Goal: Task Accomplishment & Management: Use online tool/utility

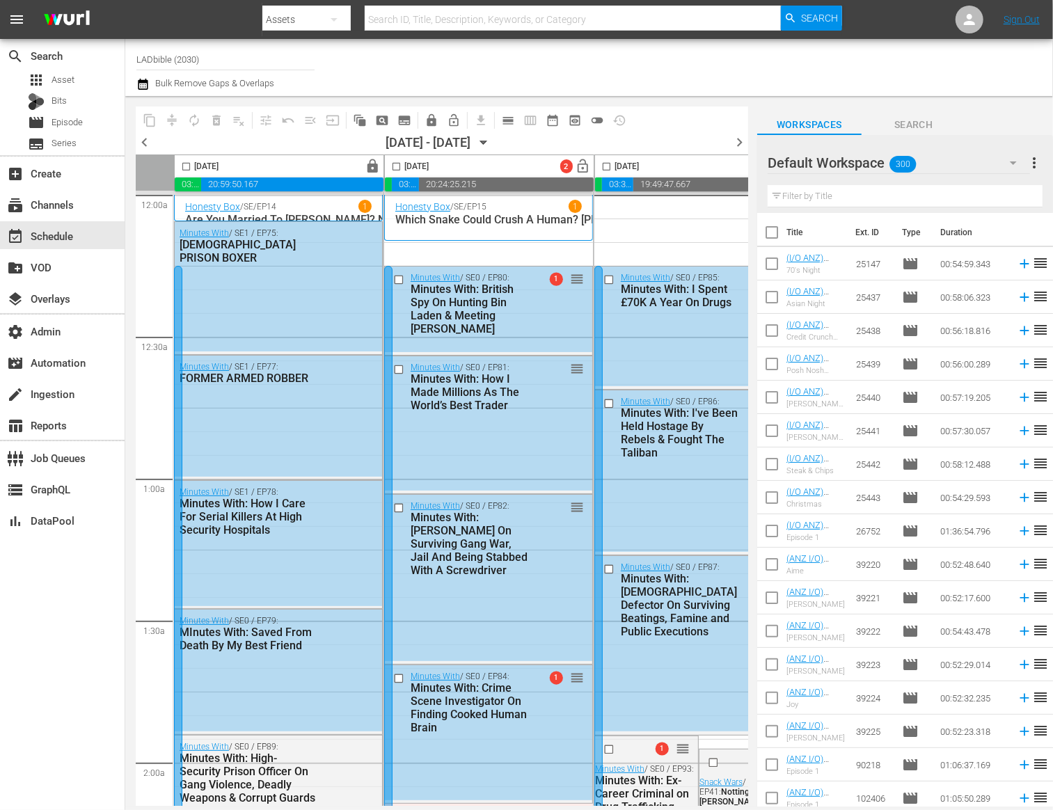
scroll to position [5927, 0]
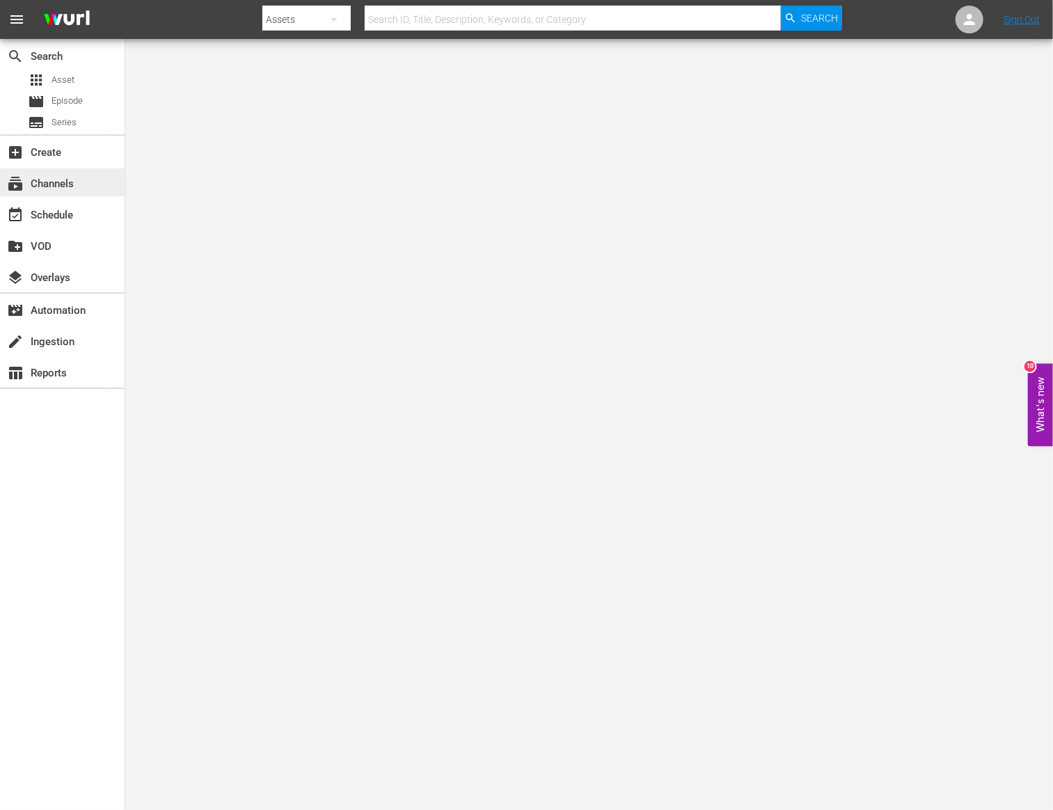
click at [90, 183] on div "subscriptions Channels" at bounding box center [62, 182] width 125 height 28
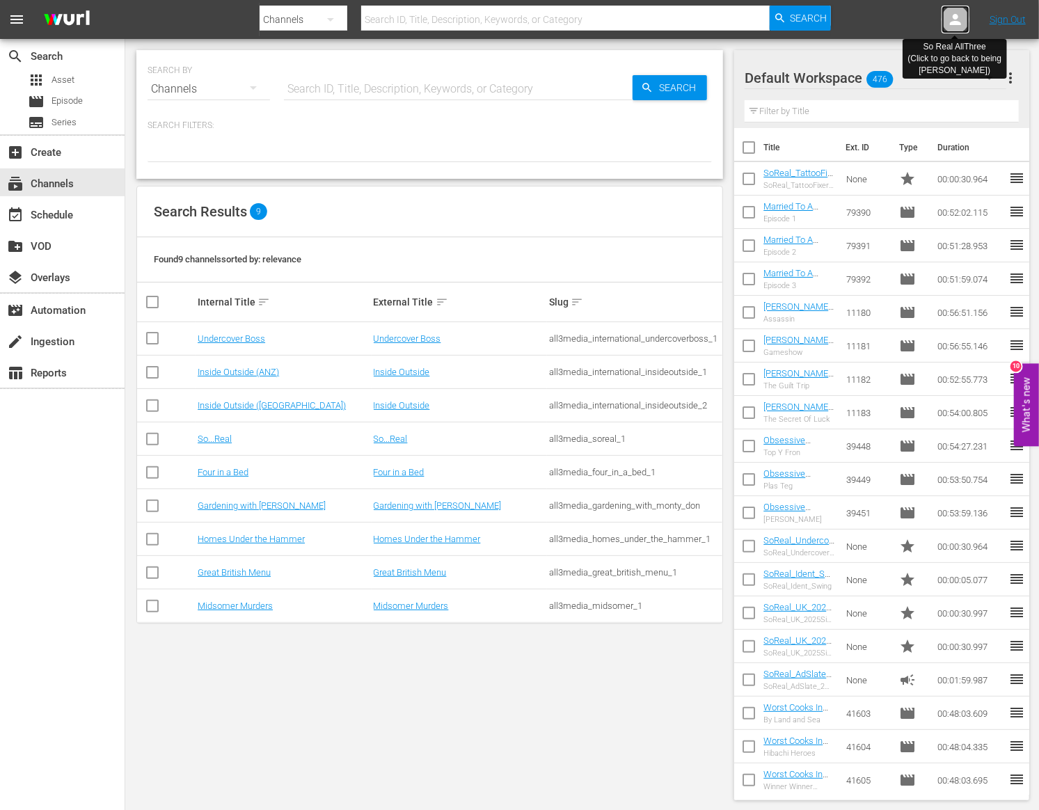
click at [948, 23] on icon at bounding box center [956, 19] width 17 height 17
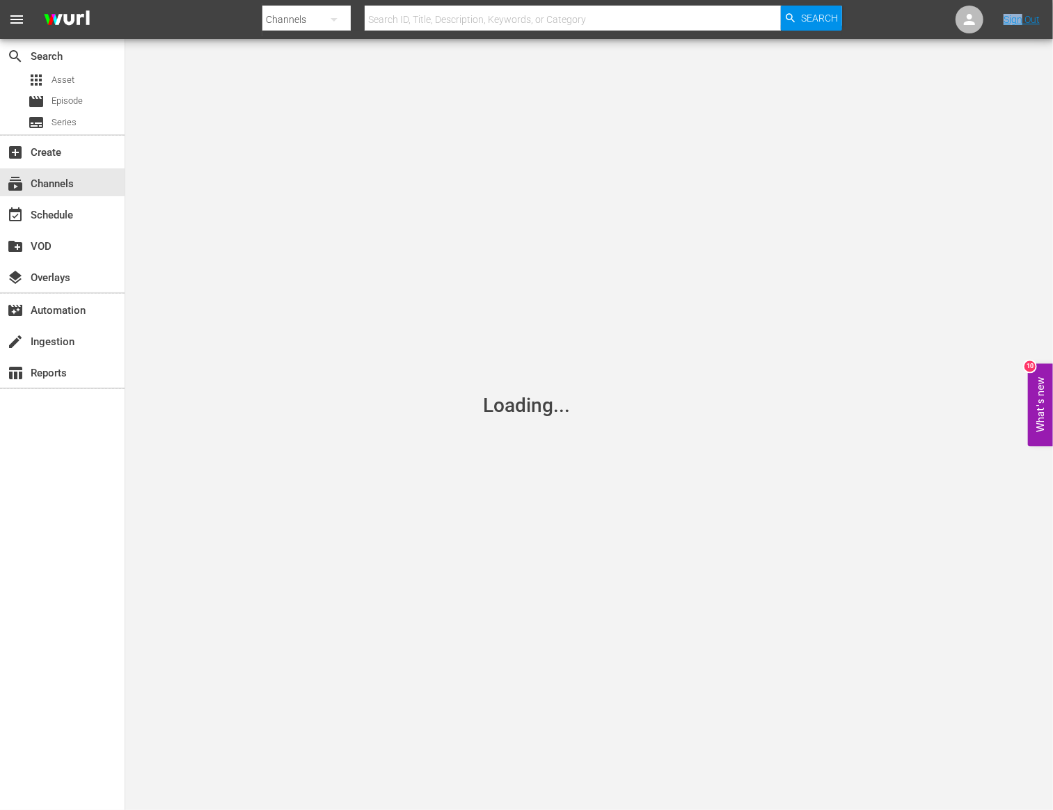
click at [948, 23] on nav "menu Search By Channels Search ID, Title, Description, Keywords, or Category Se…" at bounding box center [526, 19] width 1053 height 39
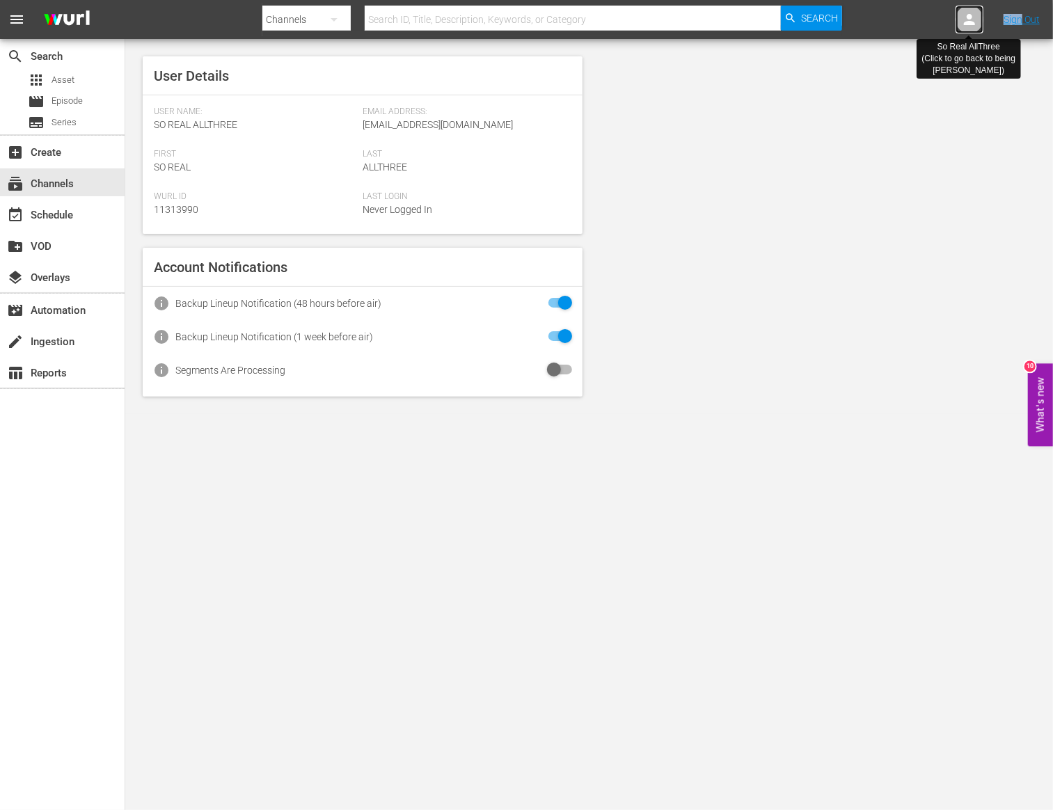
click at [961, 21] on icon at bounding box center [969, 19] width 17 height 17
click at [964, 21] on icon at bounding box center [969, 19] width 17 height 17
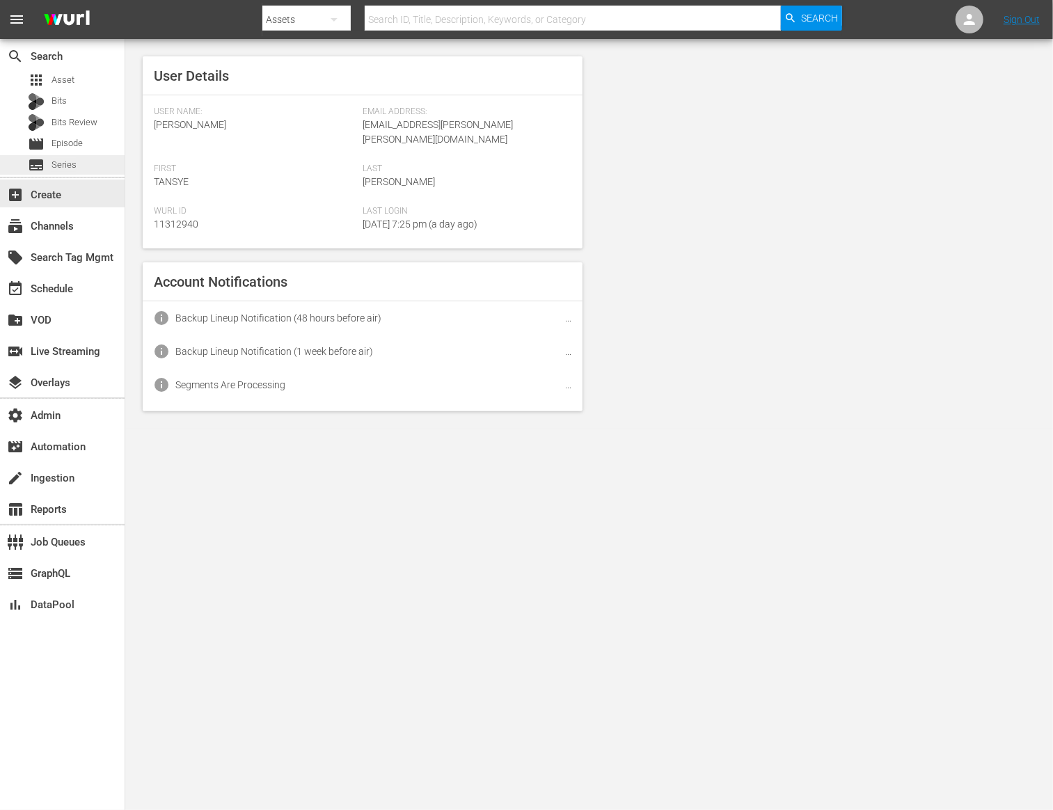
click at [58, 171] on span "Series" at bounding box center [64, 165] width 25 height 14
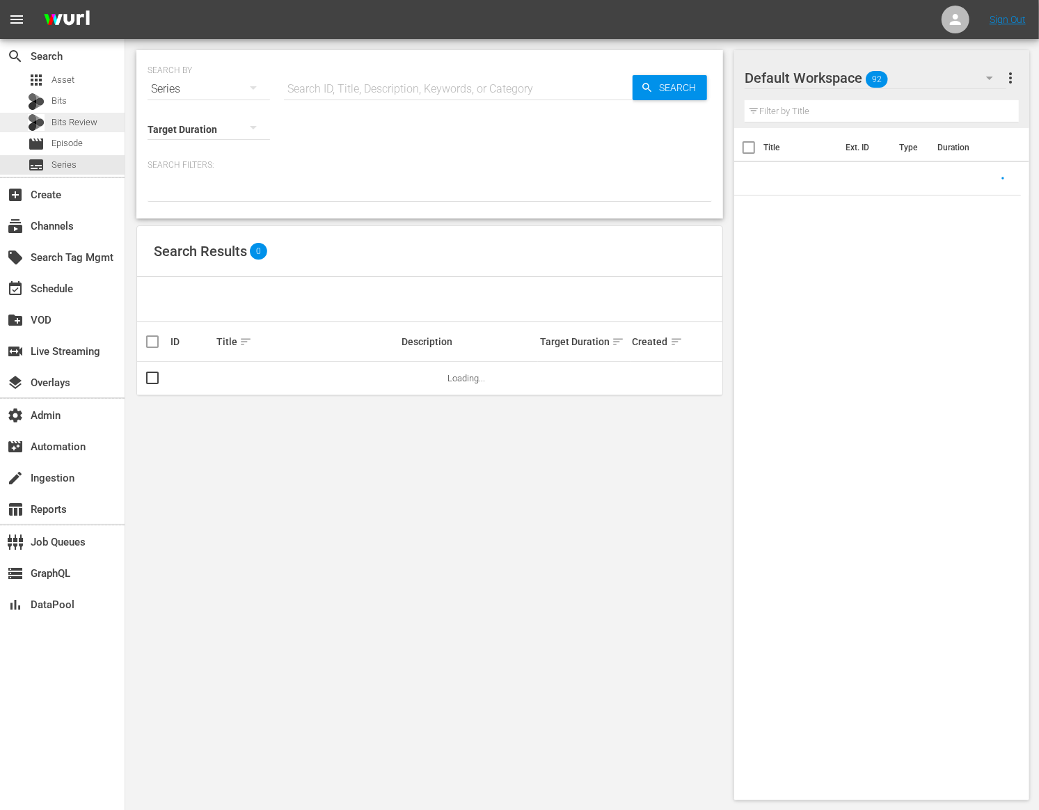
click at [86, 120] on span "Bits Review" at bounding box center [75, 123] width 46 height 14
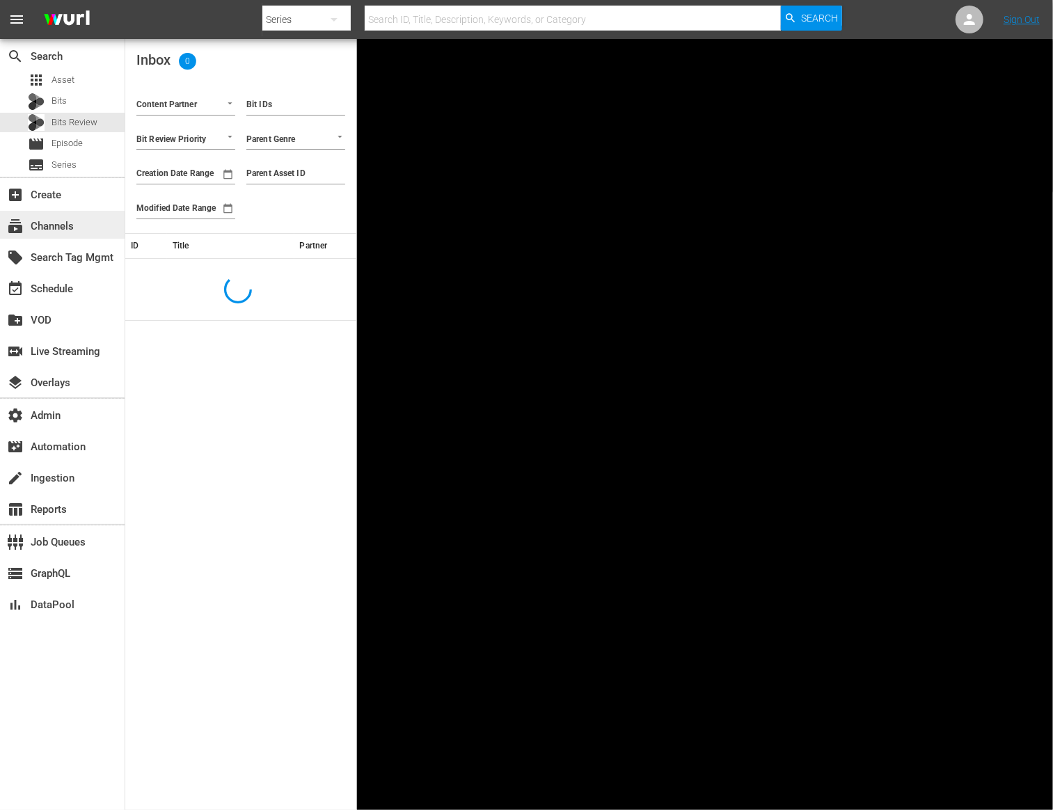
click at [89, 227] on div "subscriptions Channels" at bounding box center [62, 225] width 125 height 28
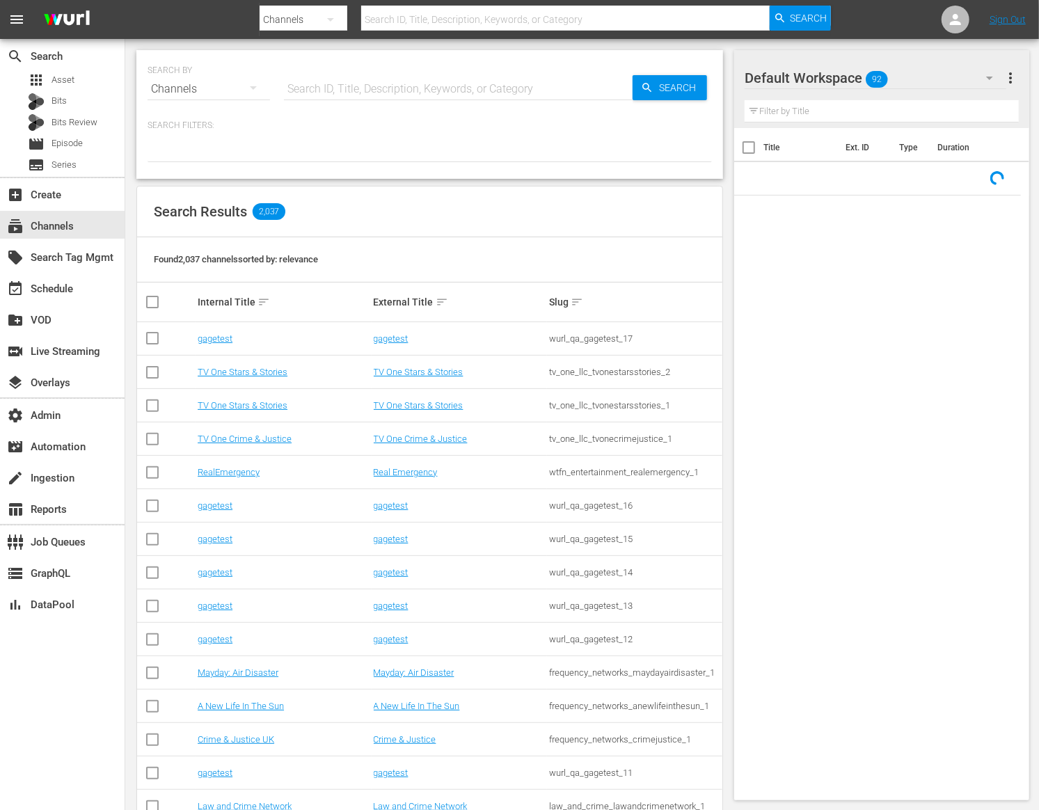
click at [425, 72] on div "SEARCH BY Search By Channels Search ID, Title, Description, Keywords, or Catego…" at bounding box center [430, 81] width 565 height 50
click at [421, 81] on input "text" at bounding box center [458, 88] width 349 height 33
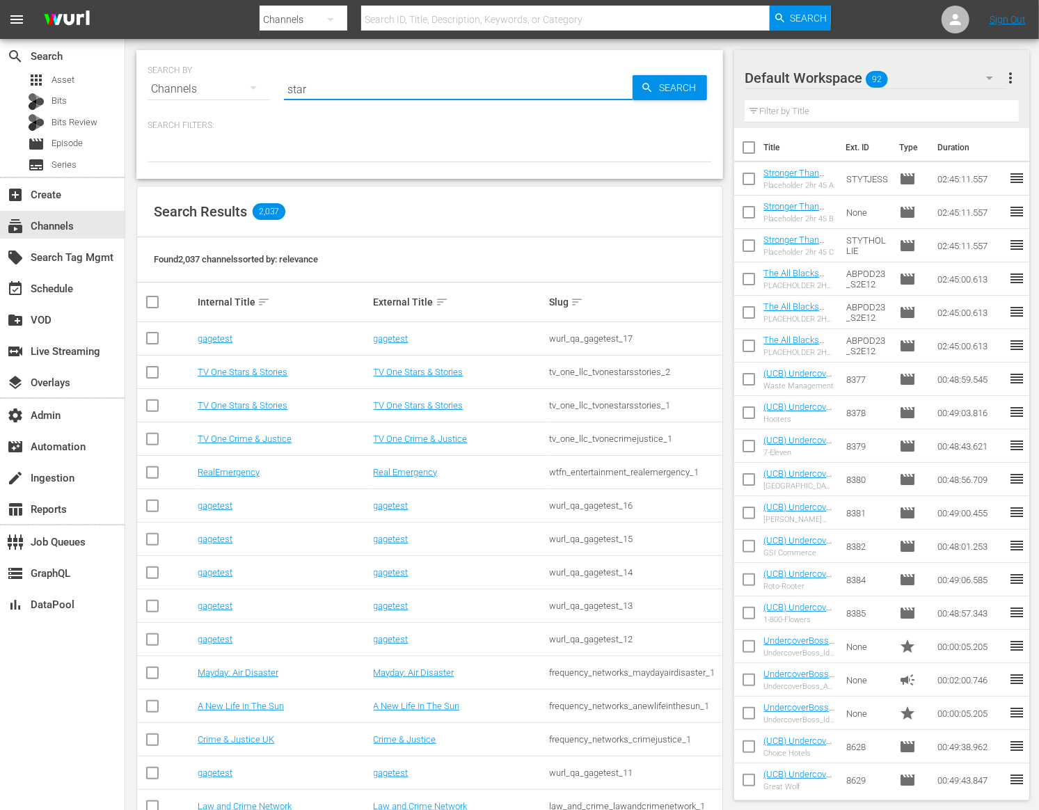
type input "stars"
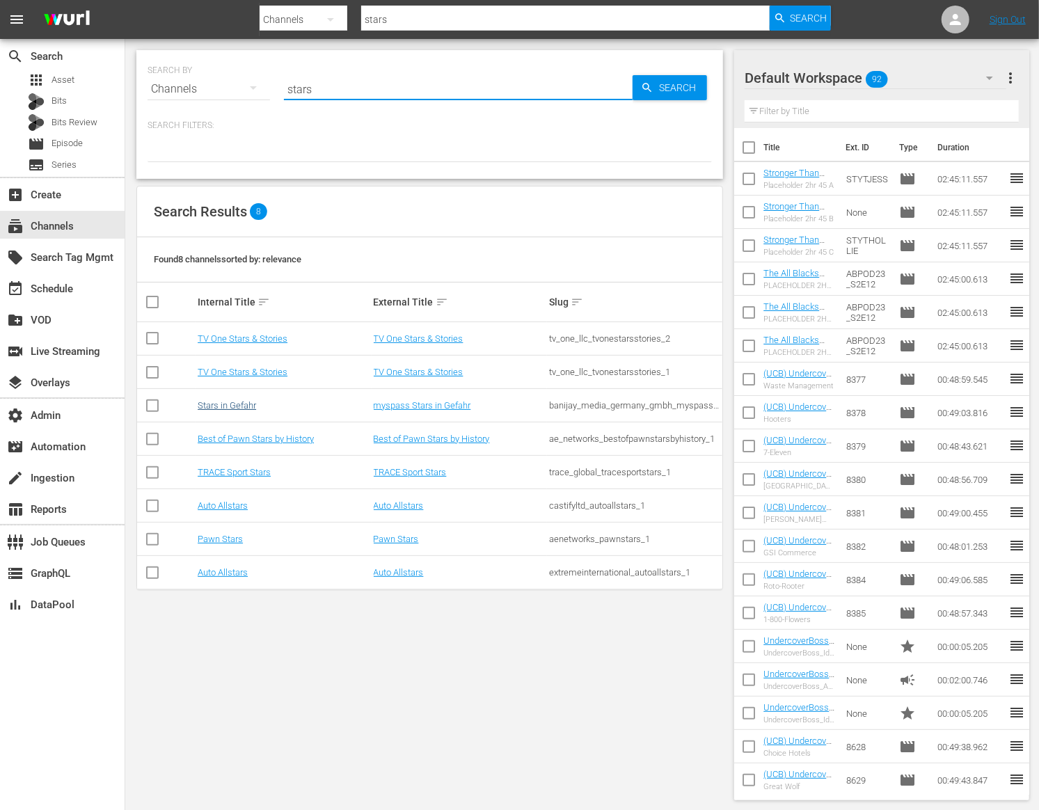
type input "stars"
click at [241, 405] on link "Stars in Gefahr" at bounding box center [227, 405] width 58 height 10
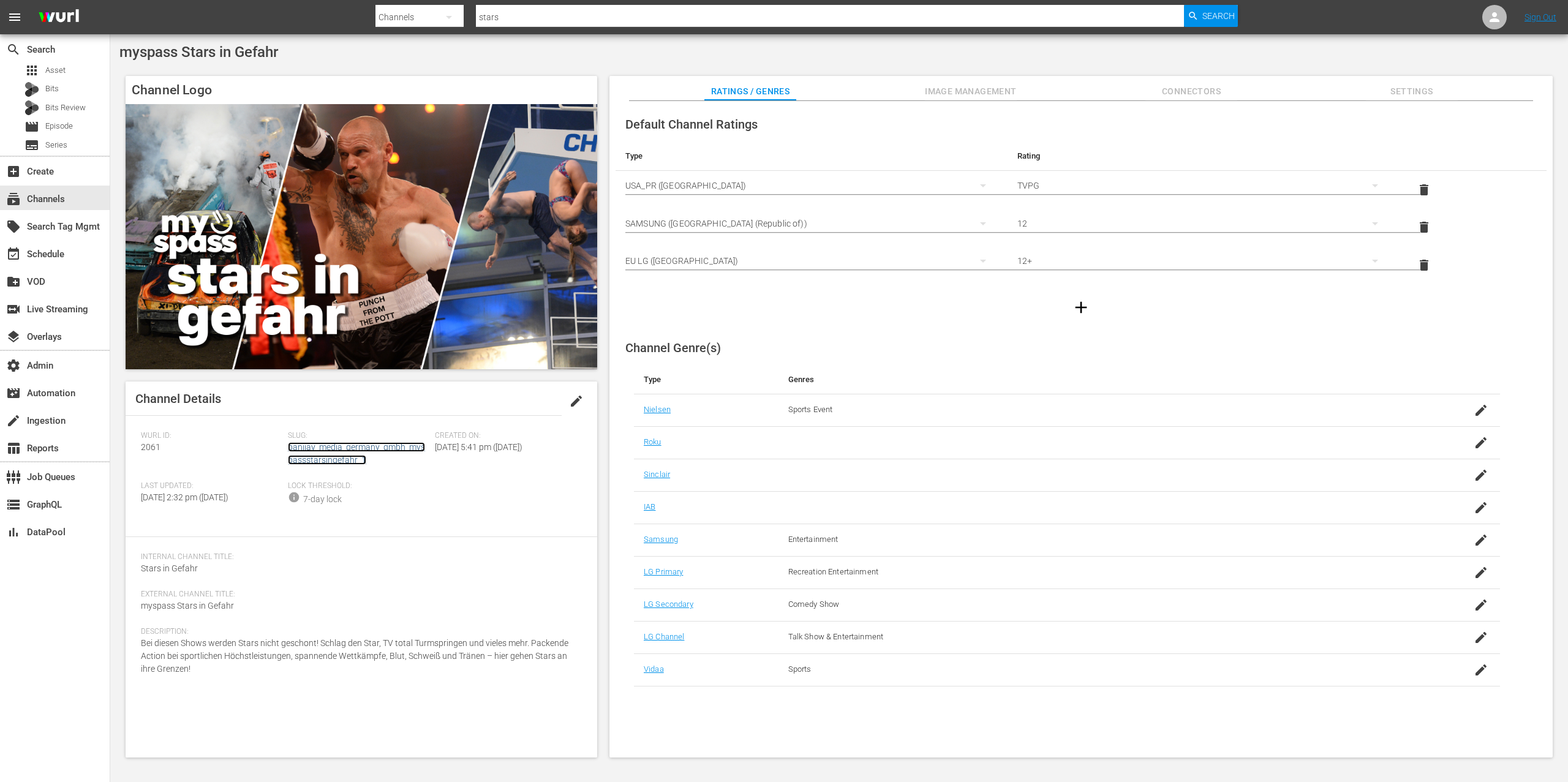
click at [338, 450] on link "banijay_media_germany_gmbh_myspassstarsingefahr_1" at bounding box center [356, 454] width 137 height 23
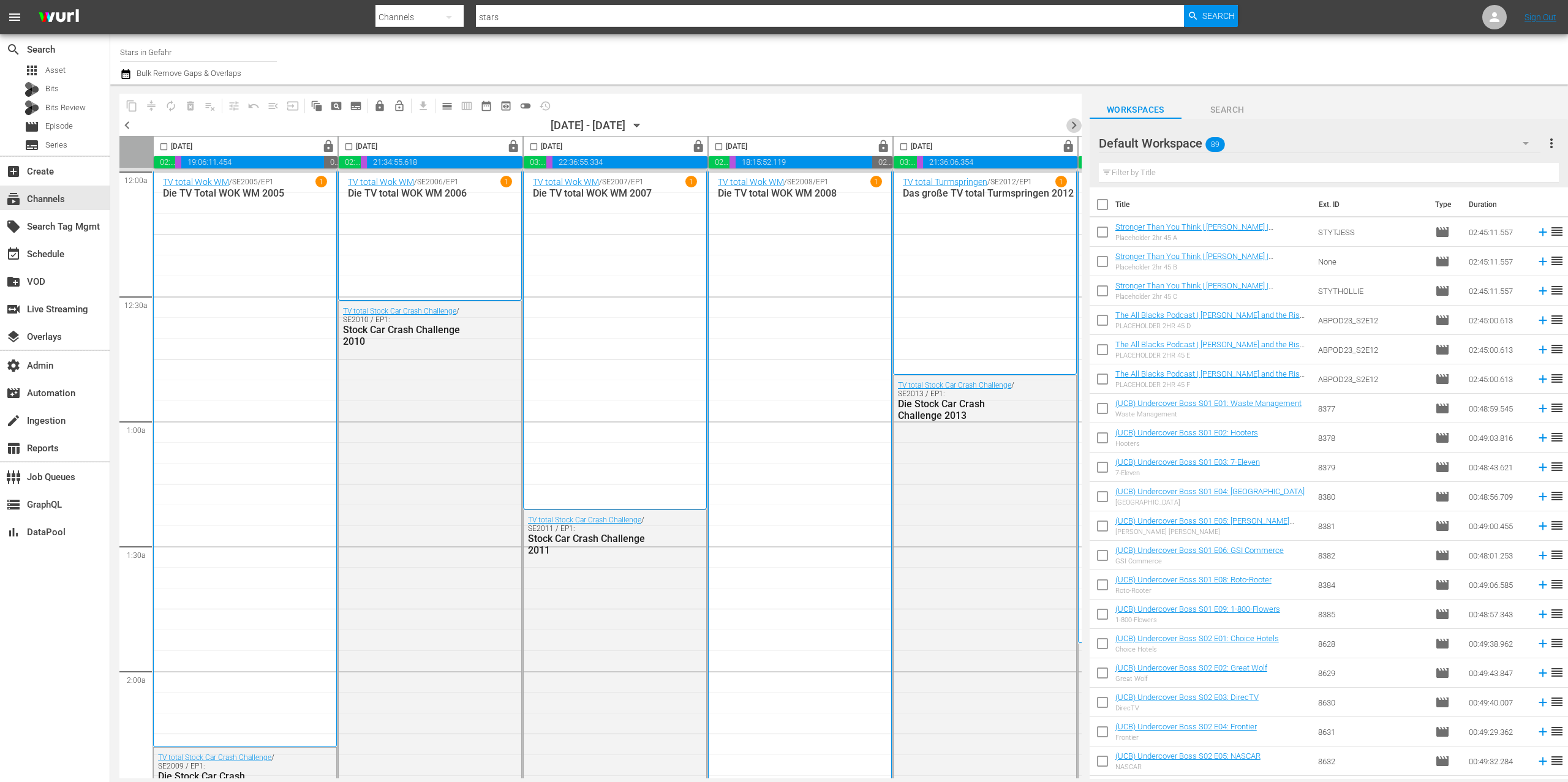
click at [927, 124] on span "chevron_right" at bounding box center [1073, 125] width 15 height 15
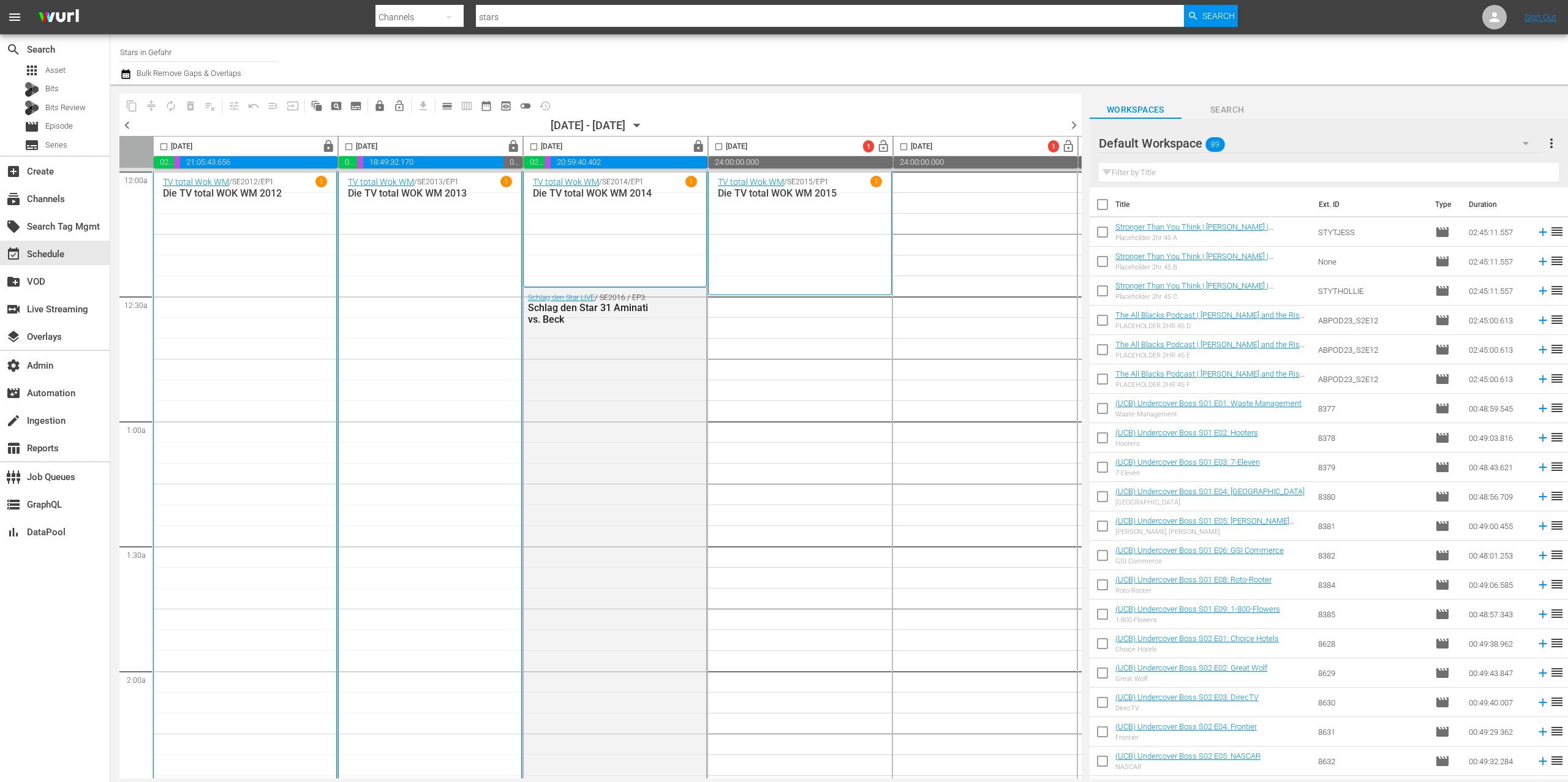
click at [132, 125] on span "chevron_left" at bounding box center [127, 125] width 15 height 15
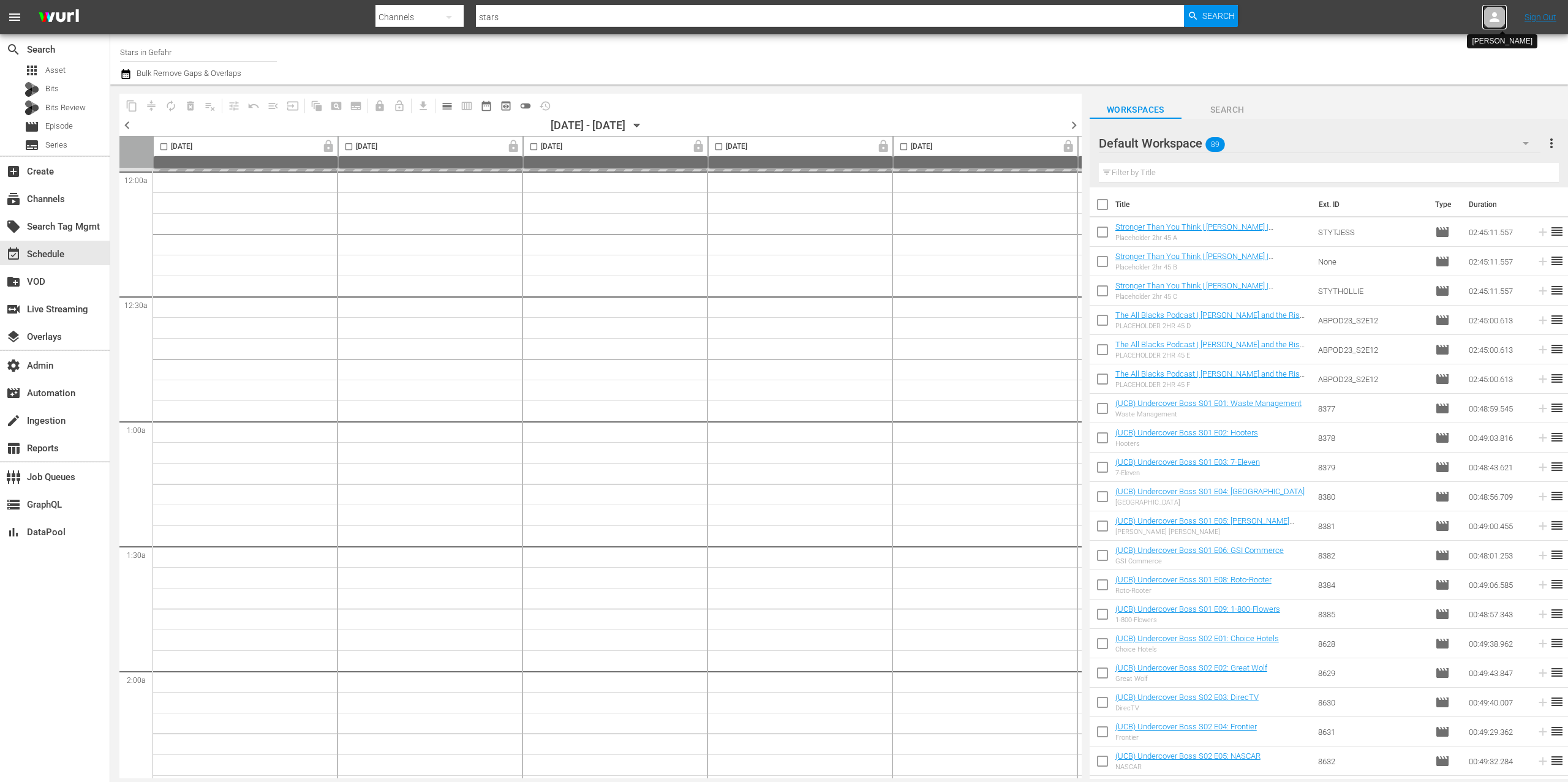
click at [927, 21] on div at bounding box center [1495, 18] width 25 height 25
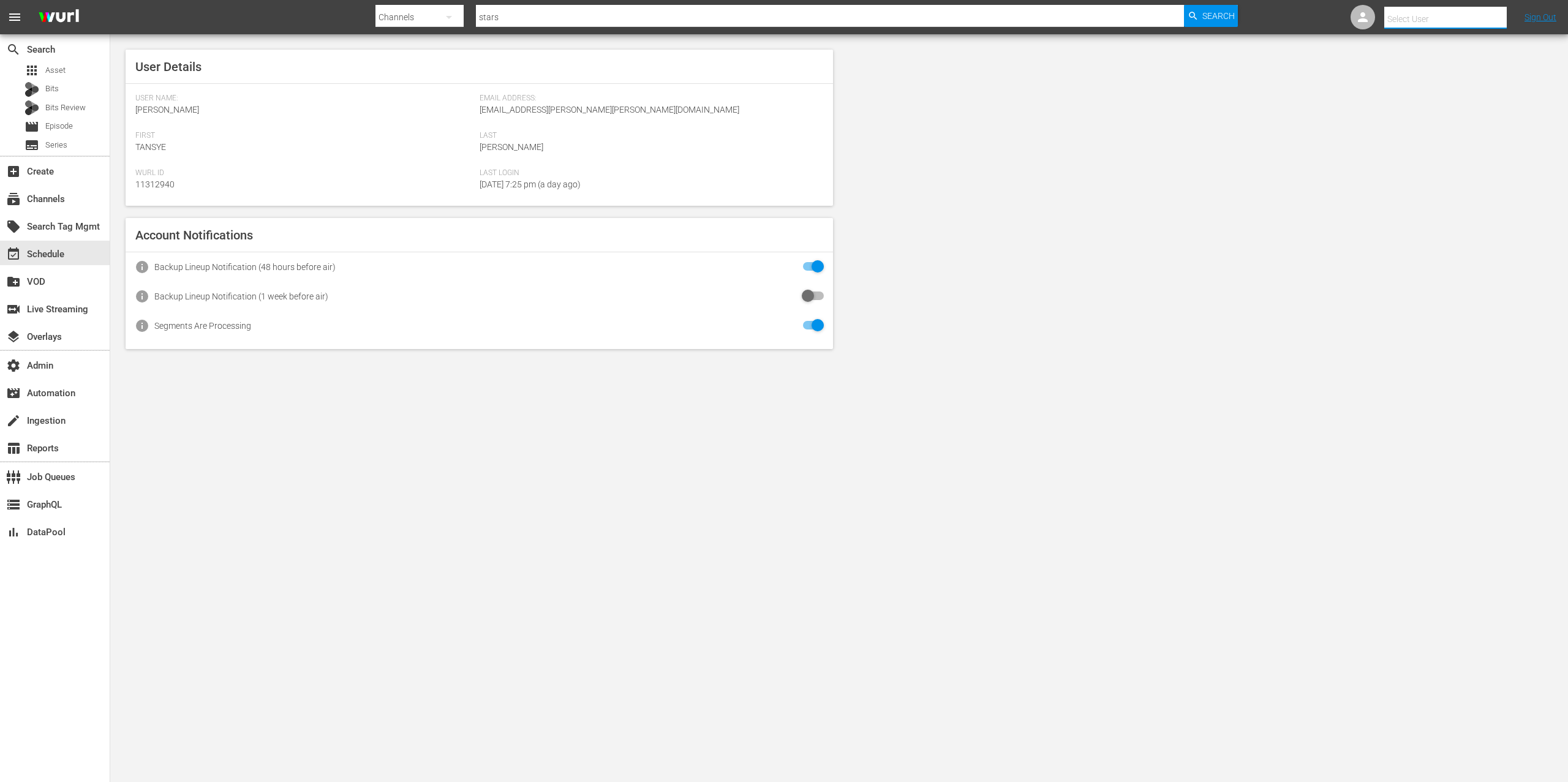
click at [927, 18] on input "text" at bounding box center [1462, 18] width 157 height 29
click at [927, 142] on div "starsingefahr-scheduling@wurl.com starsingefahr-scheduling@wurl.com <starsingef…" at bounding box center [1423, 140] width 191 height 29
type input "starsingefahr-scheduling@wurl.com starsingefahr-scheduling@wurl.com (11314766)"
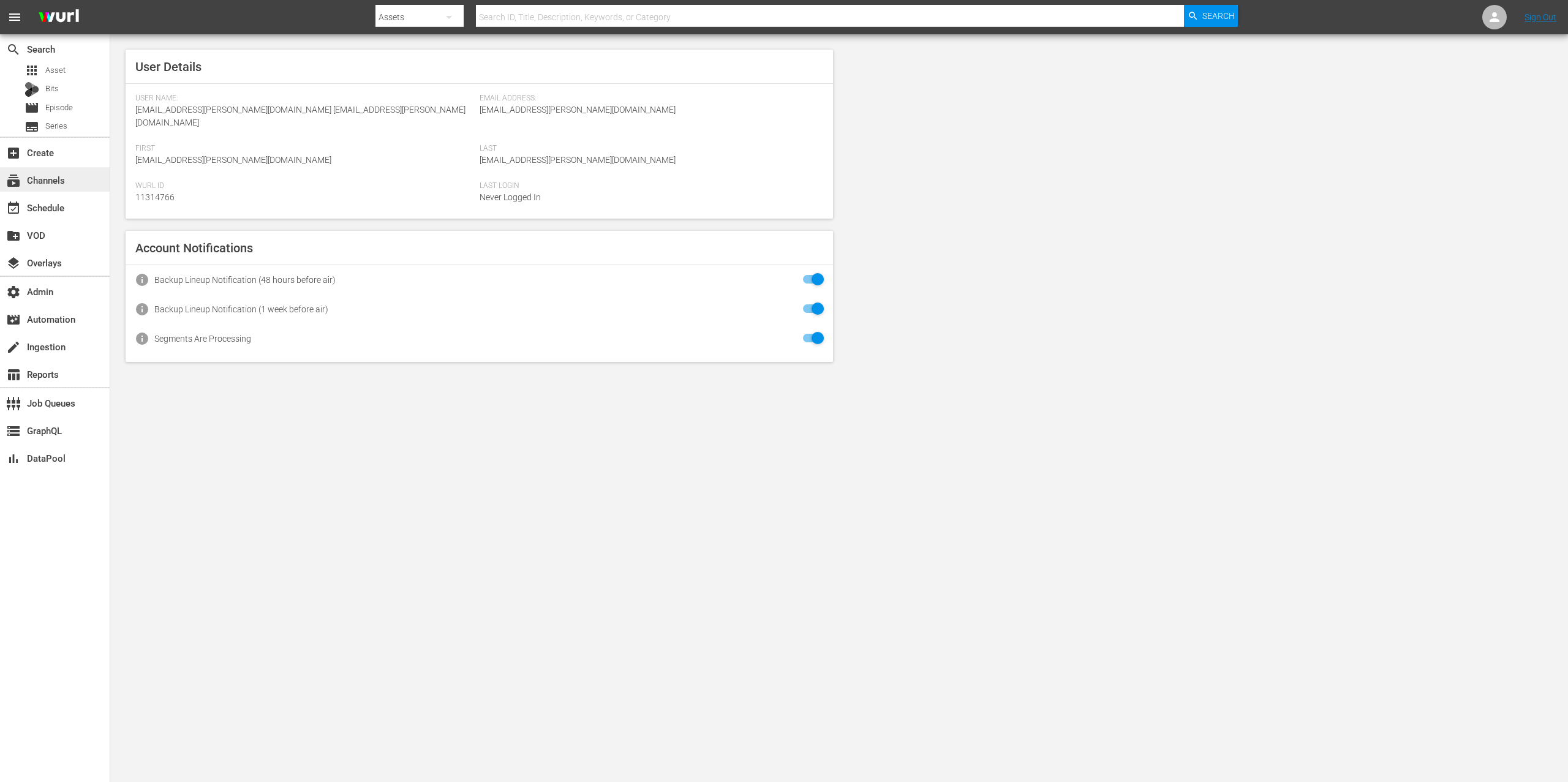
click at [64, 172] on div "subscriptions Channels" at bounding box center [34, 178] width 69 height 11
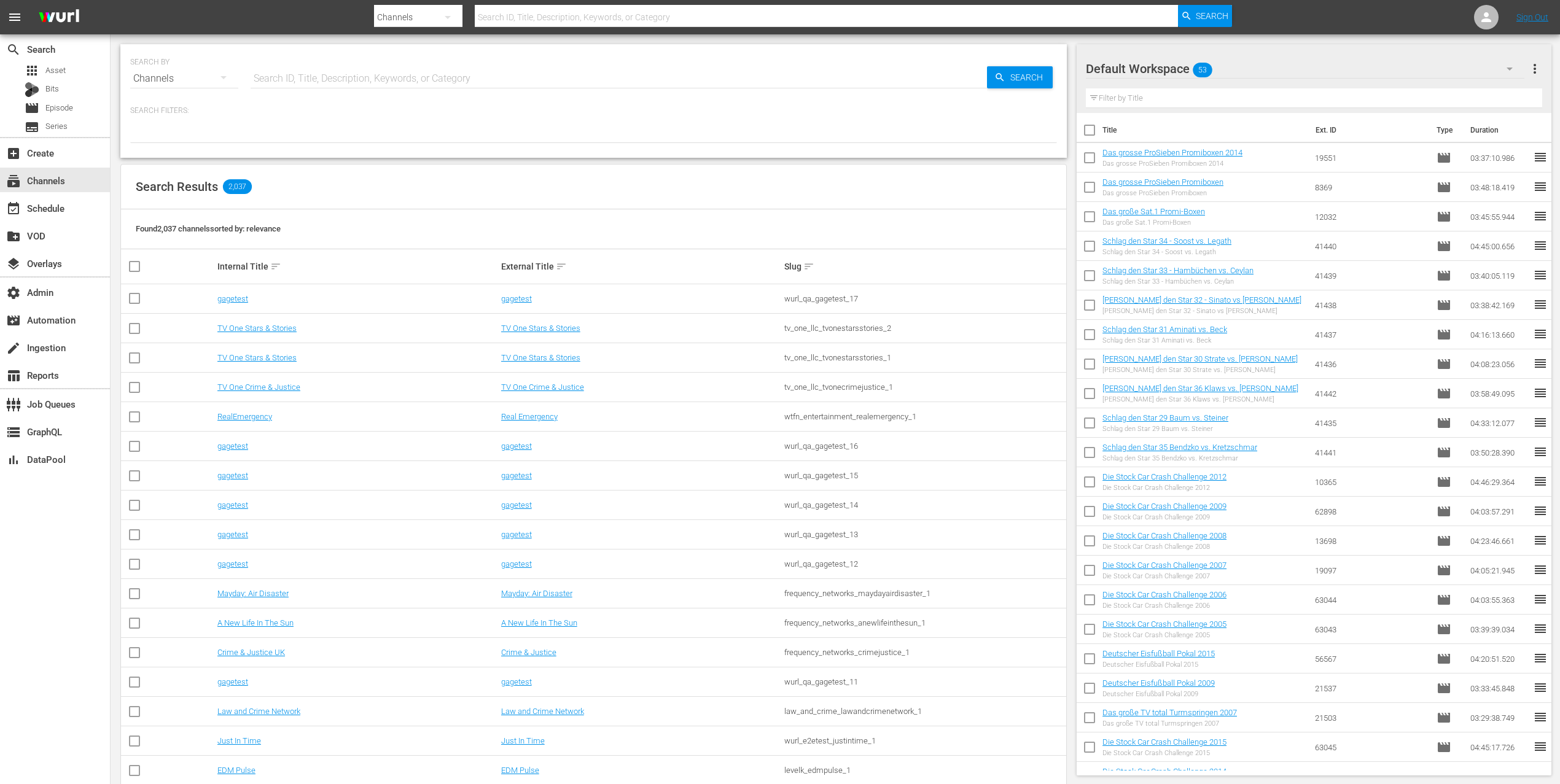
click at [373, 75] on input "text" at bounding box center [619, 78] width 737 height 29
type input "stars"
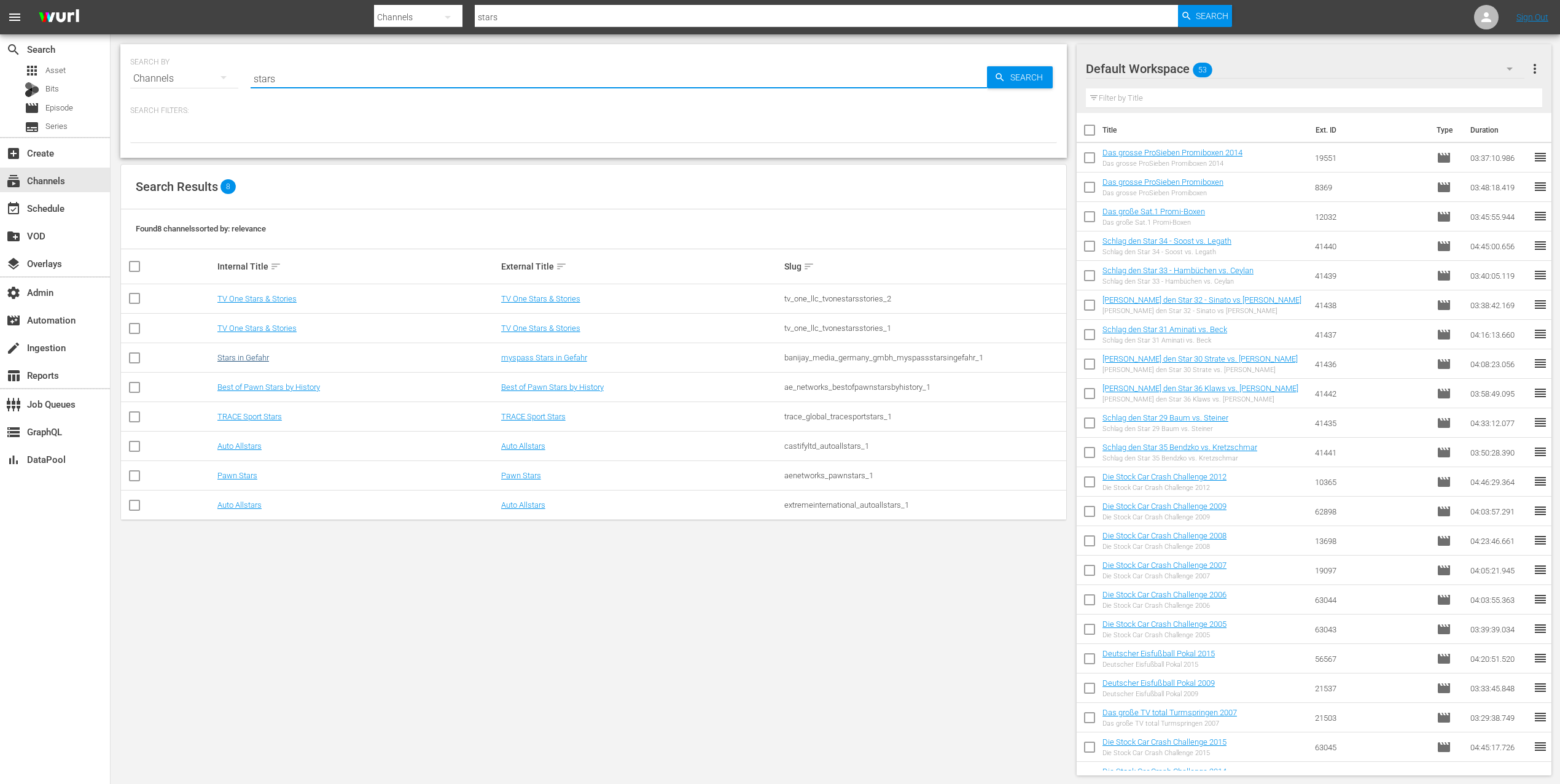
type input "stars"
click at [251, 356] on link "Stars in Gefahr" at bounding box center [243, 357] width 51 height 9
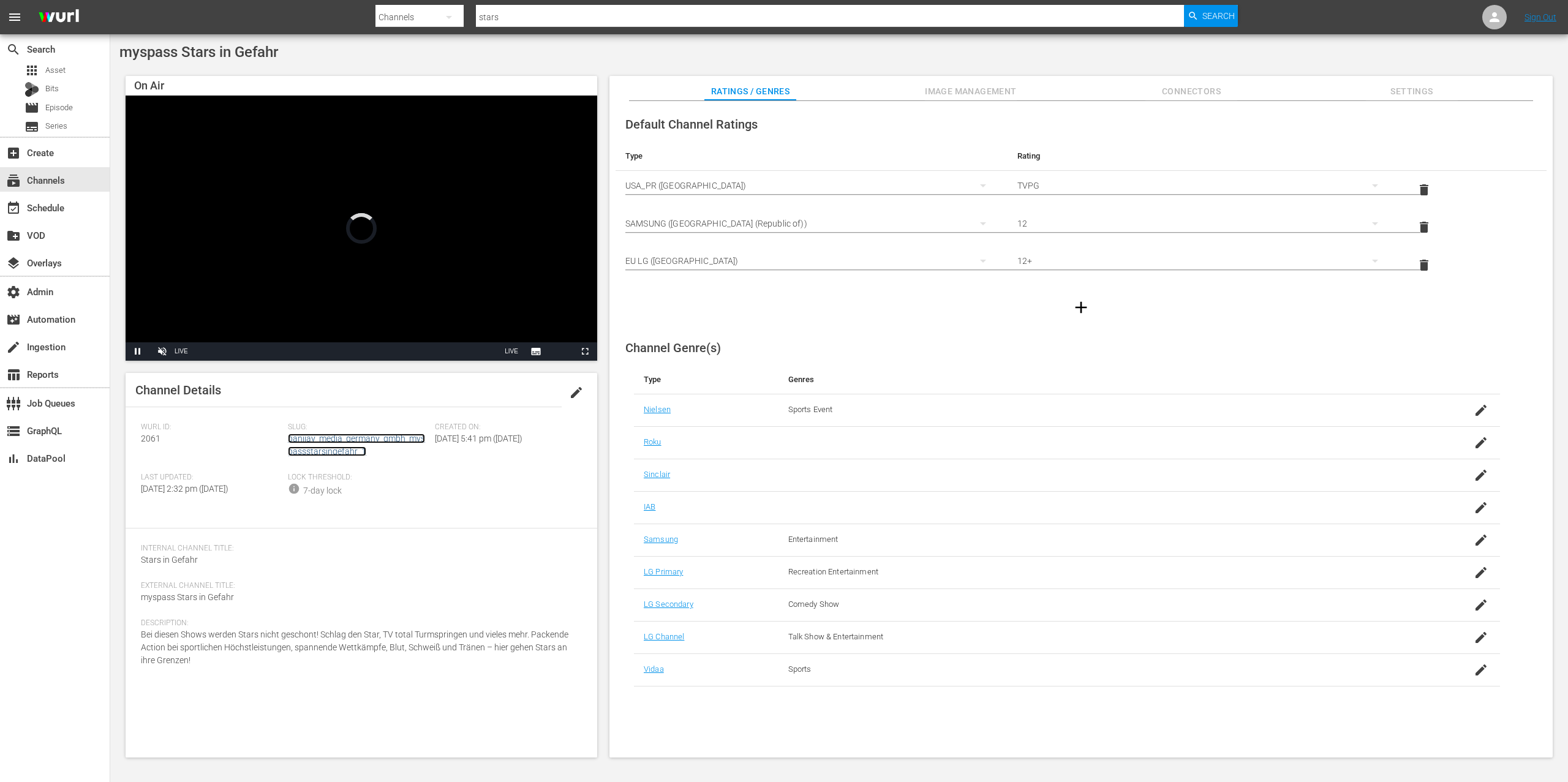
click at [336, 447] on link "banijay_media_germany_gmbh_myspassstarsingefahr_1" at bounding box center [356, 445] width 137 height 23
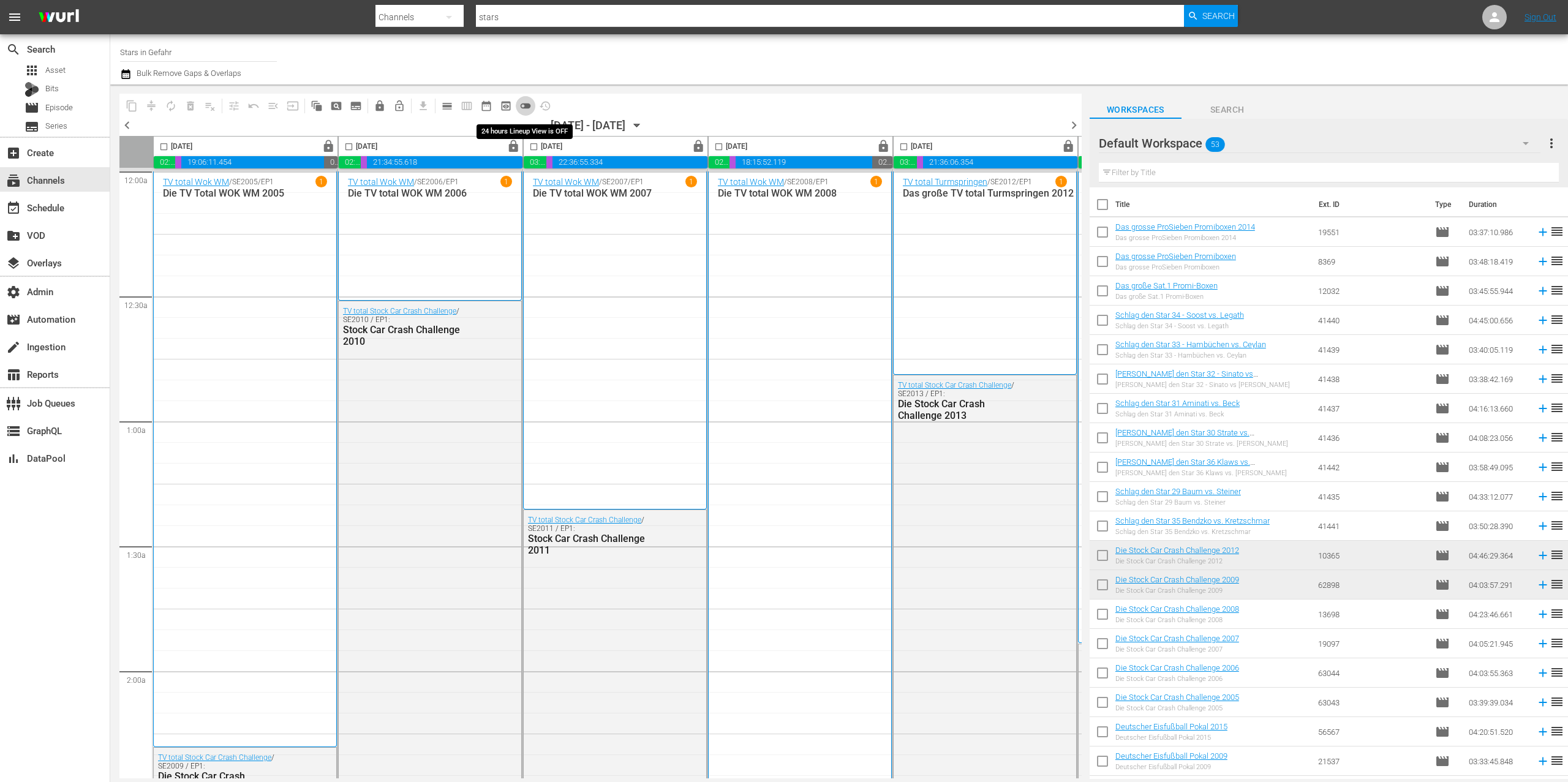
click at [529, 106] on span "toggle_off" at bounding box center [525, 106] width 12 height 12
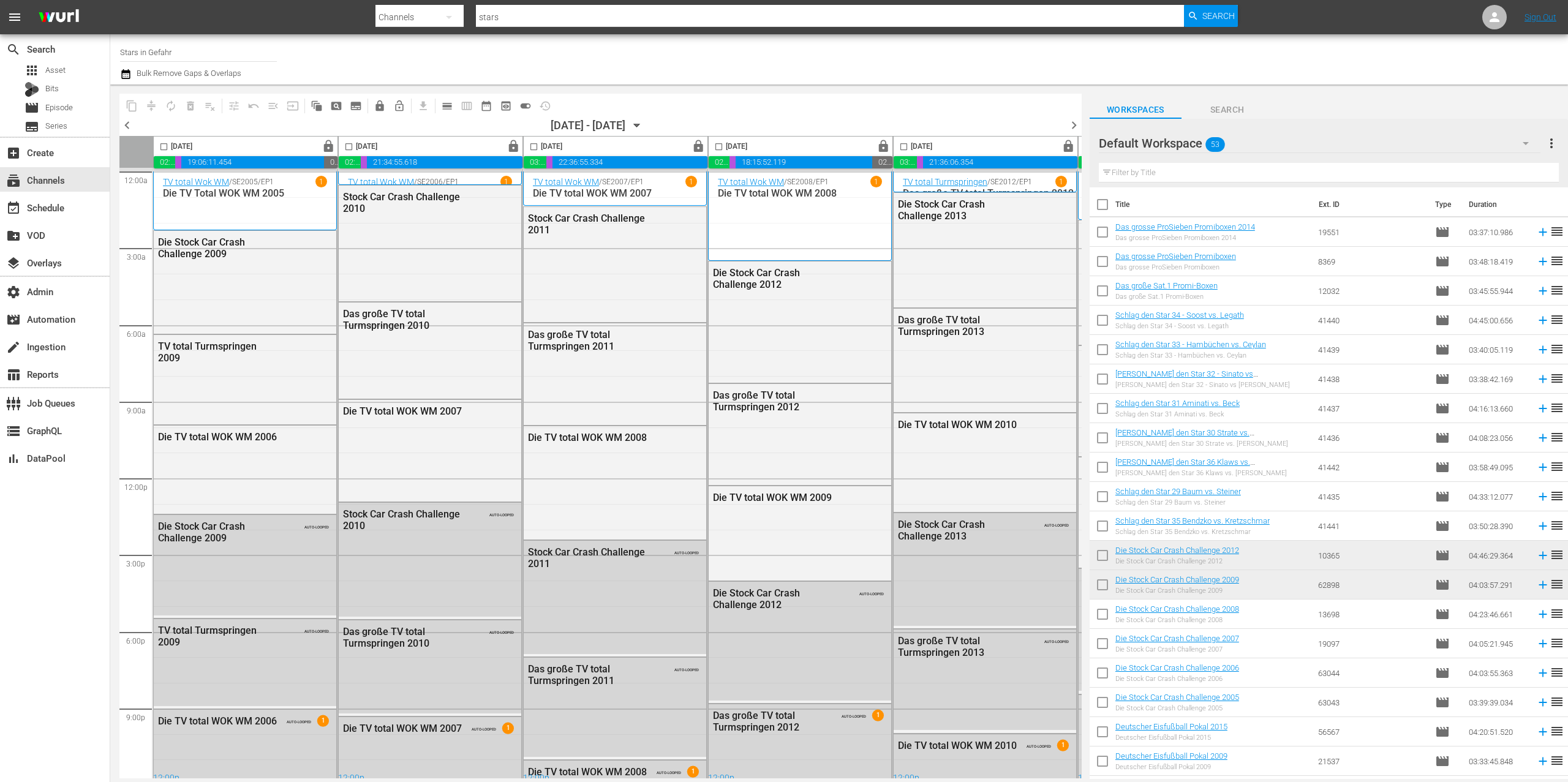
click at [1264, 143] on div "Default Workspace 53" at bounding box center [1320, 143] width 442 height 34
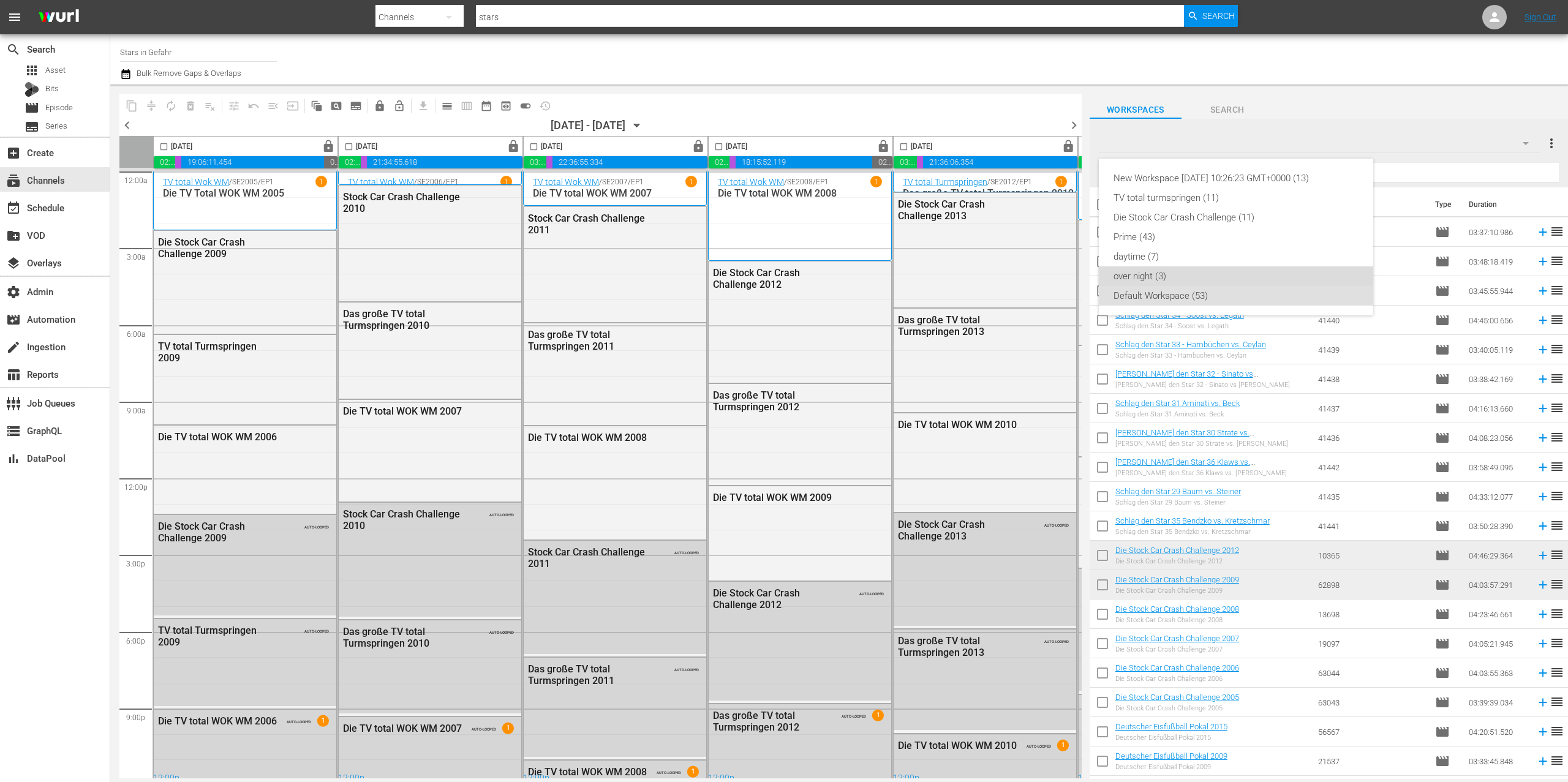
click at [1185, 275] on div "over night (3)" at bounding box center [1236, 276] width 245 height 19
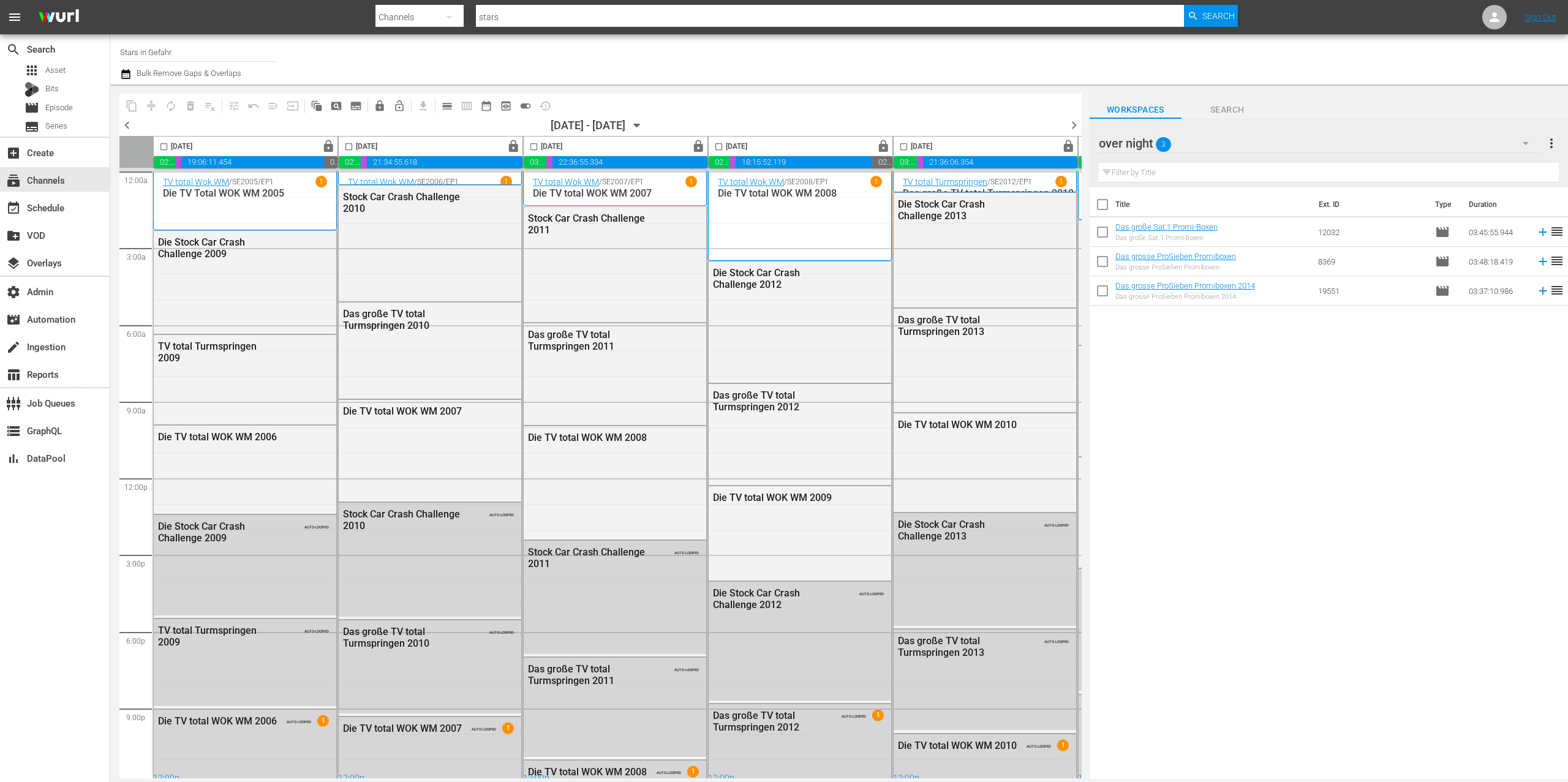
click at [1215, 140] on div "over night 3" at bounding box center [1320, 143] width 442 height 34
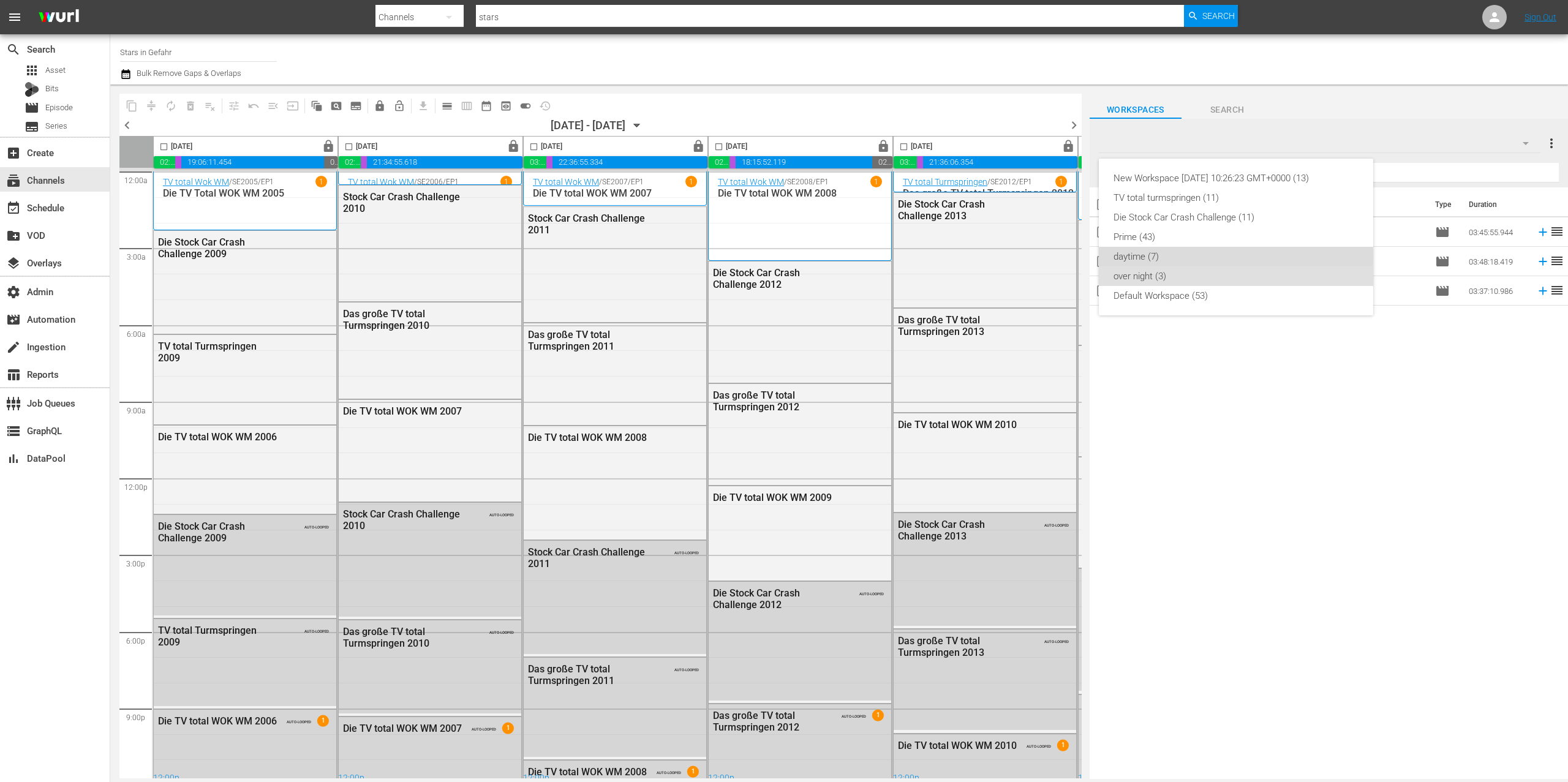
click at [1202, 256] on div "daytime (7)" at bounding box center [1236, 257] width 245 height 19
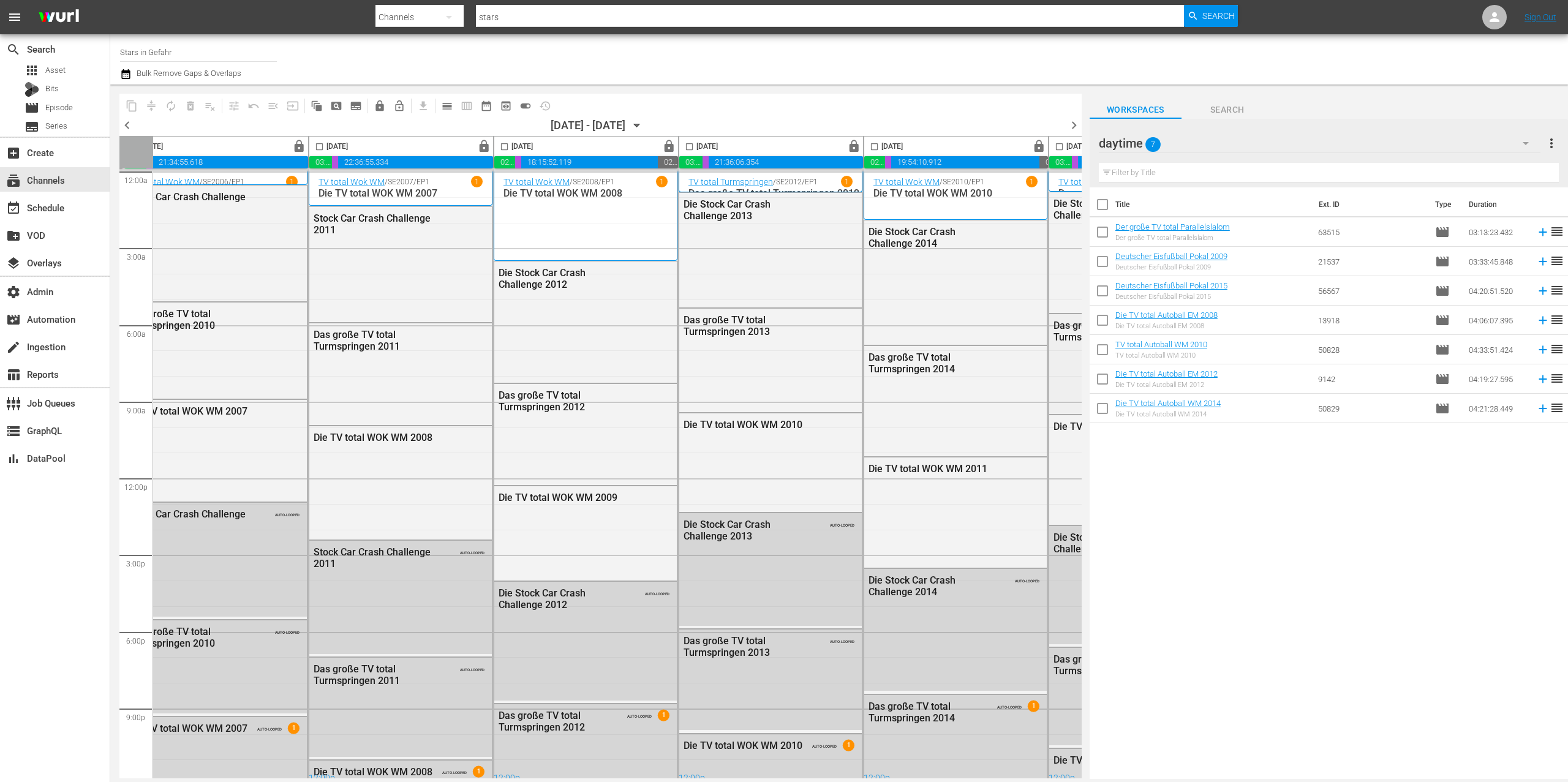
scroll to position [0, 374]
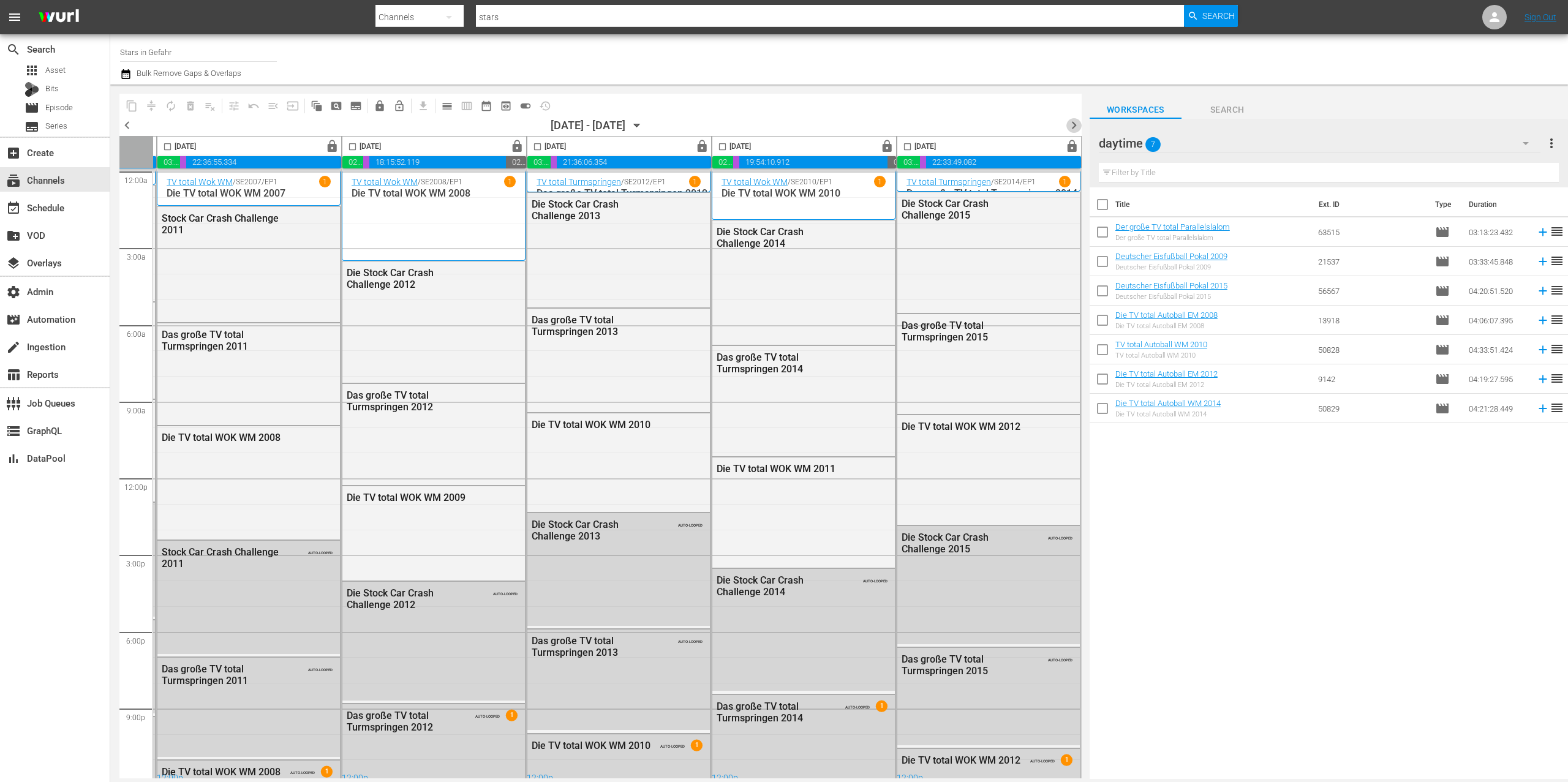
click at [1075, 126] on span "chevron_right" at bounding box center [1073, 125] width 15 height 15
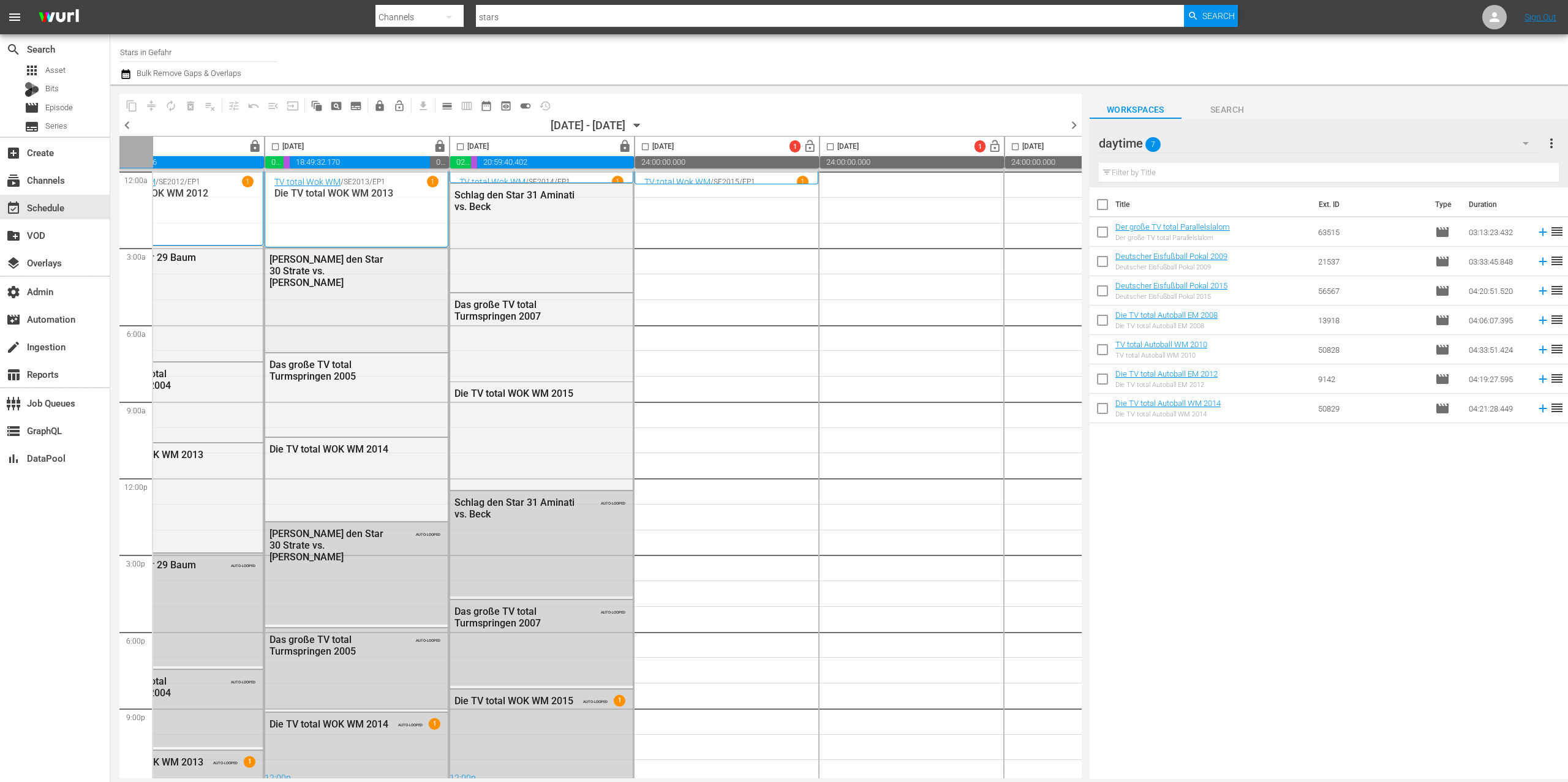
scroll to position [0, 30]
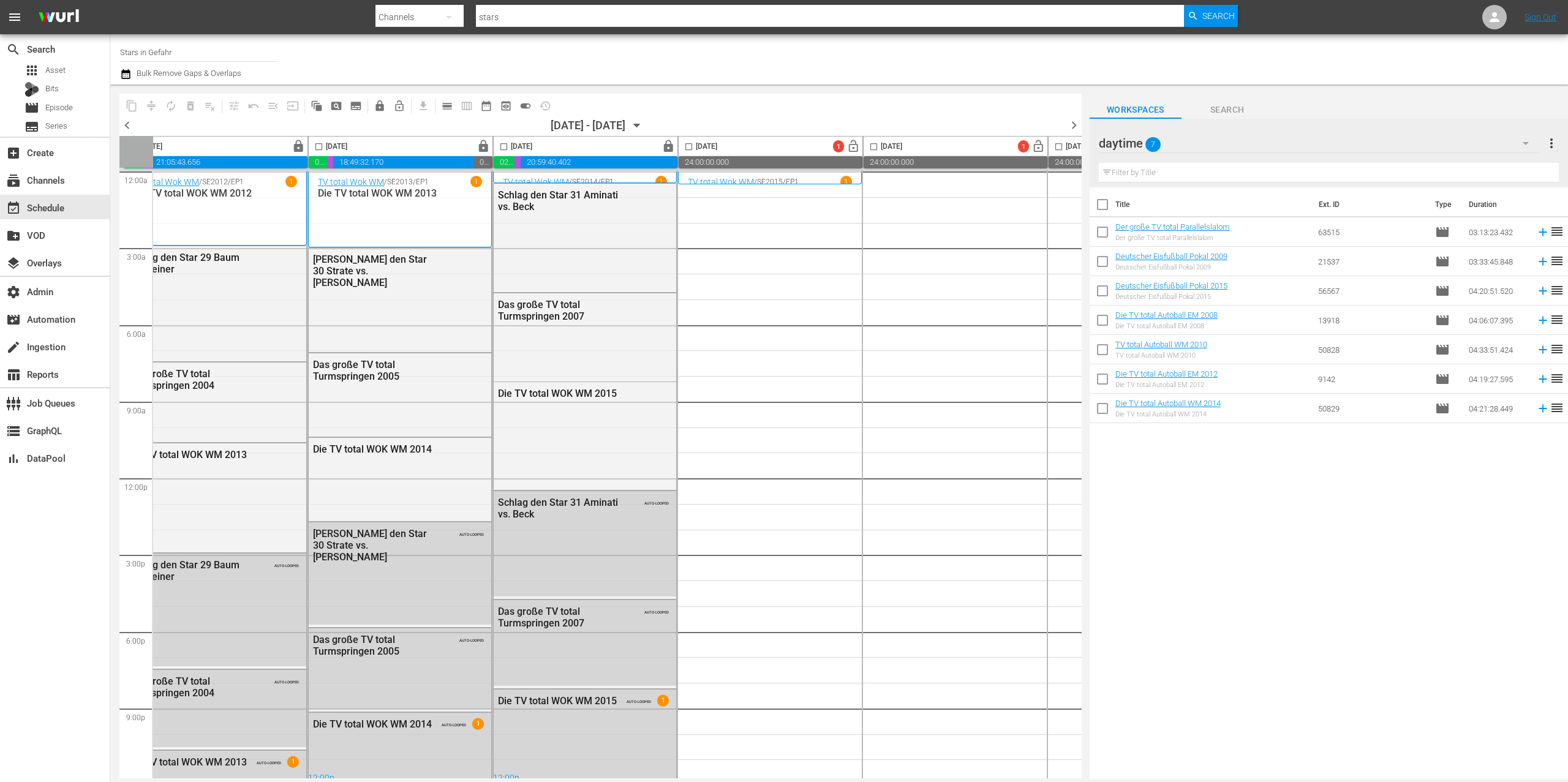
click at [1205, 148] on div "daytime 7" at bounding box center [1320, 143] width 442 height 34
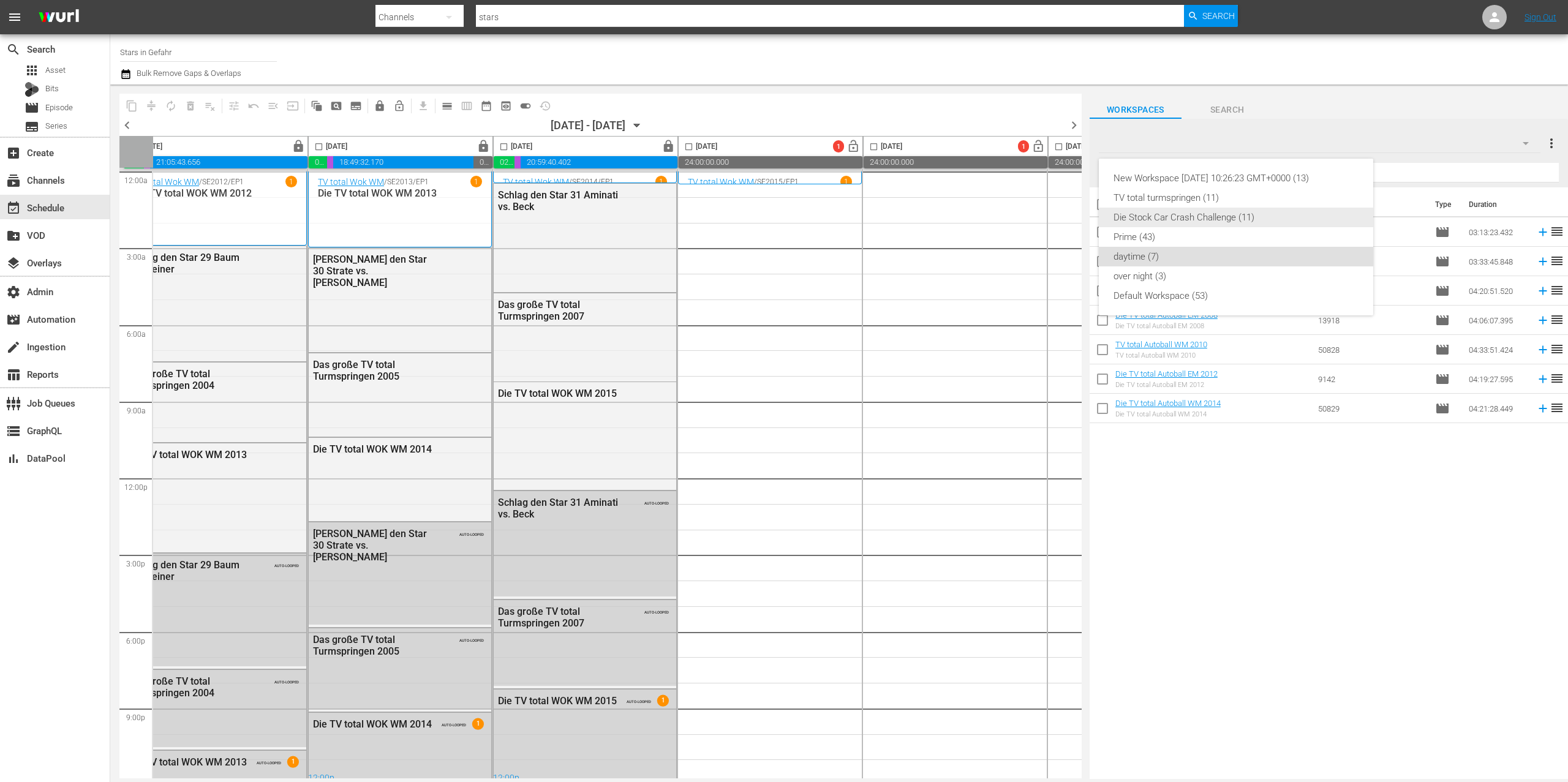
click at [1159, 231] on div "Prime (43)" at bounding box center [1236, 237] width 245 height 19
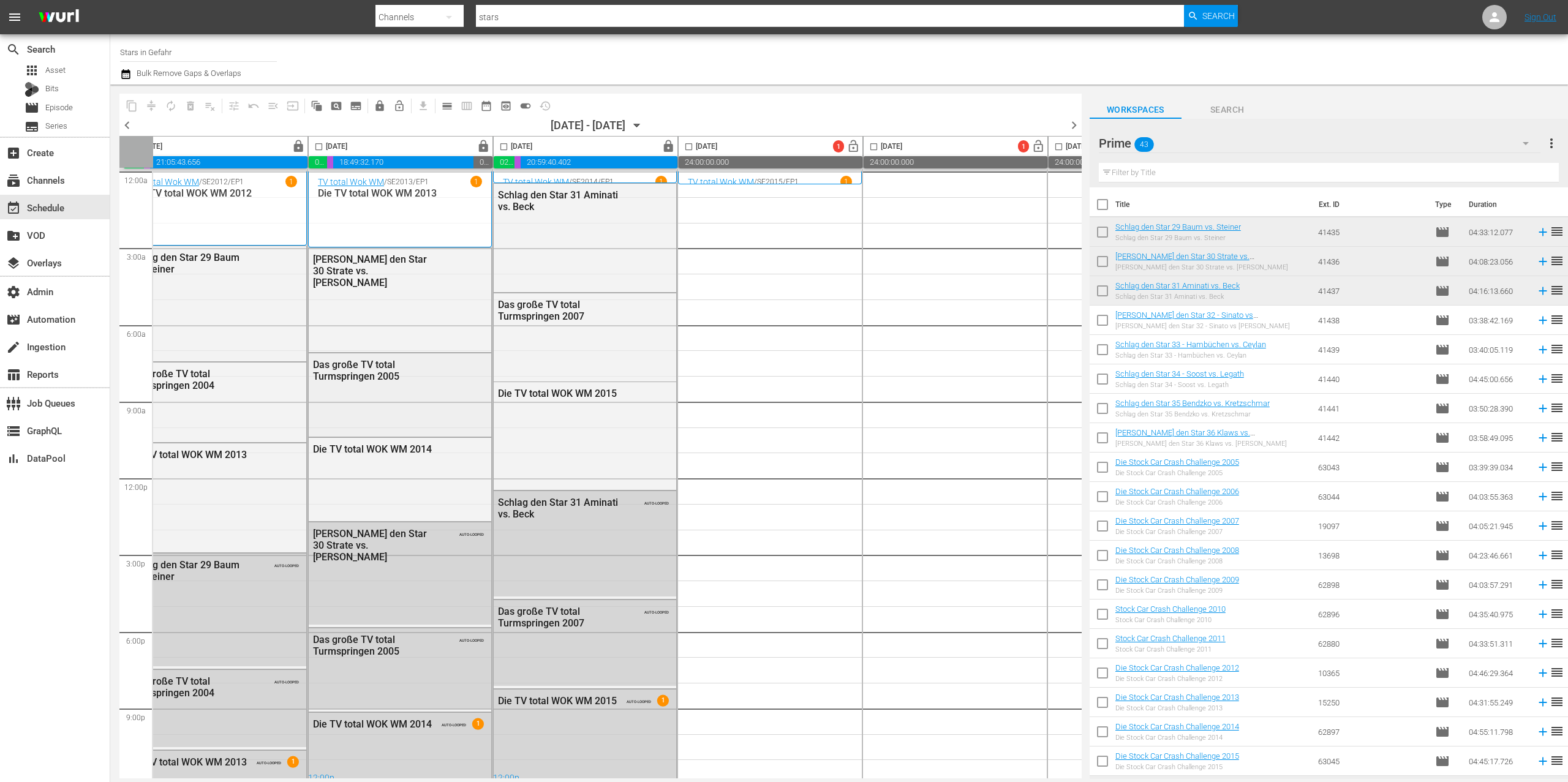
scroll to position [0, 0]
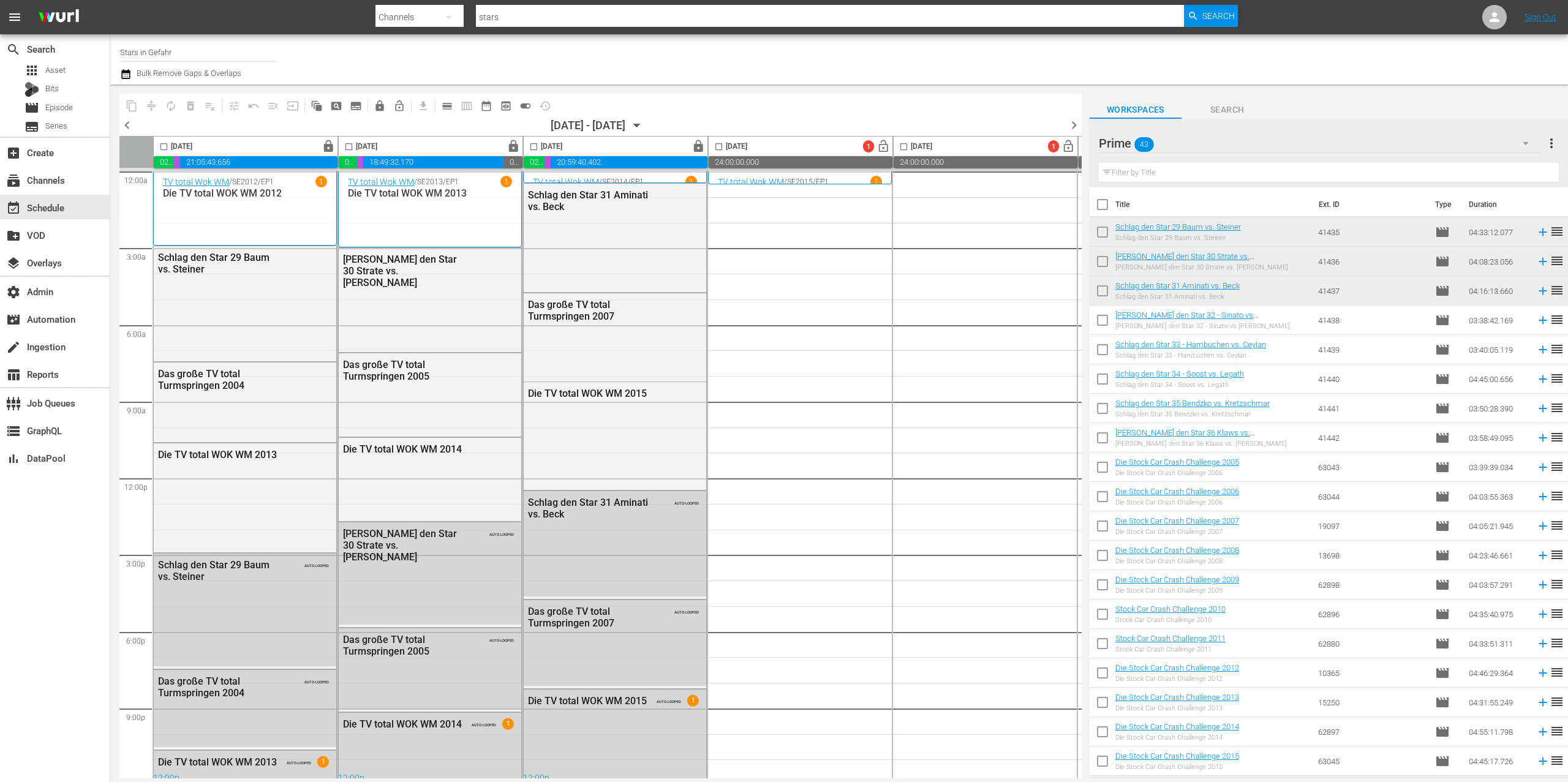
click at [126, 121] on span "chevron_left" at bounding box center [127, 125] width 15 height 15
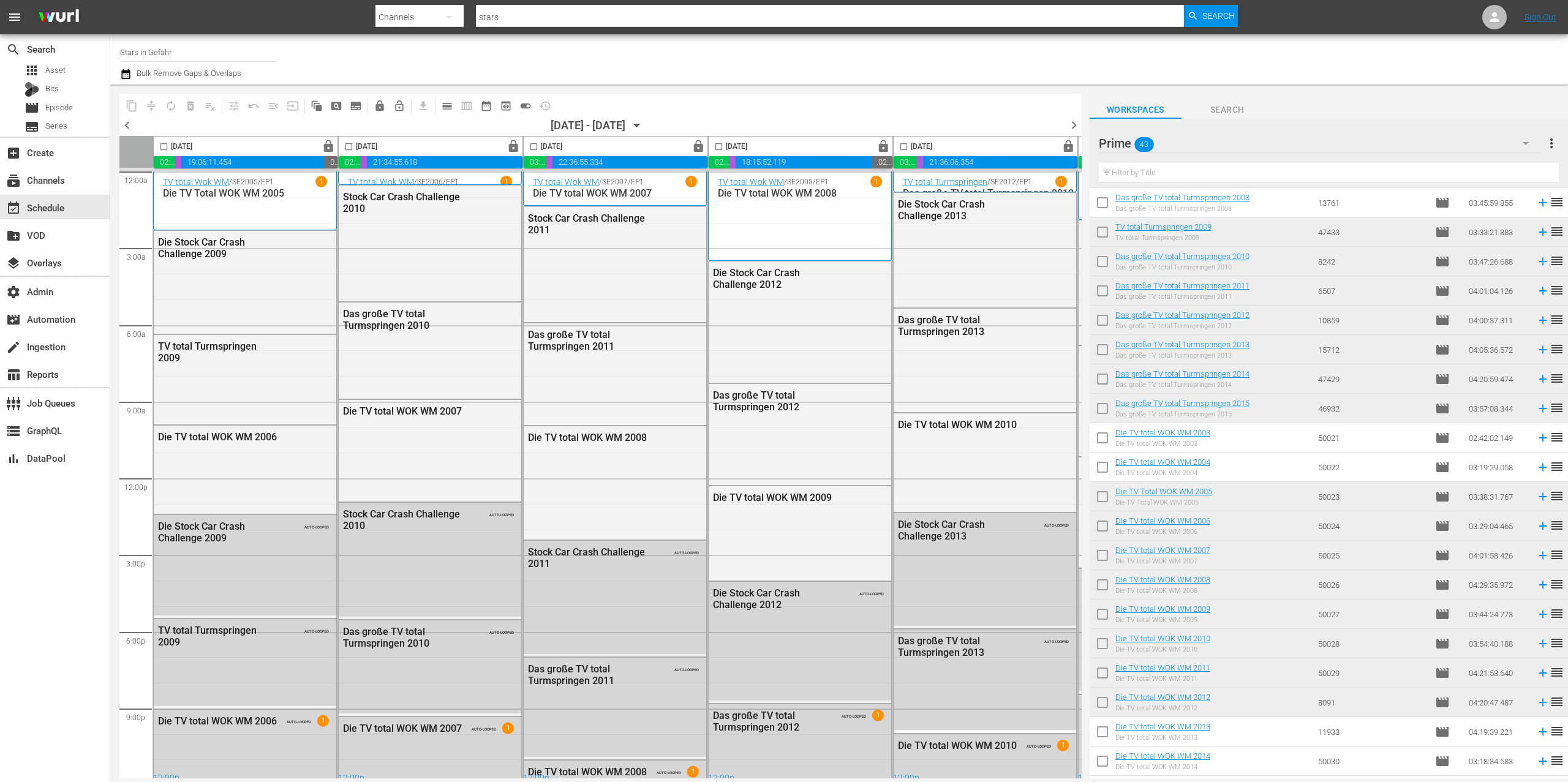
scroll to position [700, 0]
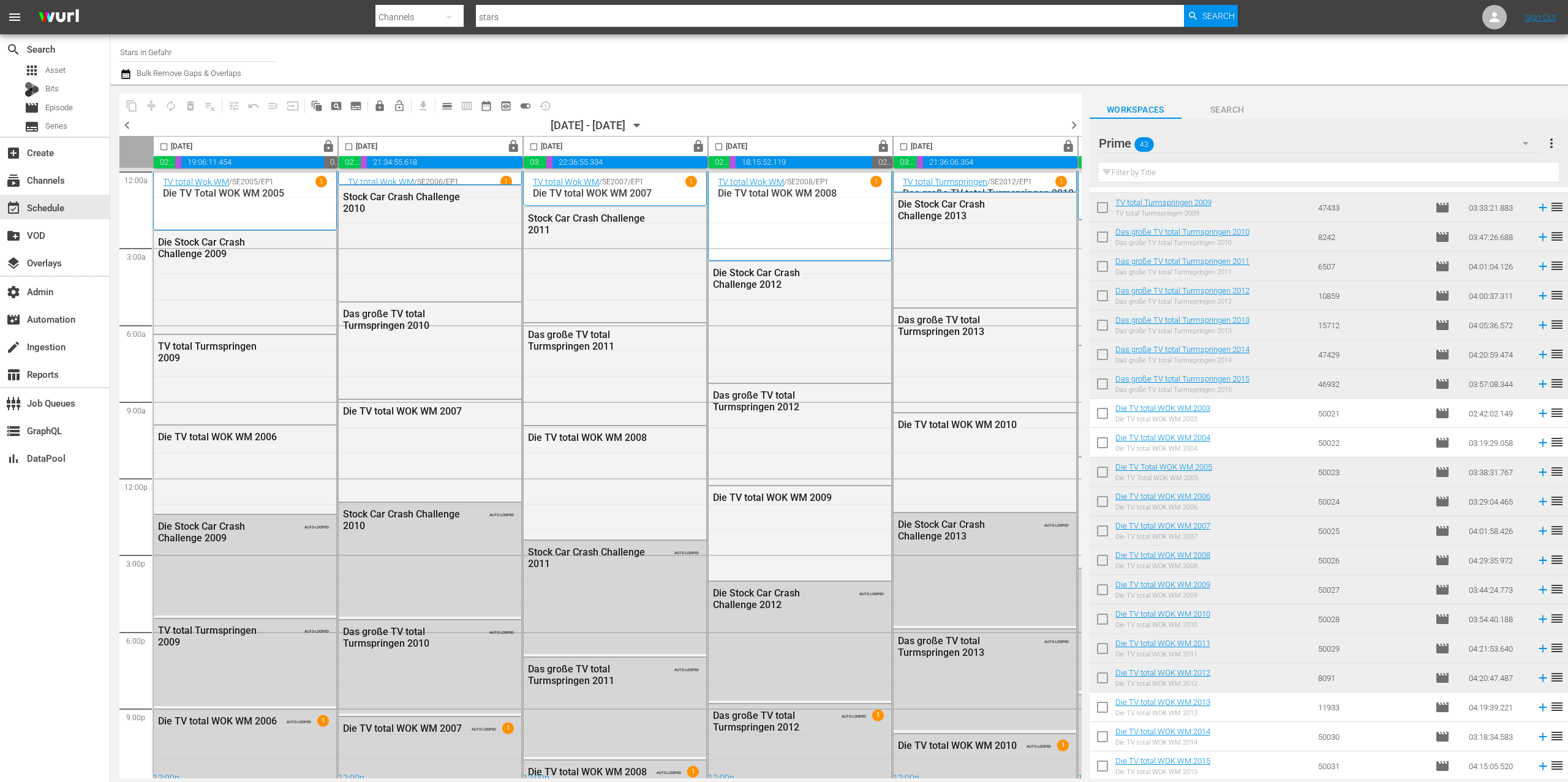
click at [130, 122] on span "chevron_left" at bounding box center [127, 125] width 15 height 15
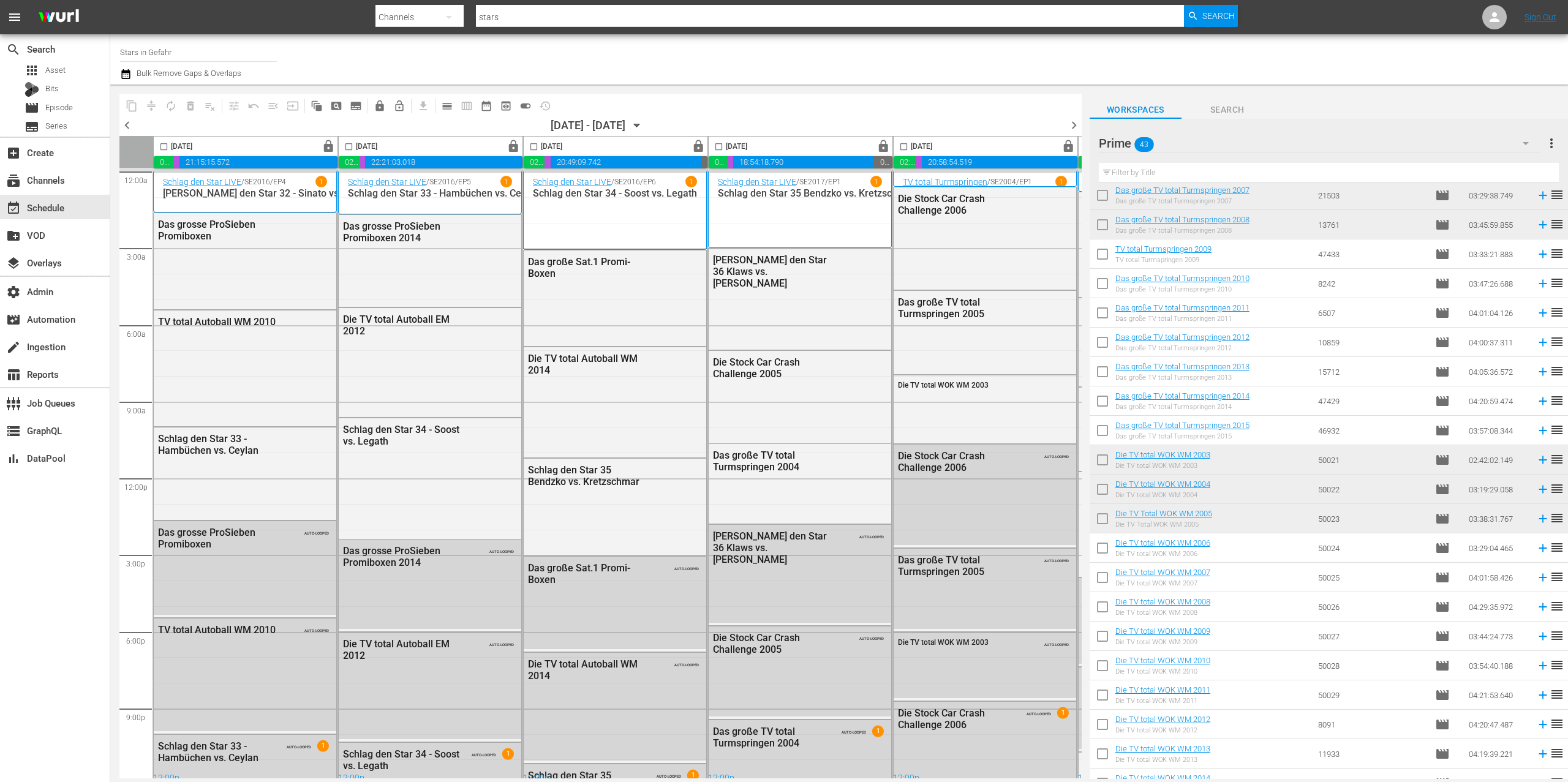
scroll to position [700, 0]
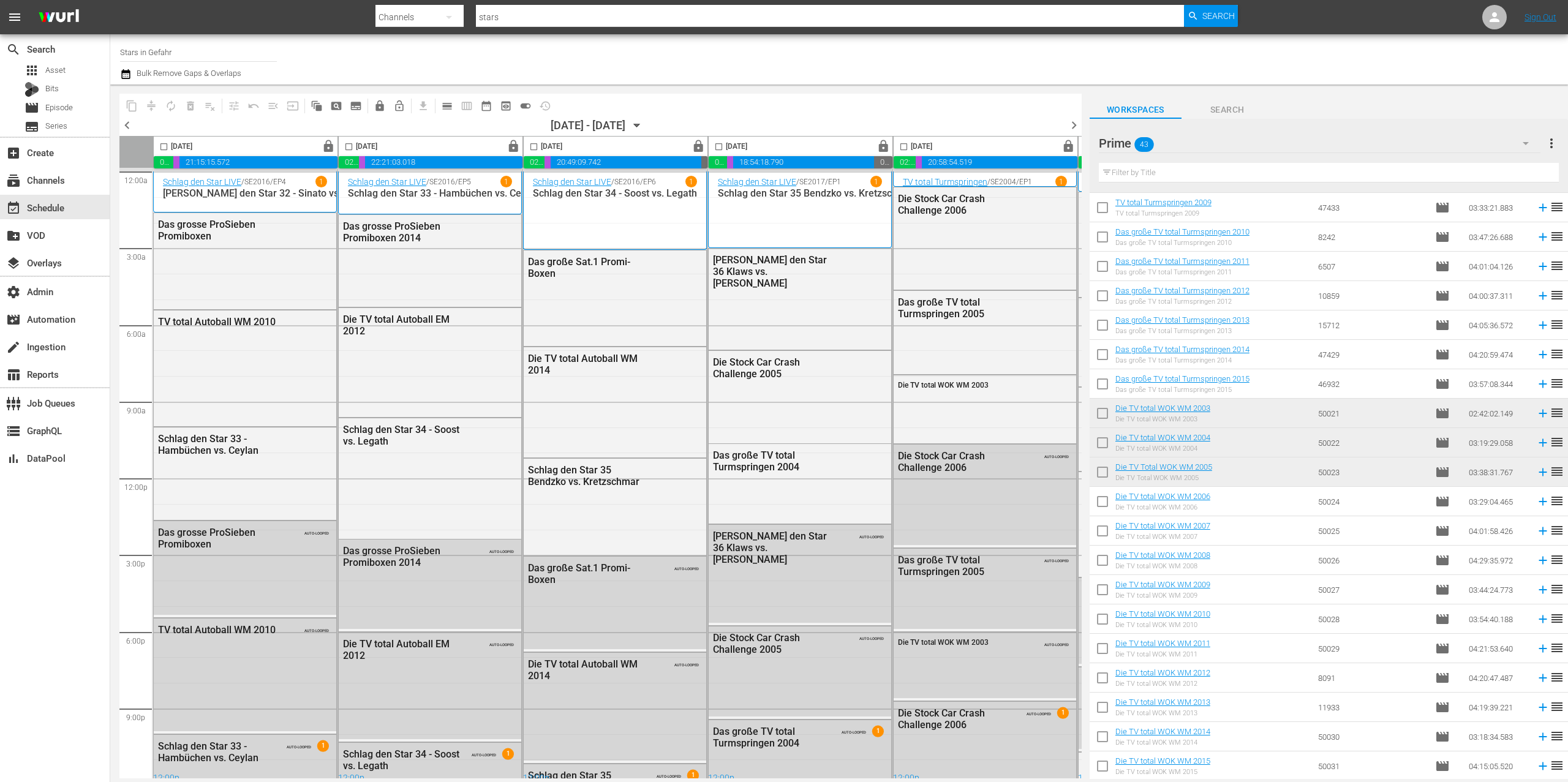
click at [134, 121] on span "chevron_left" at bounding box center [127, 125] width 15 height 15
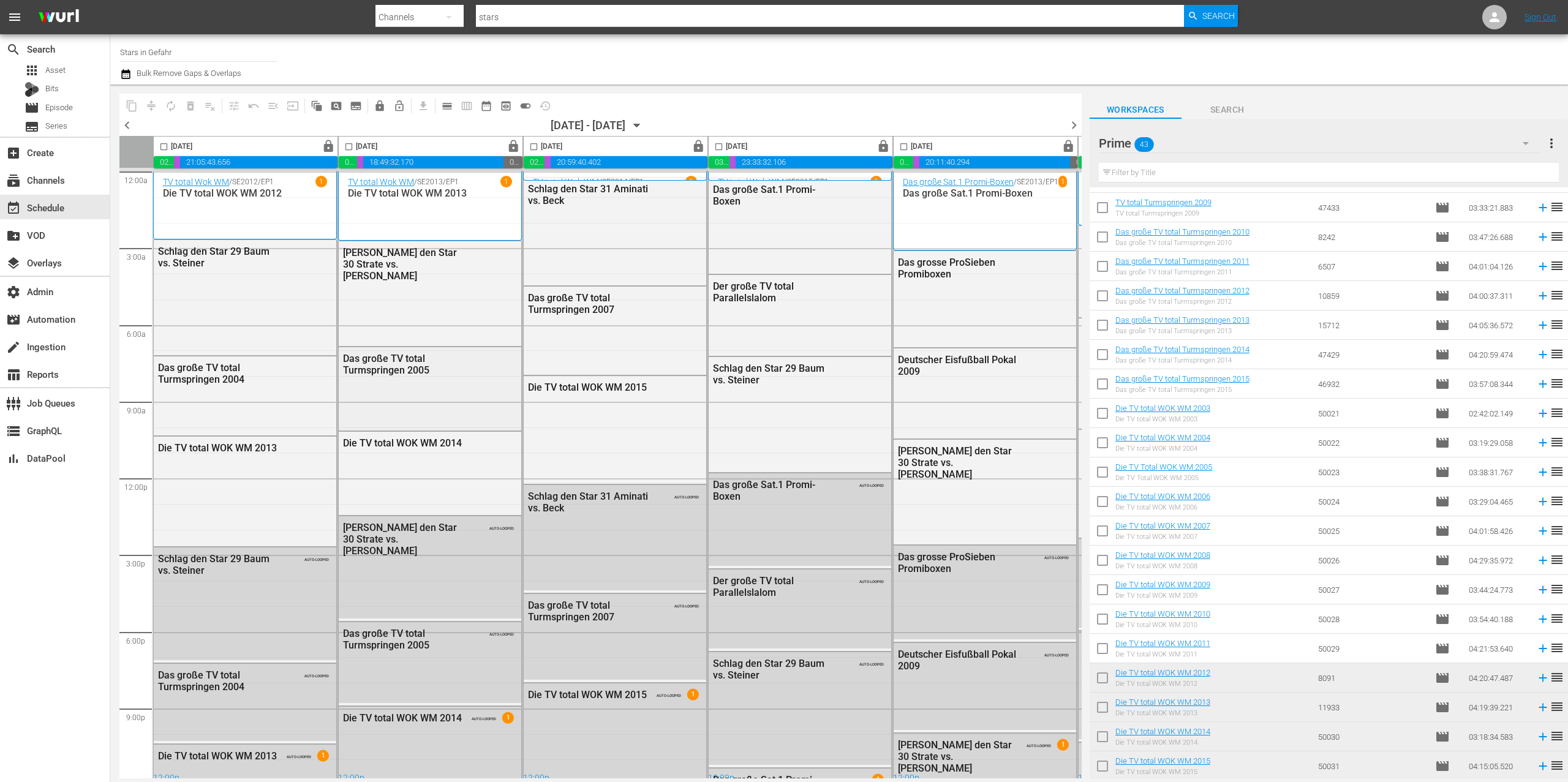
scroll to position [11, 0]
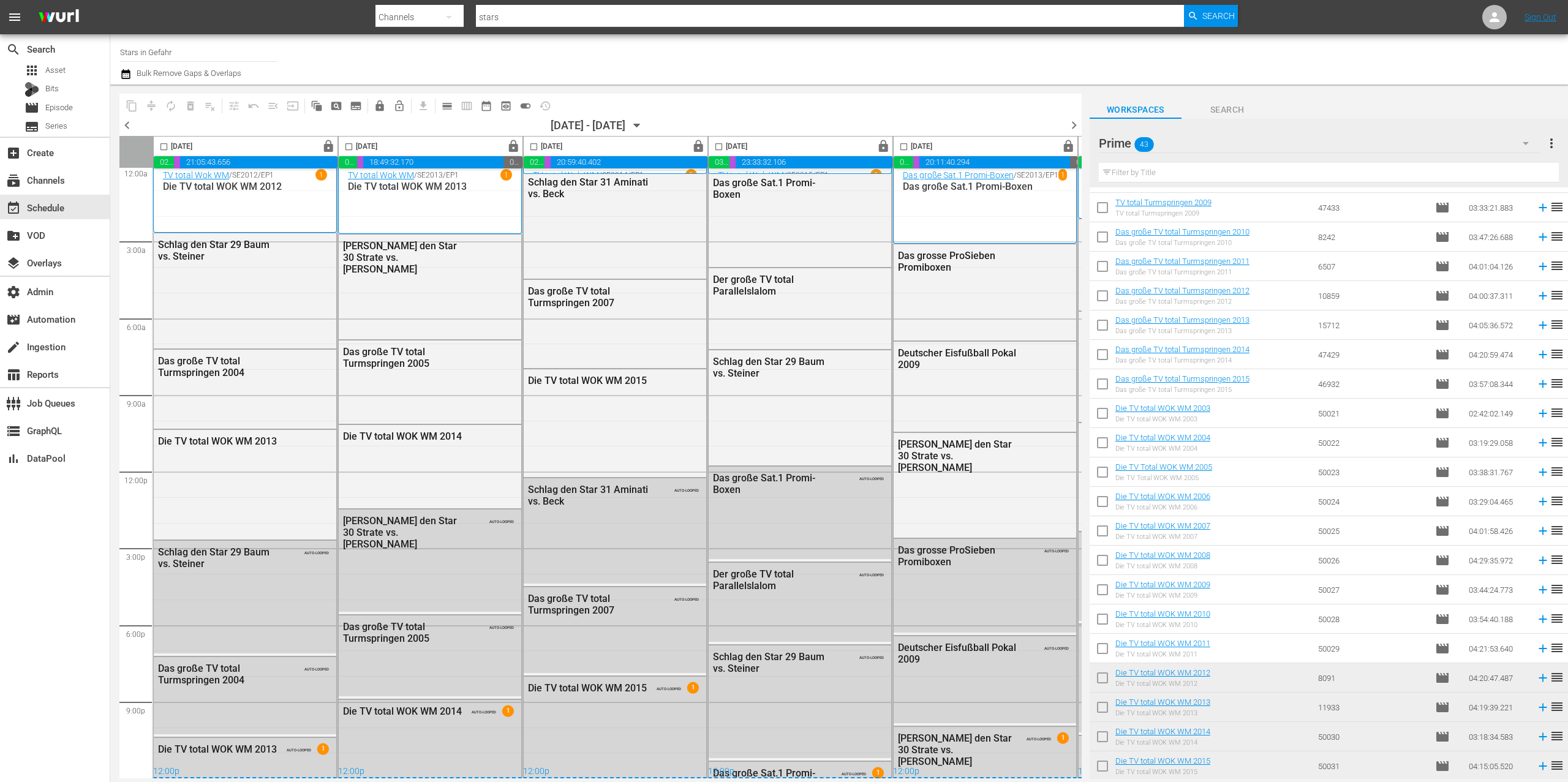
click at [1220, 139] on div "Prime 43" at bounding box center [1320, 143] width 442 height 34
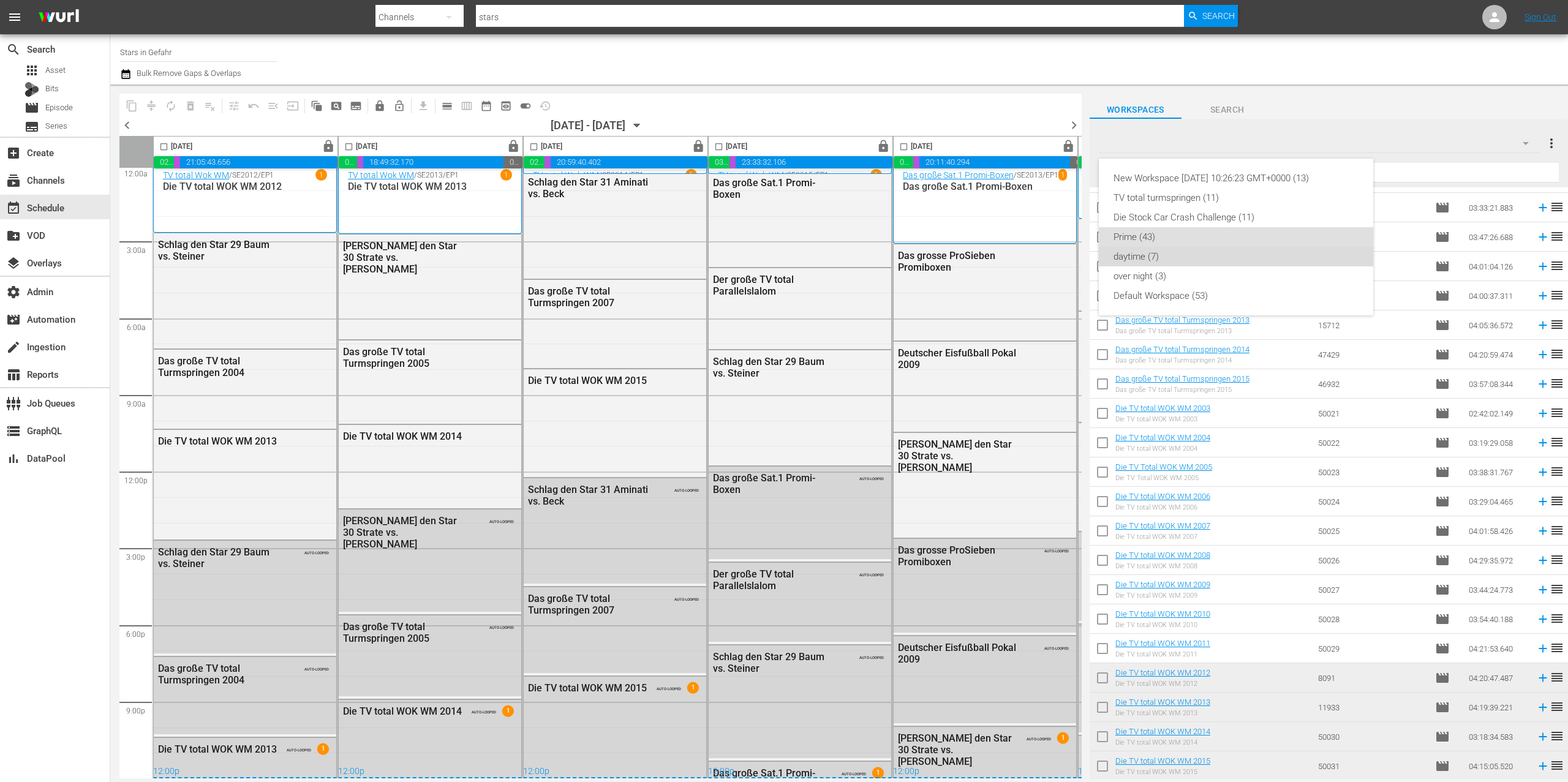
click at [1214, 260] on div "daytime (7)" at bounding box center [1236, 257] width 245 height 19
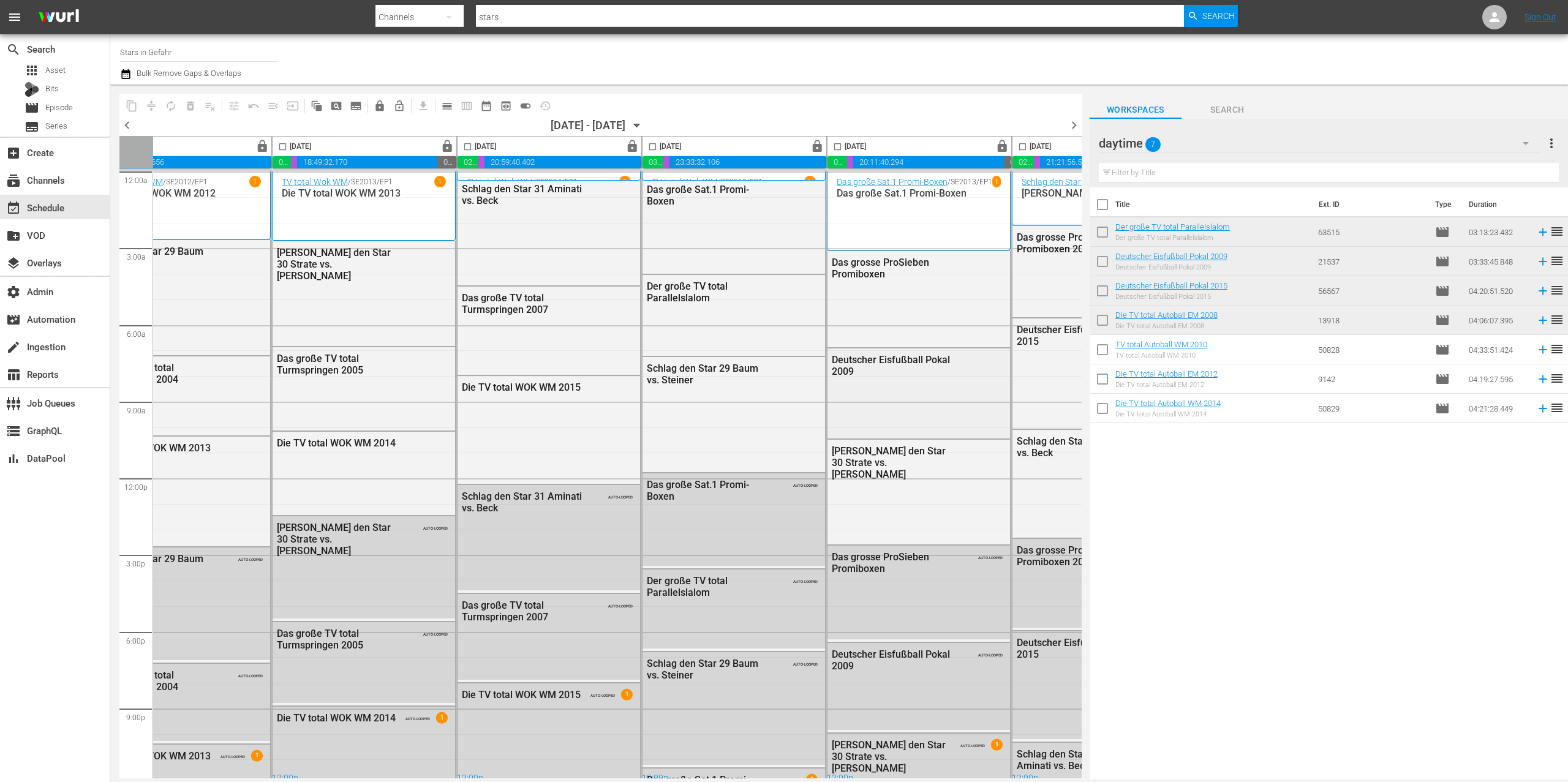
scroll to position [0, 374]
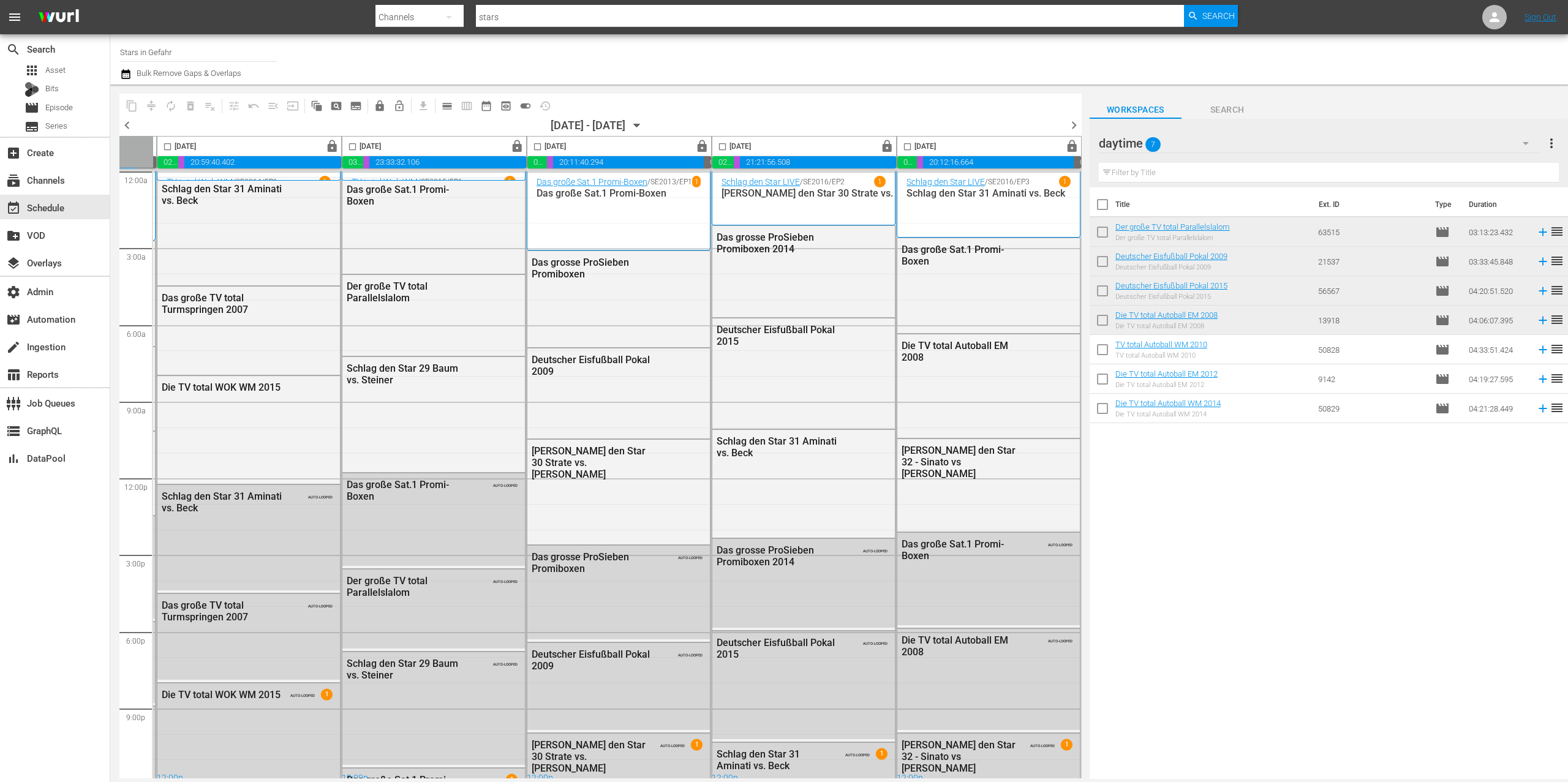
click at [1213, 143] on div "daytime 7" at bounding box center [1320, 143] width 442 height 34
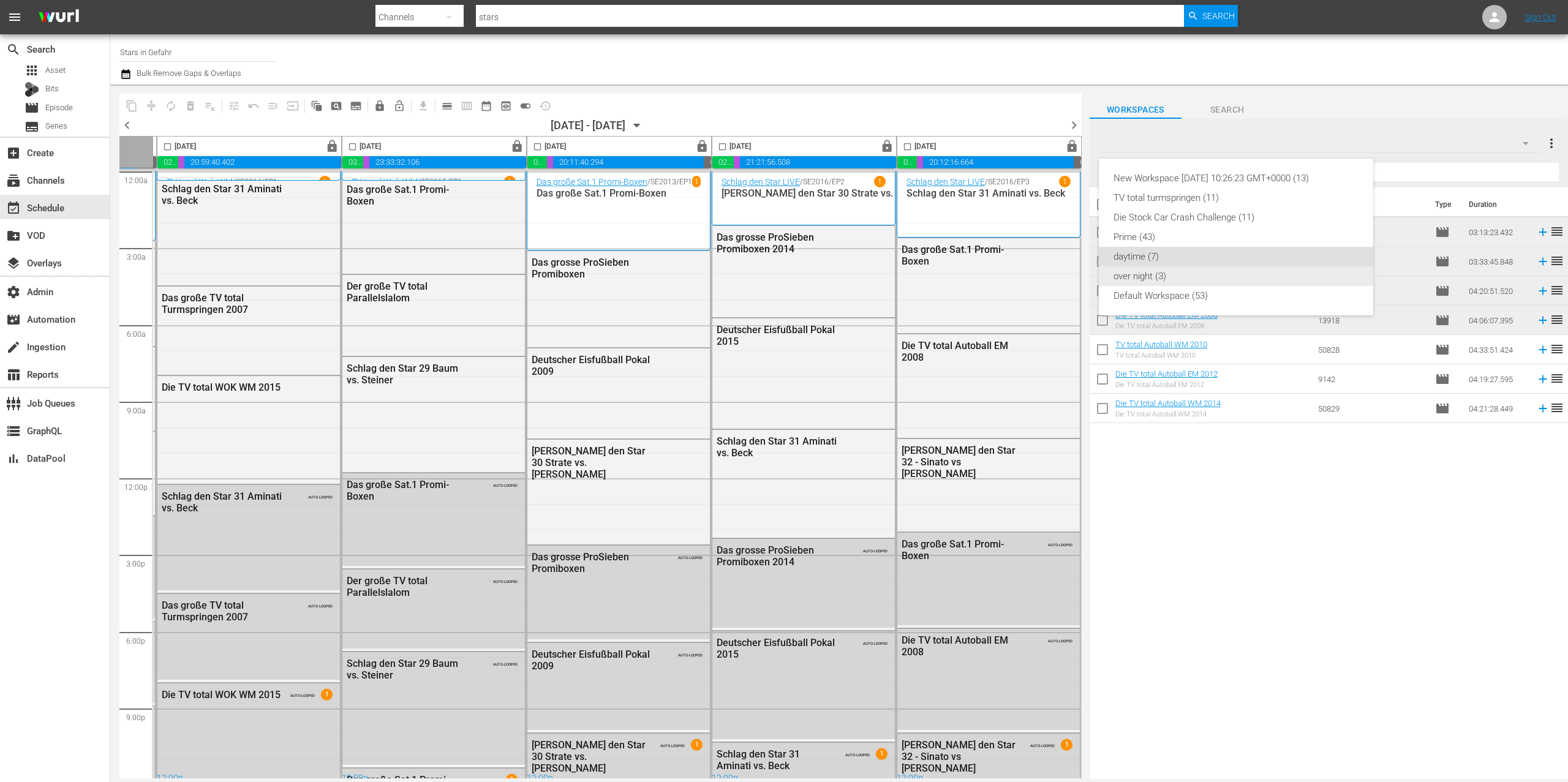
click at [1184, 278] on div "over night (3)" at bounding box center [1236, 276] width 245 height 19
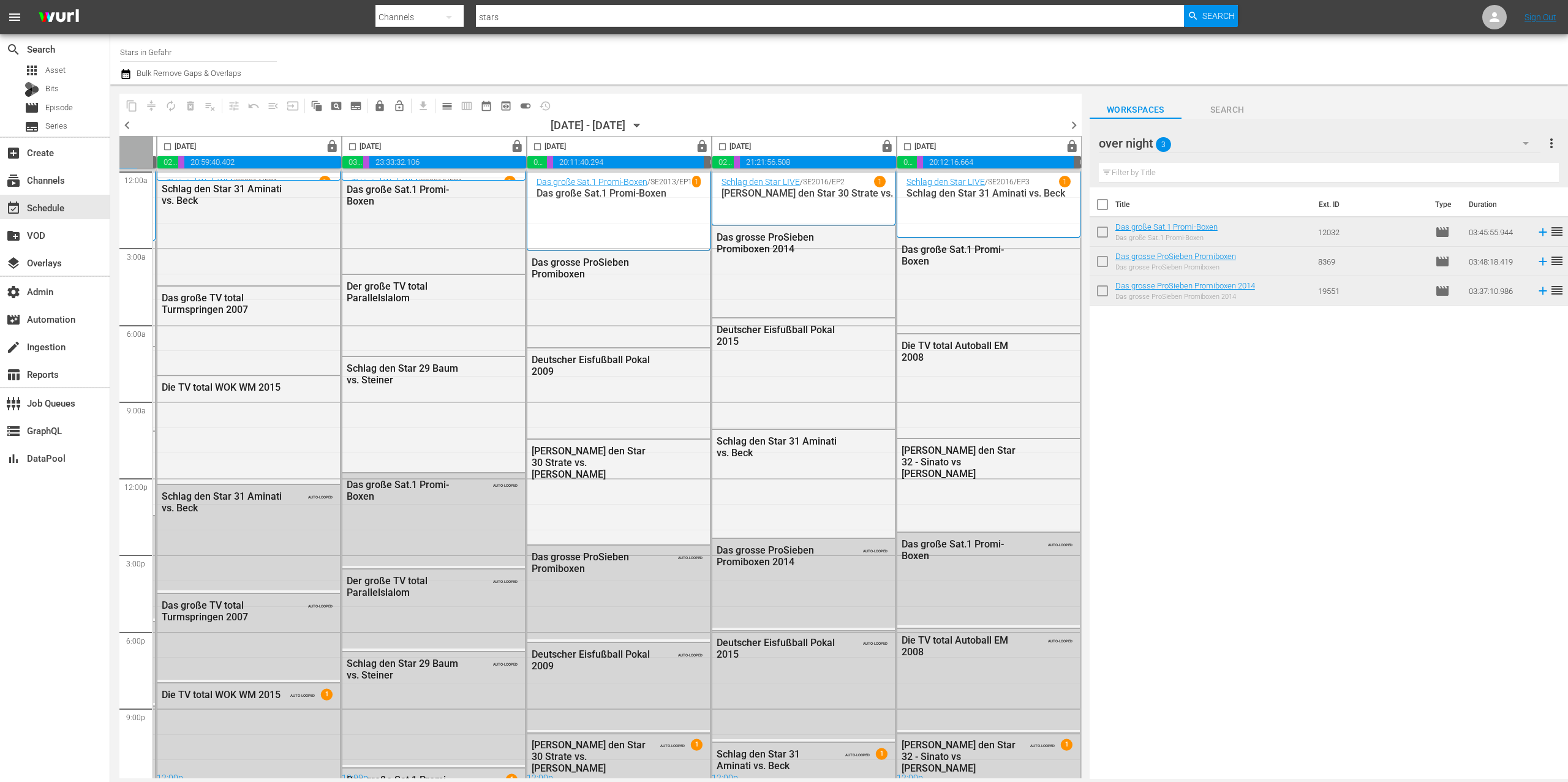
click at [125, 125] on span "chevron_left" at bounding box center [127, 125] width 15 height 15
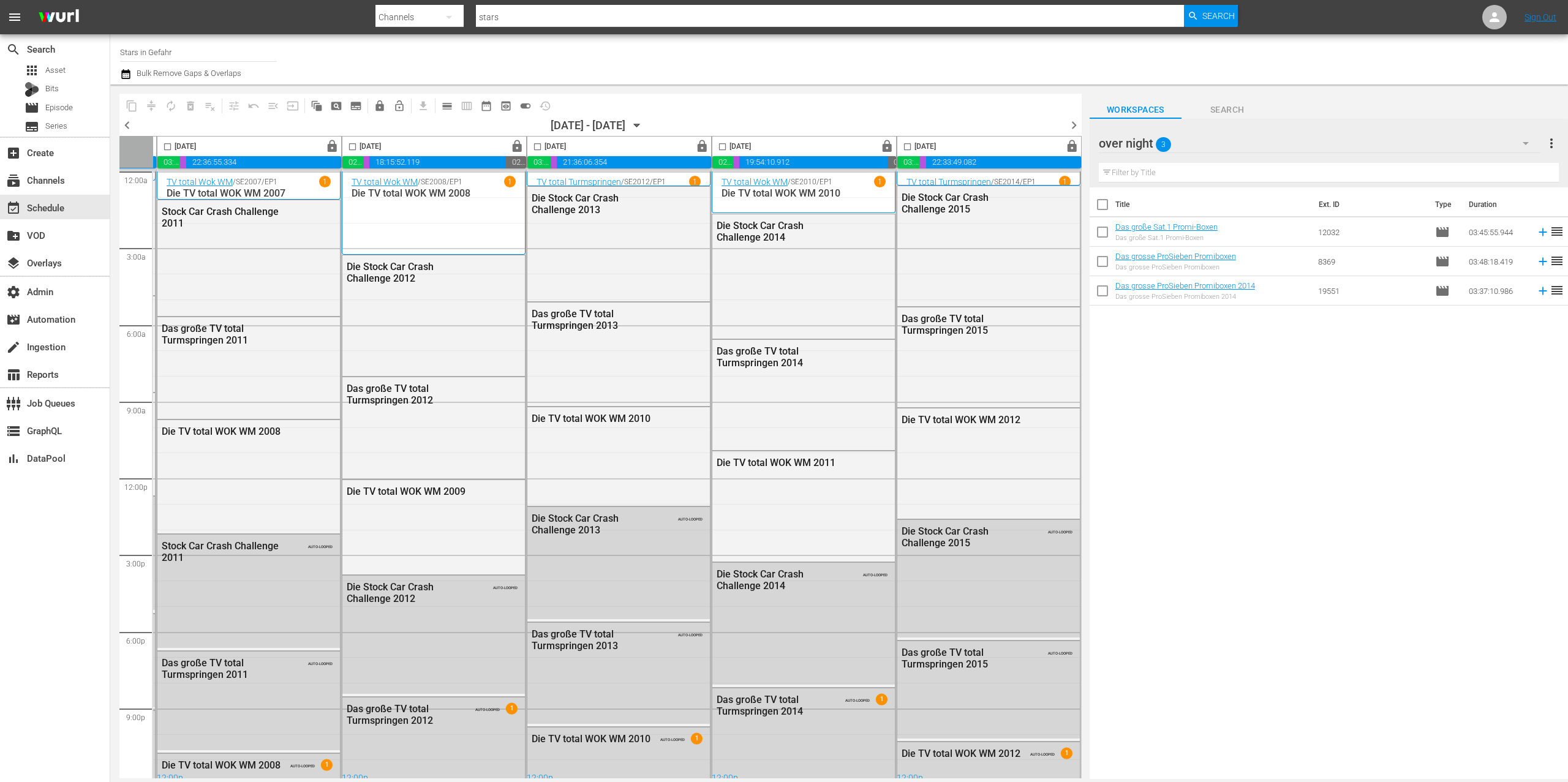
click at [1260, 144] on div "over night 3" at bounding box center [1320, 143] width 442 height 34
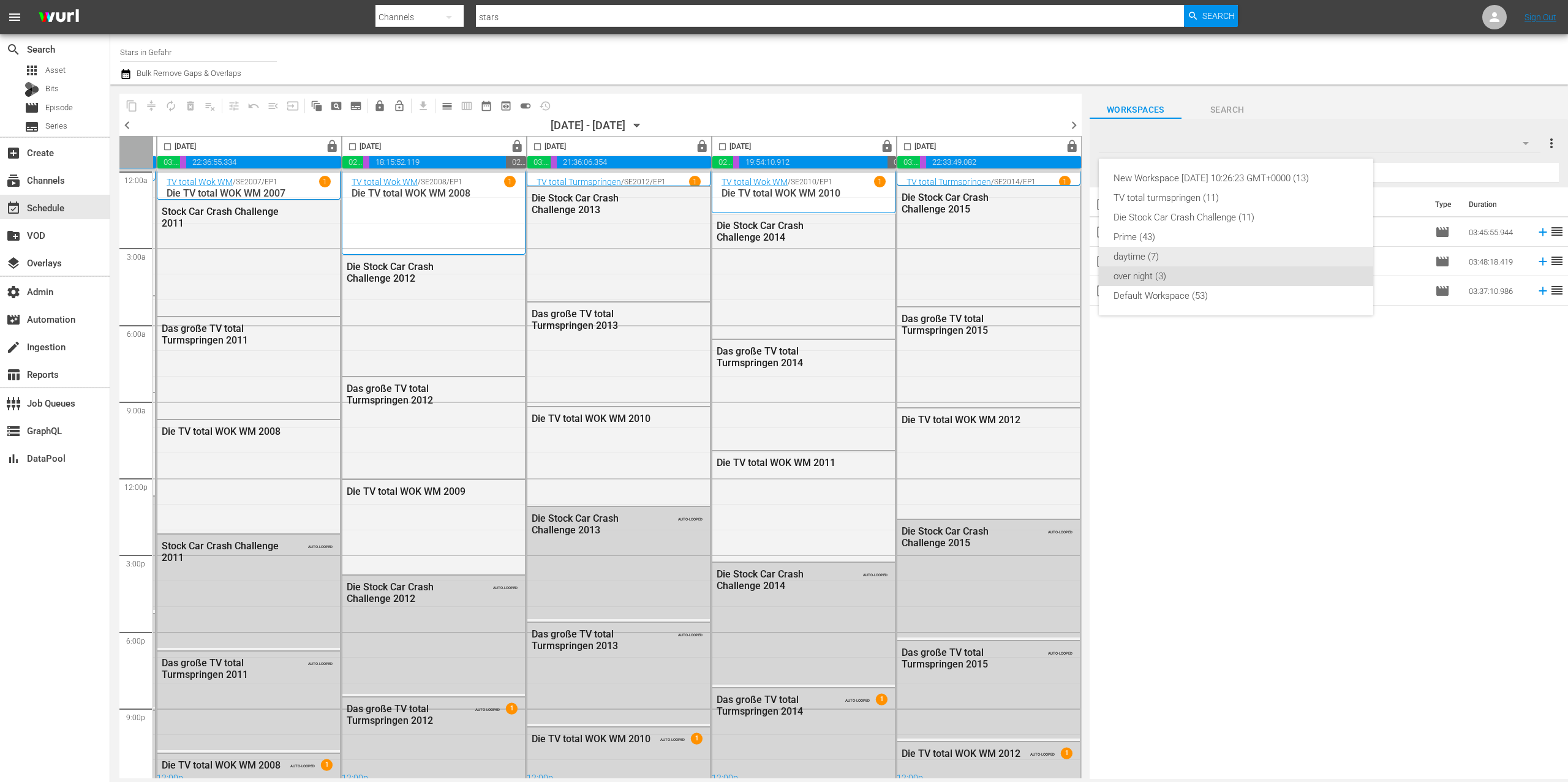
click at [1221, 259] on div "daytime (7)" at bounding box center [1236, 257] width 245 height 19
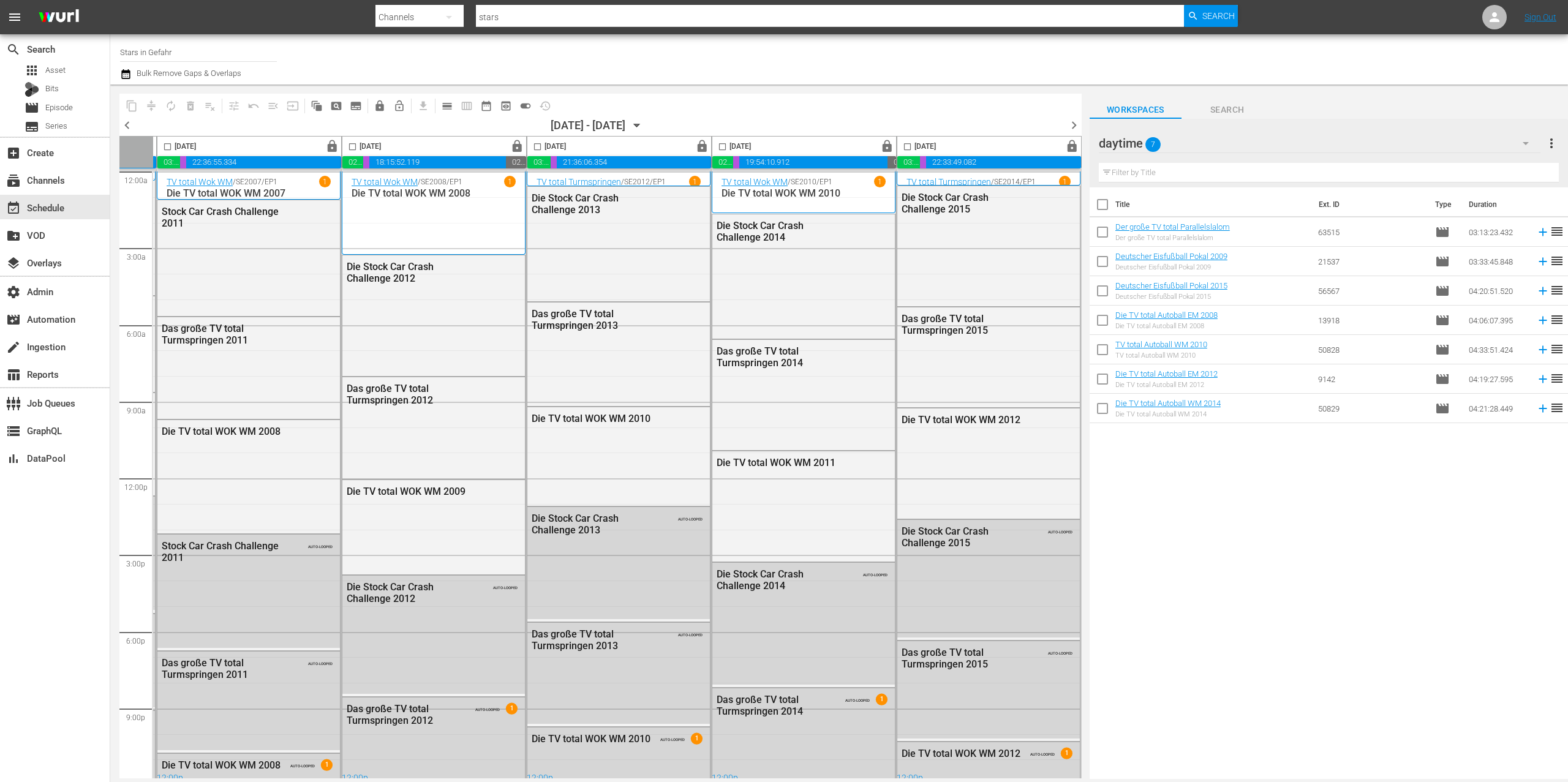
click at [1206, 138] on div "daytime 7" at bounding box center [1320, 143] width 442 height 34
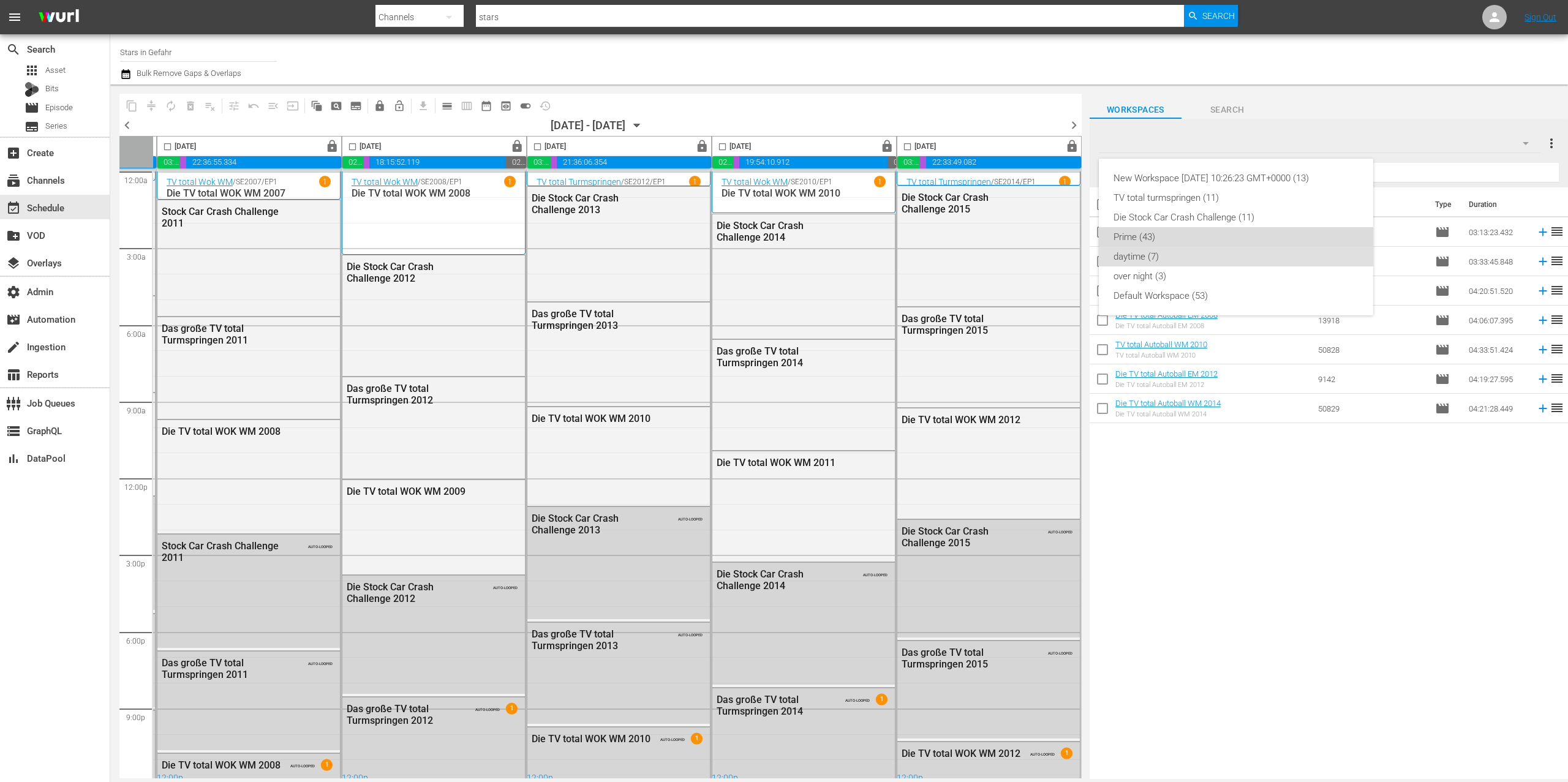
click at [1170, 233] on div "Prime (43)" at bounding box center [1236, 237] width 245 height 19
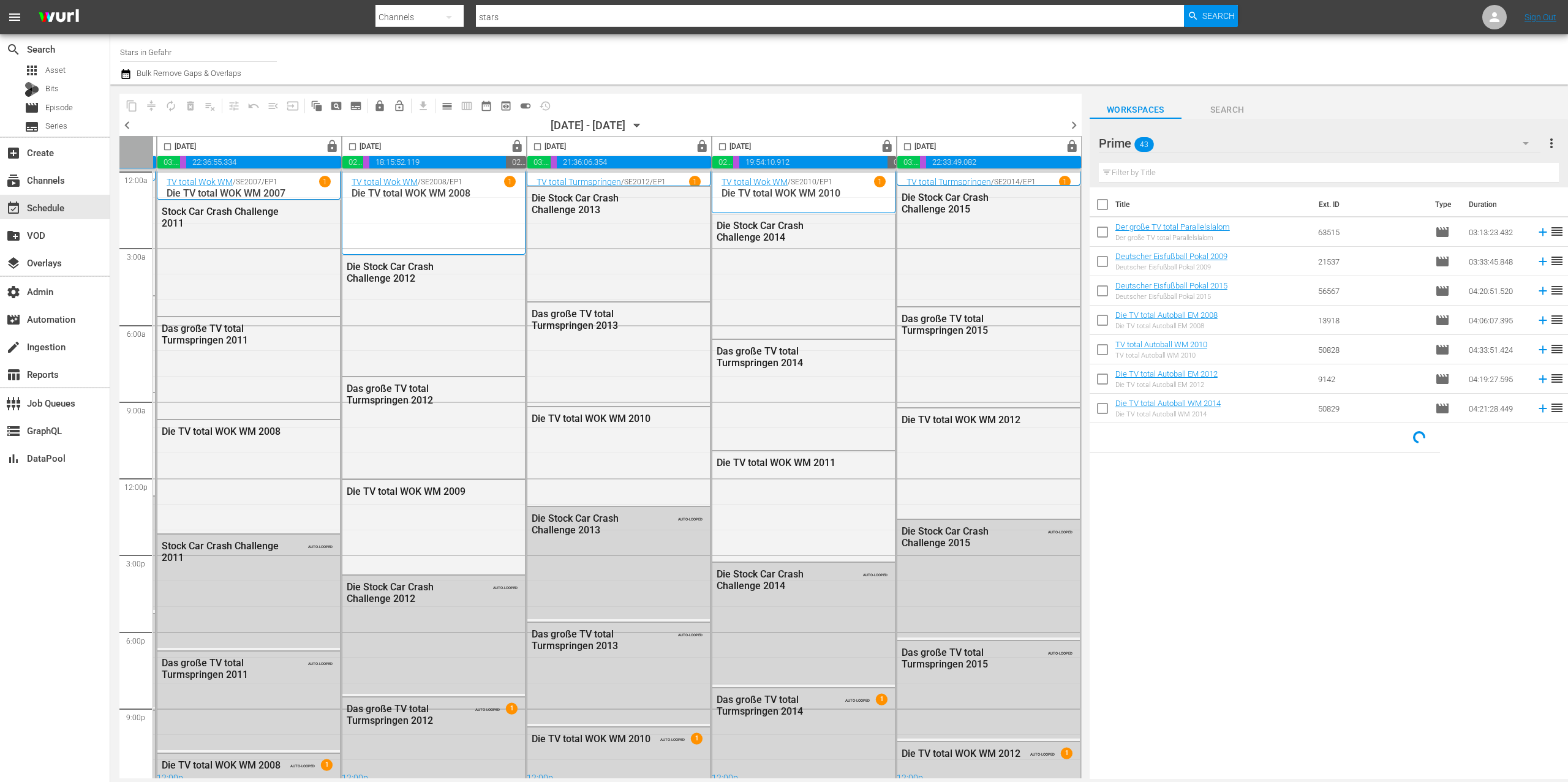
click at [1220, 139] on div "Prime 43" at bounding box center [1320, 143] width 442 height 34
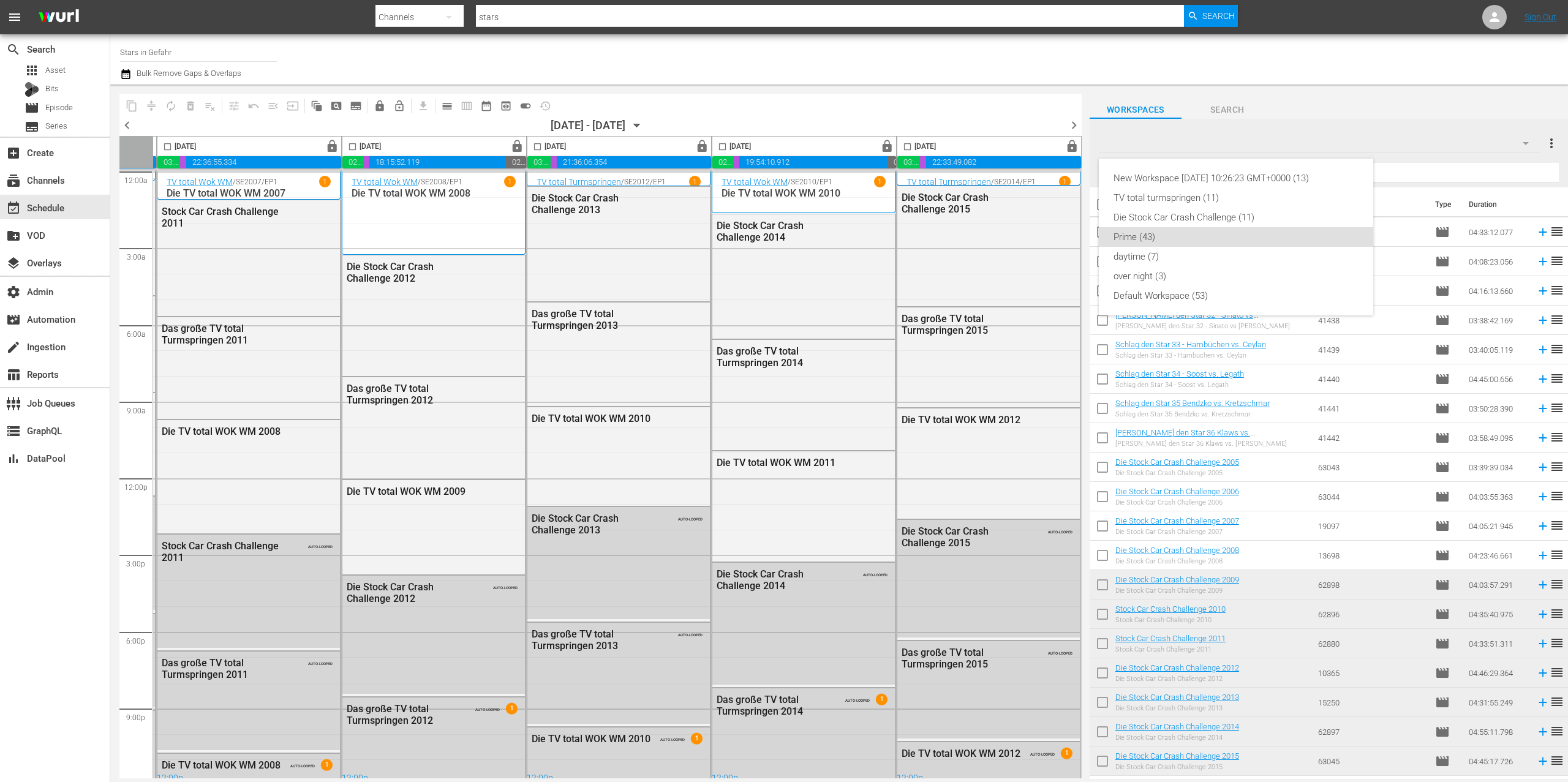
click at [1056, 130] on div "New Workspace Thu Jul 24 2025 10:26:23 GMT+0000 (13) TV total turmspringen (11)…" at bounding box center [784, 391] width 1568 height 782
click at [1078, 122] on span "chevron_right" at bounding box center [1073, 125] width 15 height 15
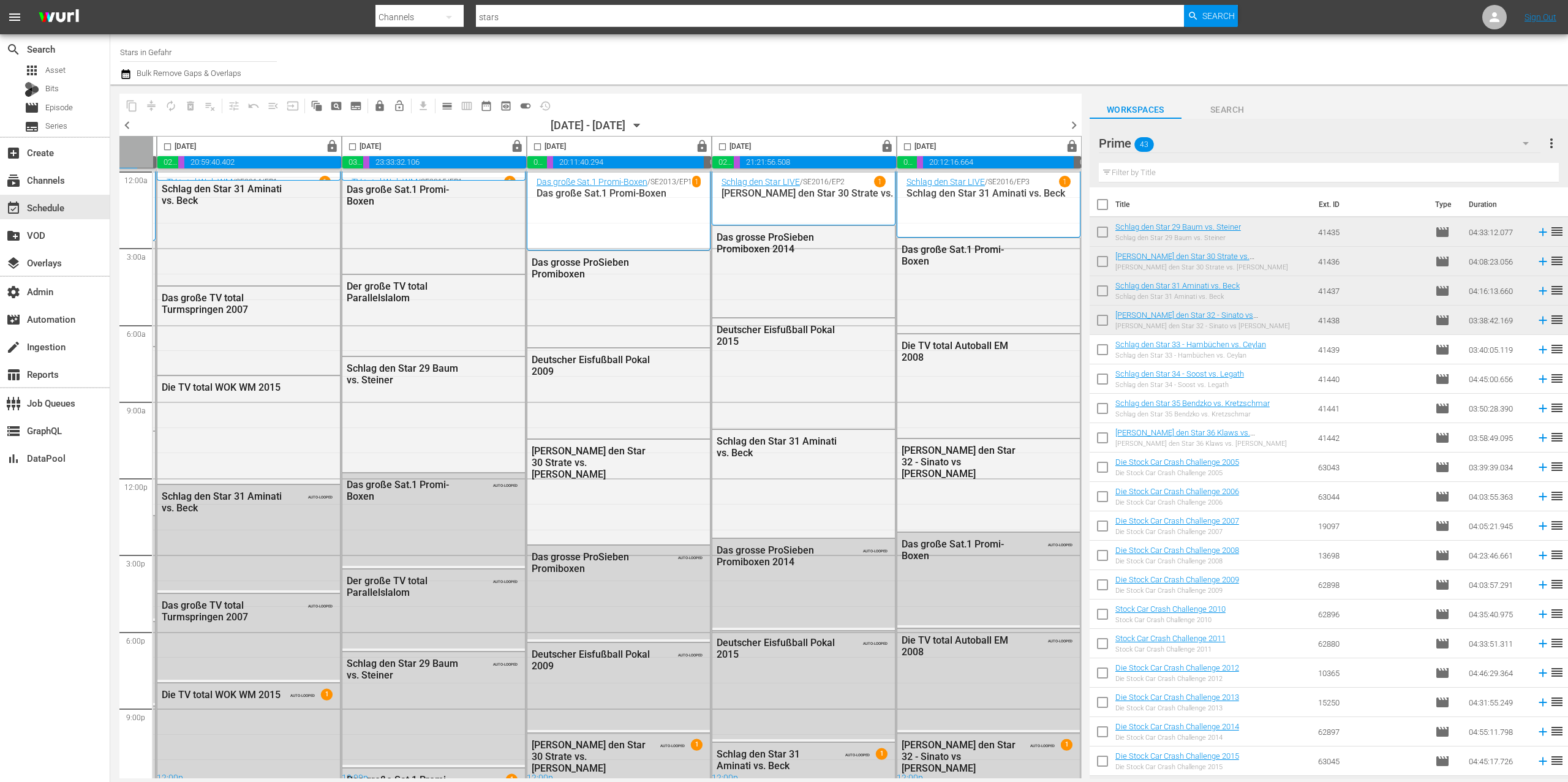
click at [1074, 123] on span "chevron_right" at bounding box center [1073, 125] width 15 height 15
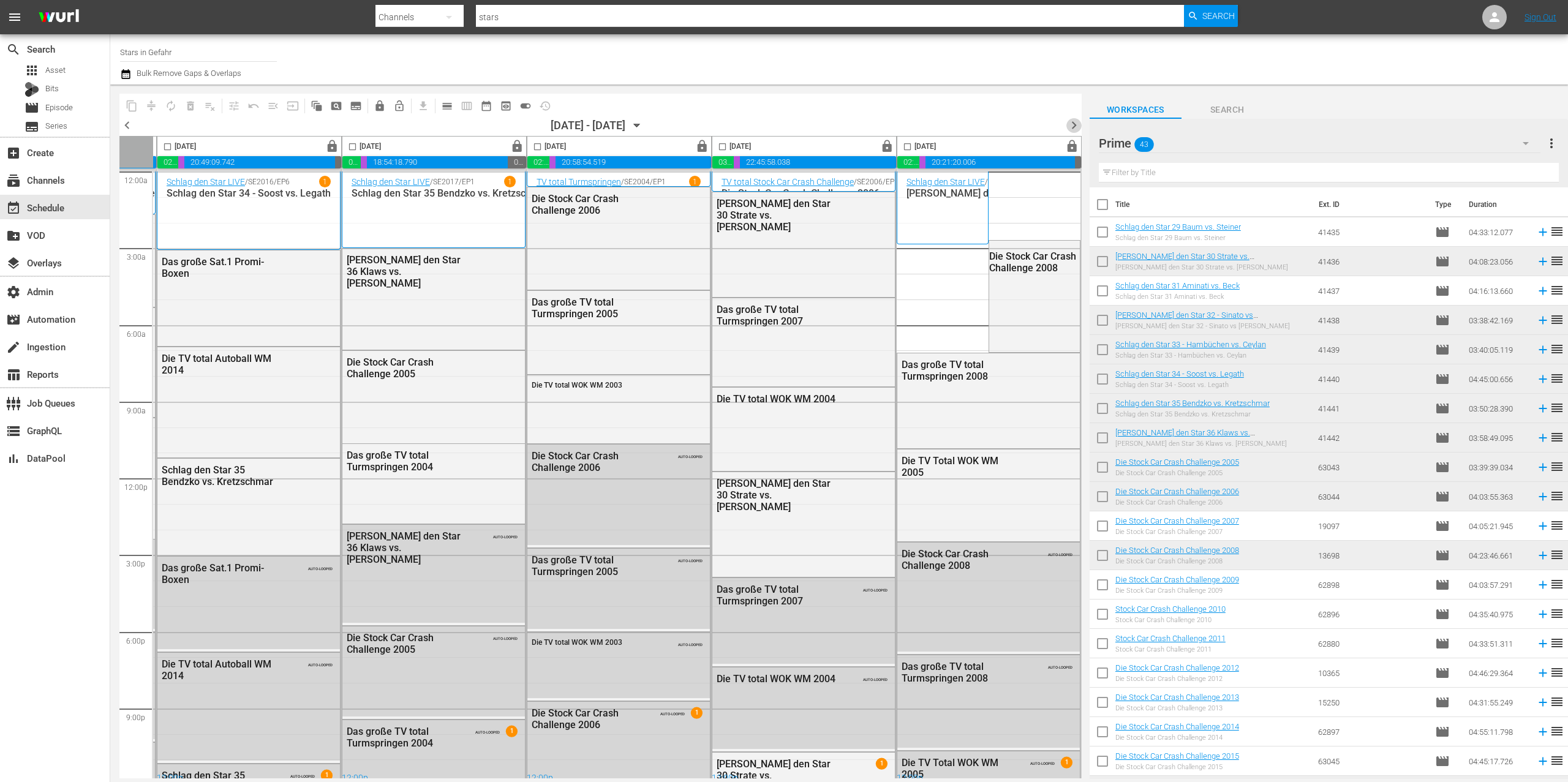
click at [1072, 124] on span "chevron_right" at bounding box center [1073, 125] width 15 height 15
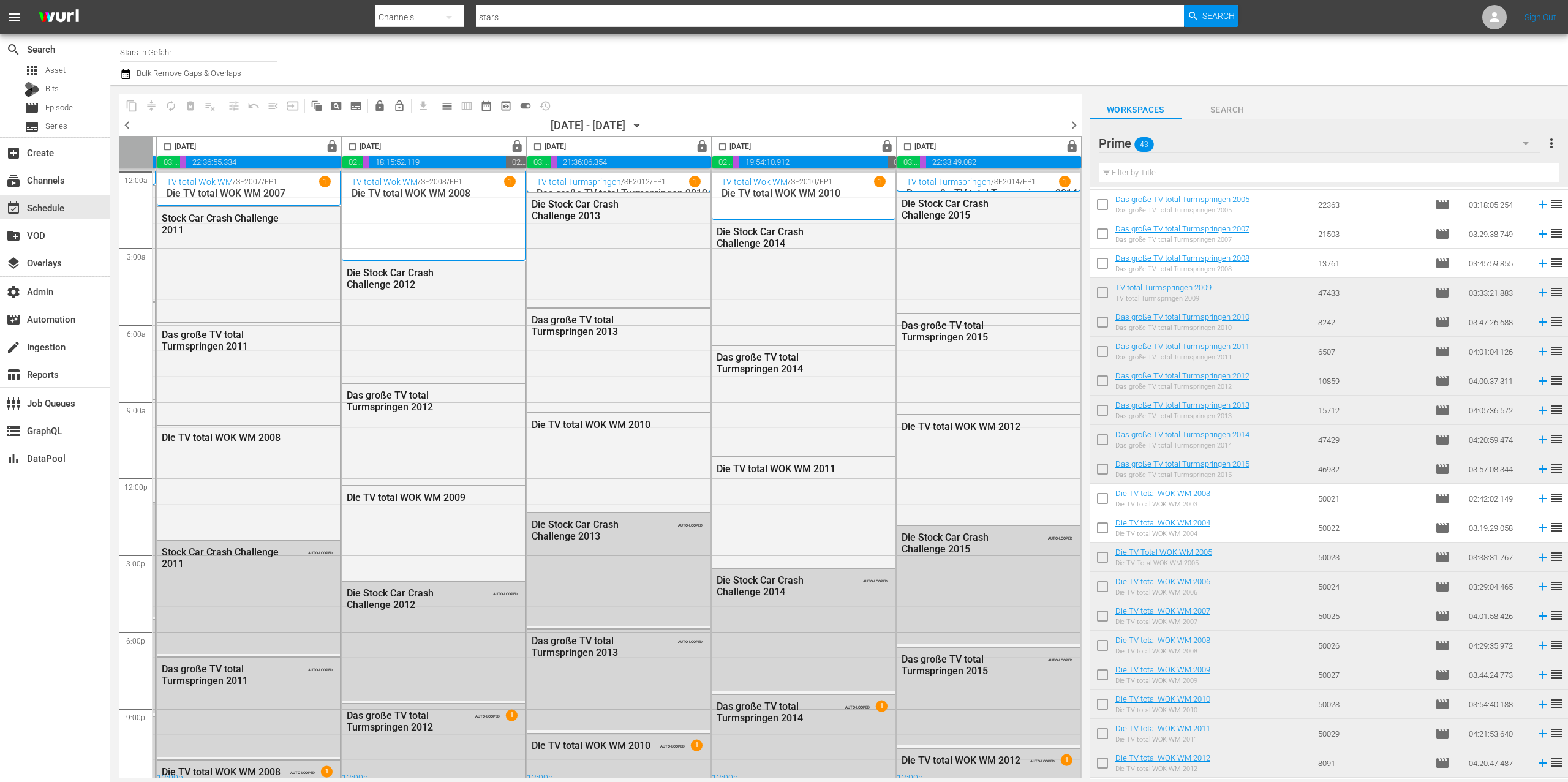
scroll to position [700, 0]
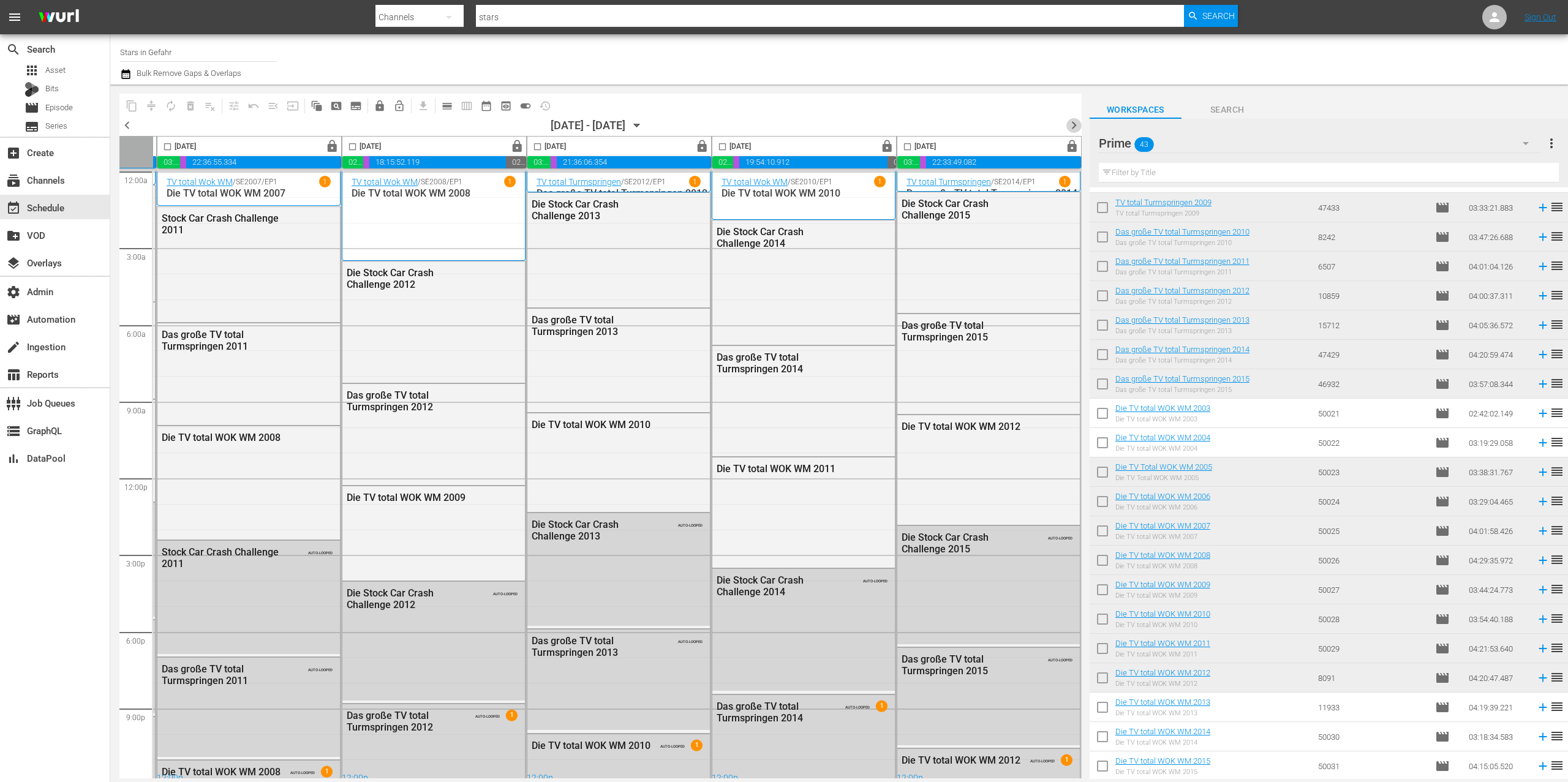
click at [1072, 122] on span "chevron_right" at bounding box center [1073, 125] width 15 height 15
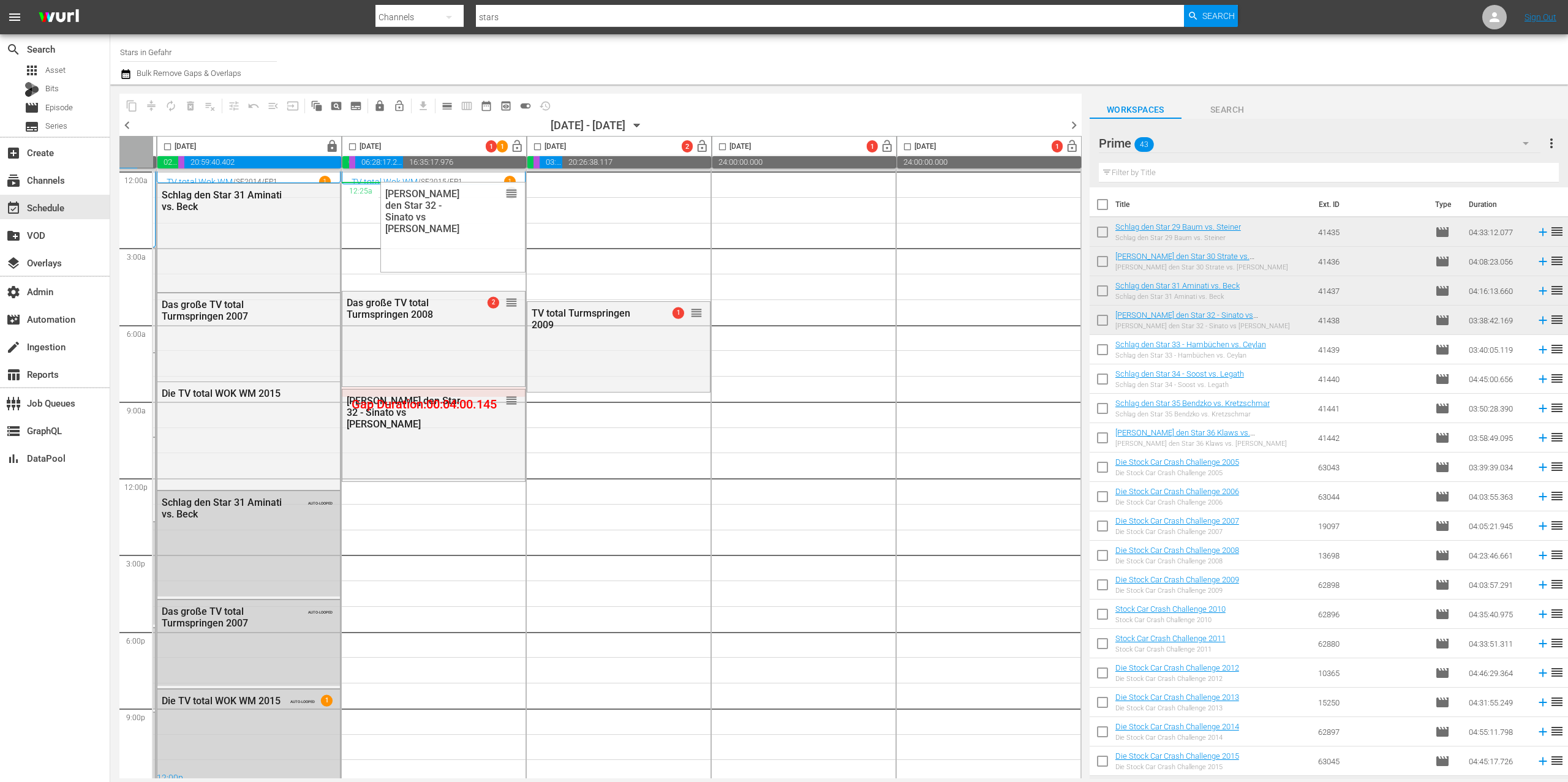
drag, startPoint x: 503, startPoint y: 398, endPoint x: 1326, endPoint y: 311, distance: 827.6
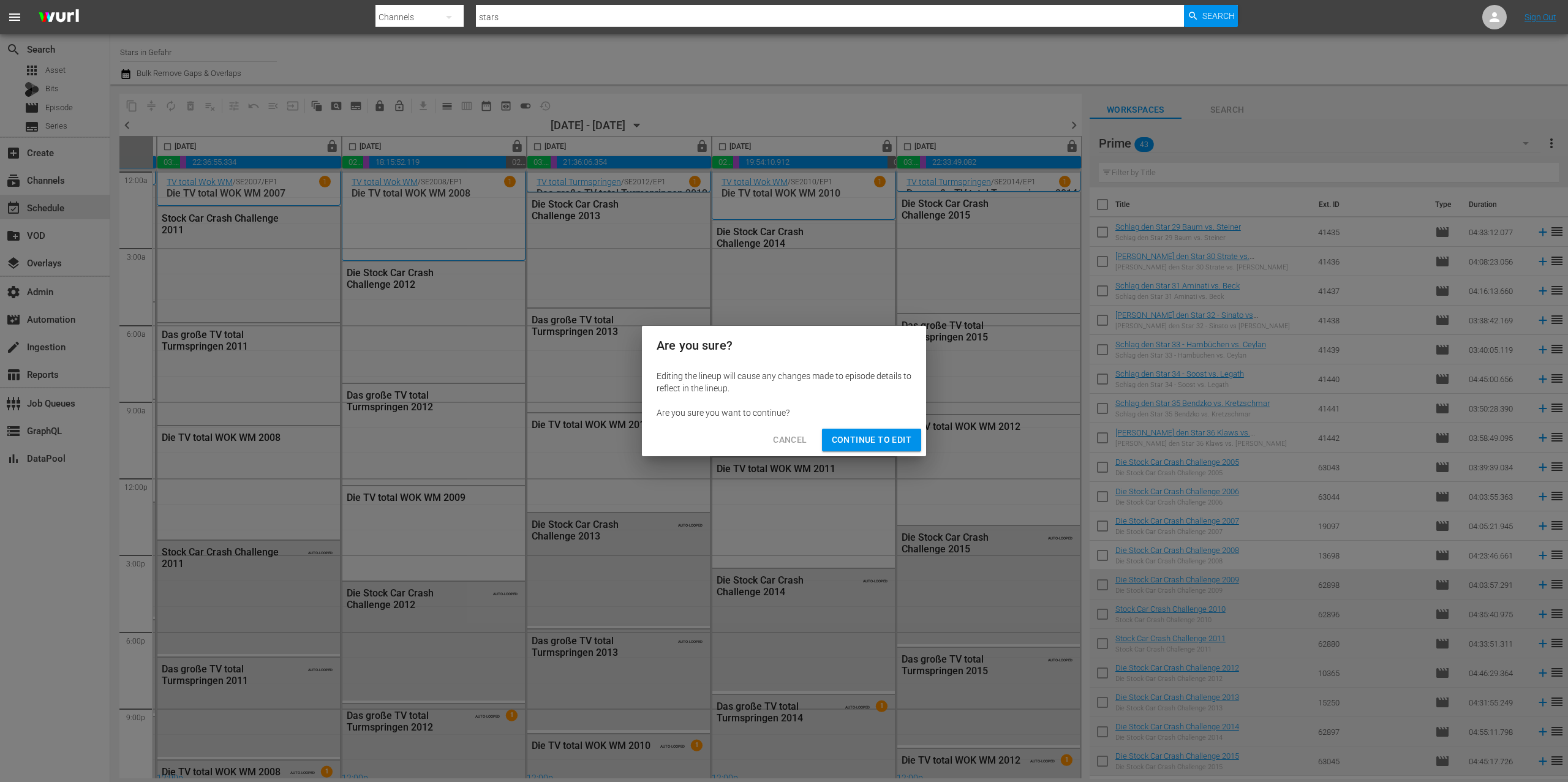
click at [1072, 124] on div "Are you sure? Editing the lineup will cause any changes made to episode details…" at bounding box center [784, 391] width 1568 height 782
click at [799, 433] on span "Cancel" at bounding box center [790, 440] width 33 height 15
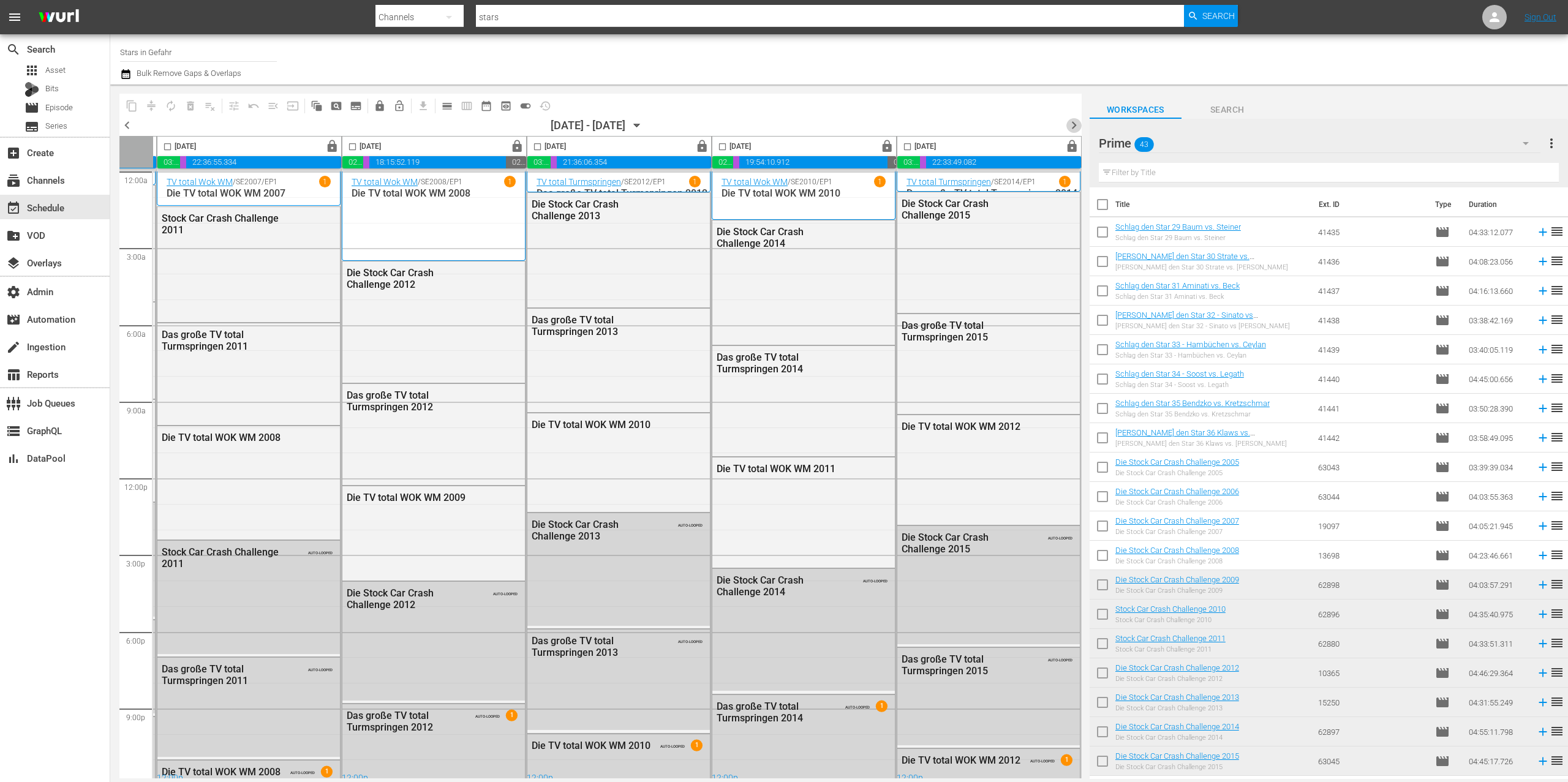
click at [1073, 124] on span "chevron_right" at bounding box center [1073, 125] width 15 height 15
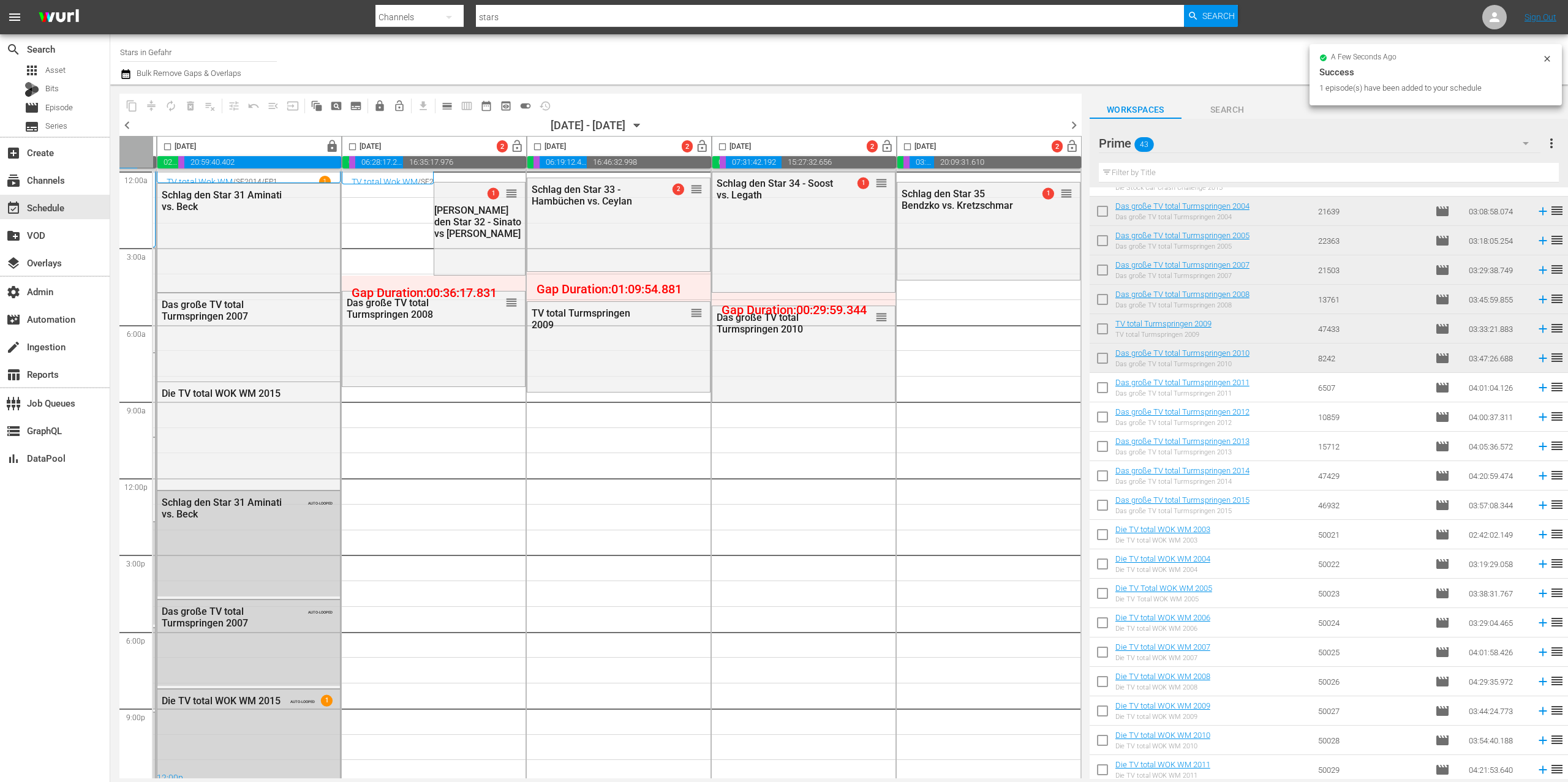
scroll to position [700, 0]
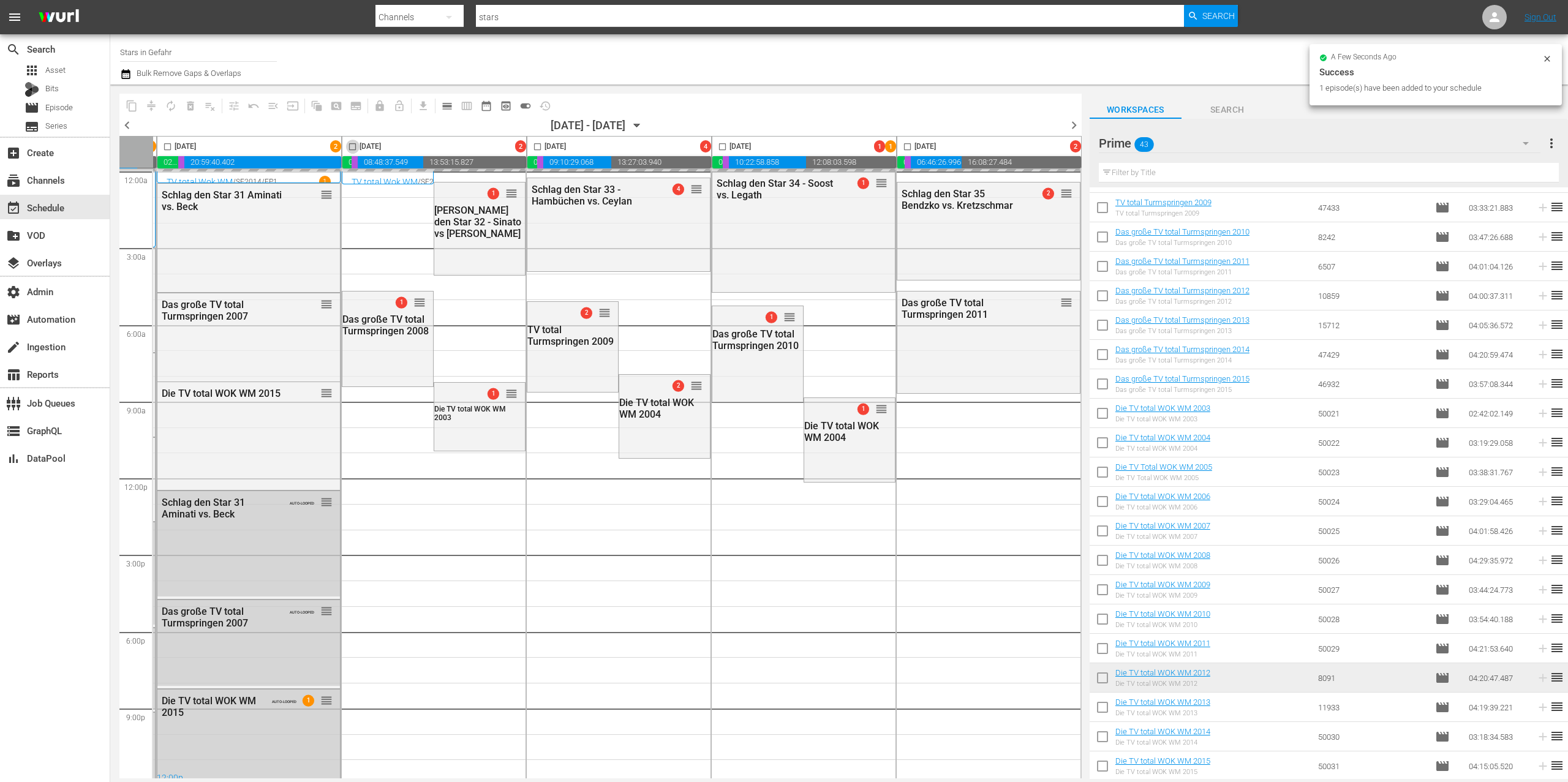
click at [349, 148] on input "checkbox" at bounding box center [353, 150] width 14 height 14
checkbox input "true"
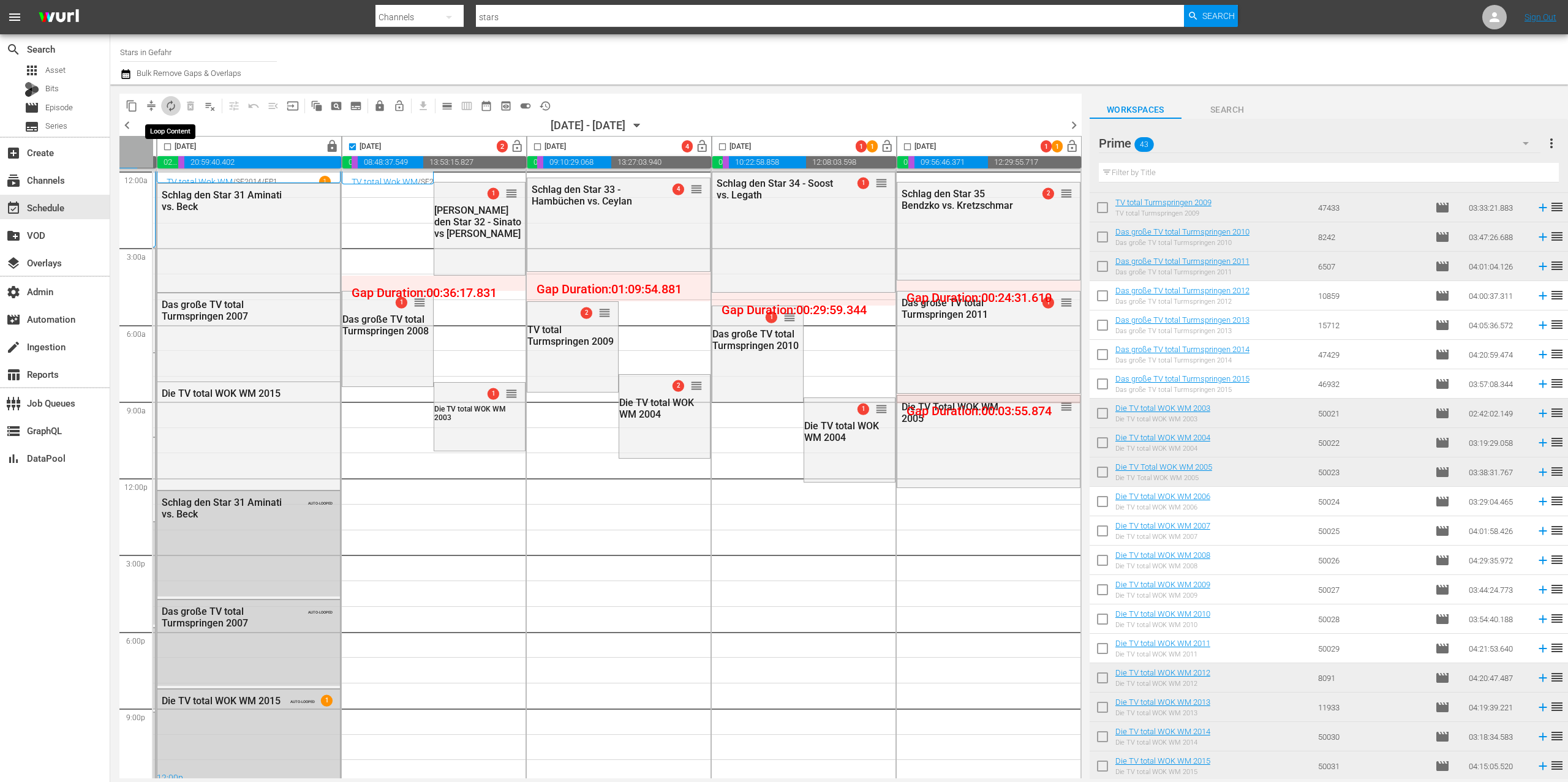
click at [172, 106] on span "autorenew_outlined" at bounding box center [171, 106] width 12 height 12
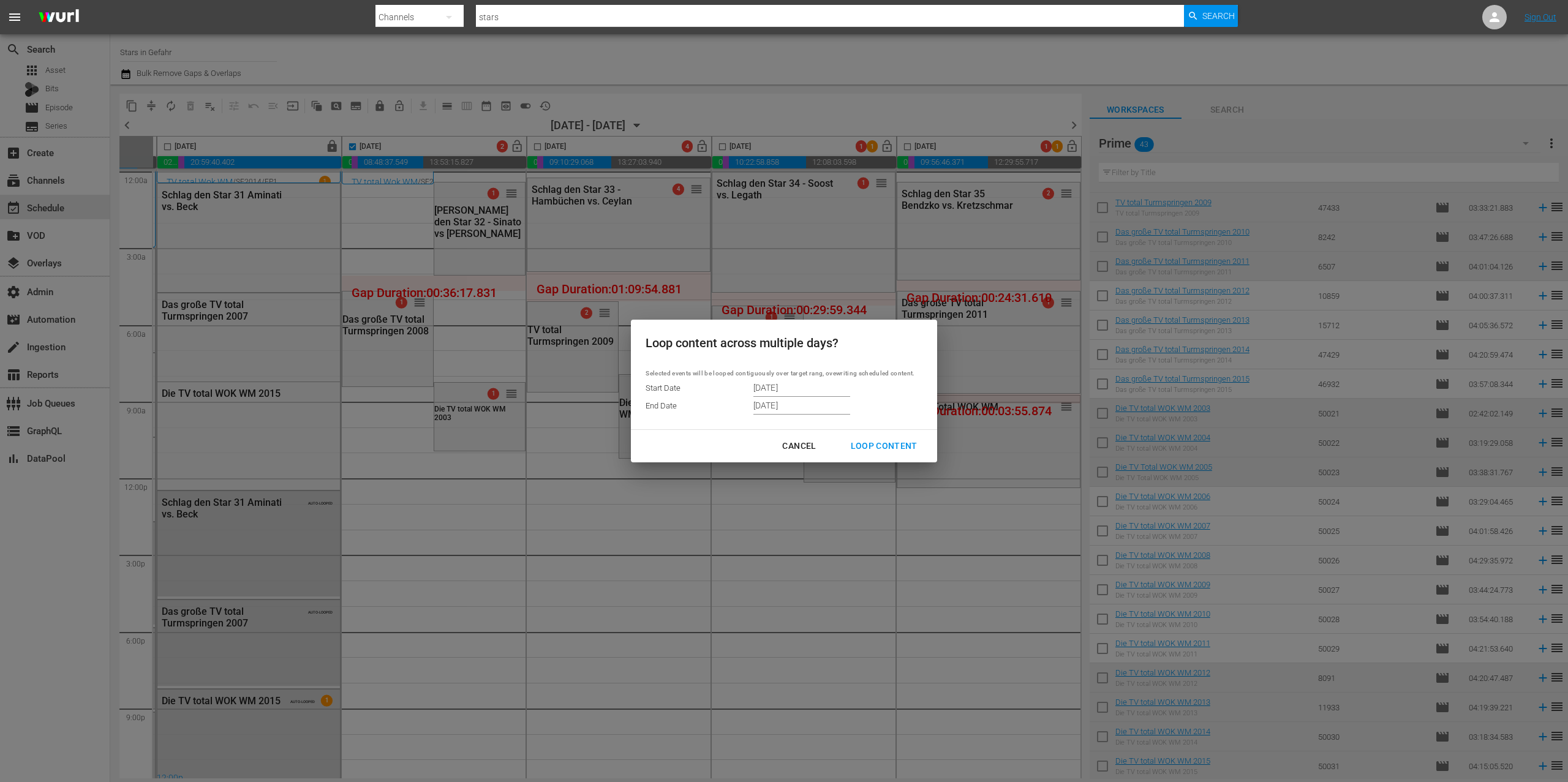
click at [802, 457] on div "Cancel Loop Content" at bounding box center [783, 446] width 305 height 33
click at [805, 444] on div "Cancel" at bounding box center [799, 445] width 54 height 15
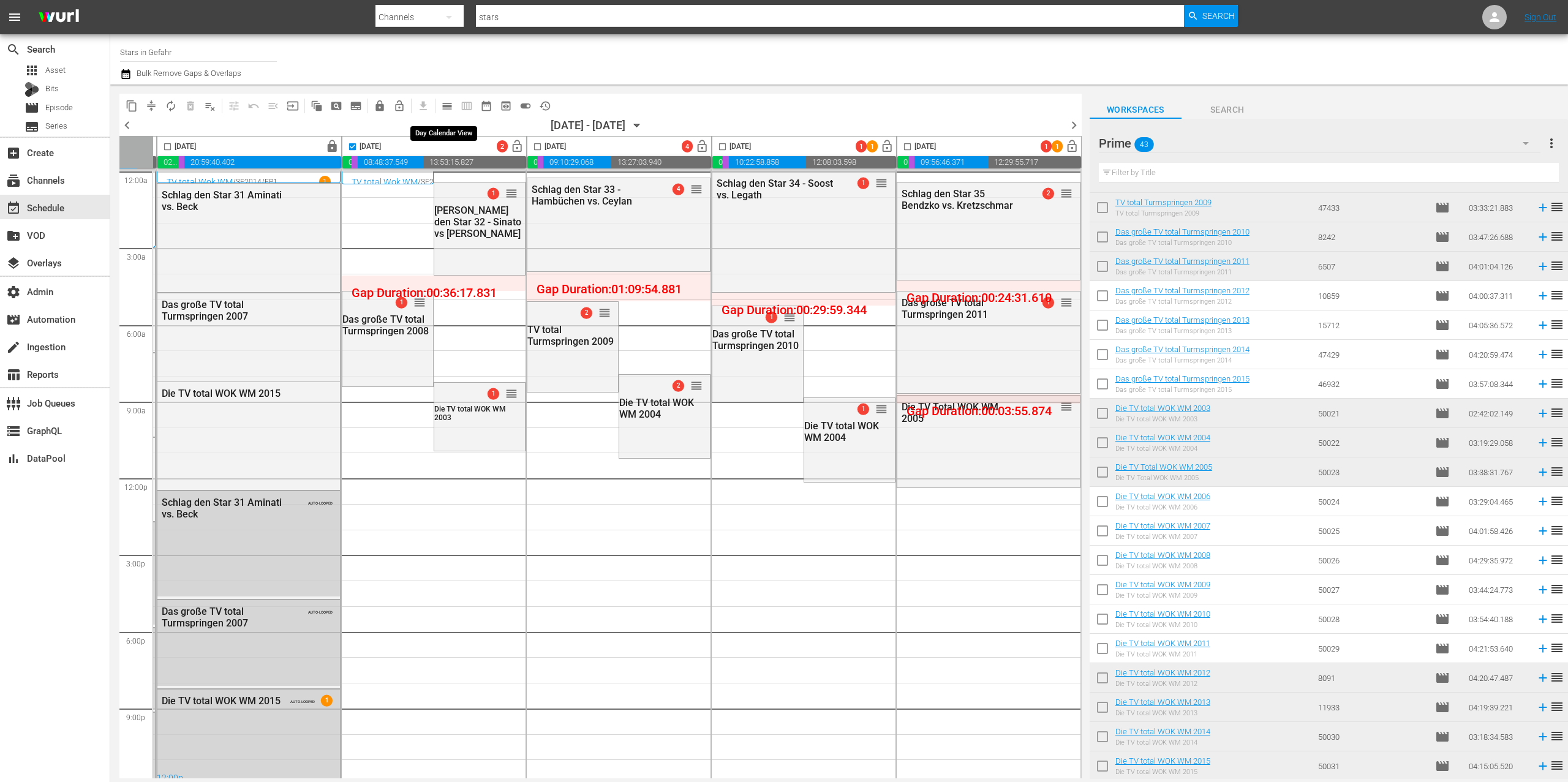
click at [447, 102] on span "calendar_view_day_outlined" at bounding box center [447, 106] width 12 height 12
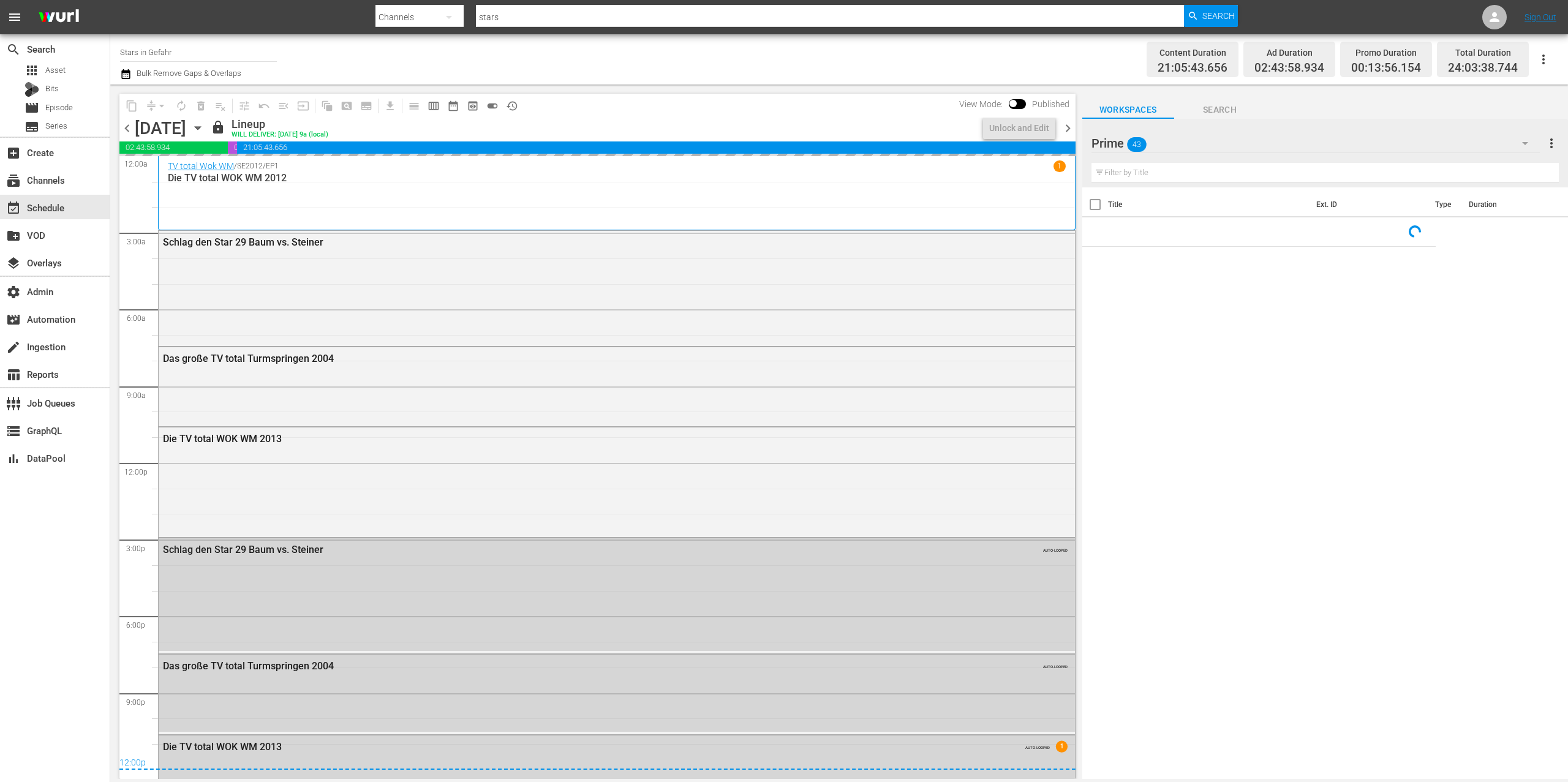
click at [1066, 118] on div "content_copy compress arrow_drop_down autorenew_outlined delete_forever_outline…" at bounding box center [597, 118] width 956 height 48
click at [1068, 121] on span "chevron_right" at bounding box center [1067, 128] width 15 height 15
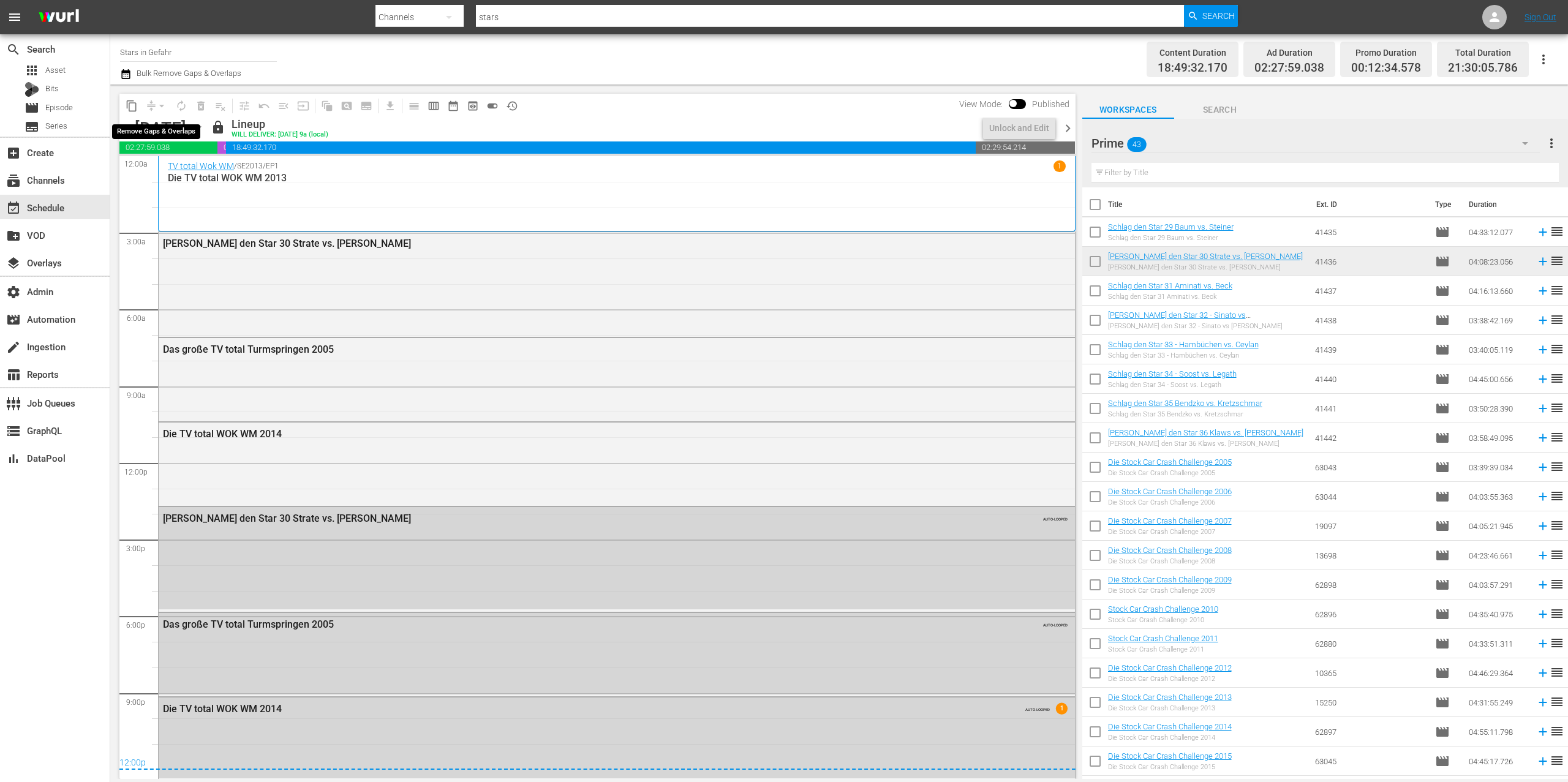
click at [150, 102] on span "compress arrow_drop_down" at bounding box center [157, 106] width 30 height 19
click at [1066, 121] on span "chevron_right" at bounding box center [1067, 128] width 15 height 15
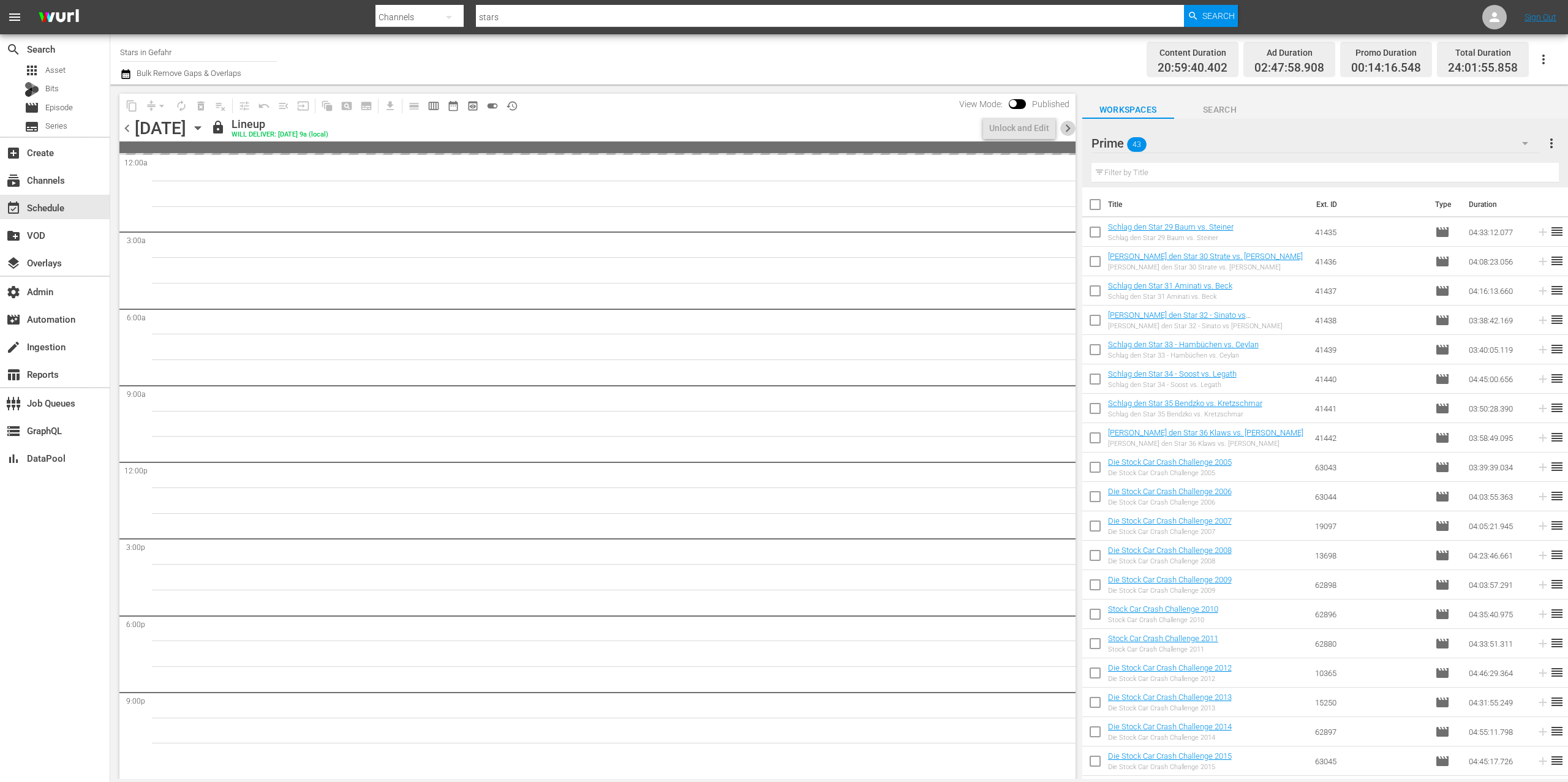
click at [1066, 121] on span "chevron_right" at bounding box center [1067, 128] width 15 height 15
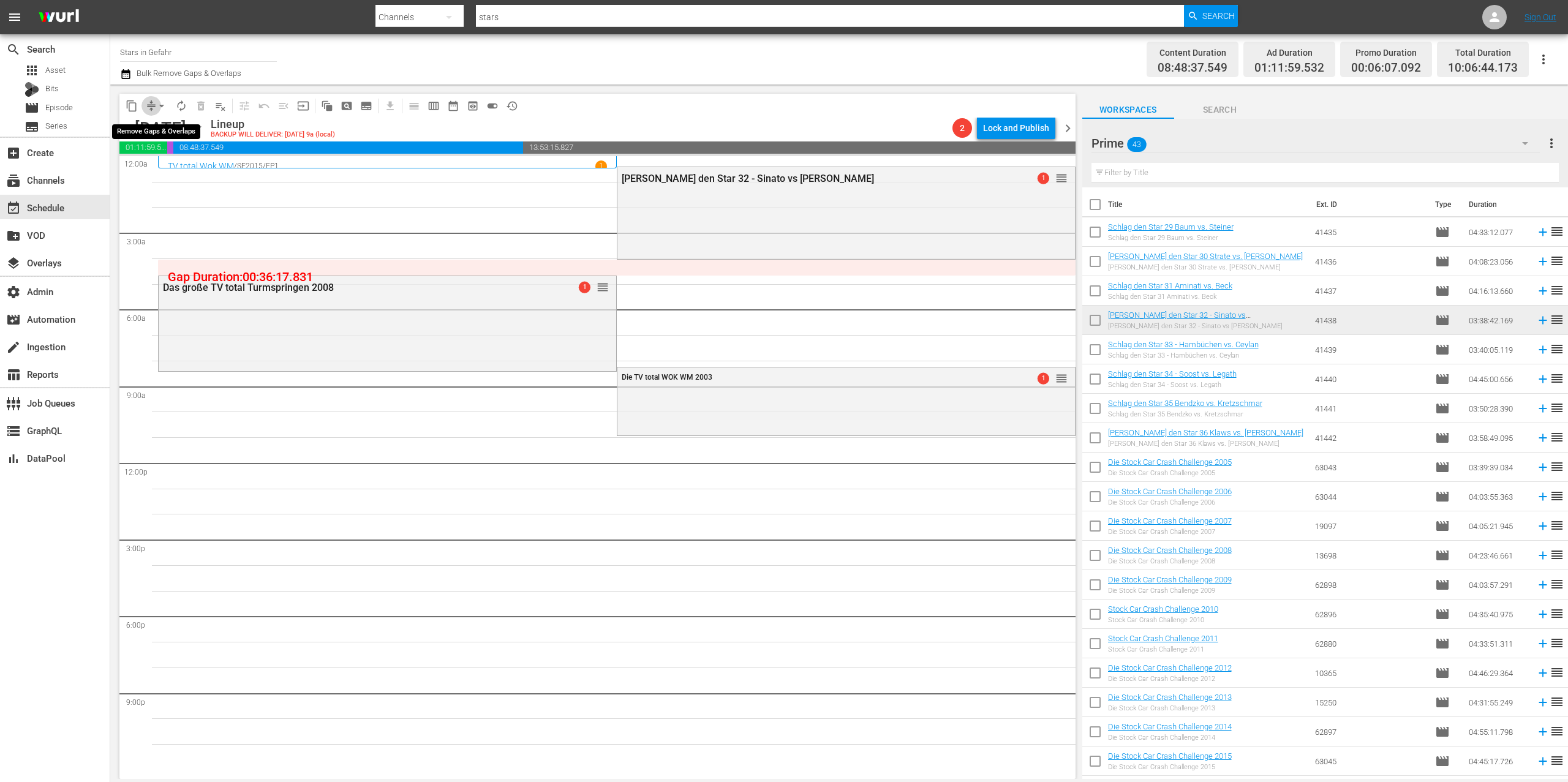
click at [151, 110] on span "compress" at bounding box center [151, 106] width 12 height 12
click at [150, 103] on span "compress" at bounding box center [151, 106] width 12 height 12
drag, startPoint x: 151, startPoint y: 101, endPoint x: 159, endPoint y: 103, distance: 8.2
click at [152, 94] on div "content_copy compress arrow_drop_down autorenew_outlined delete_forever_outline…" at bounding box center [322, 106] width 405 height 24
click at [162, 105] on span "arrow_drop_down" at bounding box center [162, 106] width 12 height 12
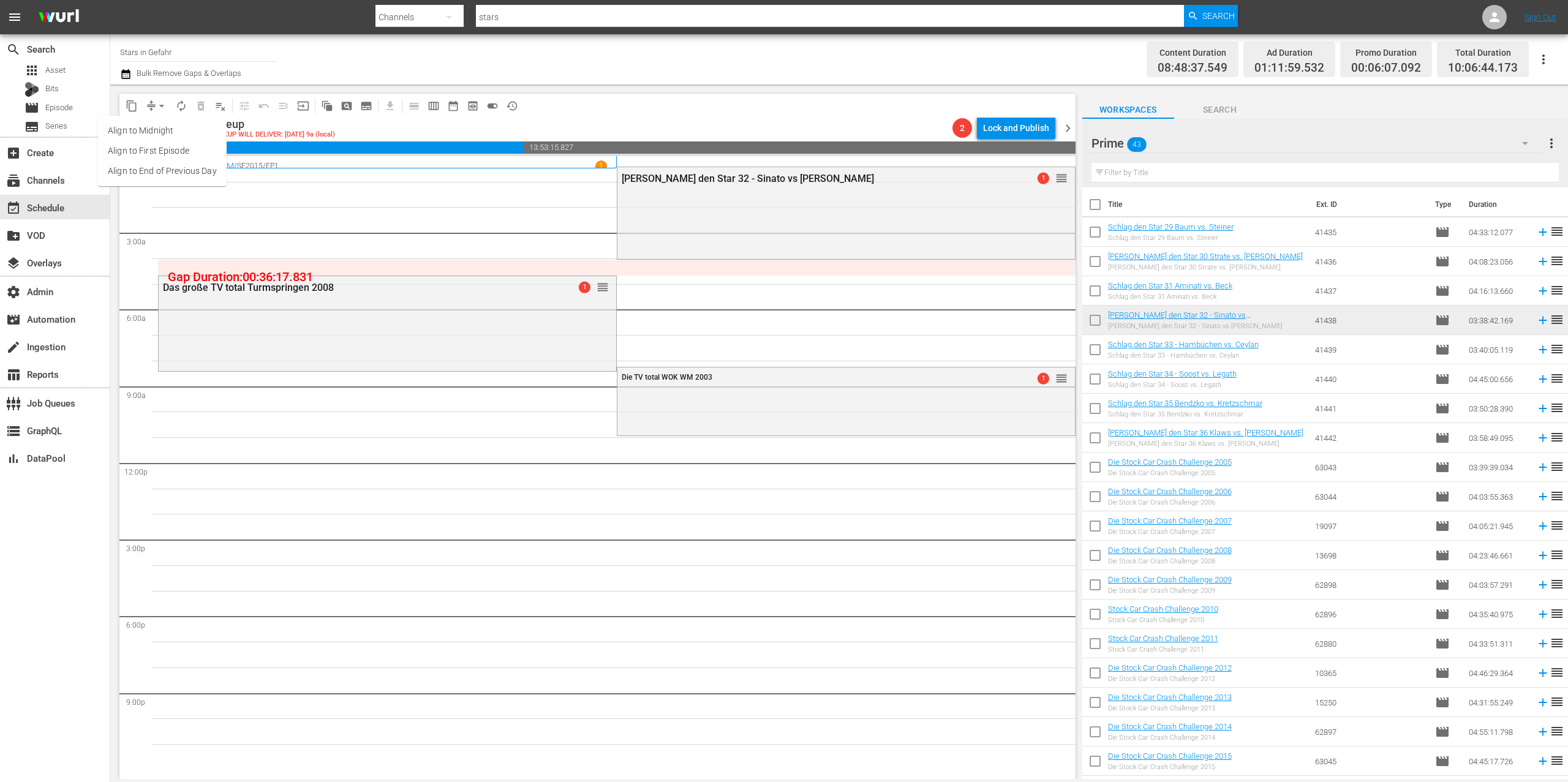
click at [198, 171] on li "Align to End of Previous Day" at bounding box center [162, 171] width 128 height 20
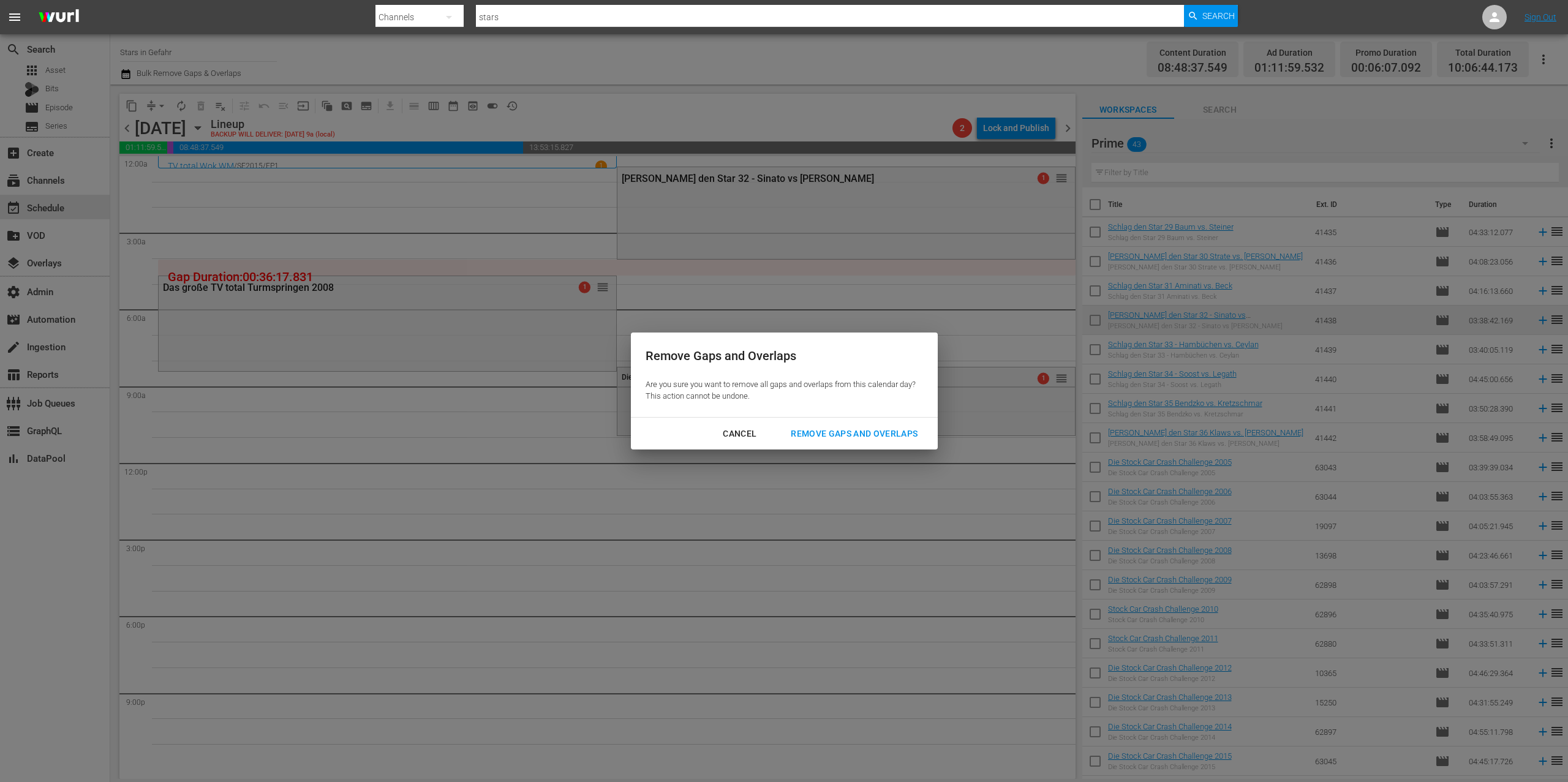
click at [804, 430] on div "Remove Gaps and Overlaps" at bounding box center [854, 434] width 146 height 15
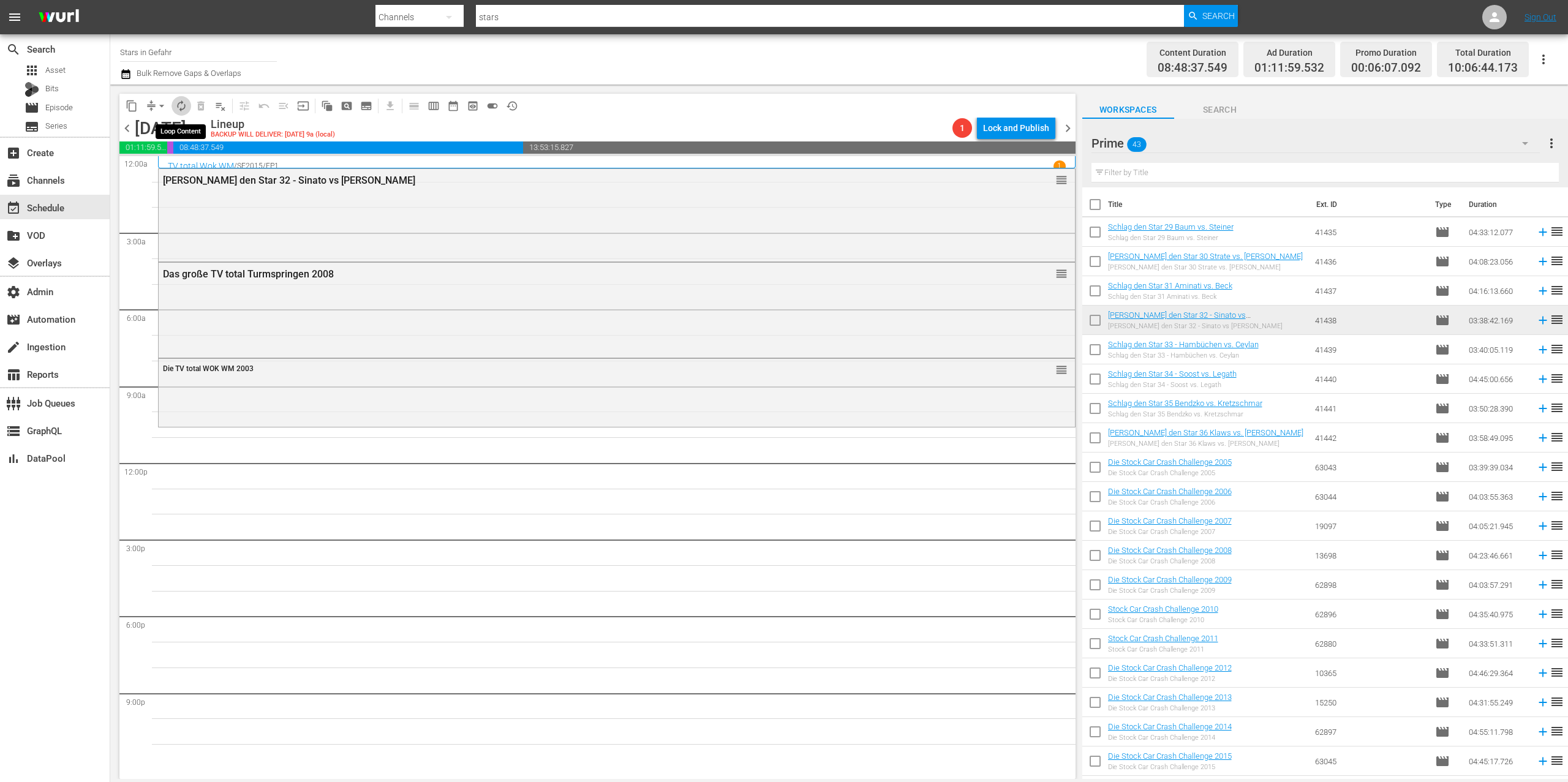
click at [180, 106] on span "autorenew_outlined" at bounding box center [181, 106] width 12 height 12
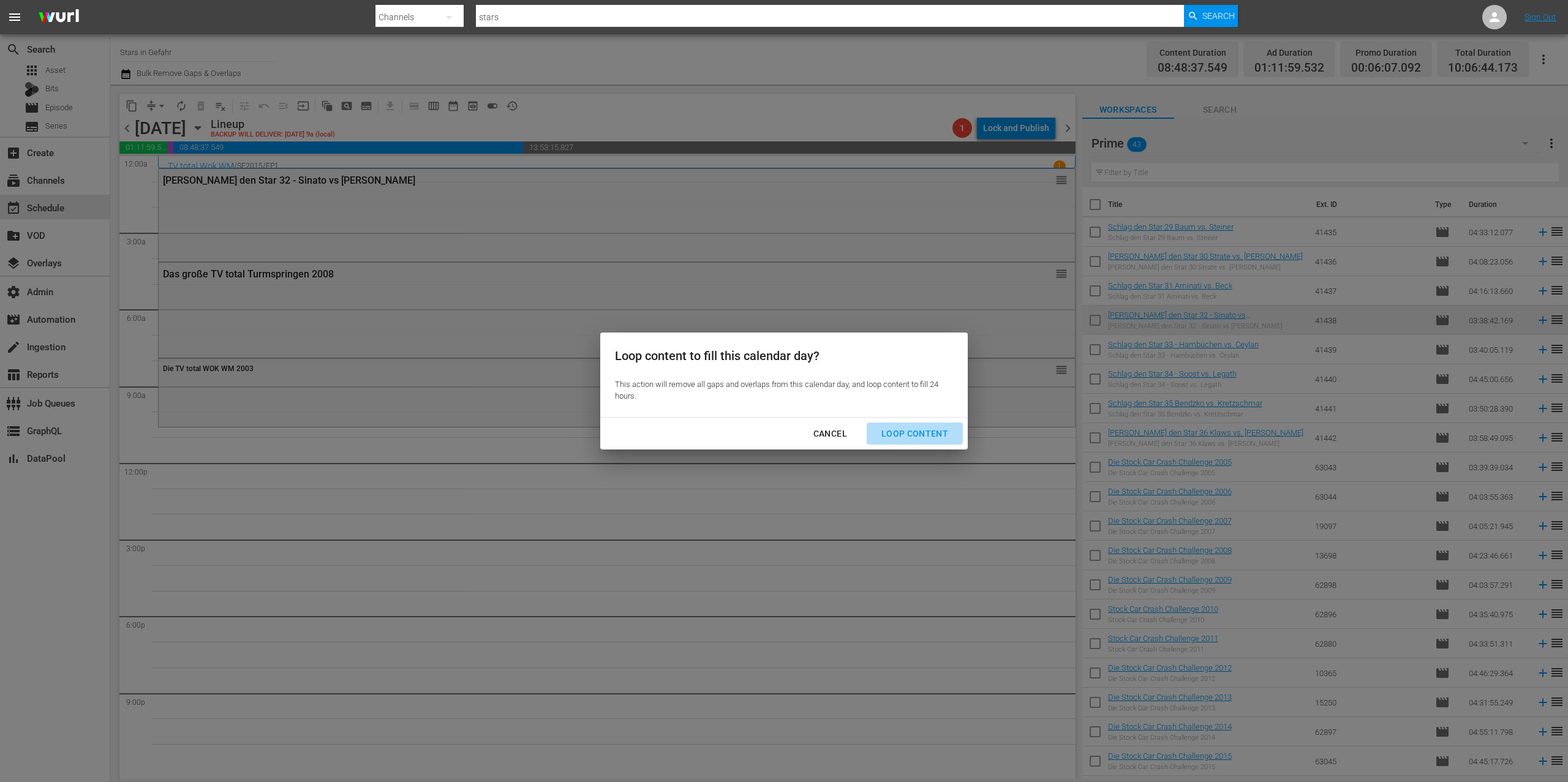
click at [926, 435] on div "Loop Content" at bounding box center [915, 434] width 86 height 15
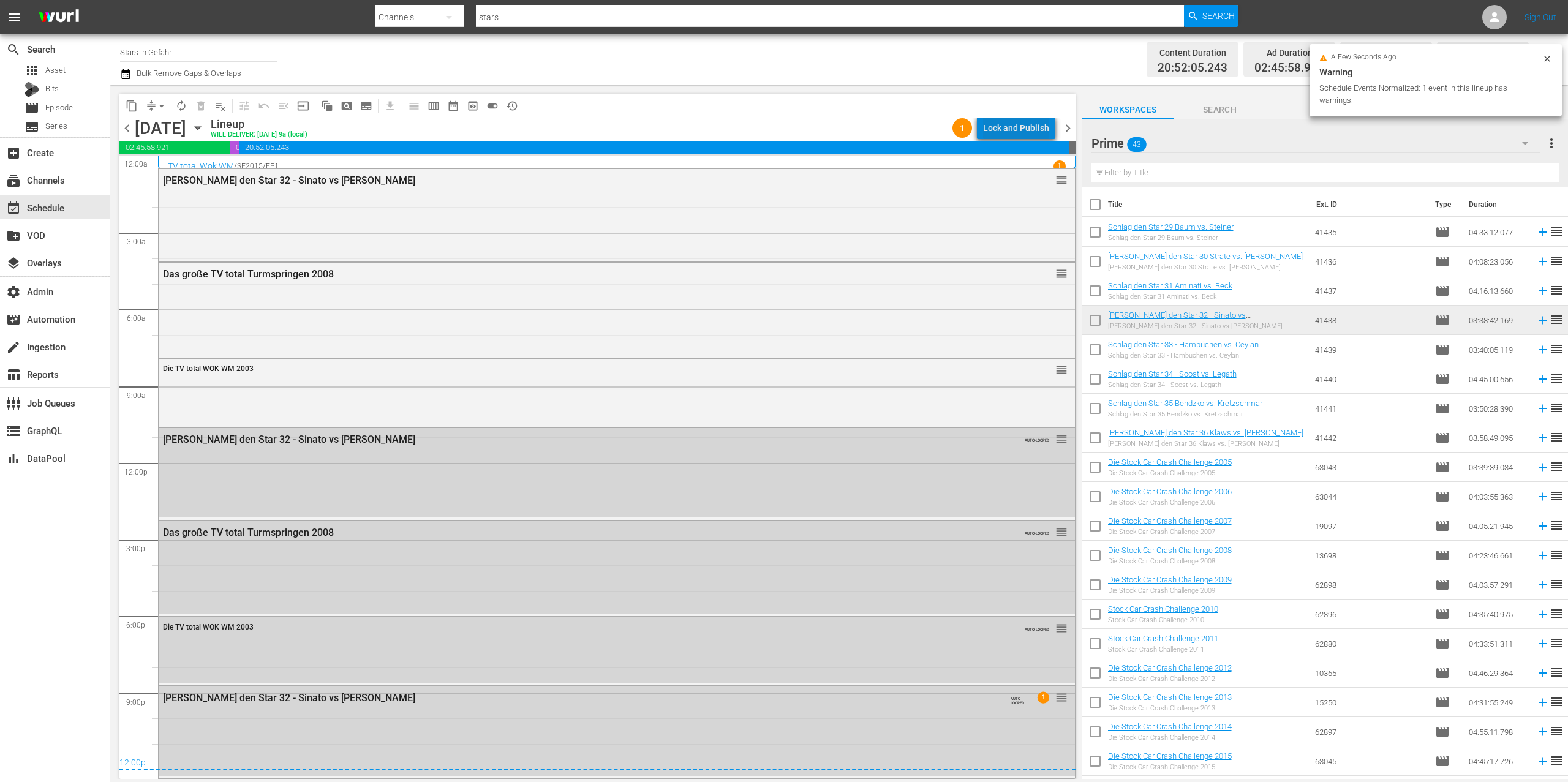
click at [1031, 123] on div "Lock and Publish" at bounding box center [1015, 128] width 66 height 22
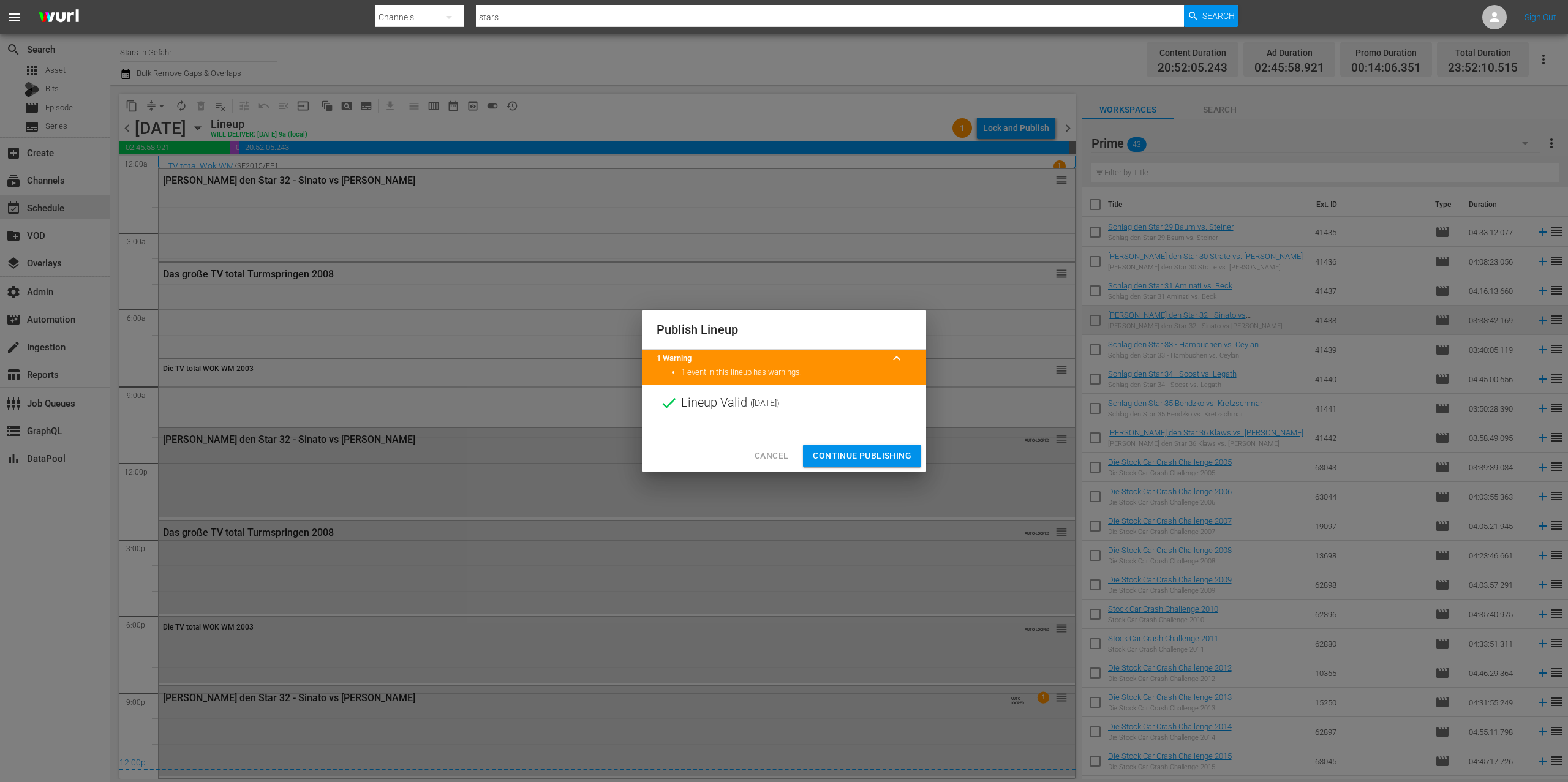
click at [892, 459] on span "Continue Publishing" at bounding box center [862, 456] width 99 height 15
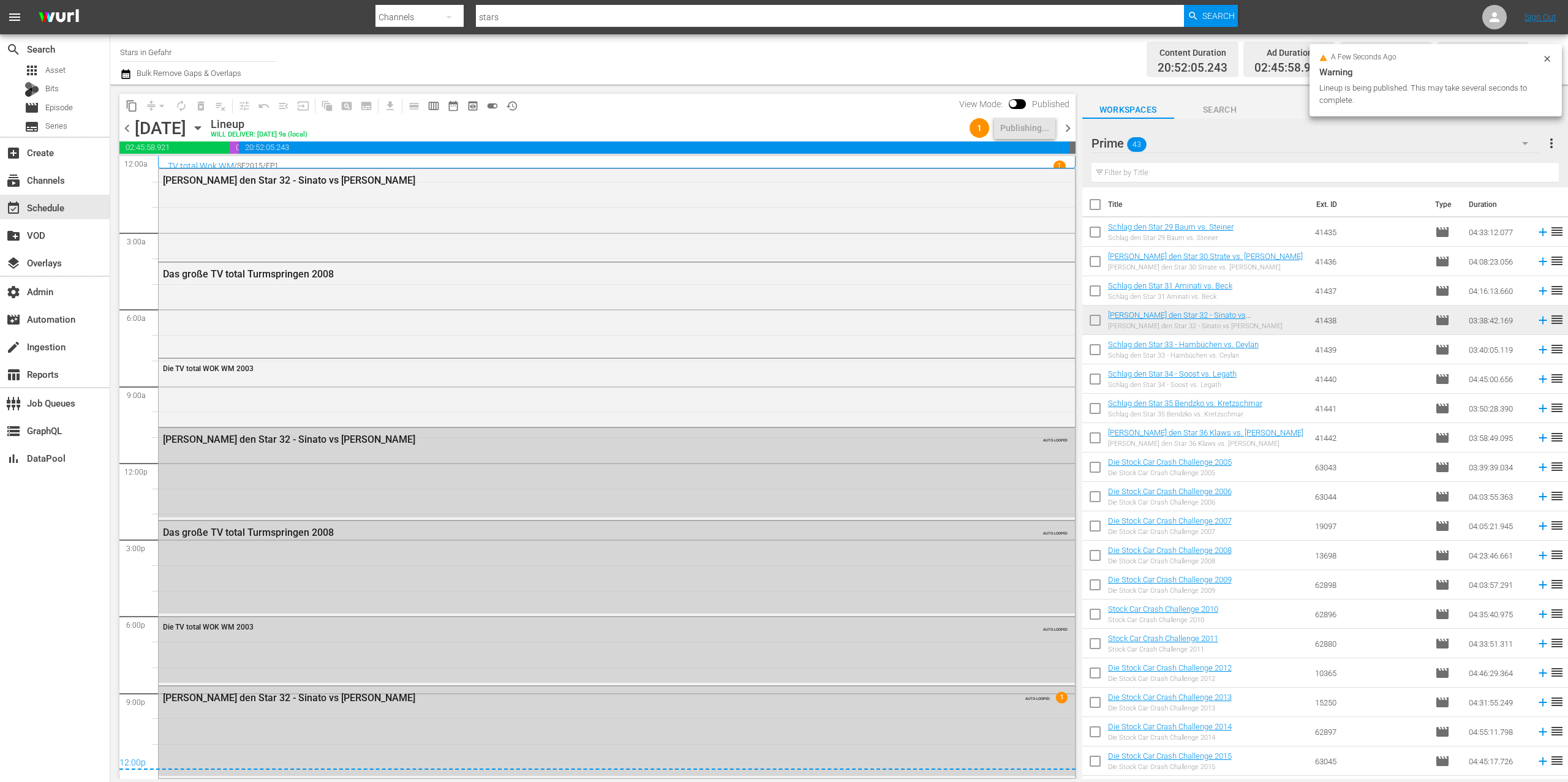
drag, startPoint x: 1069, startPoint y: 128, endPoint x: 1050, endPoint y: 130, distance: 19.1
click at [1069, 128] on span "chevron_right" at bounding box center [1067, 128] width 15 height 15
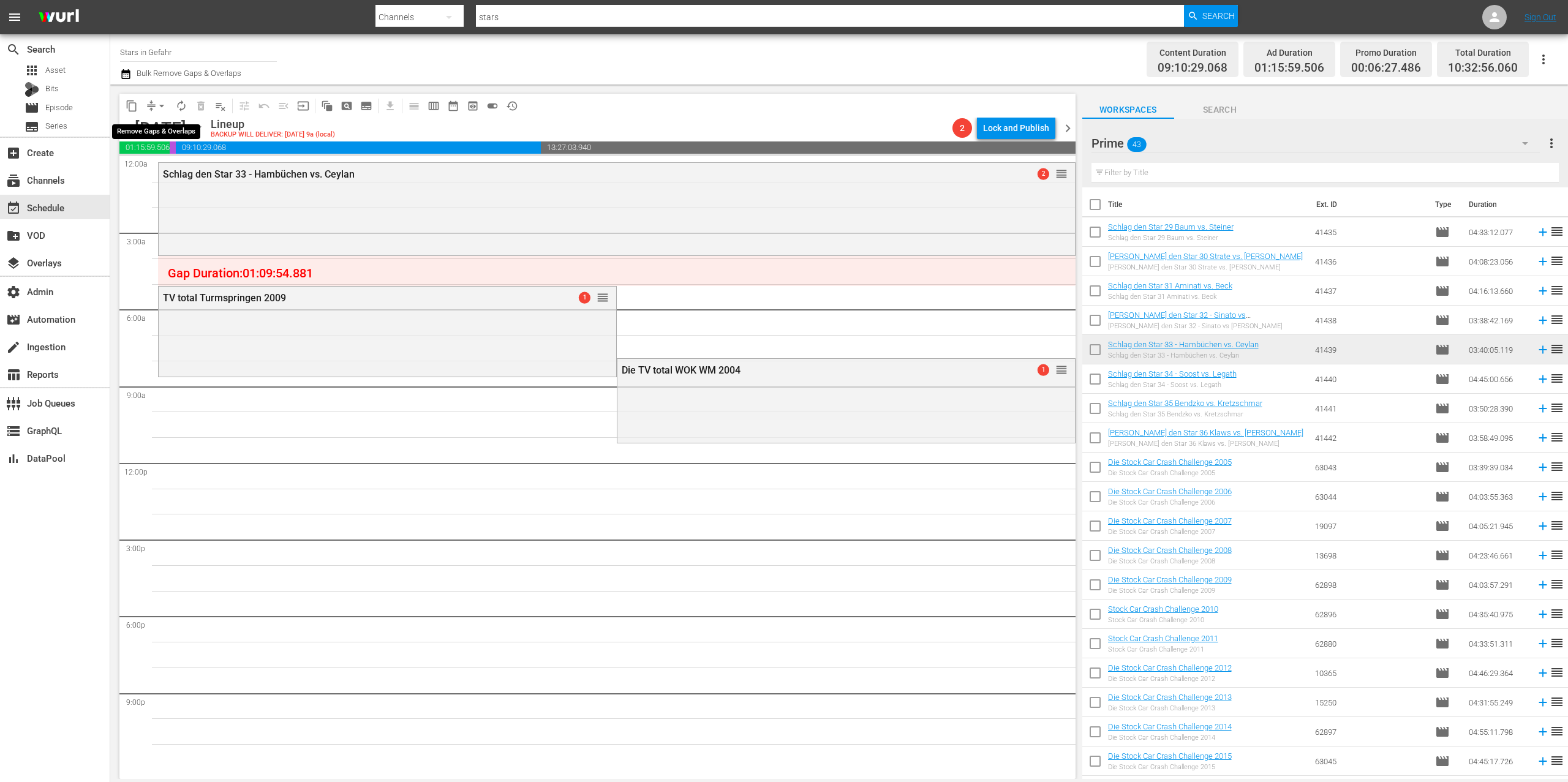
click at [158, 99] on span "arrow_drop_down" at bounding box center [162, 106] width 12 height 12
click at [180, 154] on li "Align to First Episode" at bounding box center [162, 150] width 101 height 20
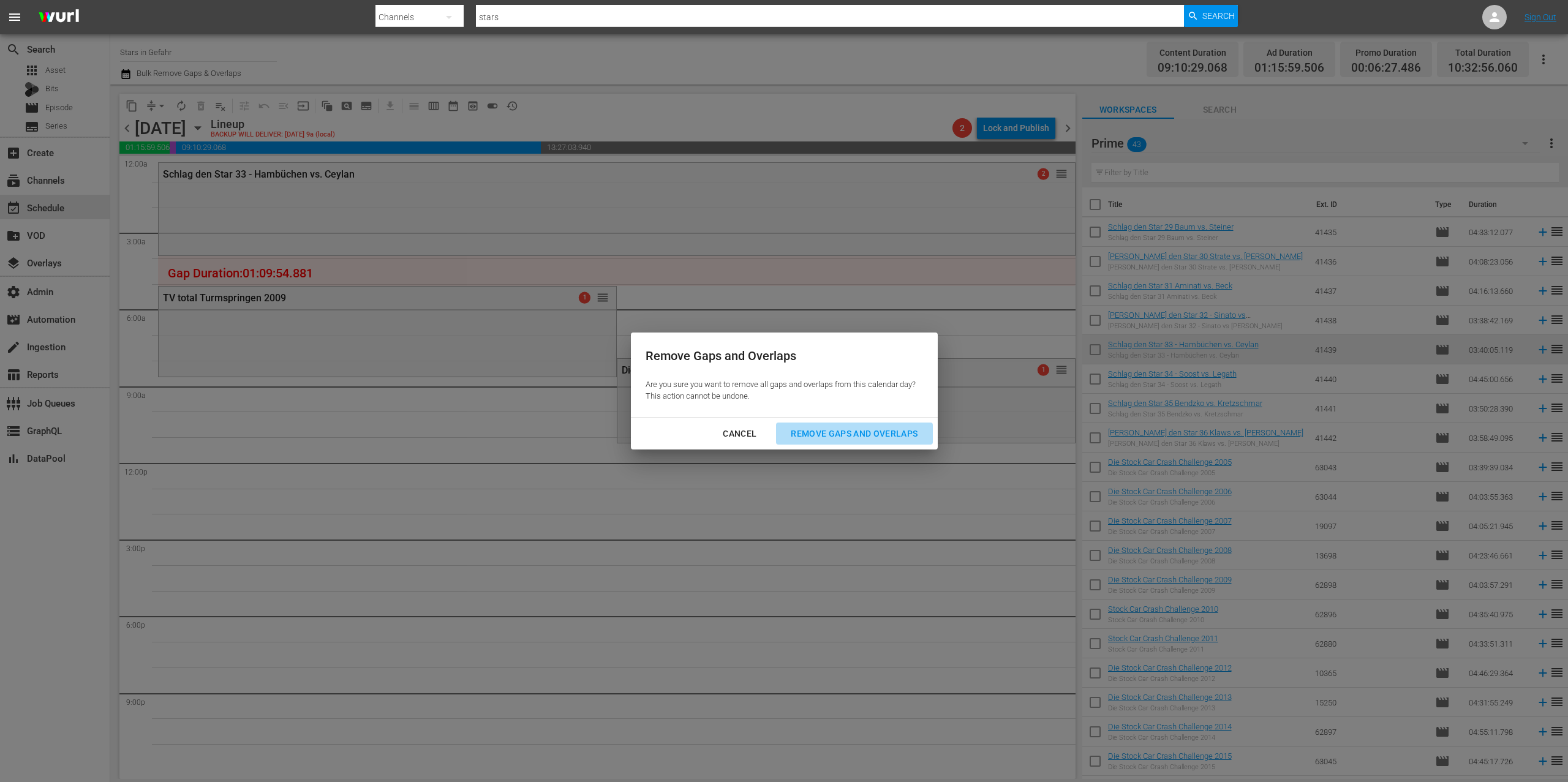
click at [839, 428] on div "Remove Gaps and Overlaps" at bounding box center [854, 434] width 146 height 15
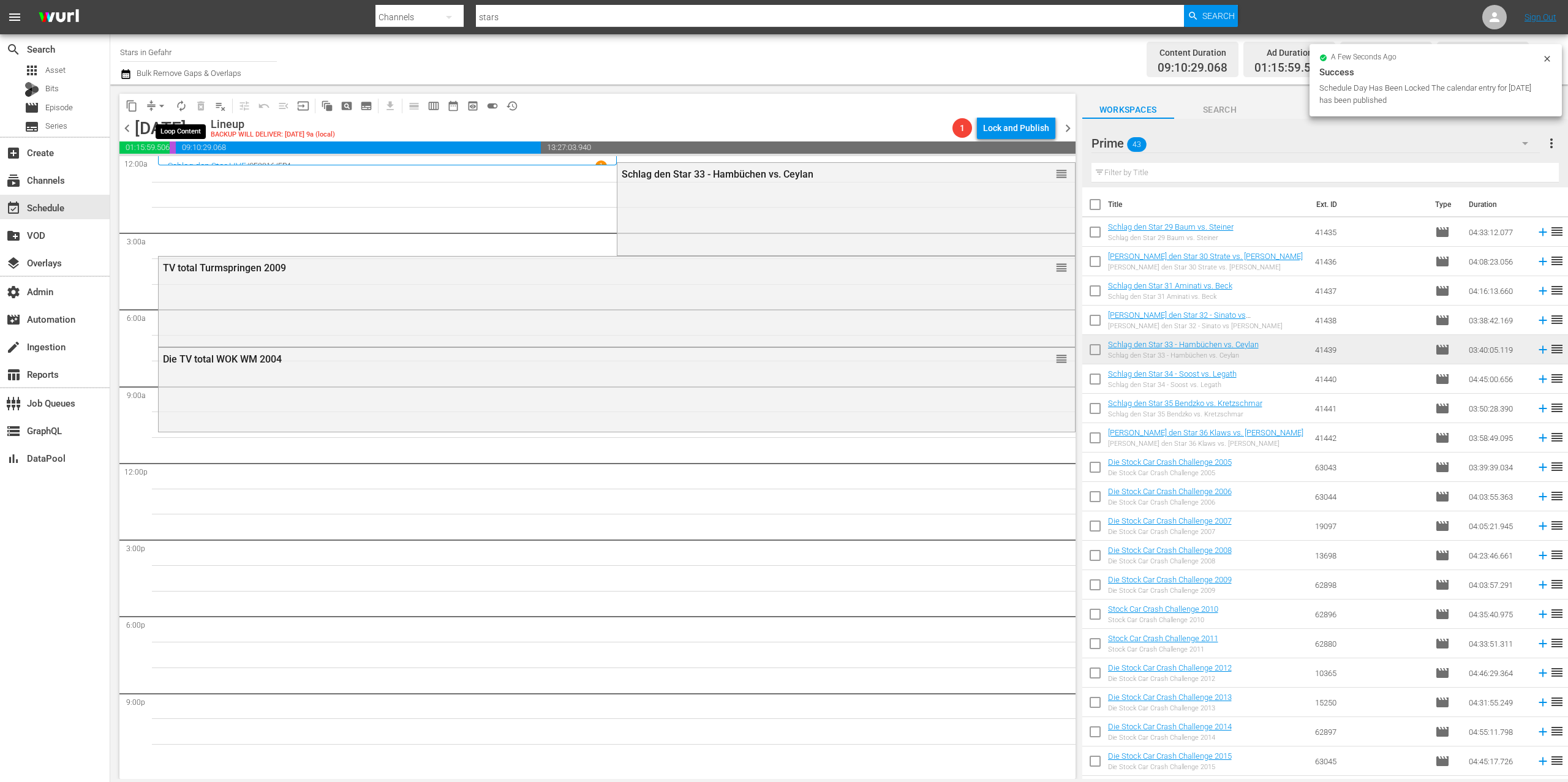
click at [184, 107] on span "autorenew_outlined" at bounding box center [181, 106] width 12 height 12
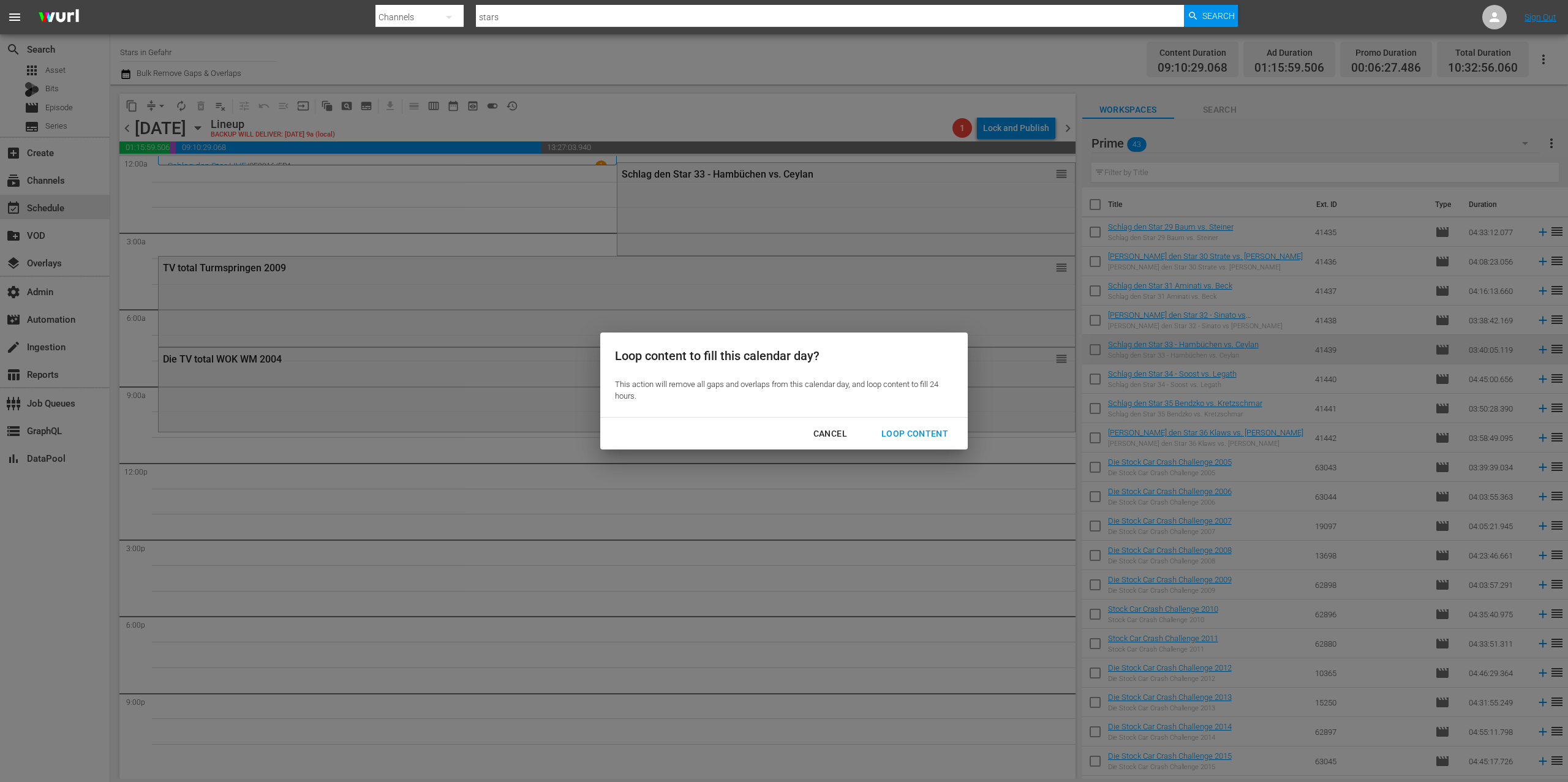
click at [913, 432] on div "Loop Content" at bounding box center [915, 434] width 86 height 15
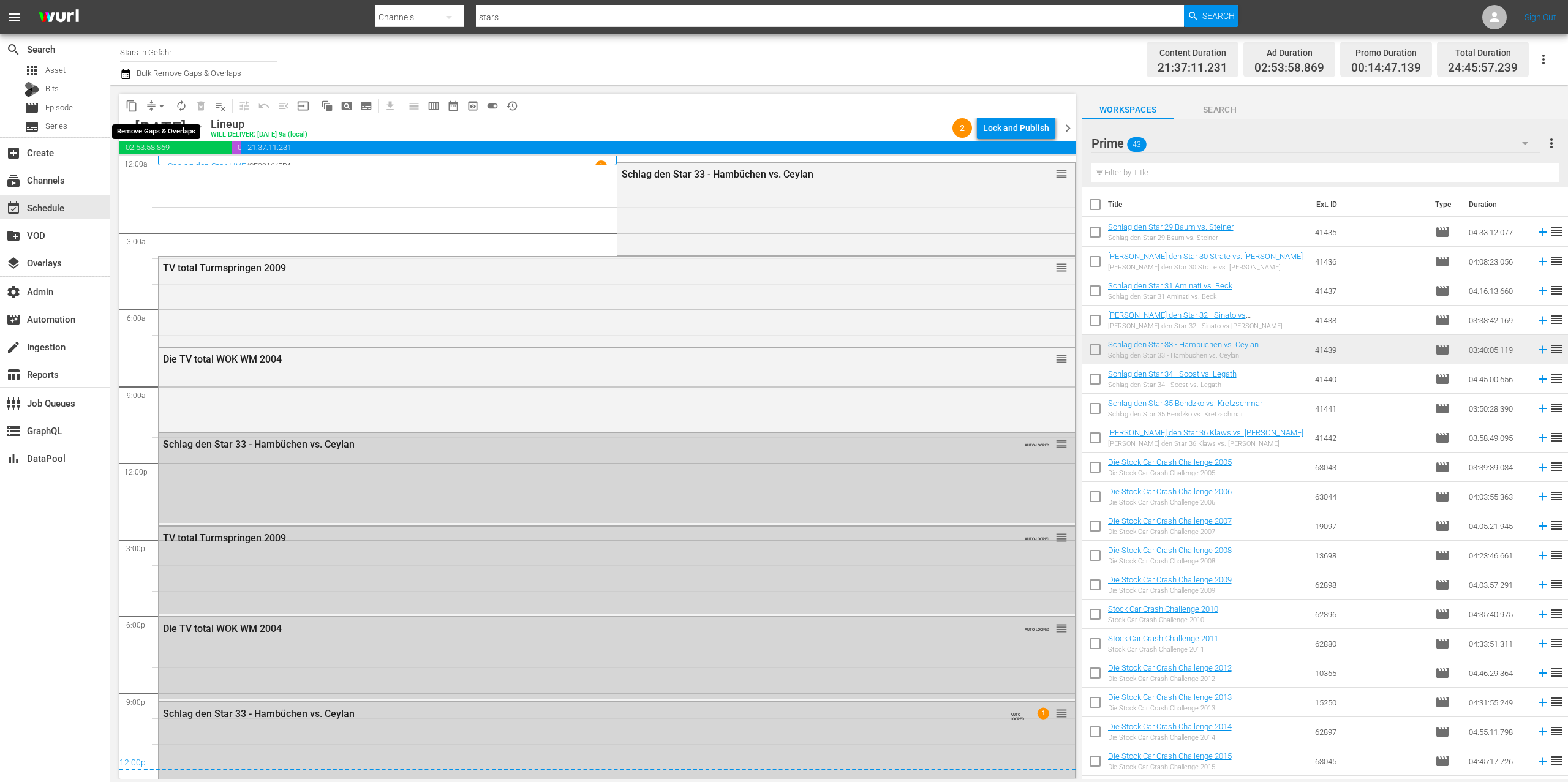
click at [157, 107] on span "arrow_drop_down" at bounding box center [162, 106] width 12 height 12
click at [207, 169] on li "Align to End of Previous Day" at bounding box center [162, 171] width 128 height 20
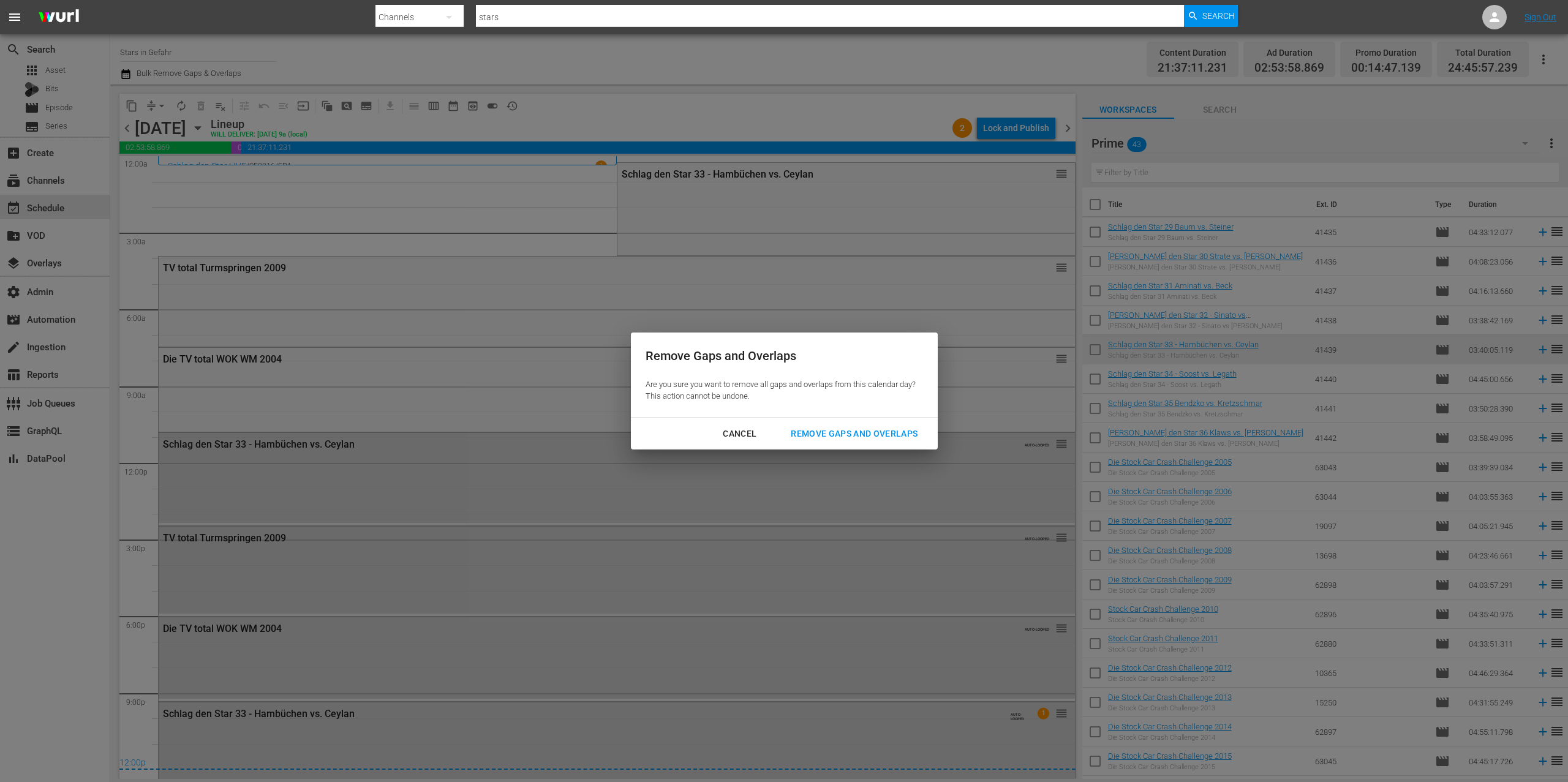
click at [841, 435] on div "Remove Gaps and Overlaps" at bounding box center [854, 434] width 146 height 15
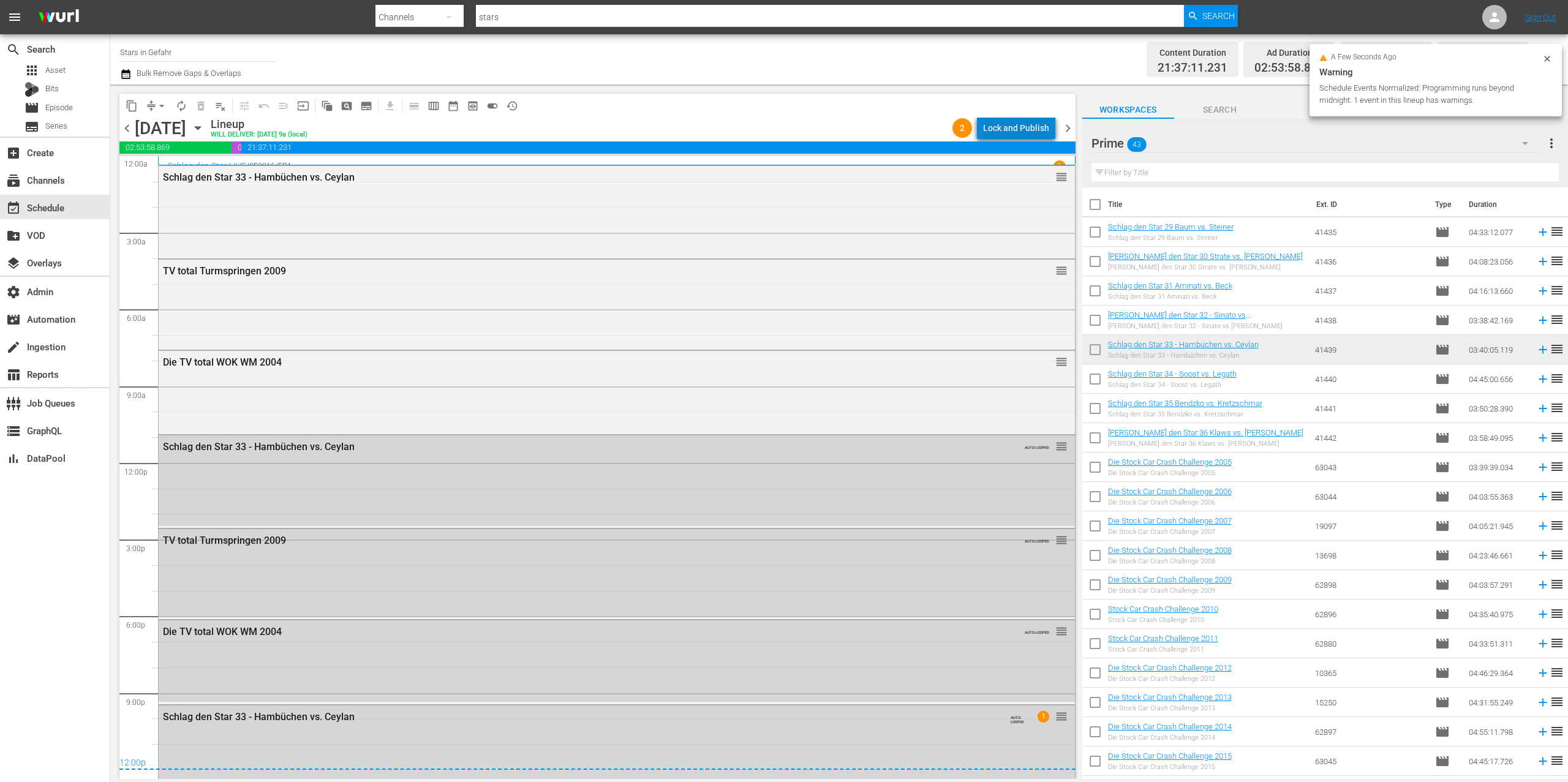
click at [1024, 123] on div "Lock and Publish" at bounding box center [1015, 128] width 66 height 22
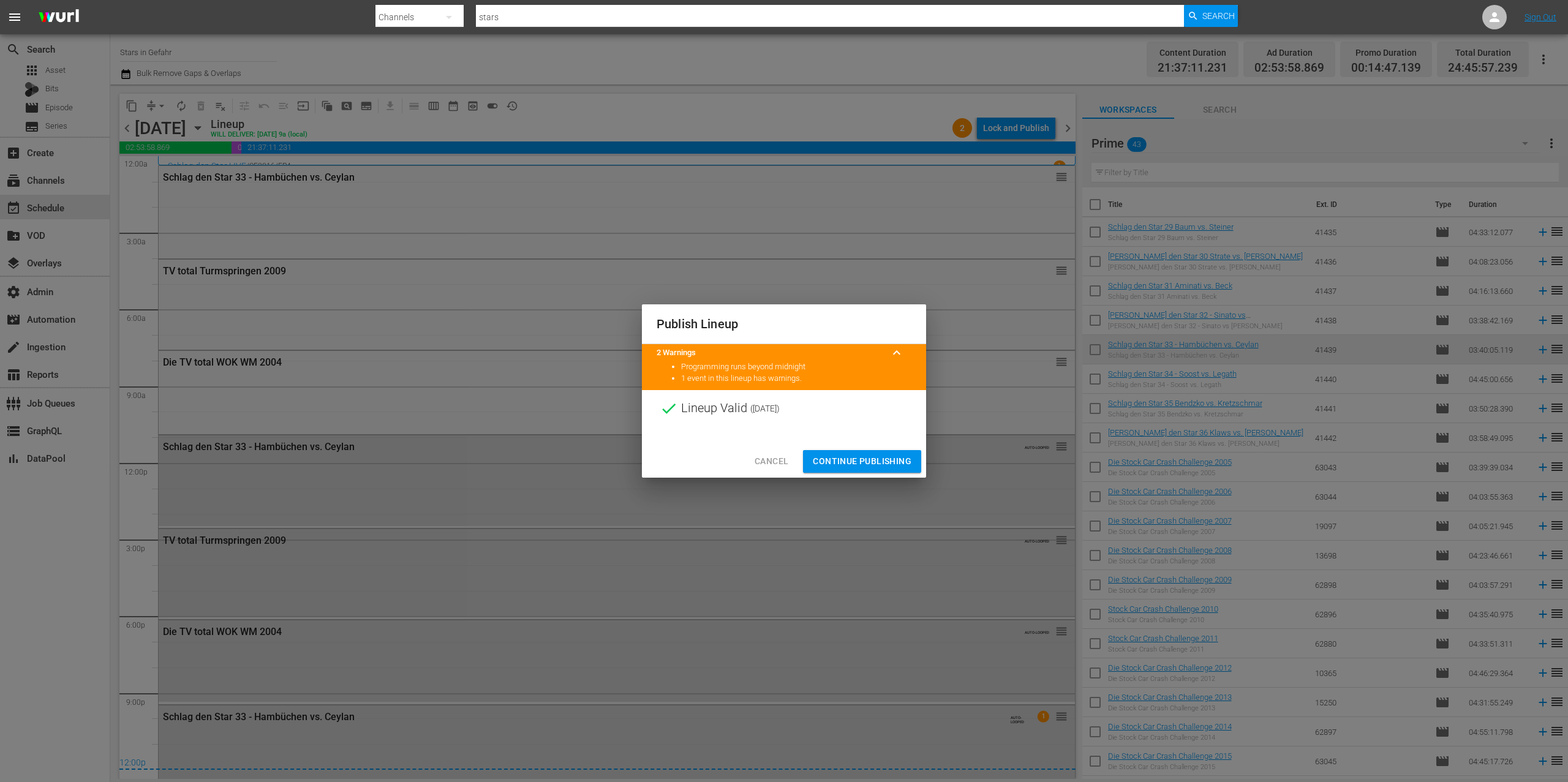
click at [864, 458] on span "Continue Publishing" at bounding box center [862, 461] width 99 height 15
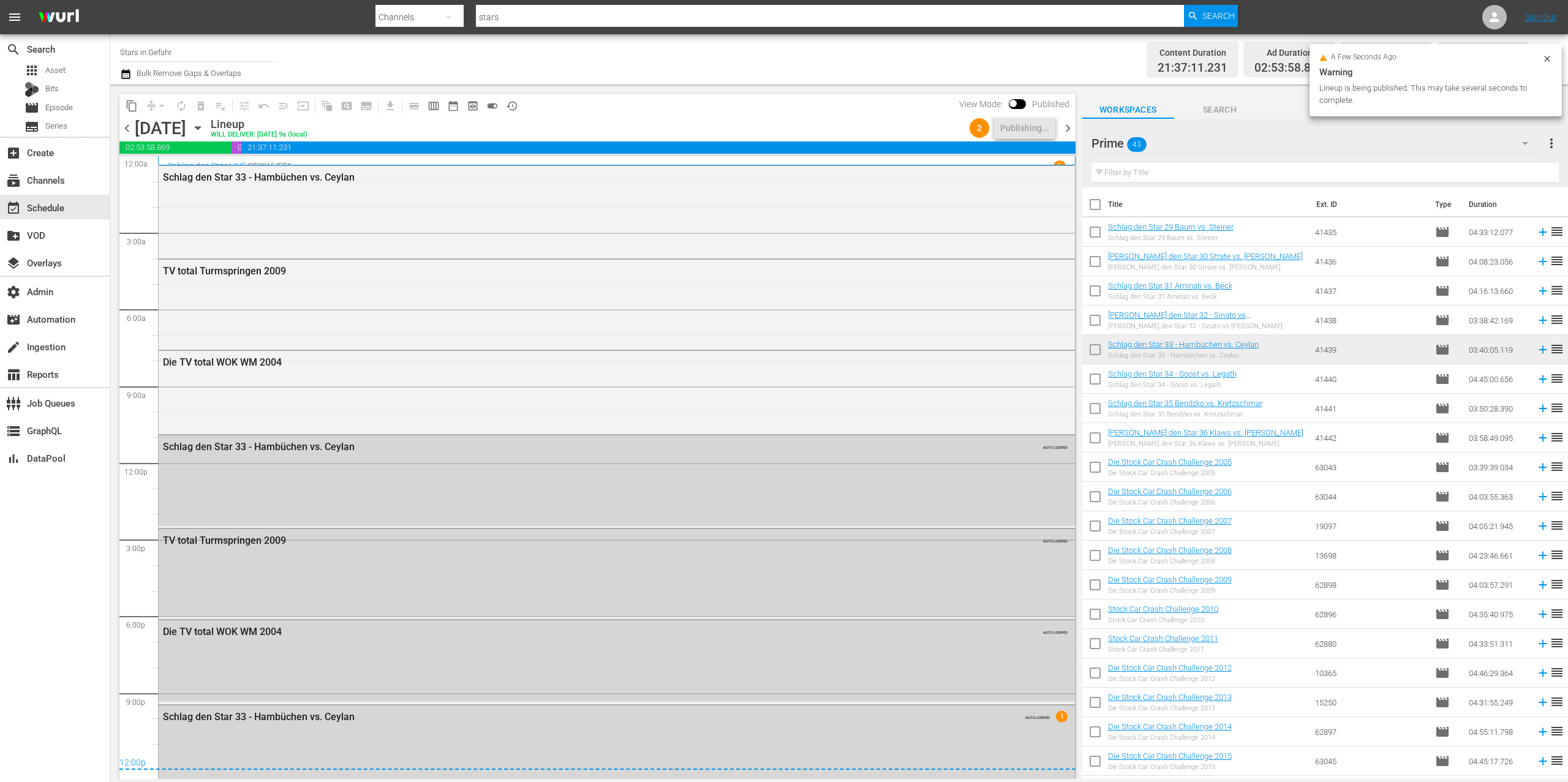
click at [1066, 129] on span "chevron_right" at bounding box center [1067, 128] width 15 height 15
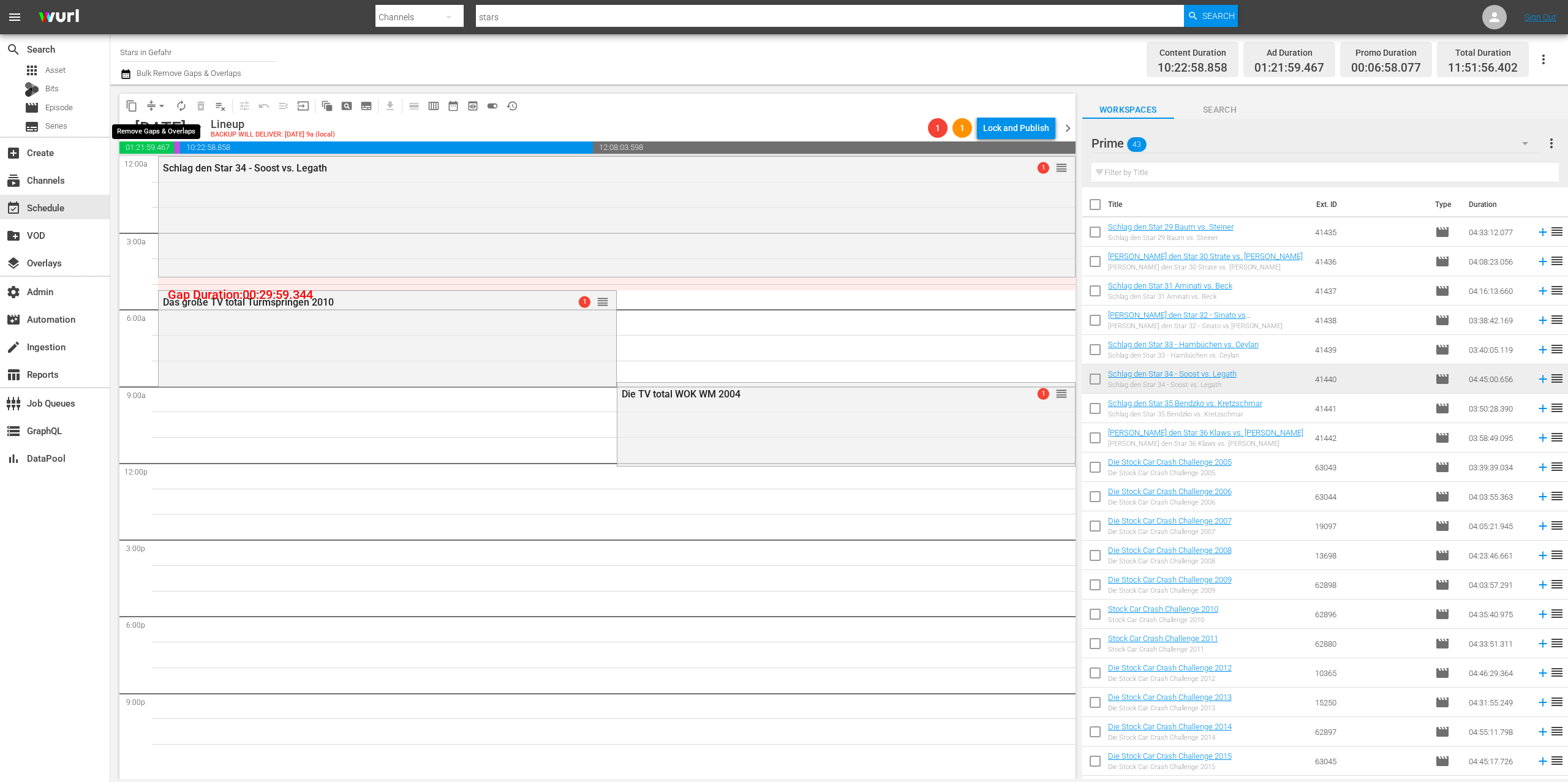
drag, startPoint x: 165, startPoint y: 106, endPoint x: 168, endPoint y: 113, distance: 7.6
click at [165, 106] on span "arrow_drop_down" at bounding box center [162, 106] width 12 height 12
click at [191, 154] on li "Align to First Episode" at bounding box center [162, 150] width 101 height 20
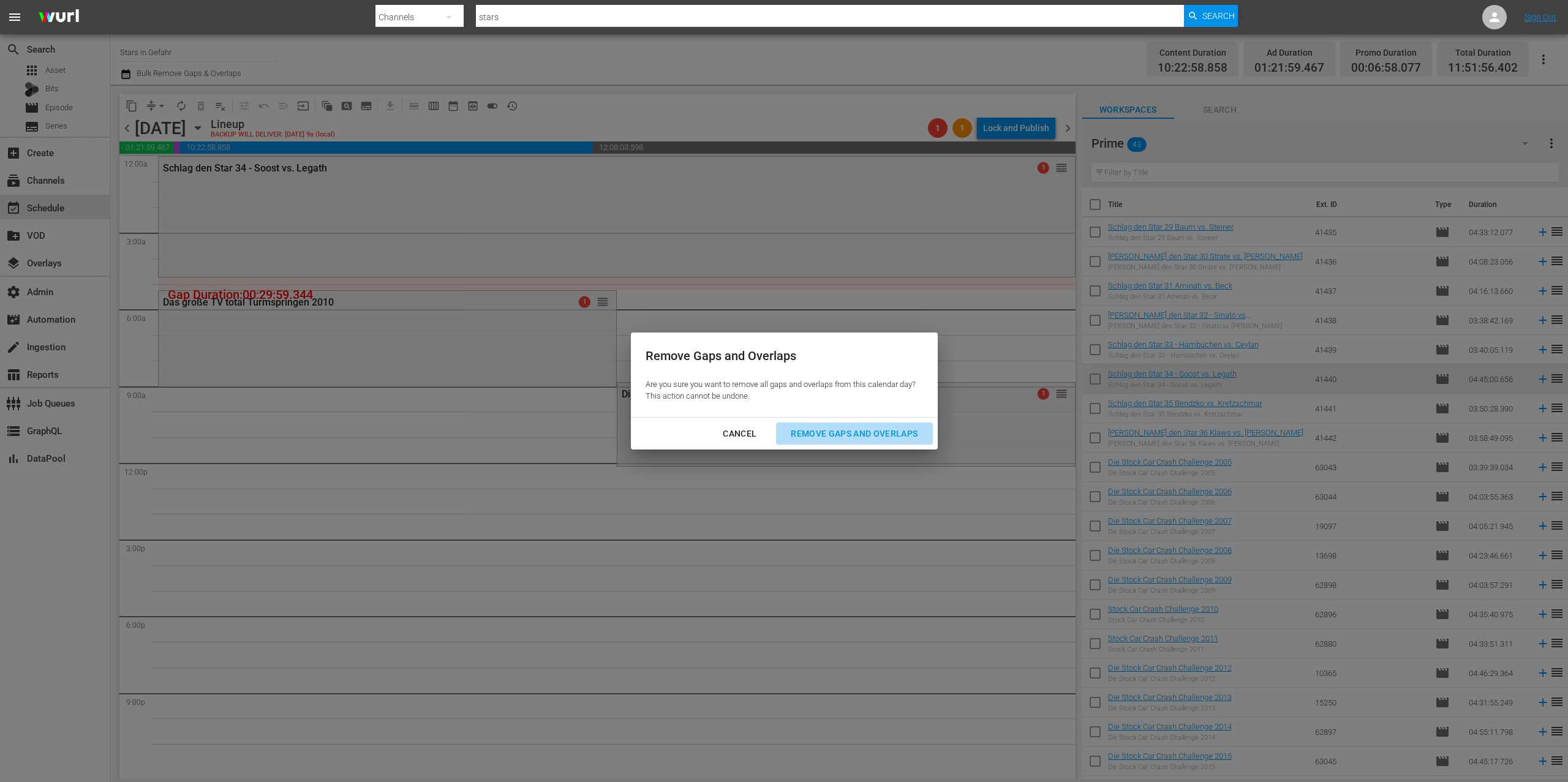
click at [883, 427] on div "Remove Gaps and Overlaps" at bounding box center [854, 434] width 146 height 15
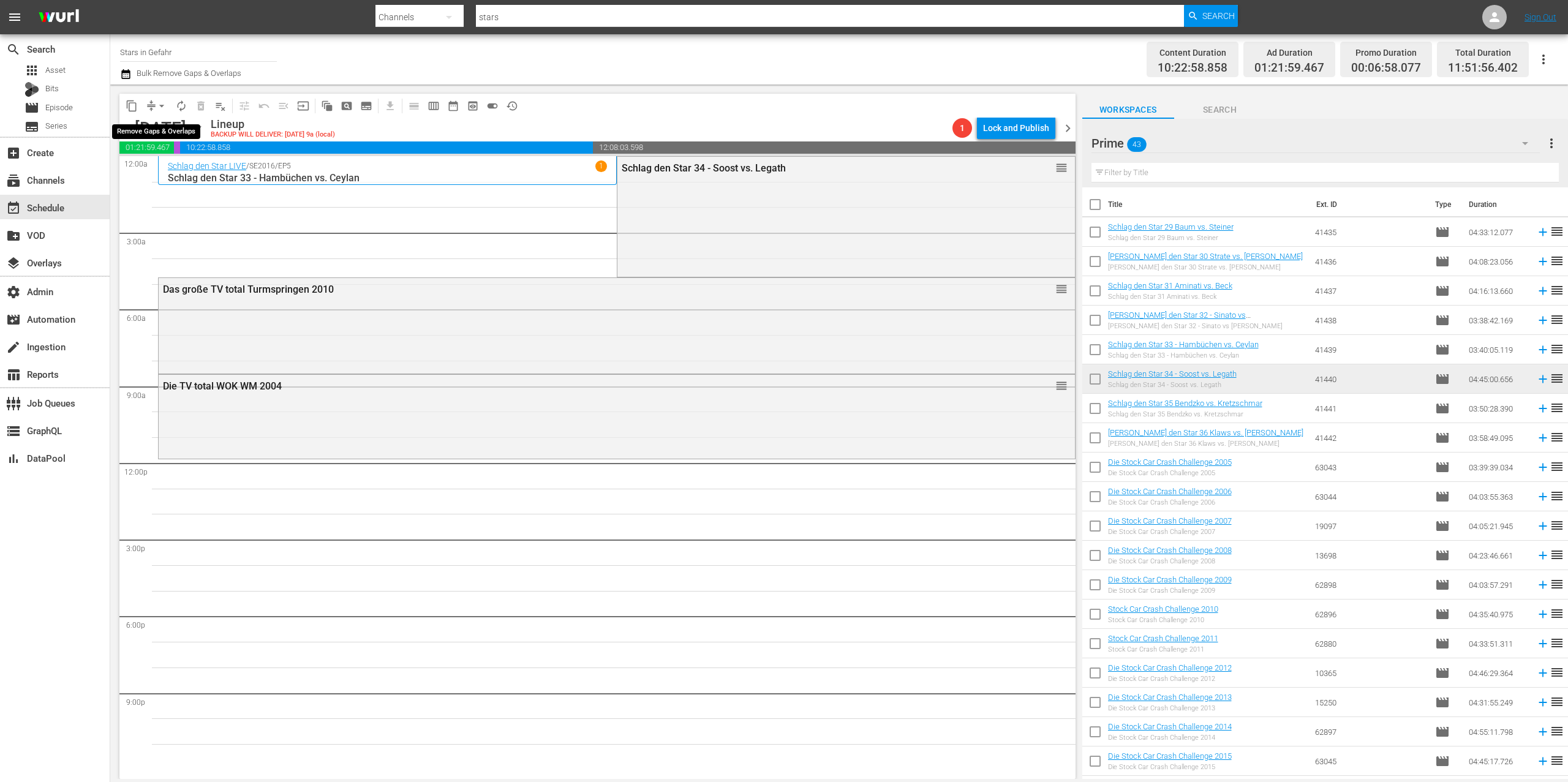
click at [156, 101] on span "arrow_drop_down" at bounding box center [162, 106] width 12 height 12
click at [189, 172] on li "Align to End of Previous Day" at bounding box center [162, 171] width 128 height 20
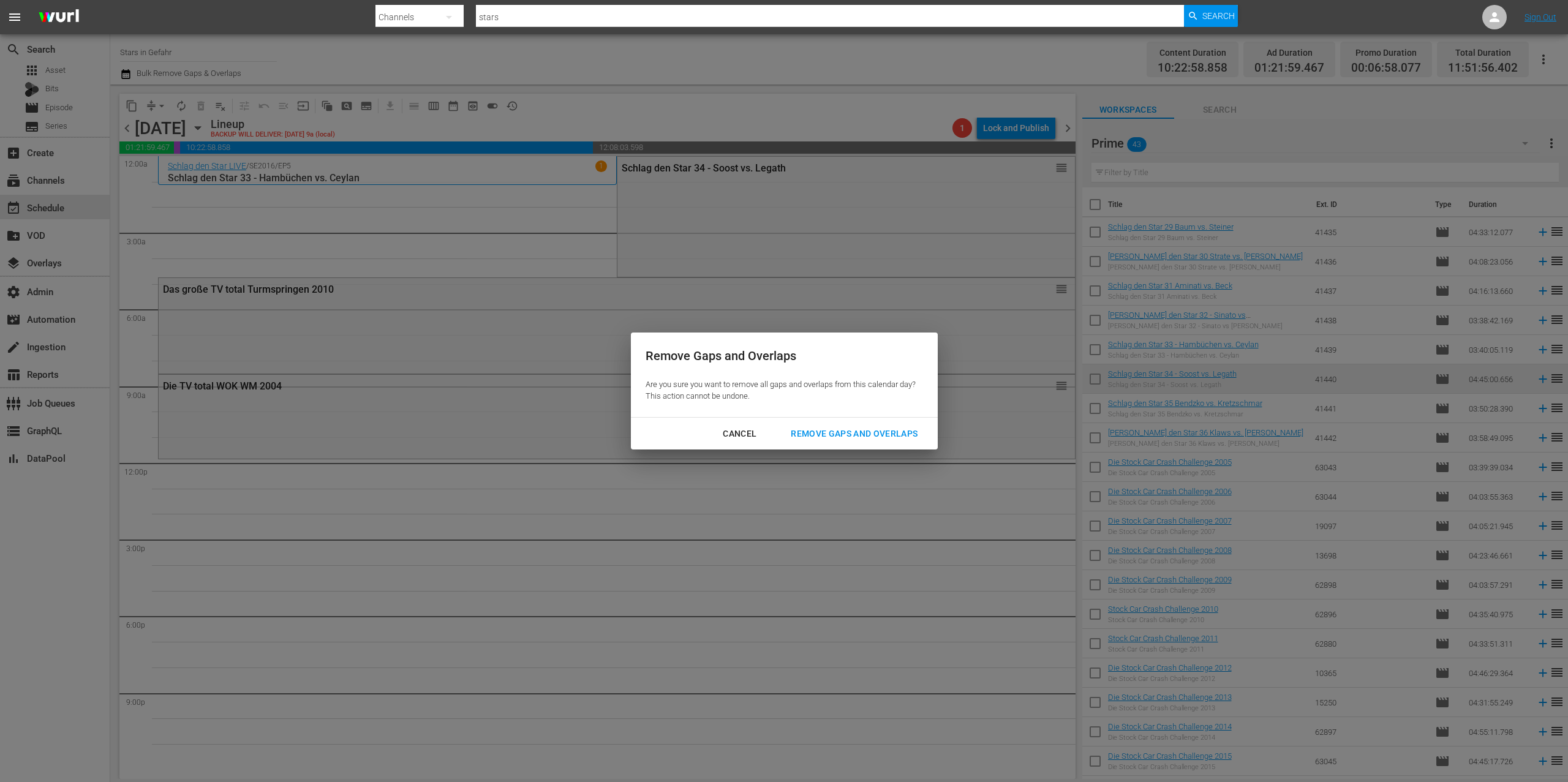
click at [859, 429] on div "Remove Gaps and Overlaps" at bounding box center [854, 434] width 146 height 15
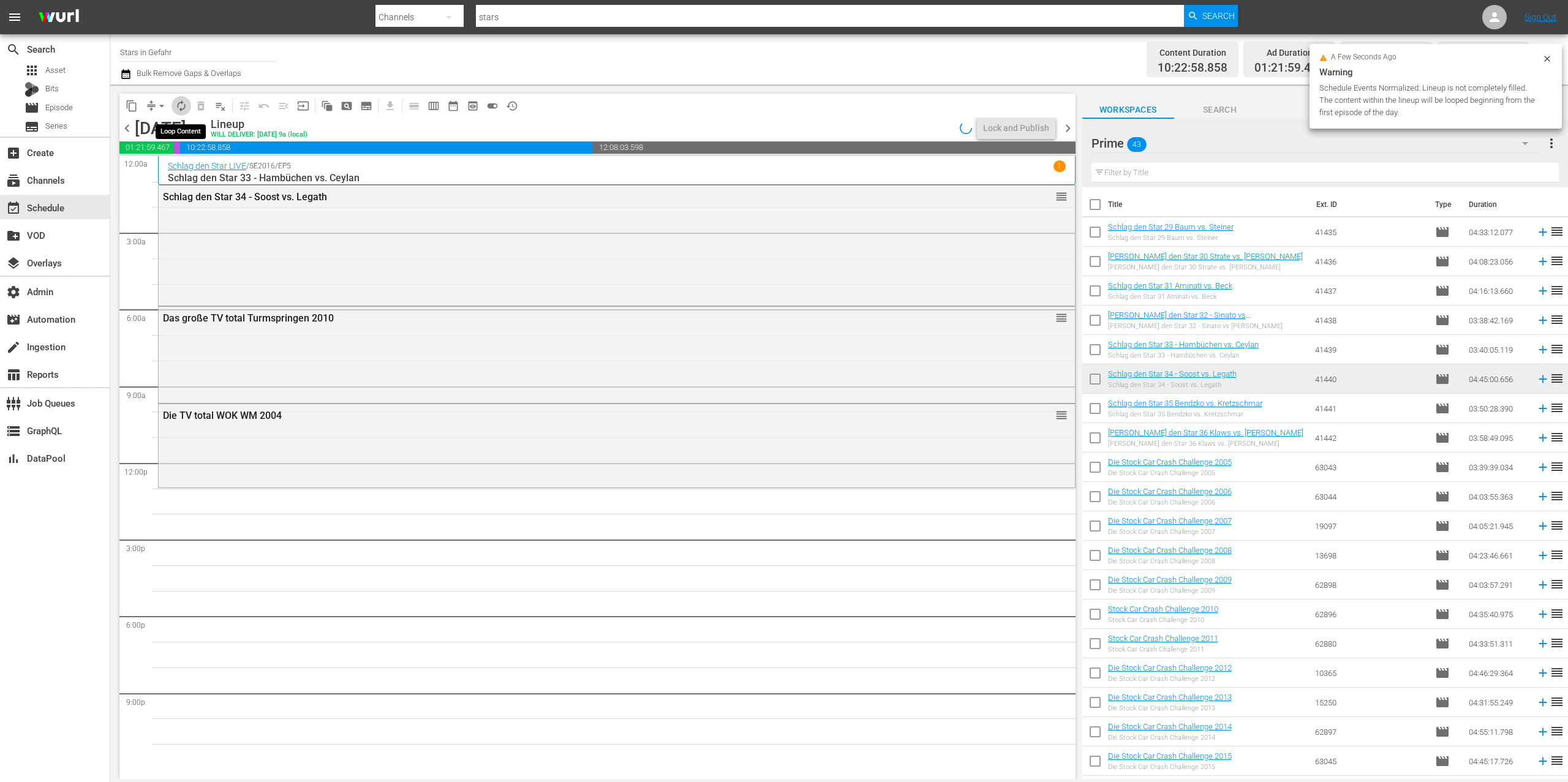
click at [179, 106] on span "autorenew_outlined" at bounding box center [181, 106] width 12 height 12
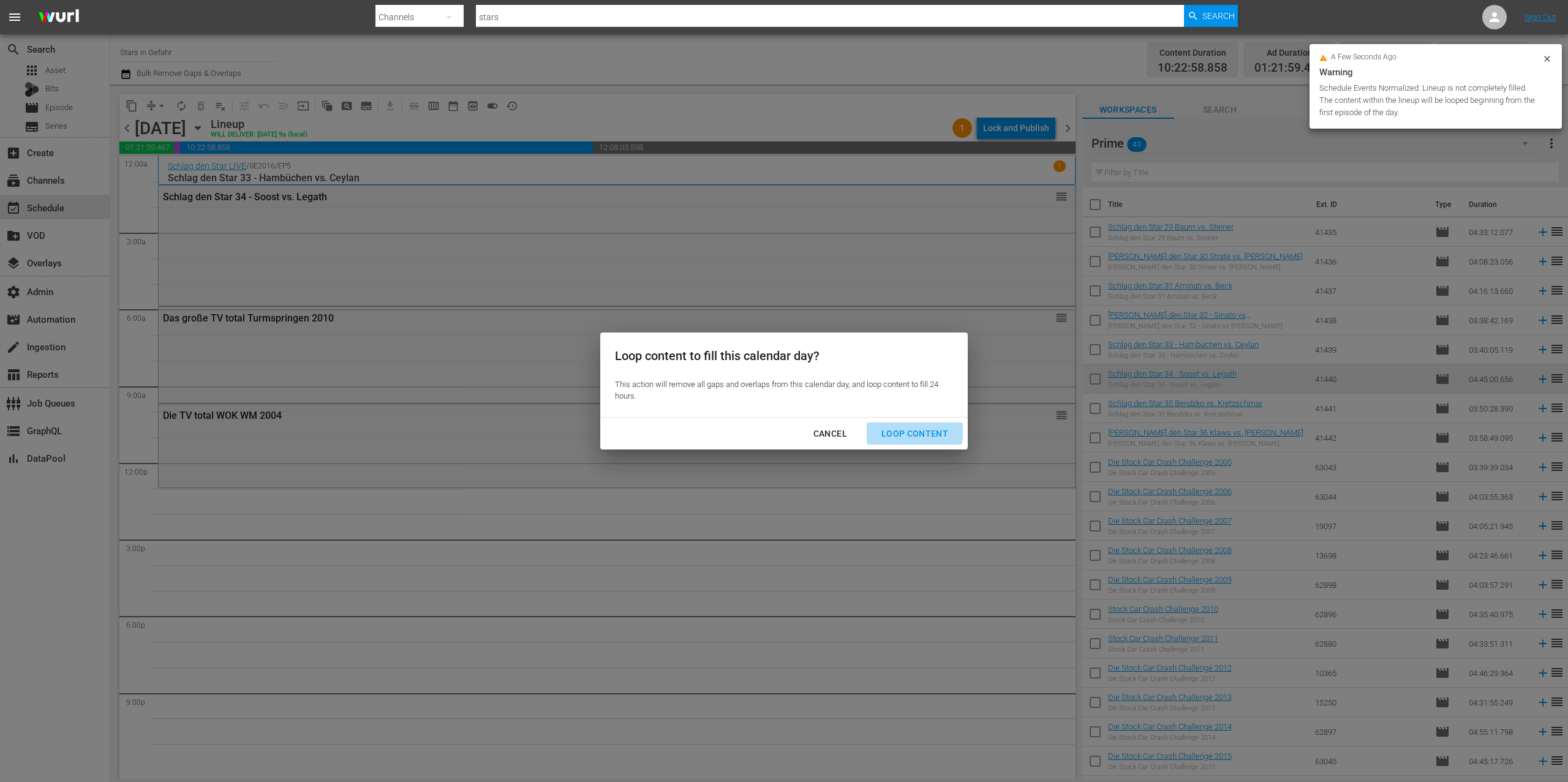
drag, startPoint x: 887, startPoint y: 426, endPoint x: 895, endPoint y: 430, distance: 8.9
click at [887, 427] on div "Loop Content" at bounding box center [915, 434] width 86 height 15
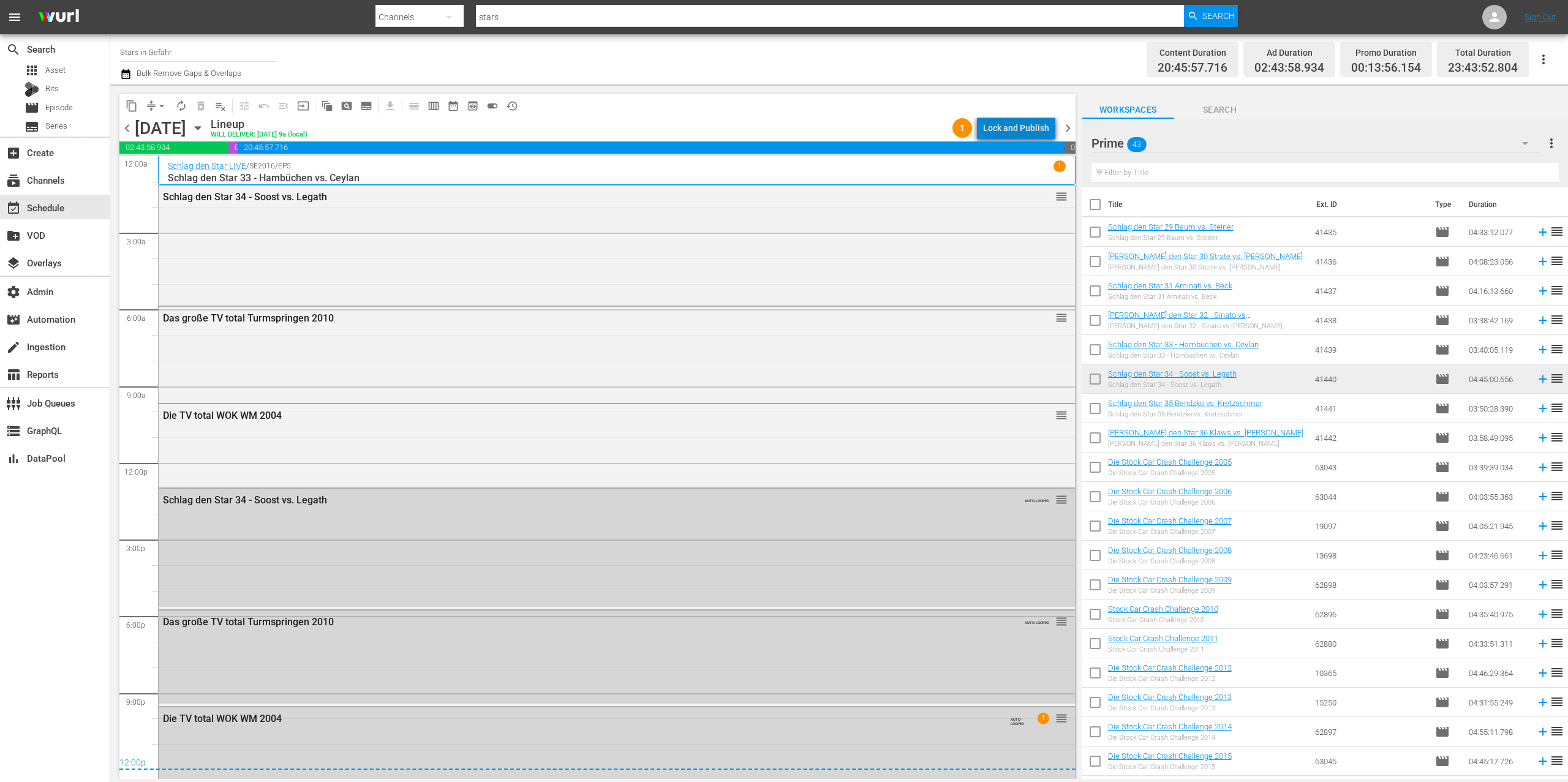
click at [1027, 129] on div "Lock and Publish" at bounding box center [1015, 128] width 66 height 22
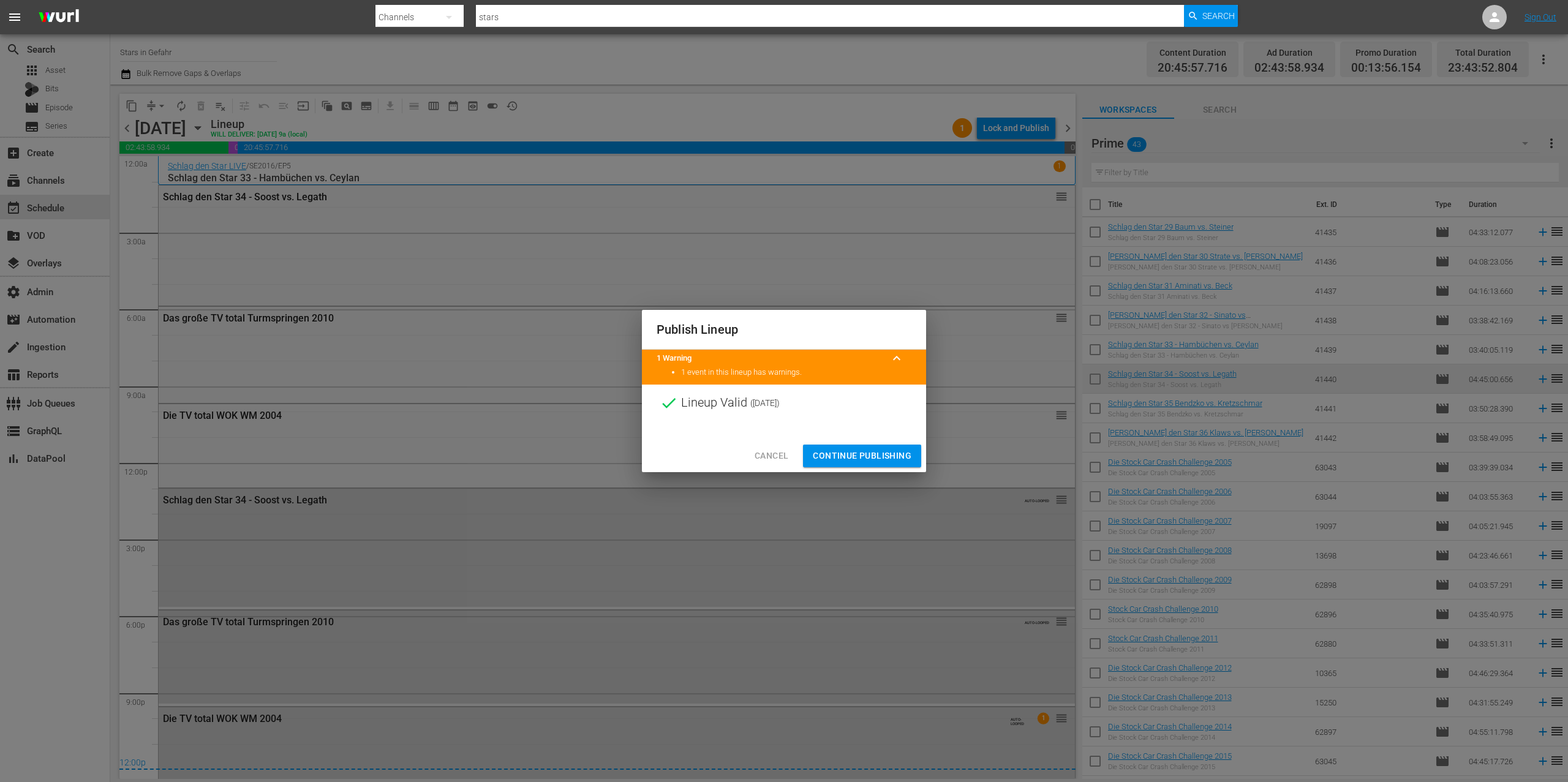
click at [861, 445] on button "Continue Publishing" at bounding box center [862, 456] width 118 height 23
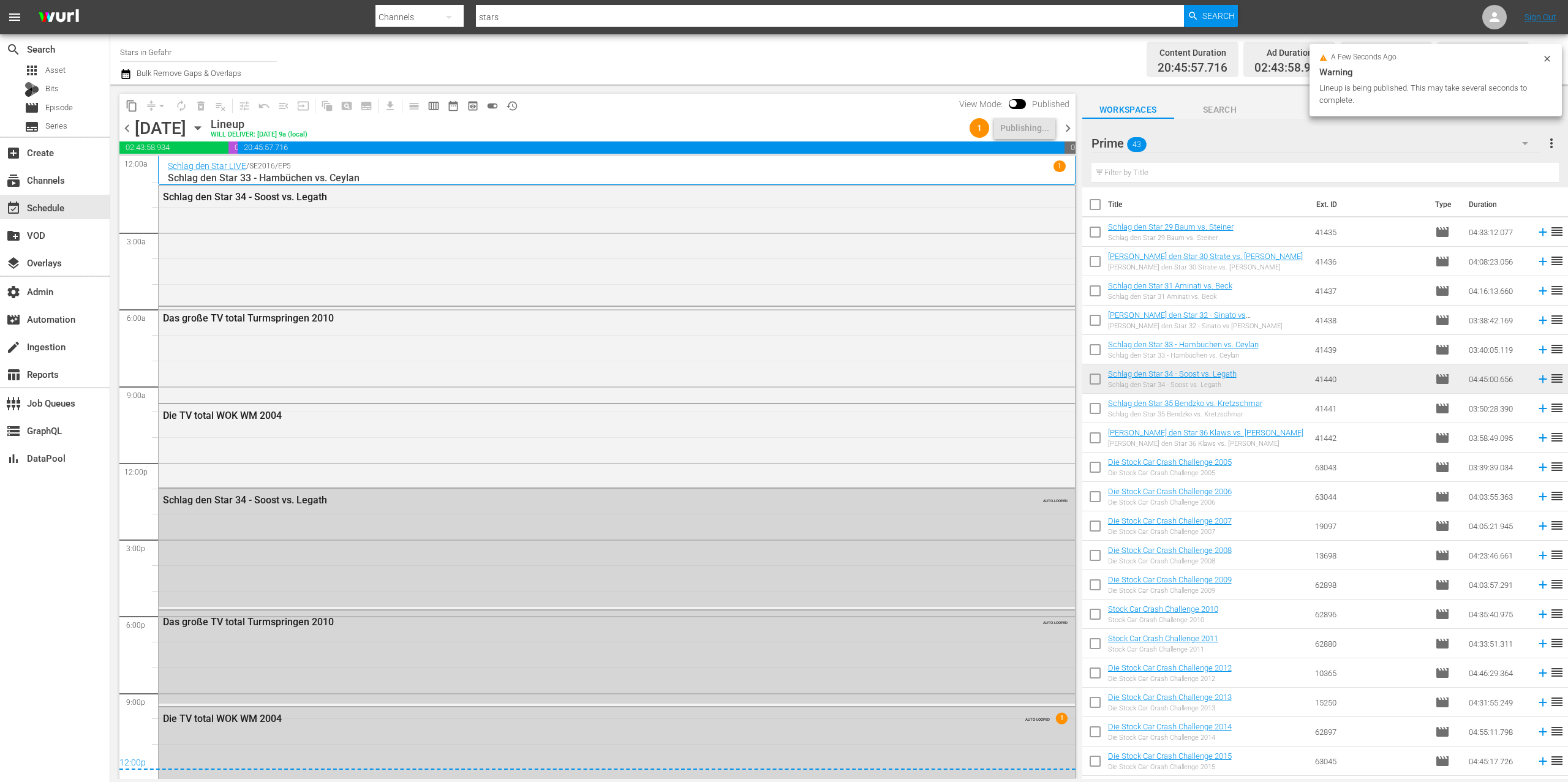
click at [1070, 129] on span "chevron_right" at bounding box center [1067, 128] width 15 height 15
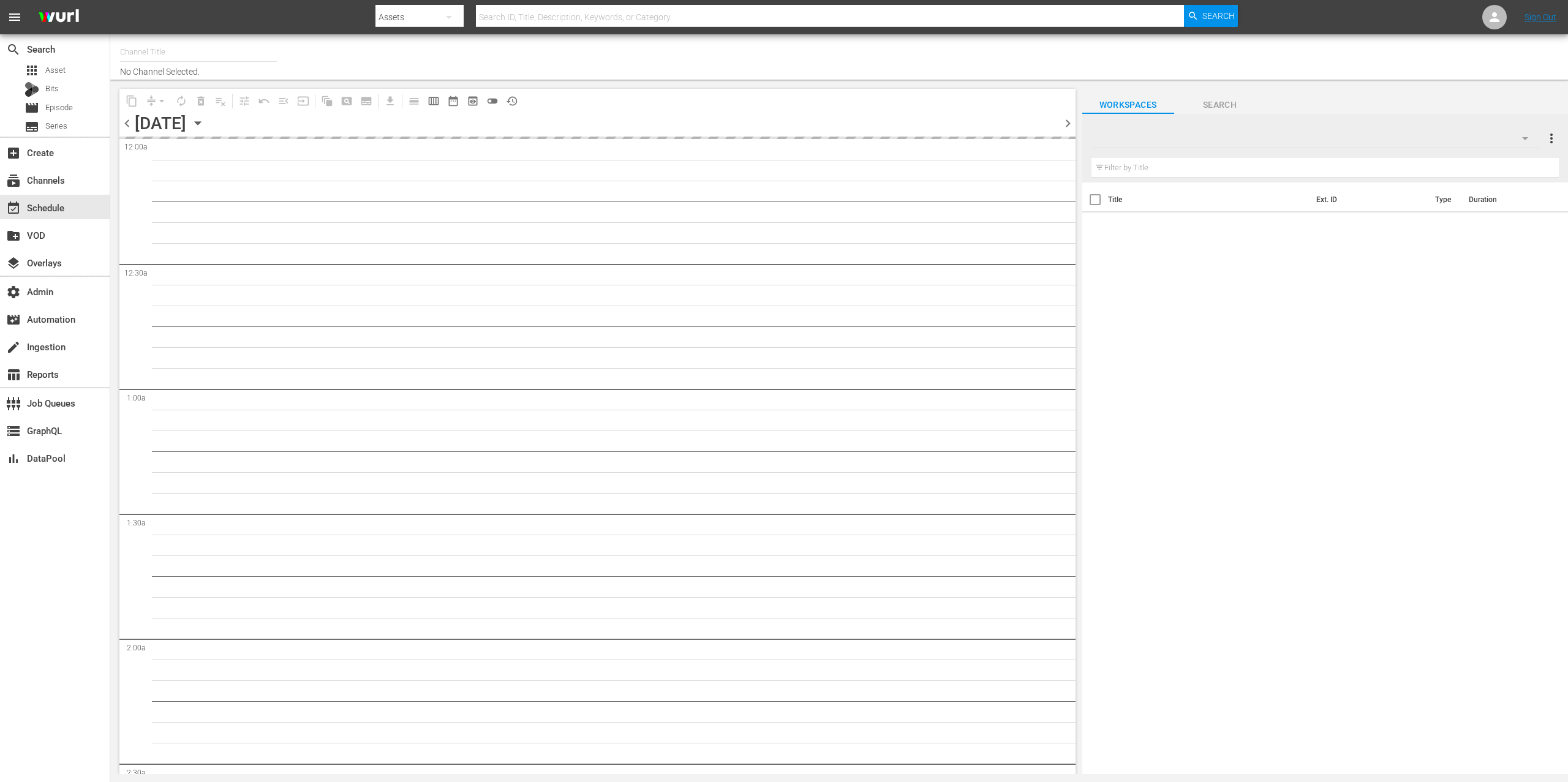
type input "Stars in Gefahr (2061)"
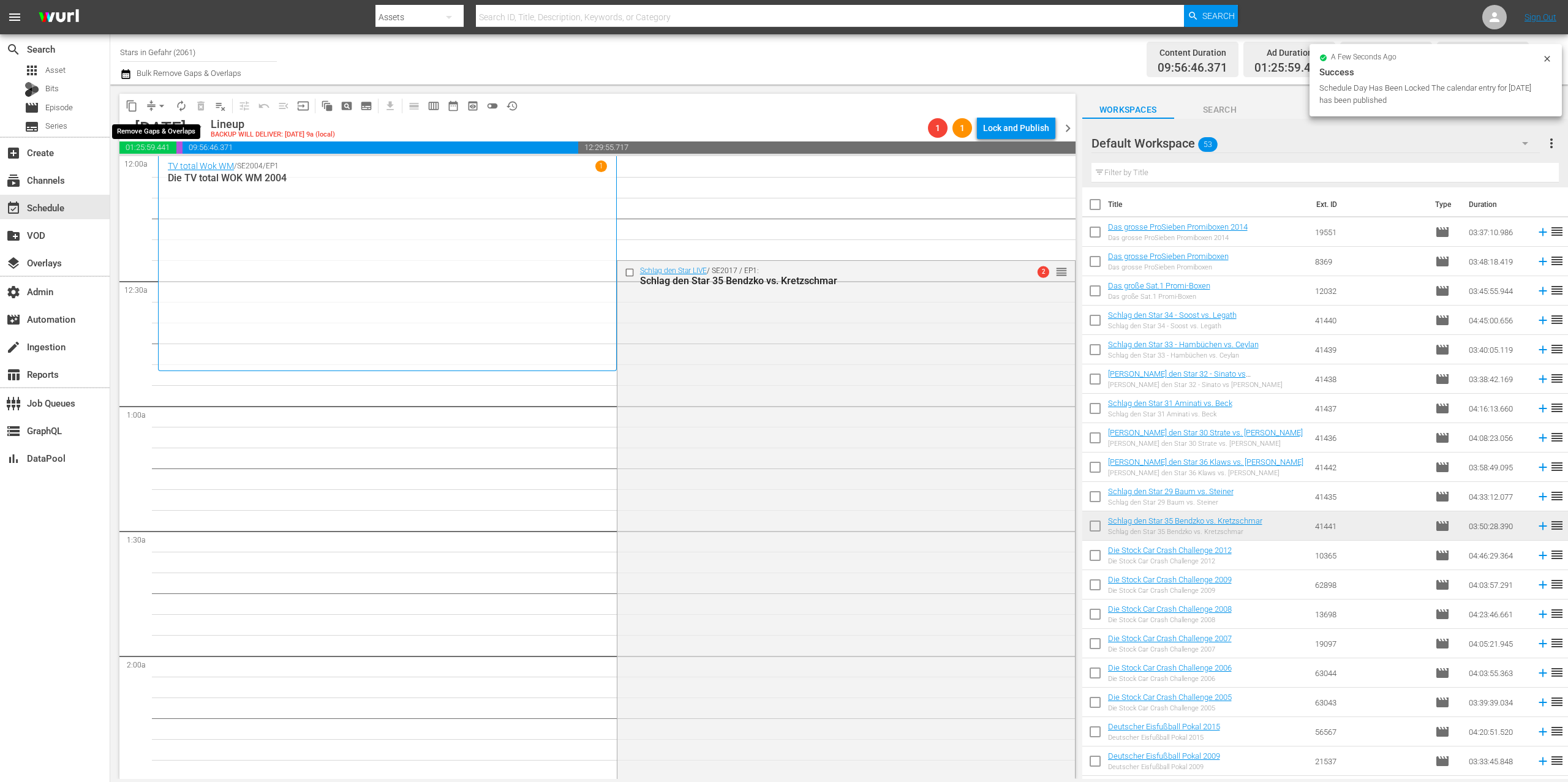
click at [154, 106] on button "arrow_drop_down" at bounding box center [162, 106] width 19 height 19
click at [189, 168] on li "Align to End of Previous Day" at bounding box center [162, 171] width 128 height 20
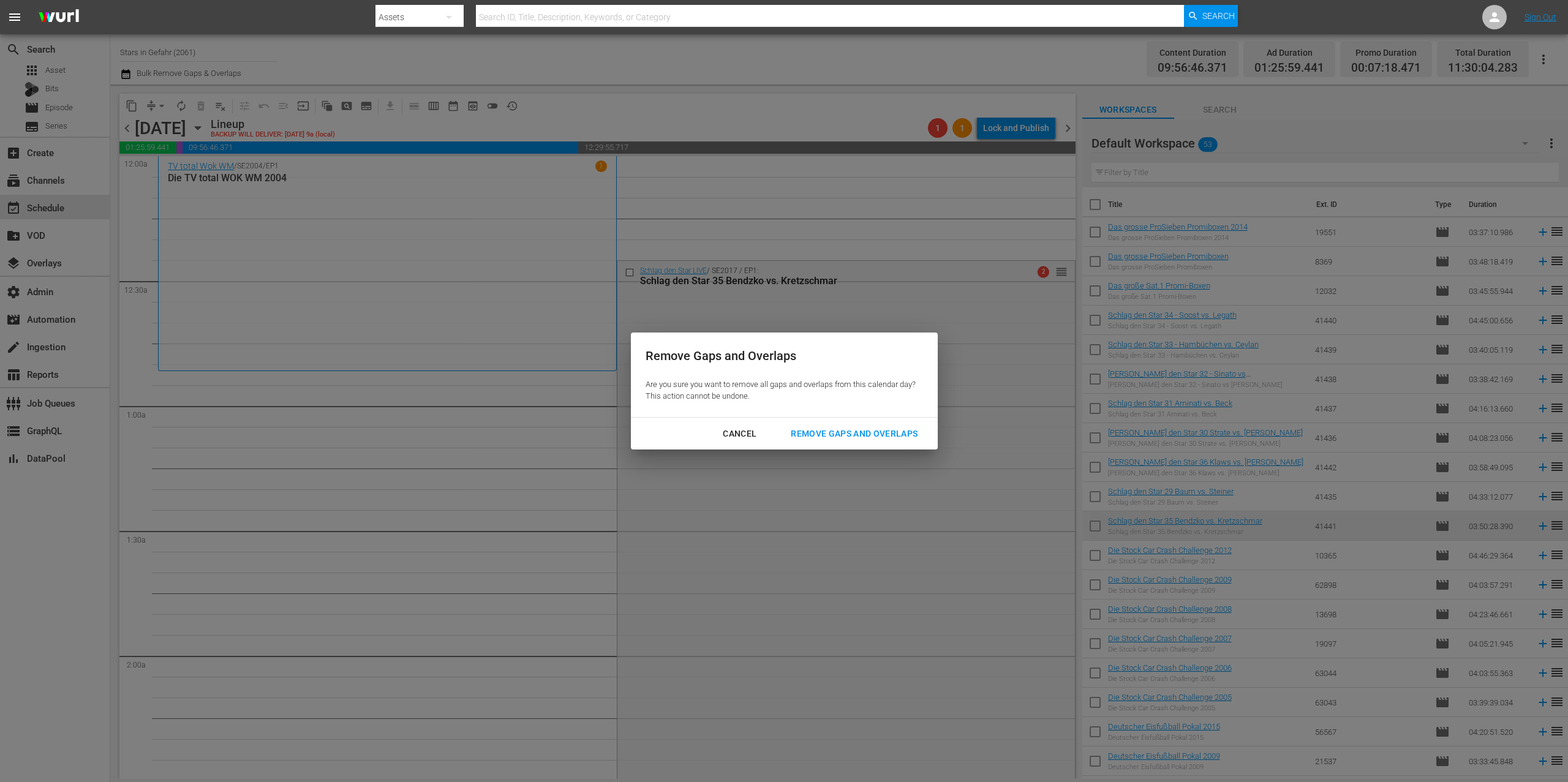
click at [852, 439] on div "Remove Gaps and Overlaps" at bounding box center [854, 434] width 146 height 15
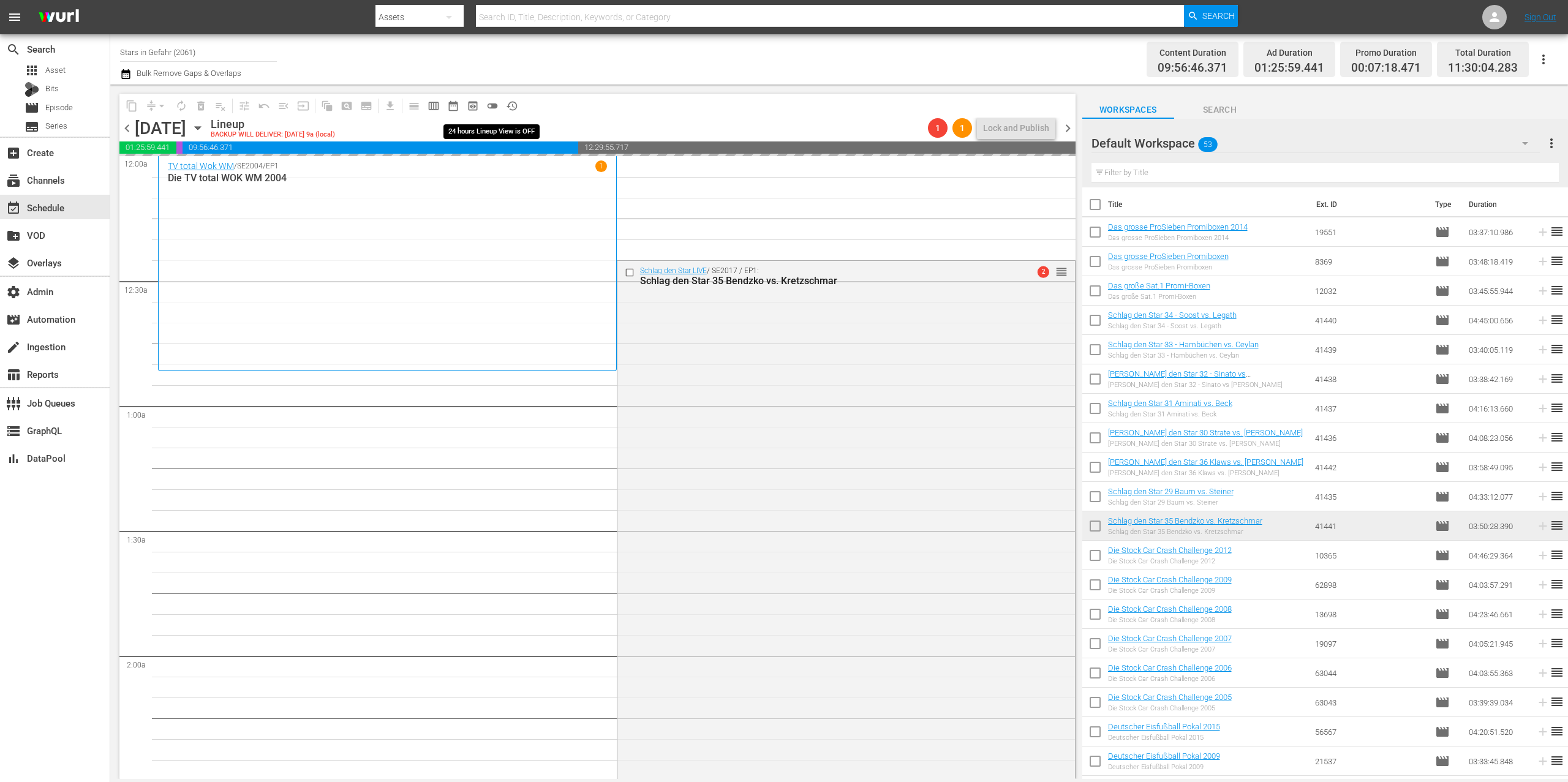
click at [491, 102] on span "toggle_off" at bounding box center [493, 106] width 12 height 12
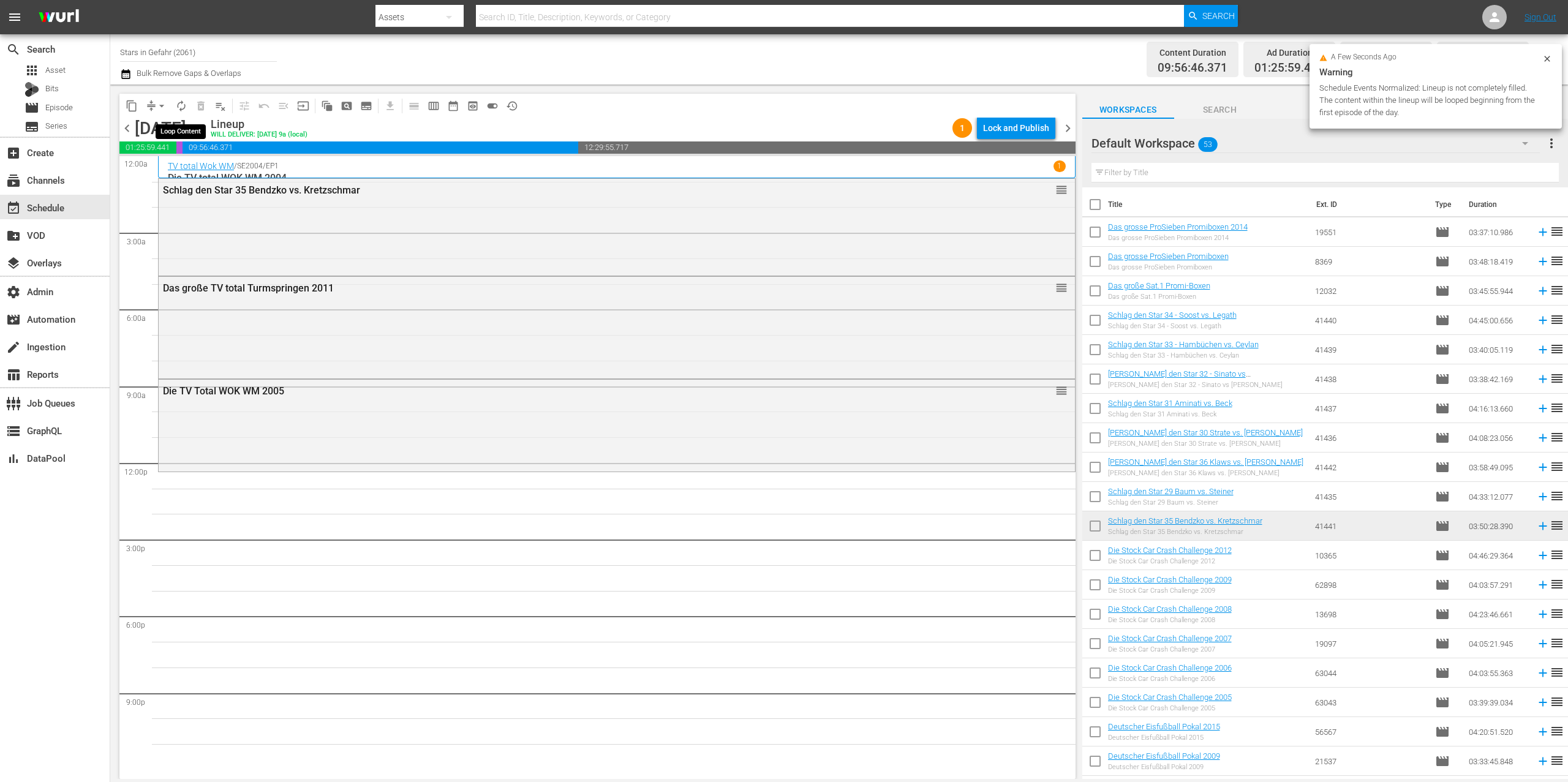
click at [178, 104] on span "autorenew_outlined" at bounding box center [181, 106] width 12 height 12
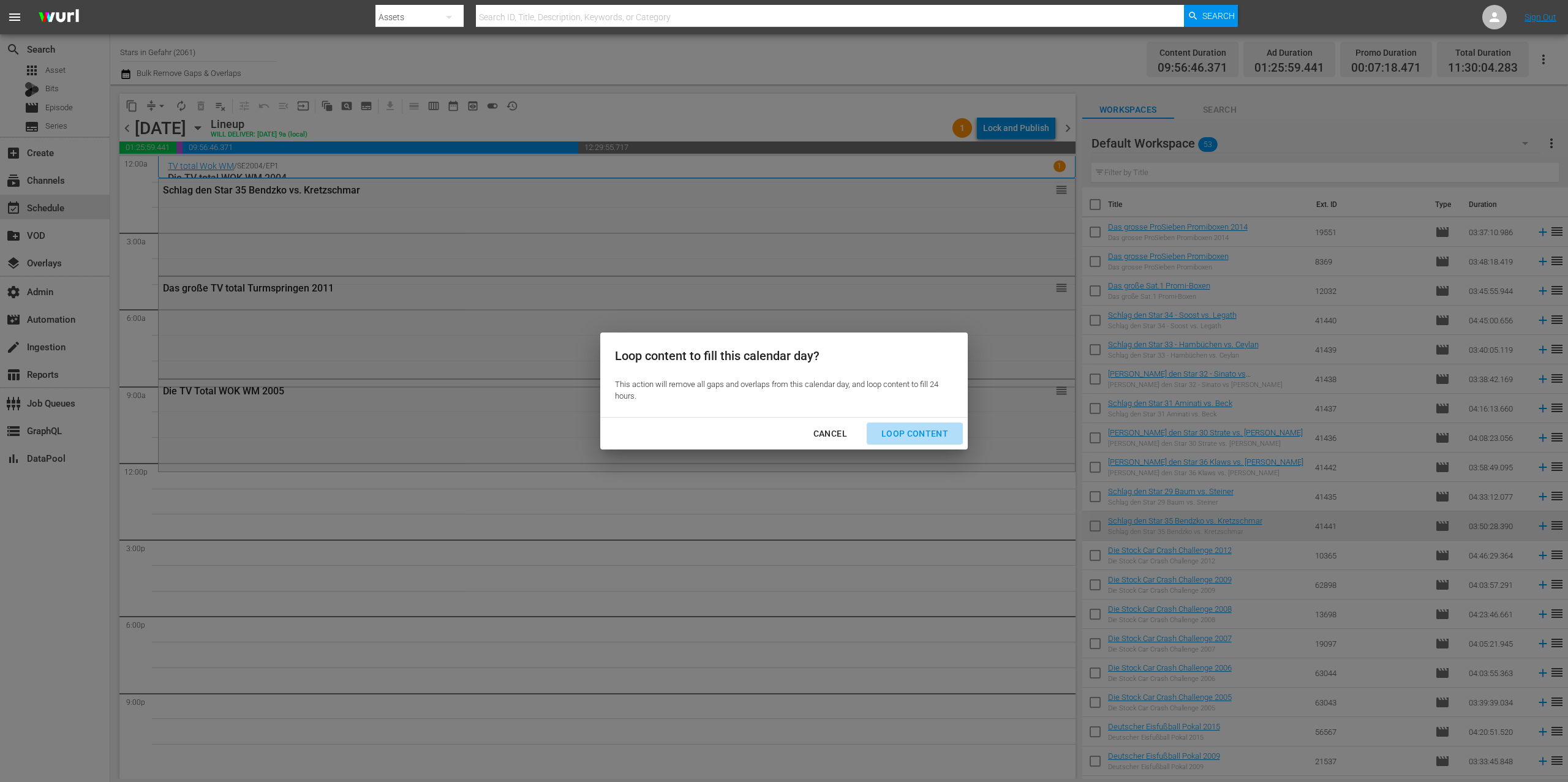
click at [933, 439] on div "Loop Content" at bounding box center [915, 434] width 86 height 15
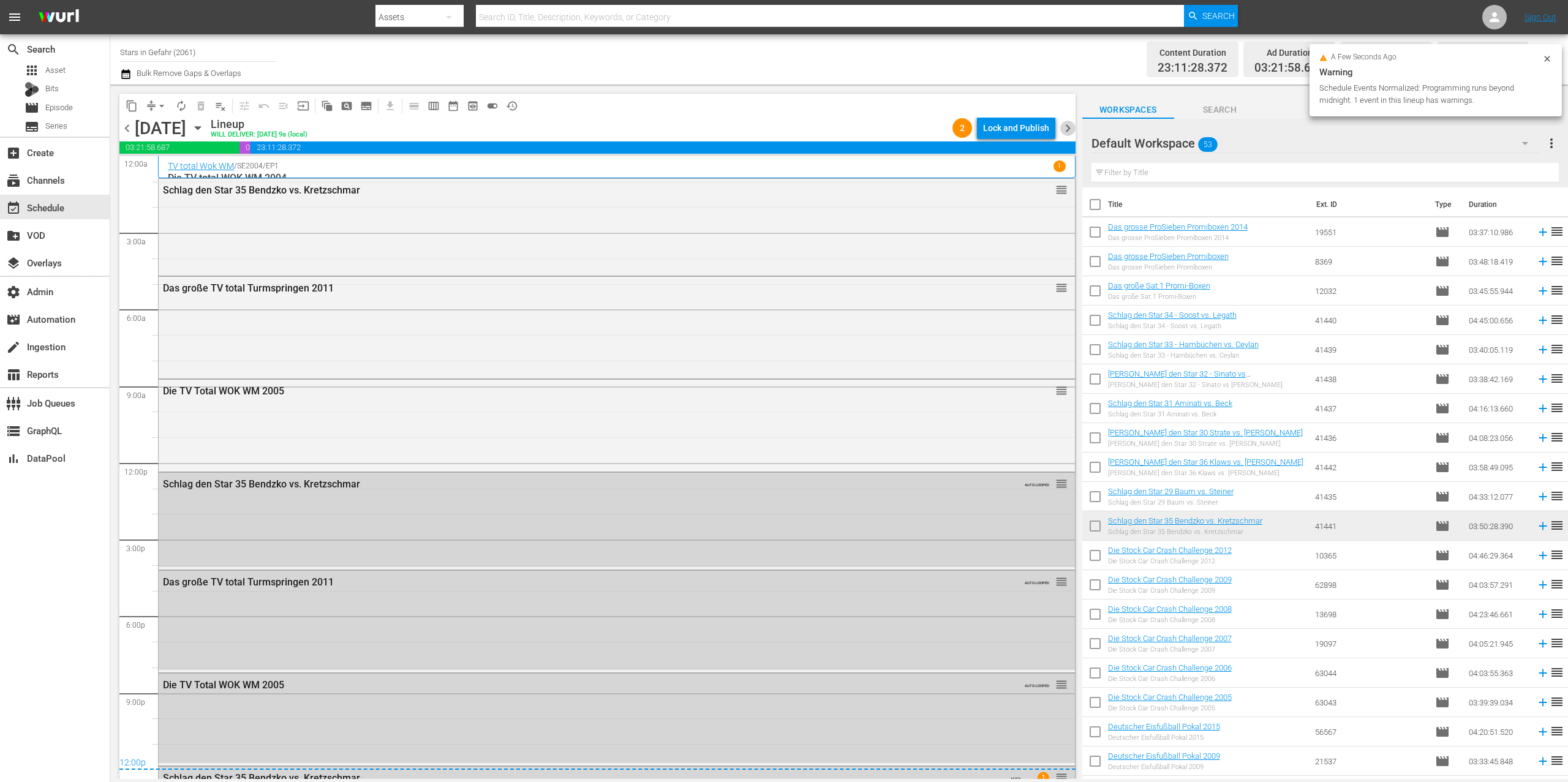
click at [1073, 128] on span "chevron_right" at bounding box center [1067, 128] width 15 height 15
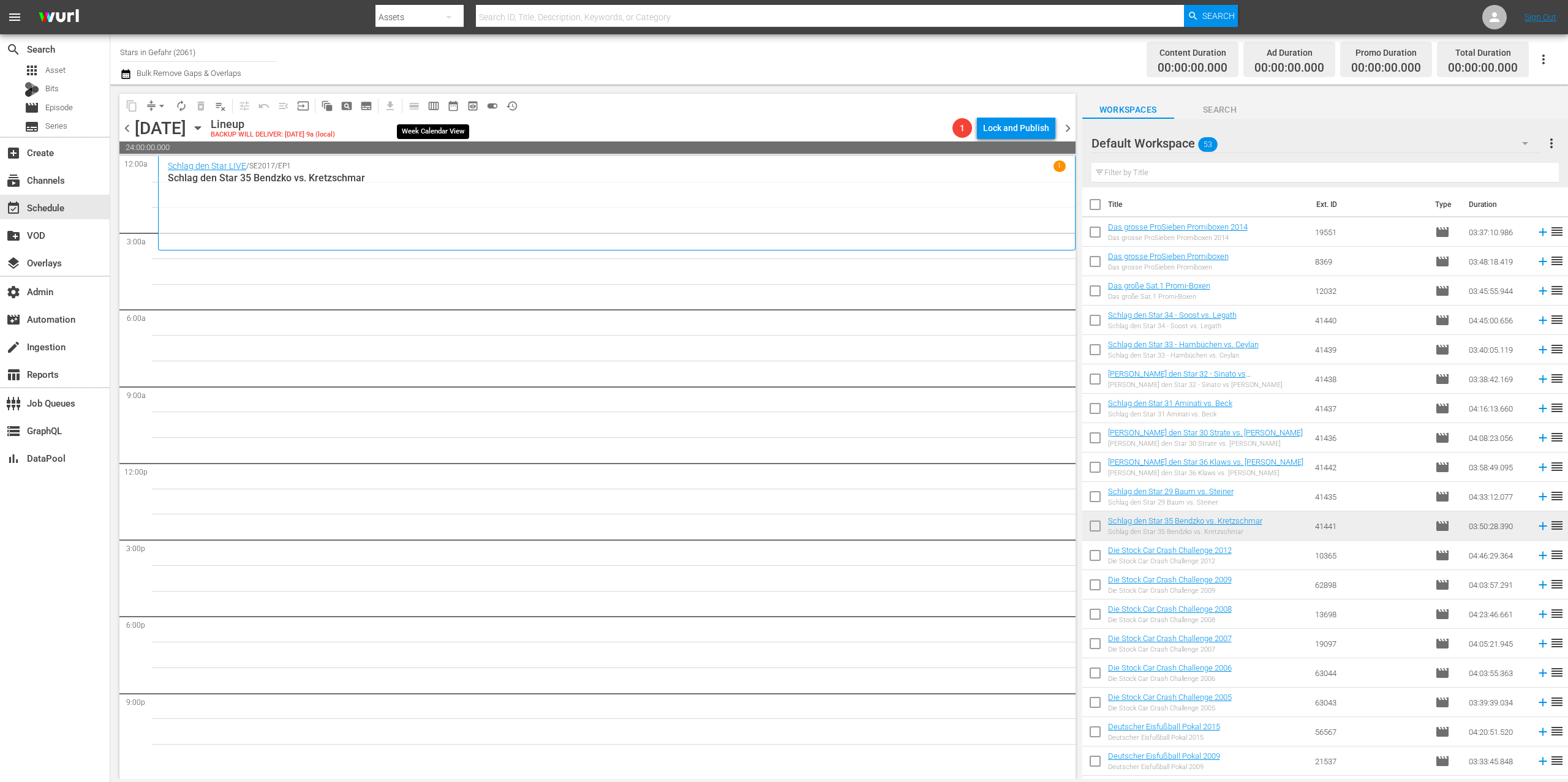
click at [428, 109] on span "calendar_view_week_outlined" at bounding box center [434, 106] width 12 height 12
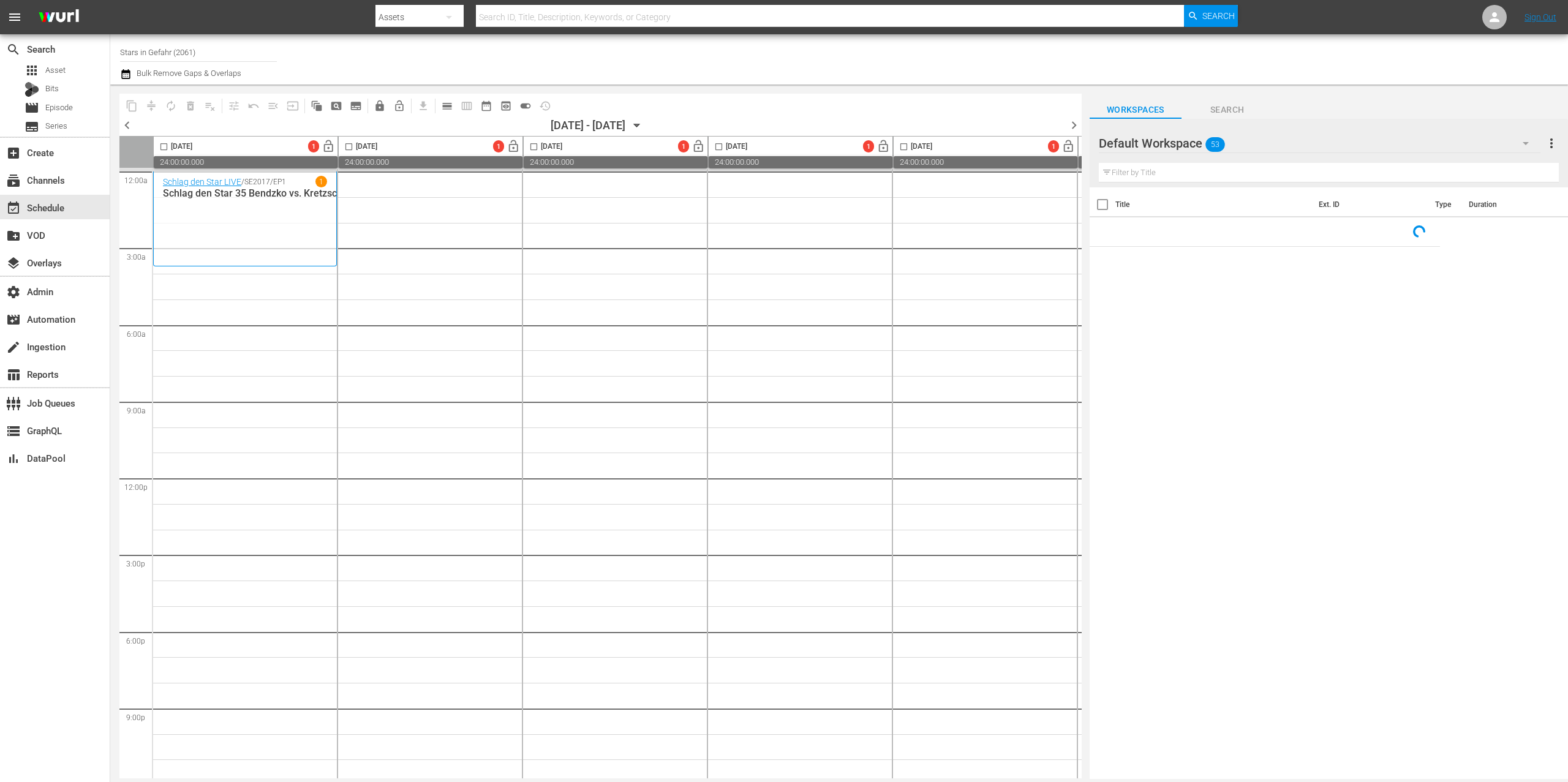
click at [644, 122] on icon "button" at bounding box center [636, 125] width 13 height 13
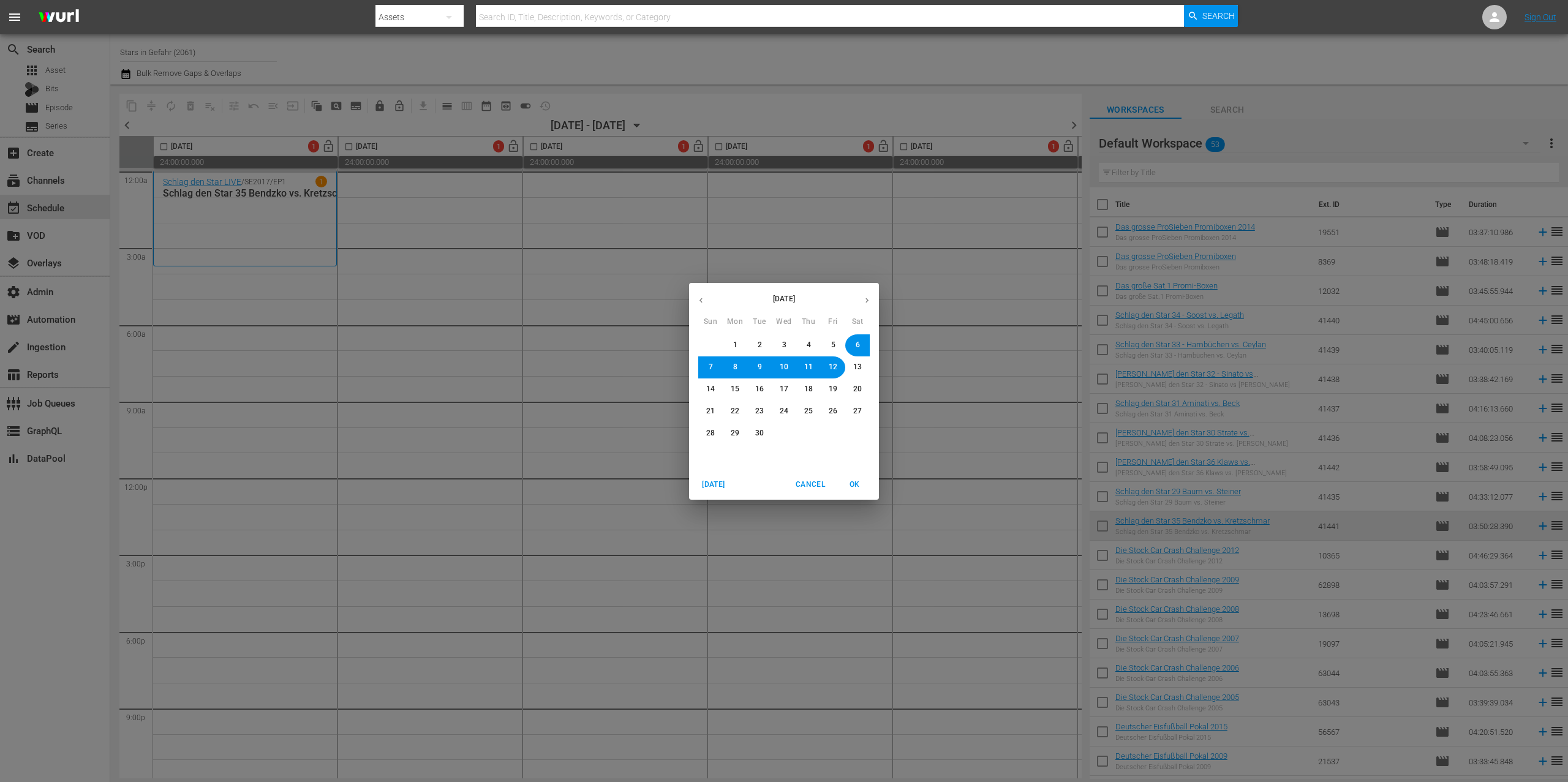
click at [773, 344] on button "3" at bounding box center [784, 345] width 22 height 22
drag, startPoint x: 856, startPoint y: 488, endPoint x: 1126, endPoint y: 413, distance: 280.2
click at [856, 488] on span "OK" at bounding box center [854, 485] width 29 height 13
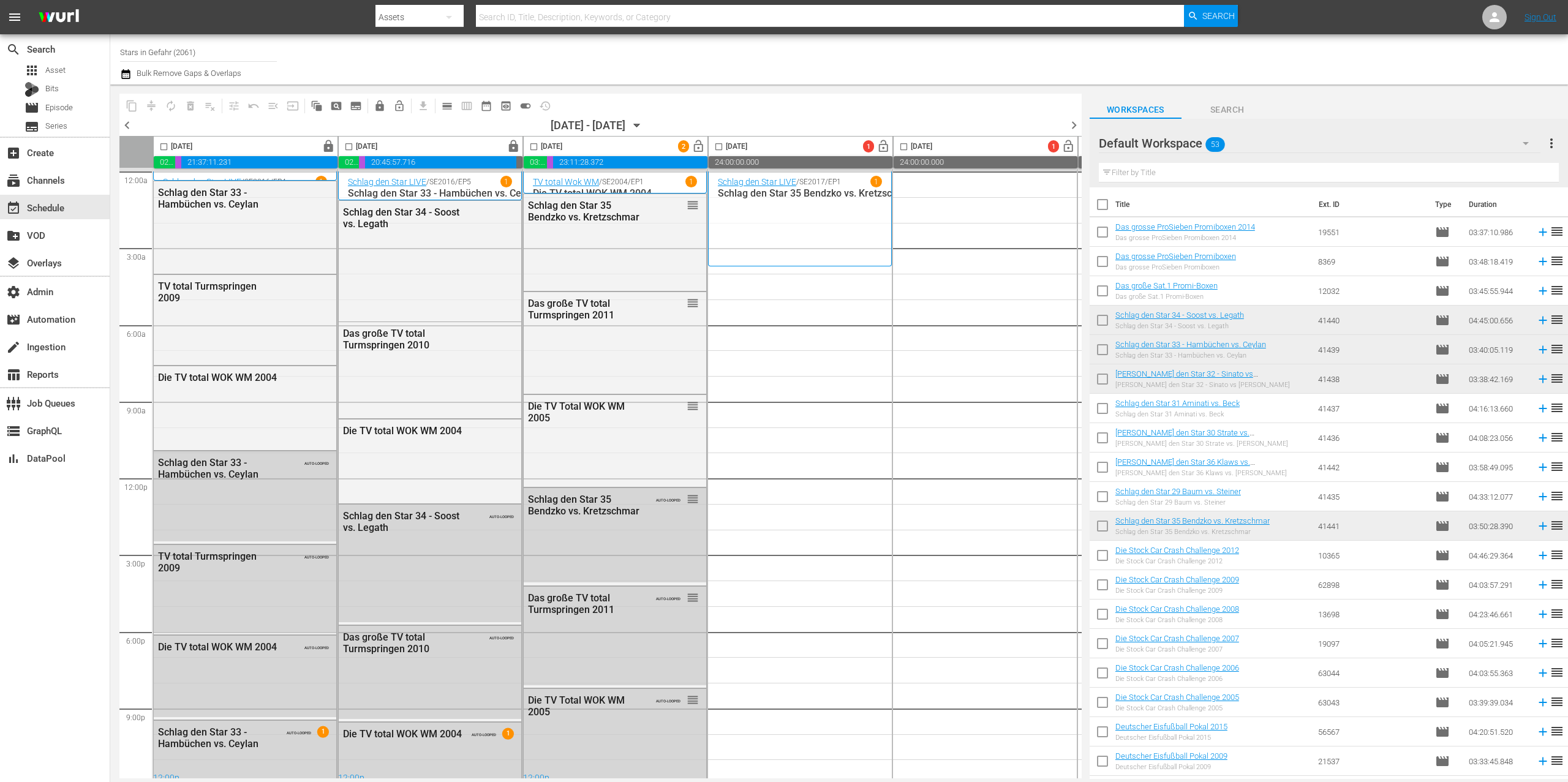
click at [1257, 141] on div "Default Workspace 53" at bounding box center [1320, 143] width 442 height 34
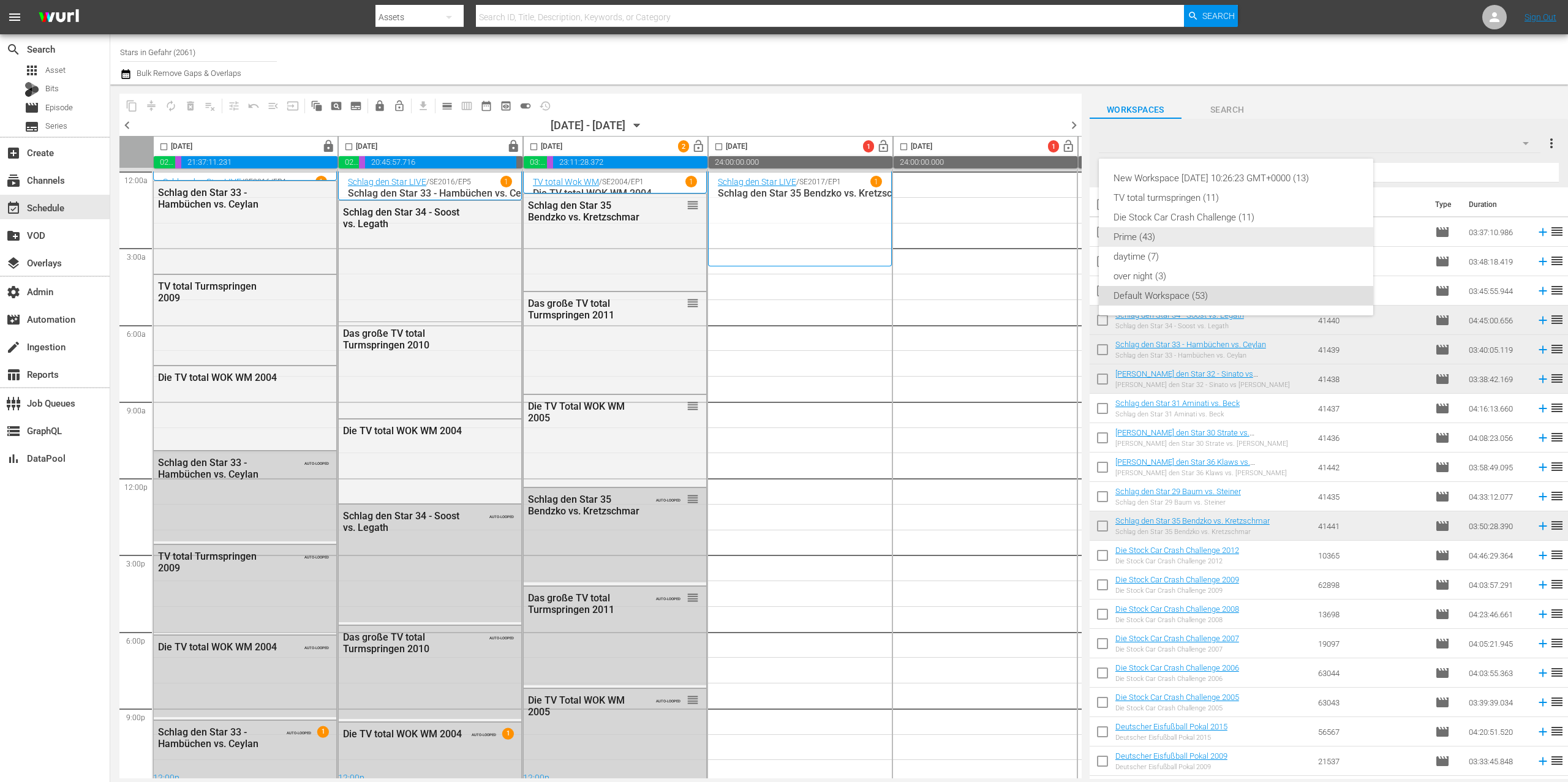
click at [1216, 235] on div "Prime (43)" at bounding box center [1236, 237] width 245 height 19
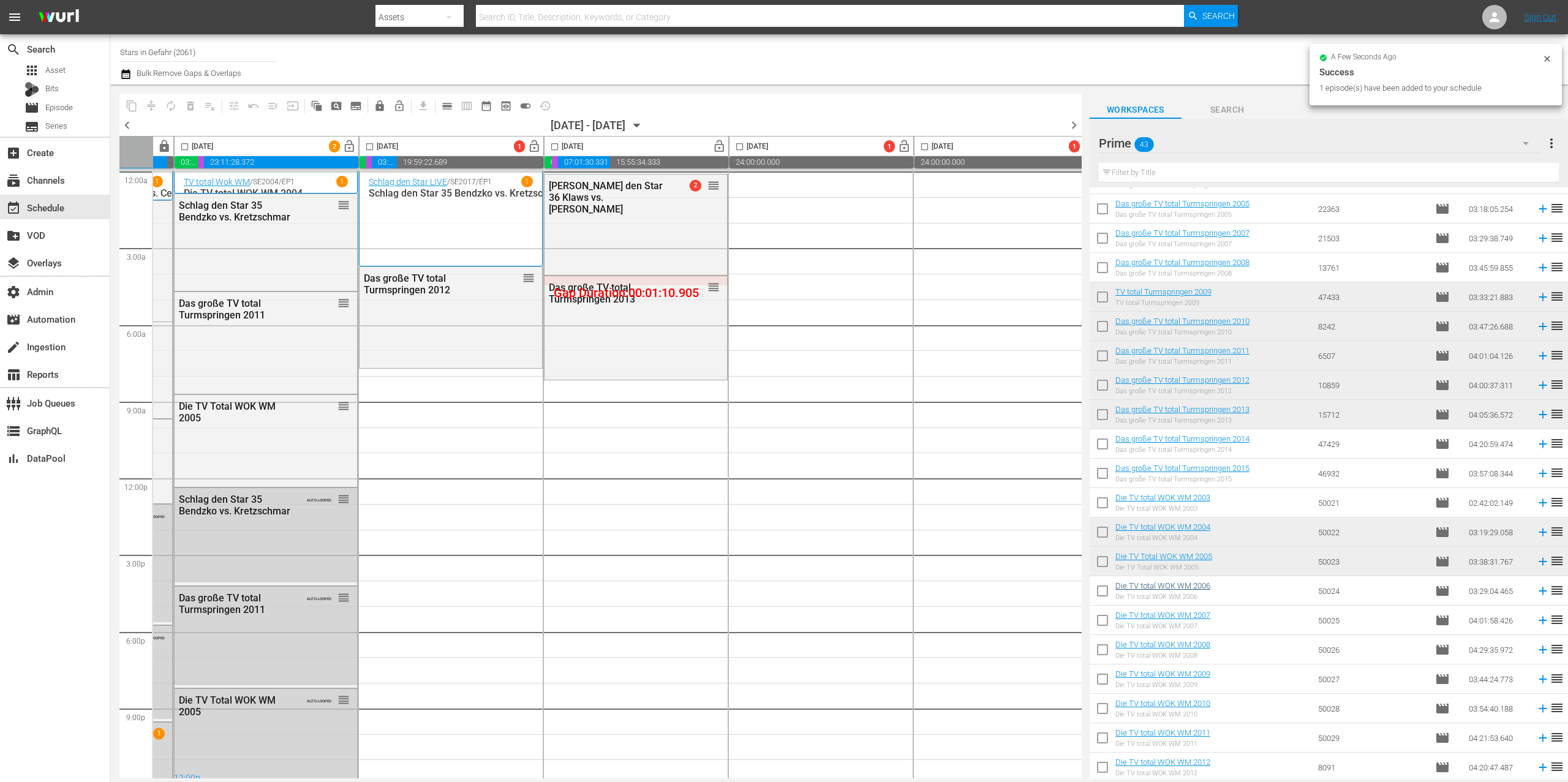
scroll to position [622, 0]
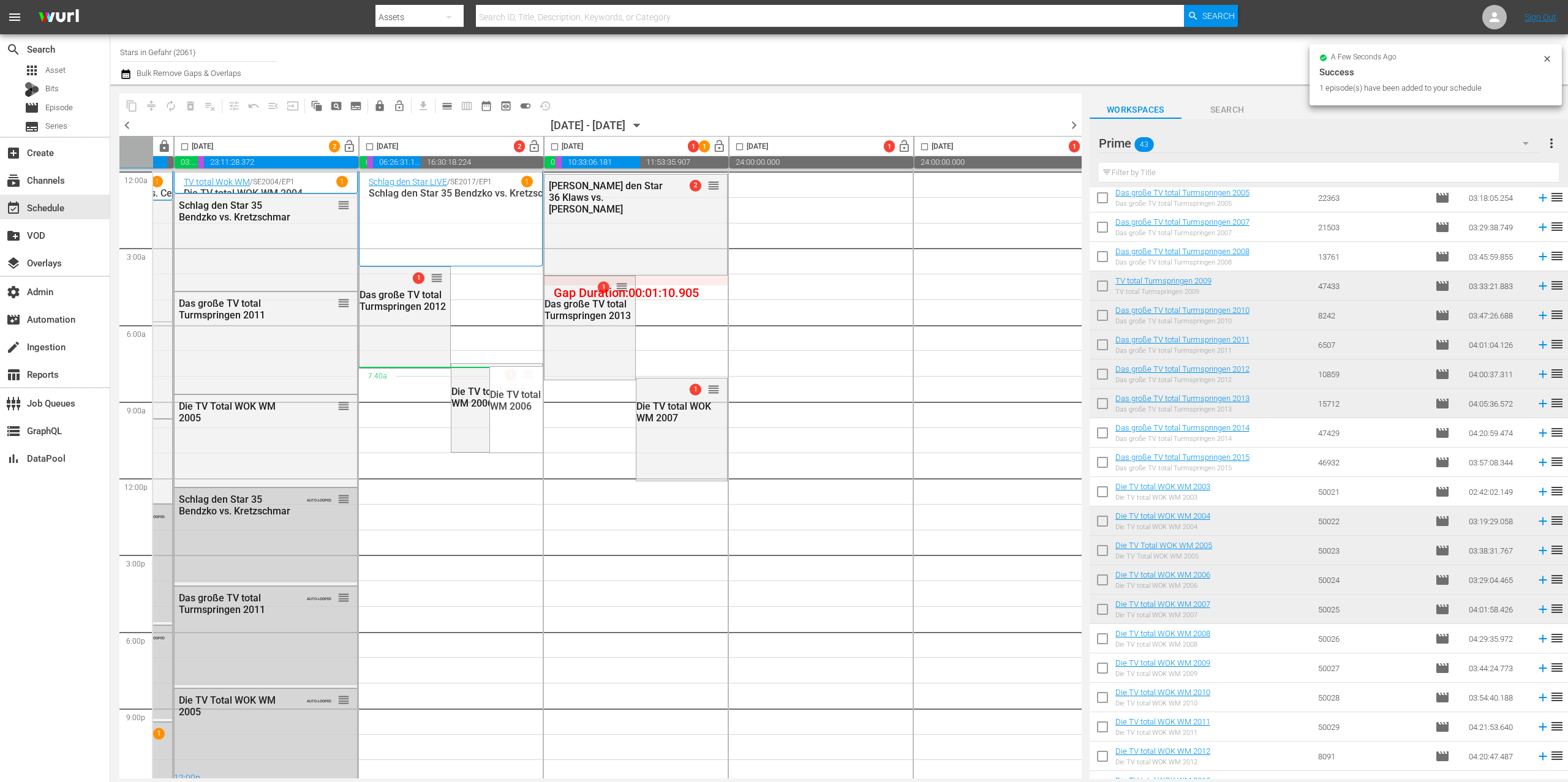
drag, startPoint x: 1232, startPoint y: 610, endPoint x: 518, endPoint y: 368, distance: 753.9
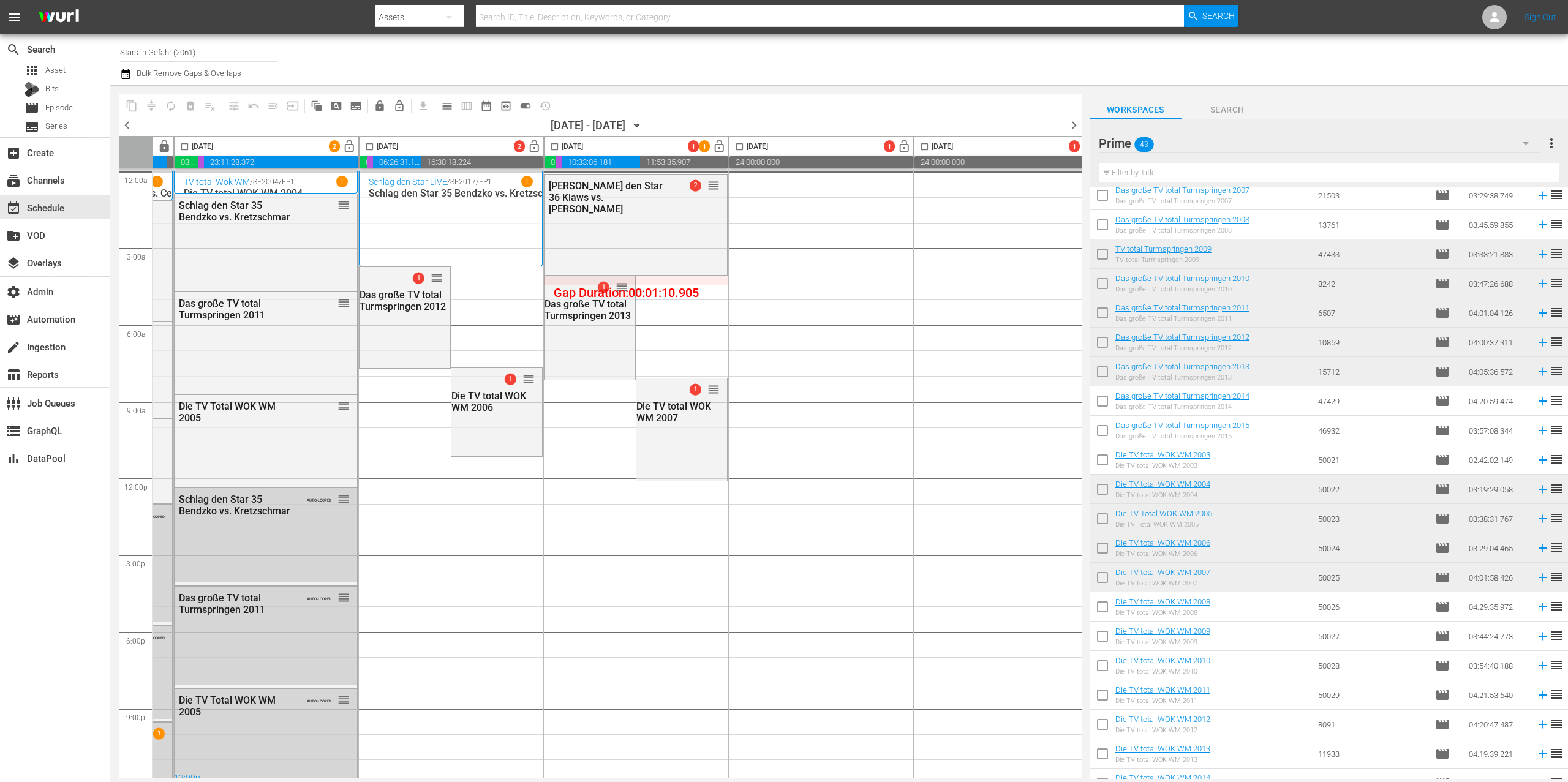
scroll to position [700, 0]
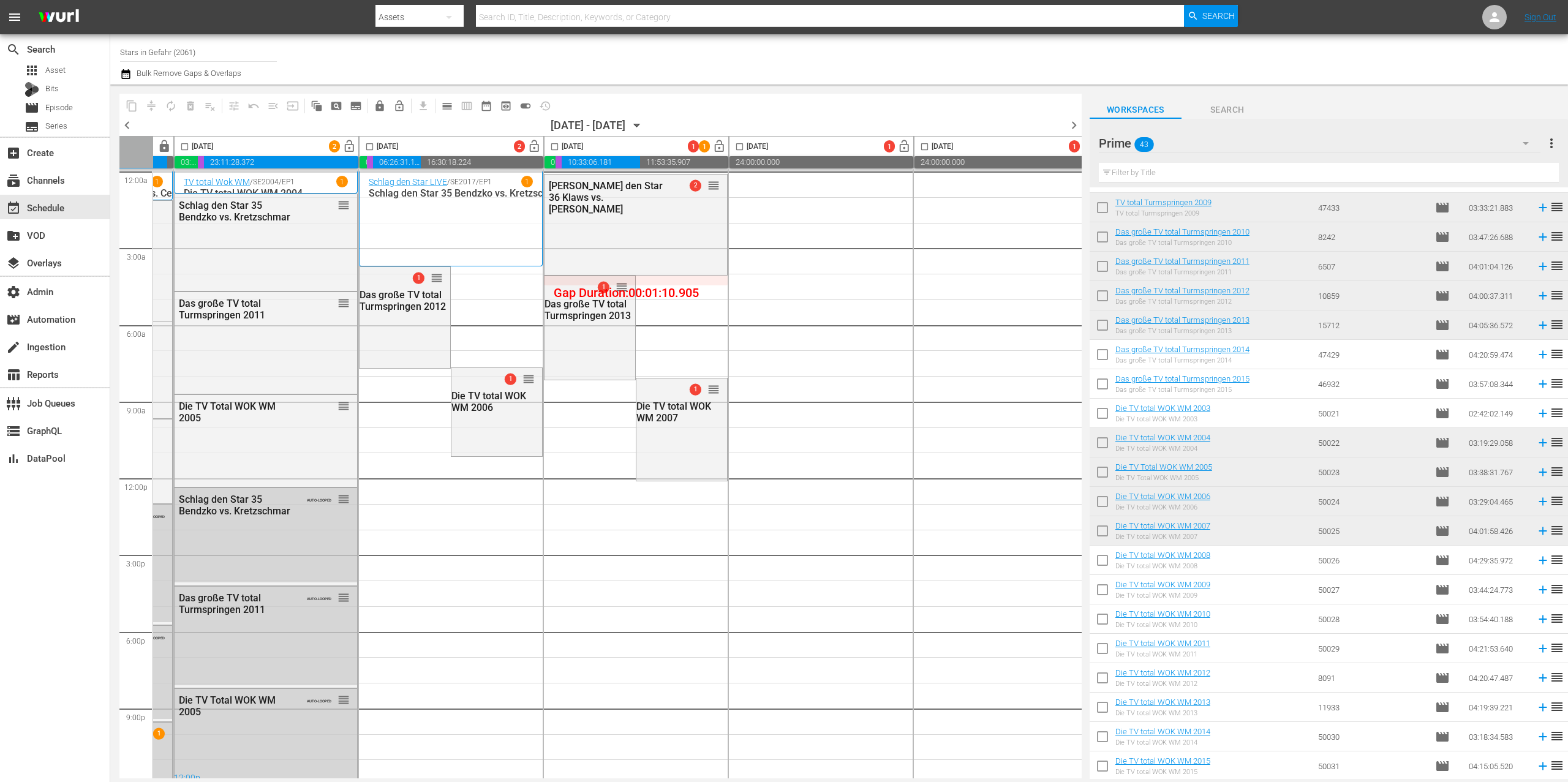
click at [1233, 140] on div "Prime 43" at bounding box center [1320, 143] width 442 height 34
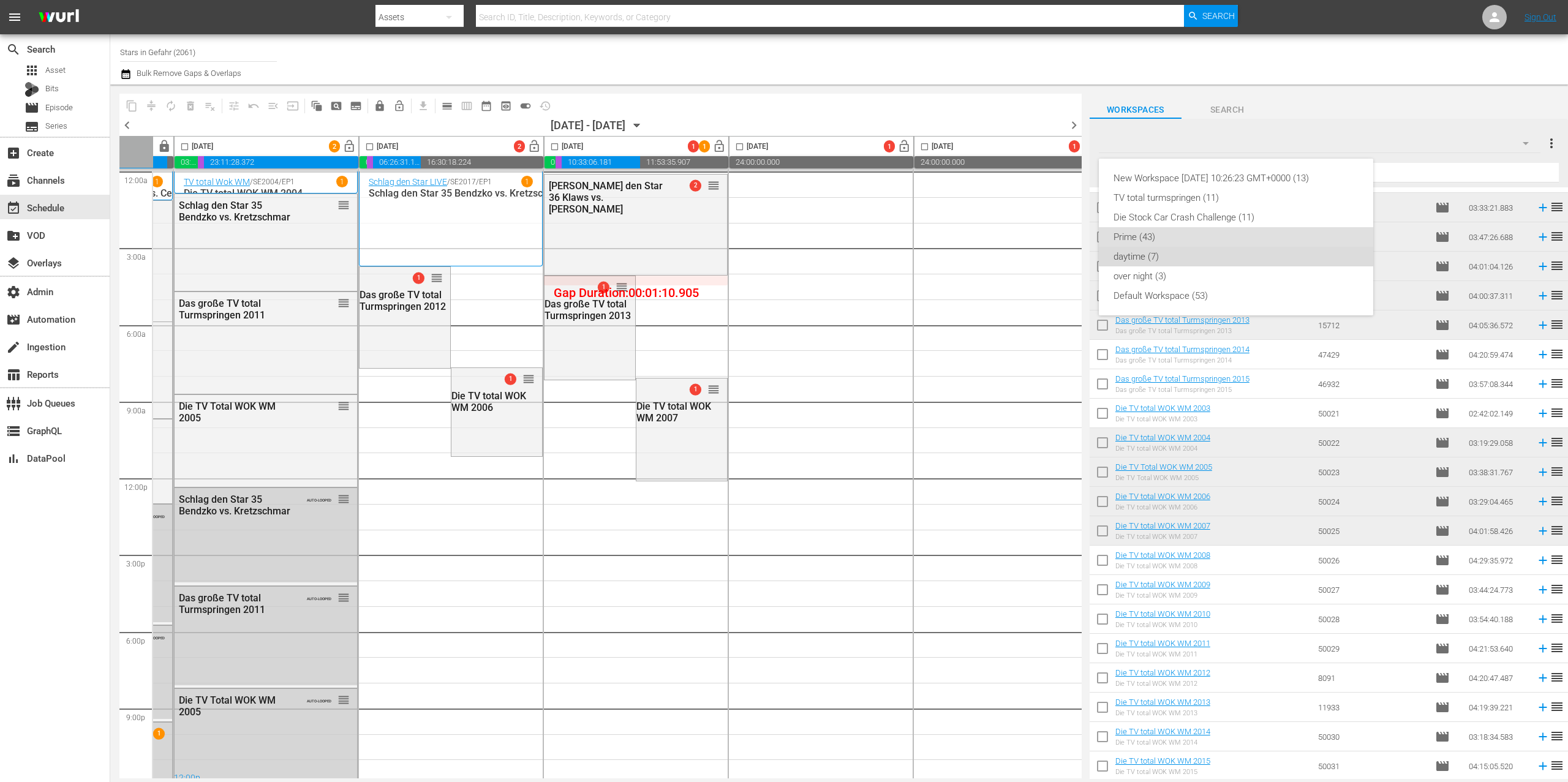
click at [1218, 255] on div "daytime (7)" at bounding box center [1236, 257] width 245 height 19
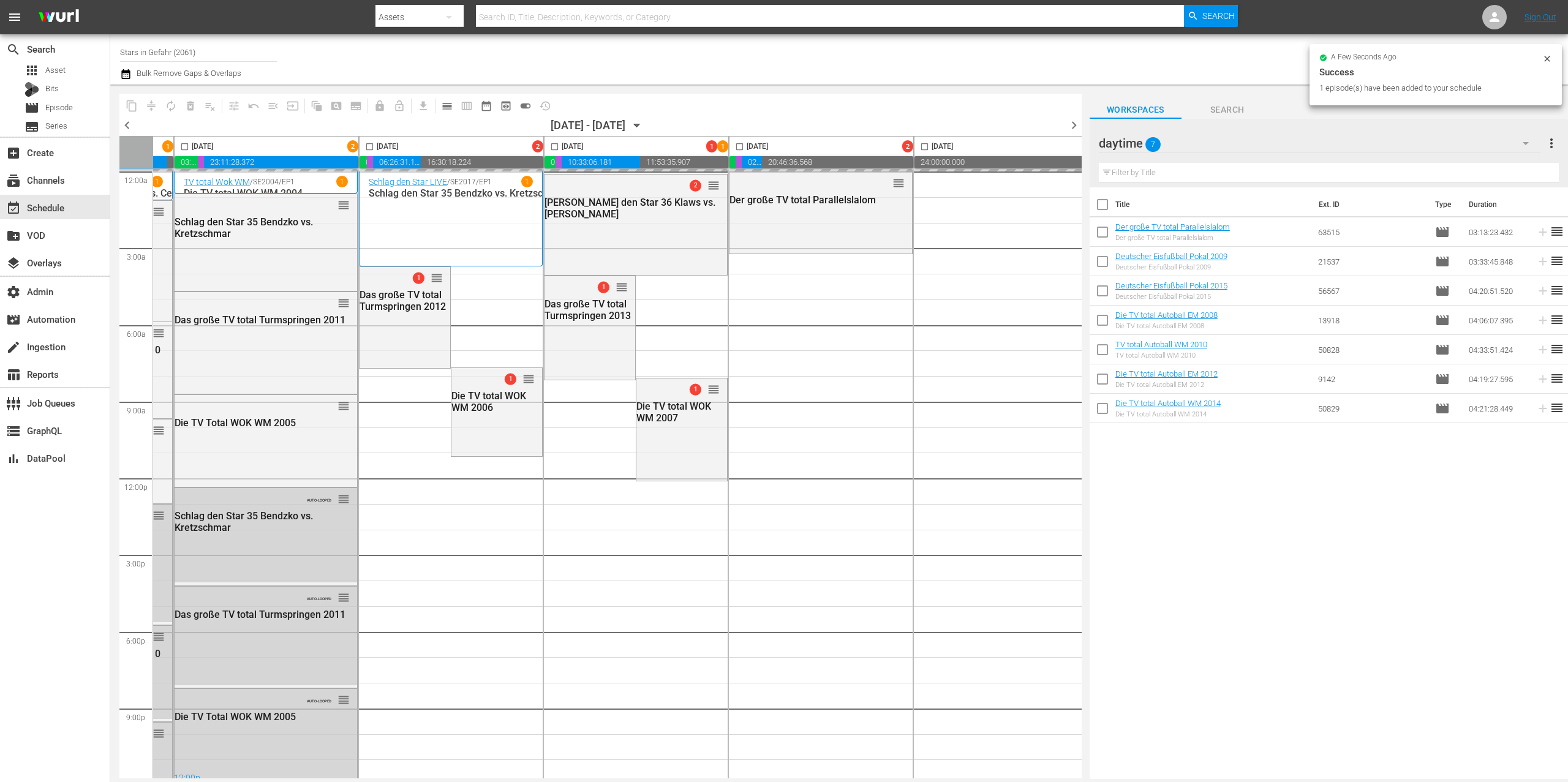
scroll to position [0, 374]
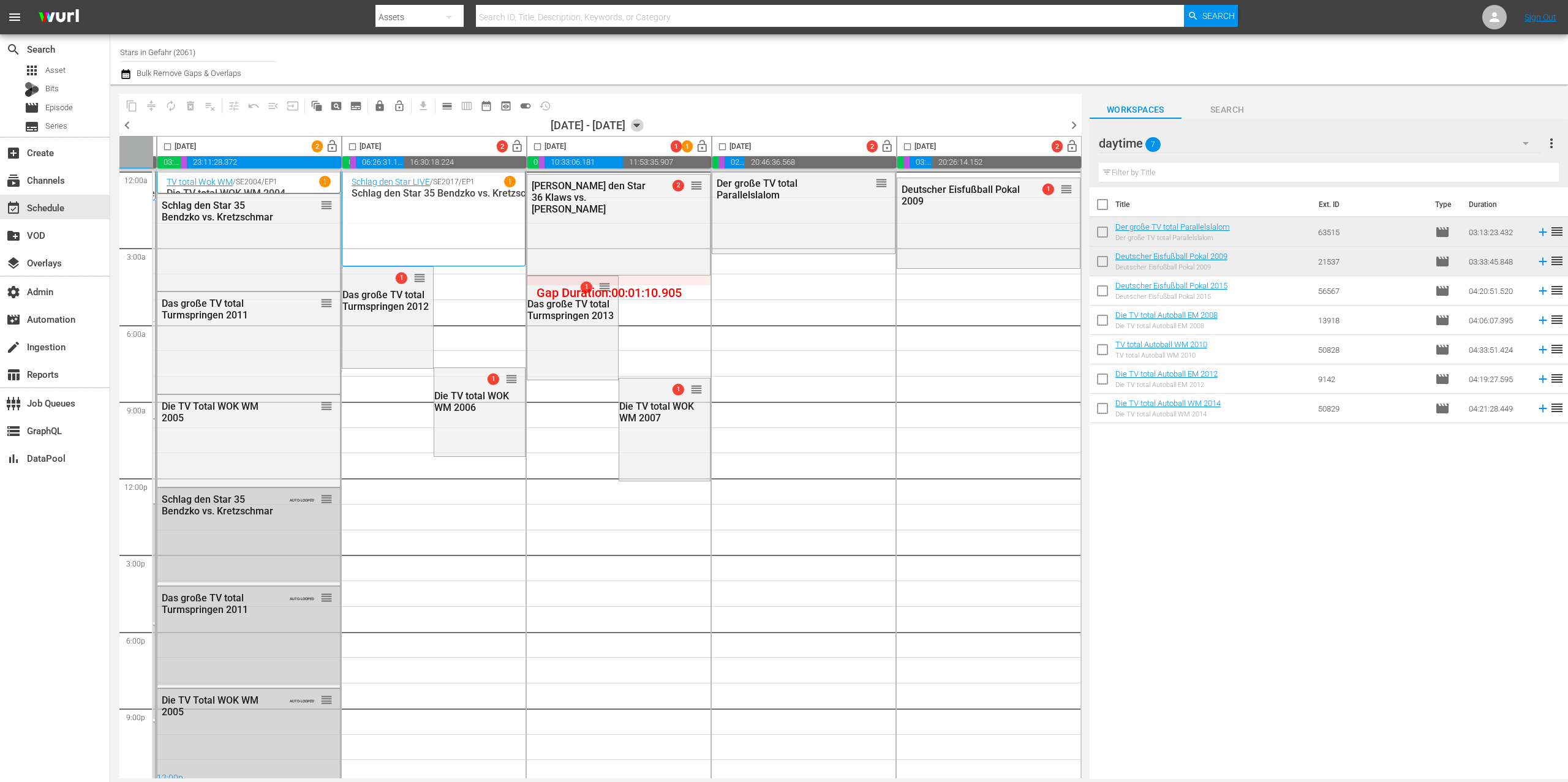
click at [644, 128] on icon "button" at bounding box center [636, 125] width 13 height 13
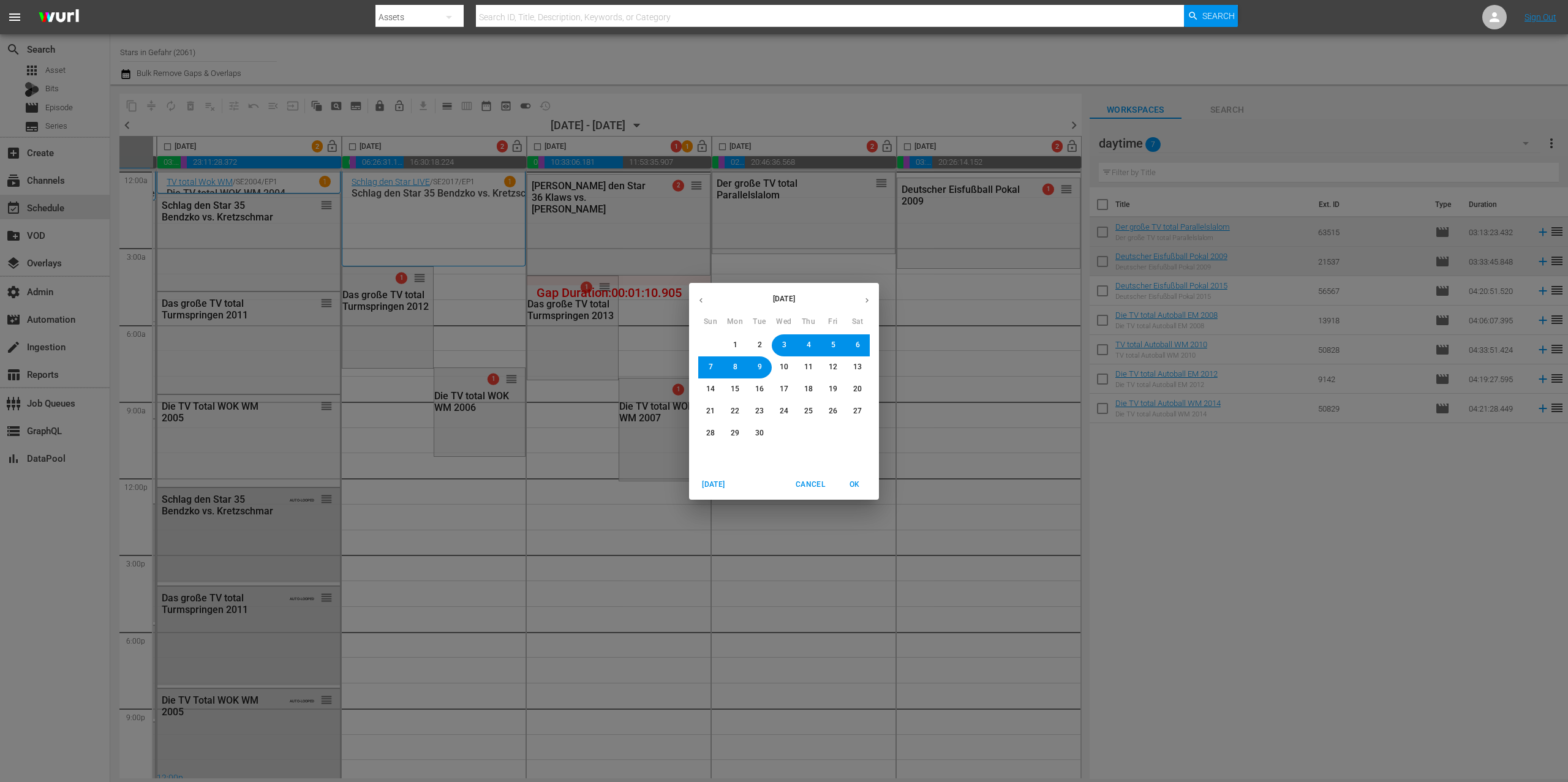
drag, startPoint x: 808, startPoint y: 342, endPoint x: 834, endPoint y: 341, distance: 26.0
click at [834, 341] on div "31 1 2 3 4 5 6" at bounding box center [784, 345] width 190 height 22
click at [834, 341] on span "5" at bounding box center [833, 345] width 4 height 11
click at [851, 481] on span "OK" at bounding box center [854, 485] width 29 height 13
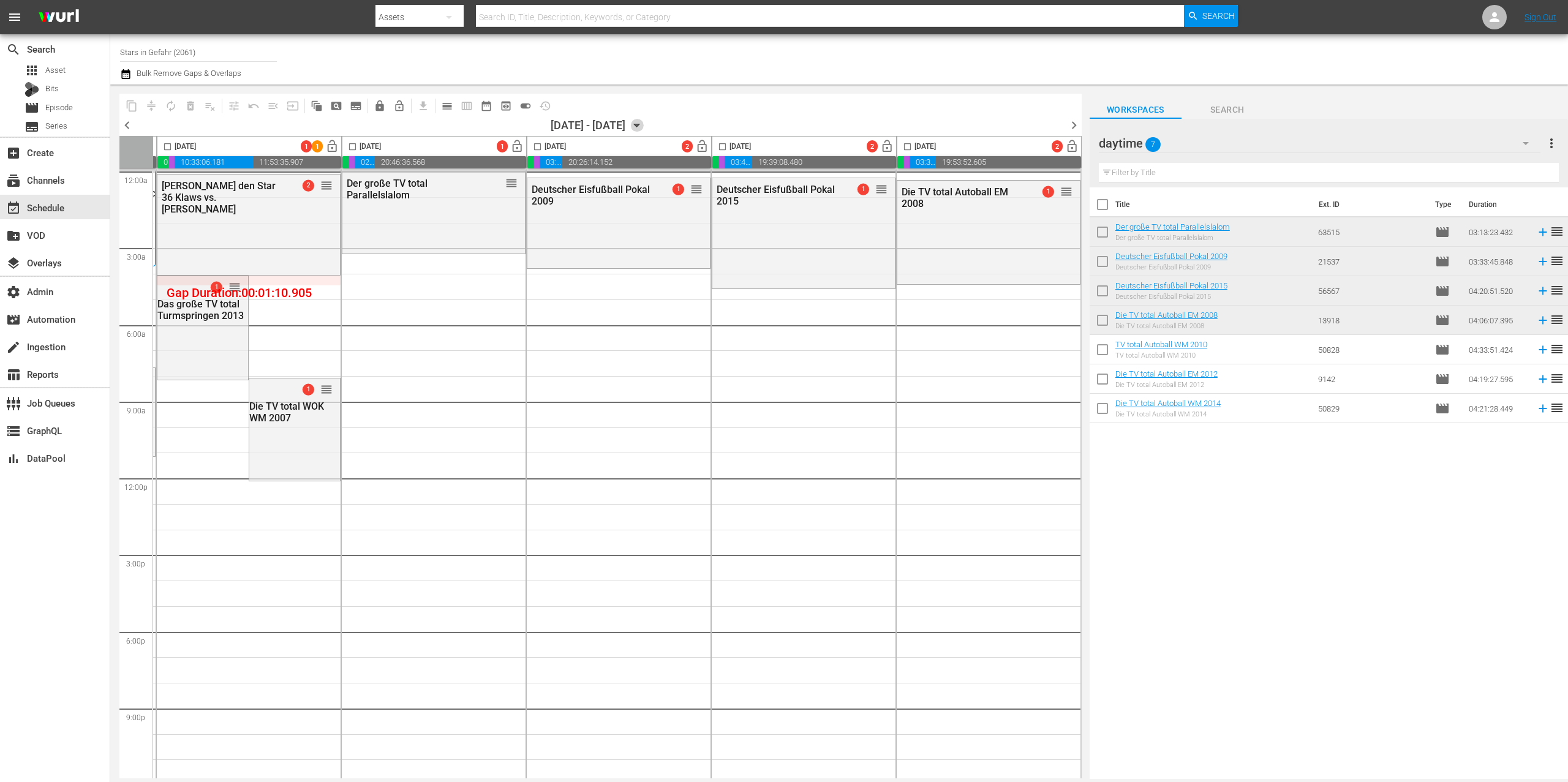
click at [644, 126] on icon "button" at bounding box center [636, 125] width 13 height 13
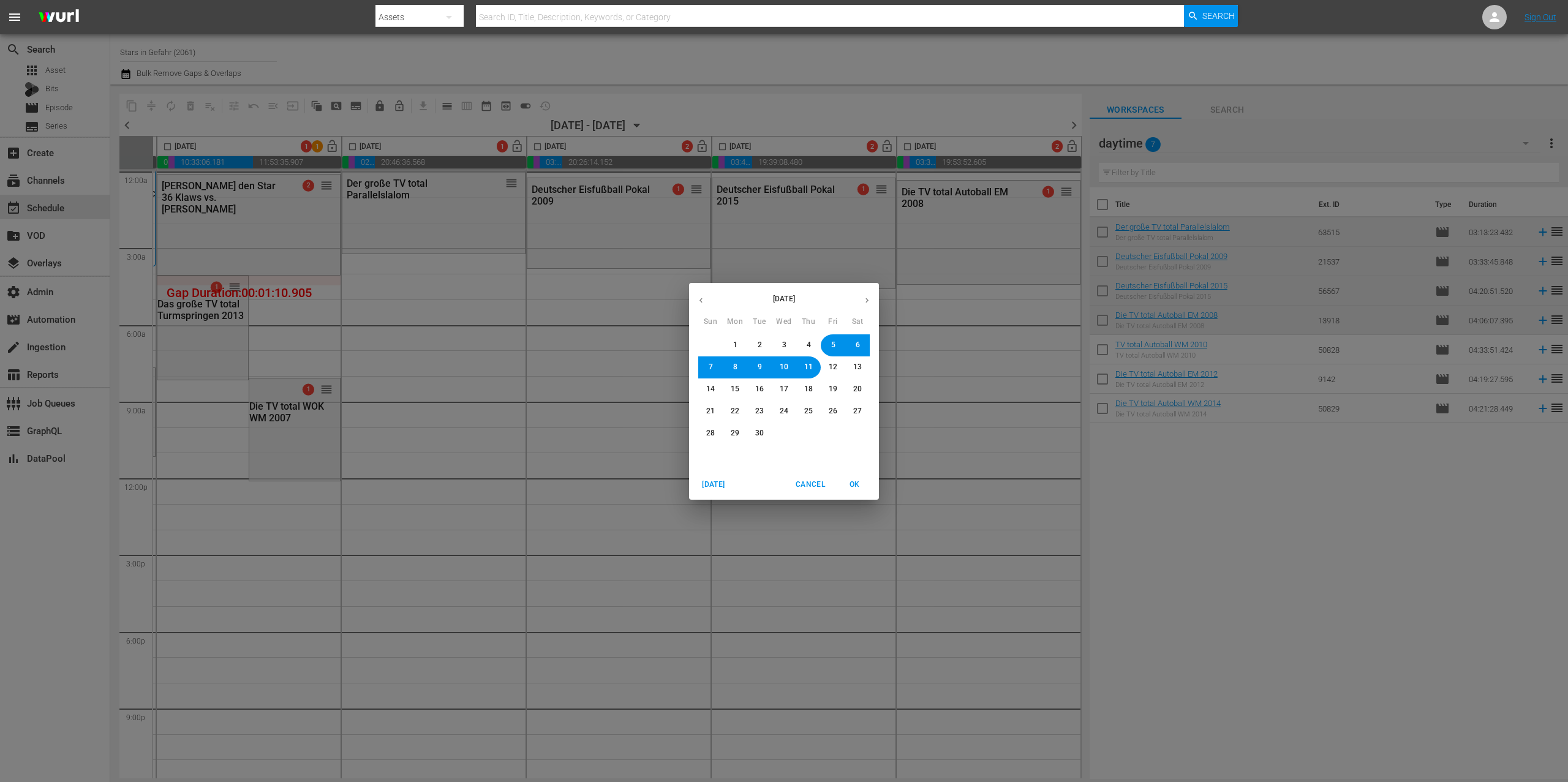
click at [763, 363] on span "9" at bounding box center [759, 367] width 7 height 11
click at [864, 479] on span "OK" at bounding box center [854, 485] width 29 height 13
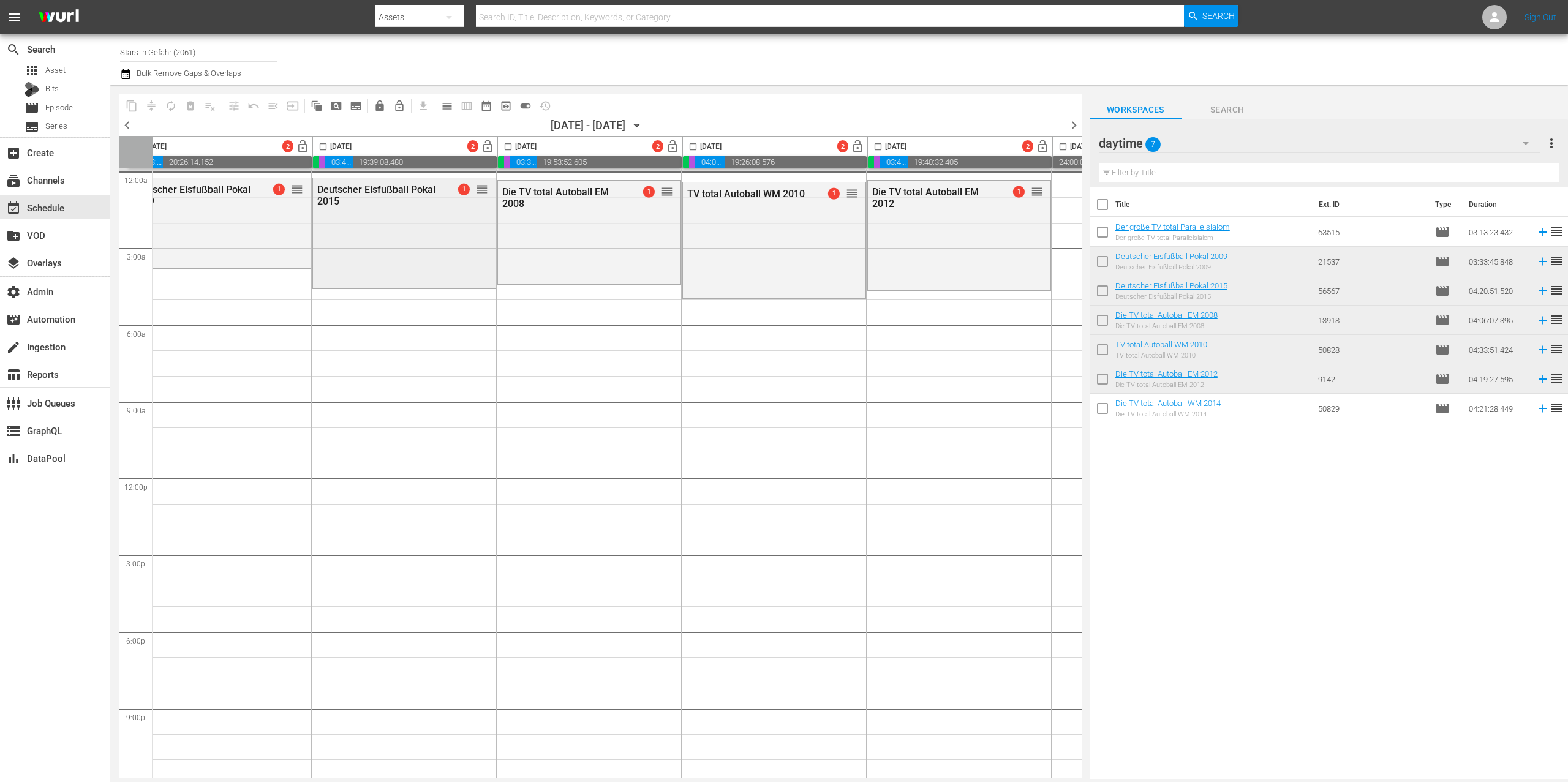
scroll to position [0, 62]
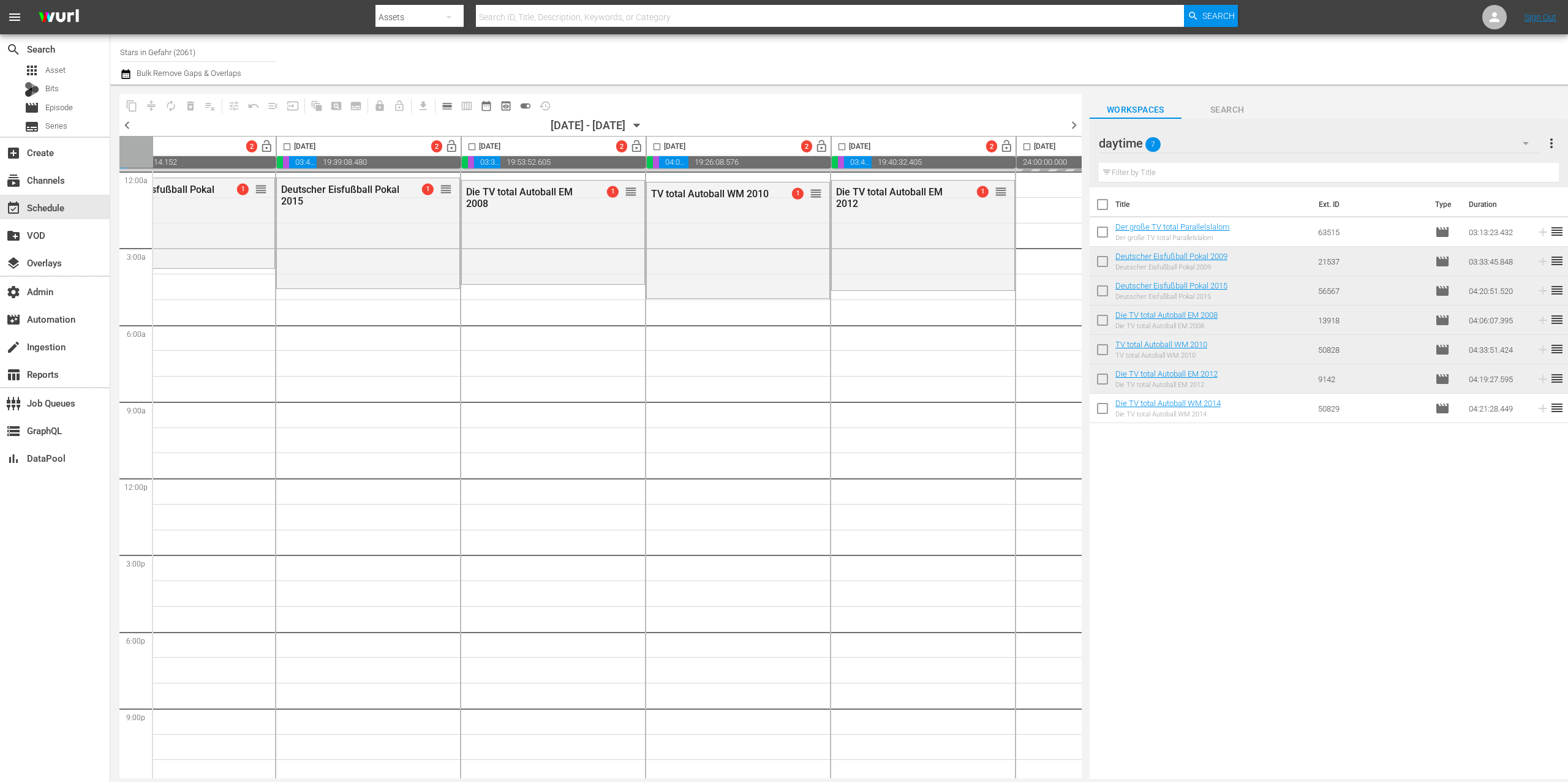
click at [1212, 140] on div "daytime 7" at bounding box center [1320, 143] width 442 height 34
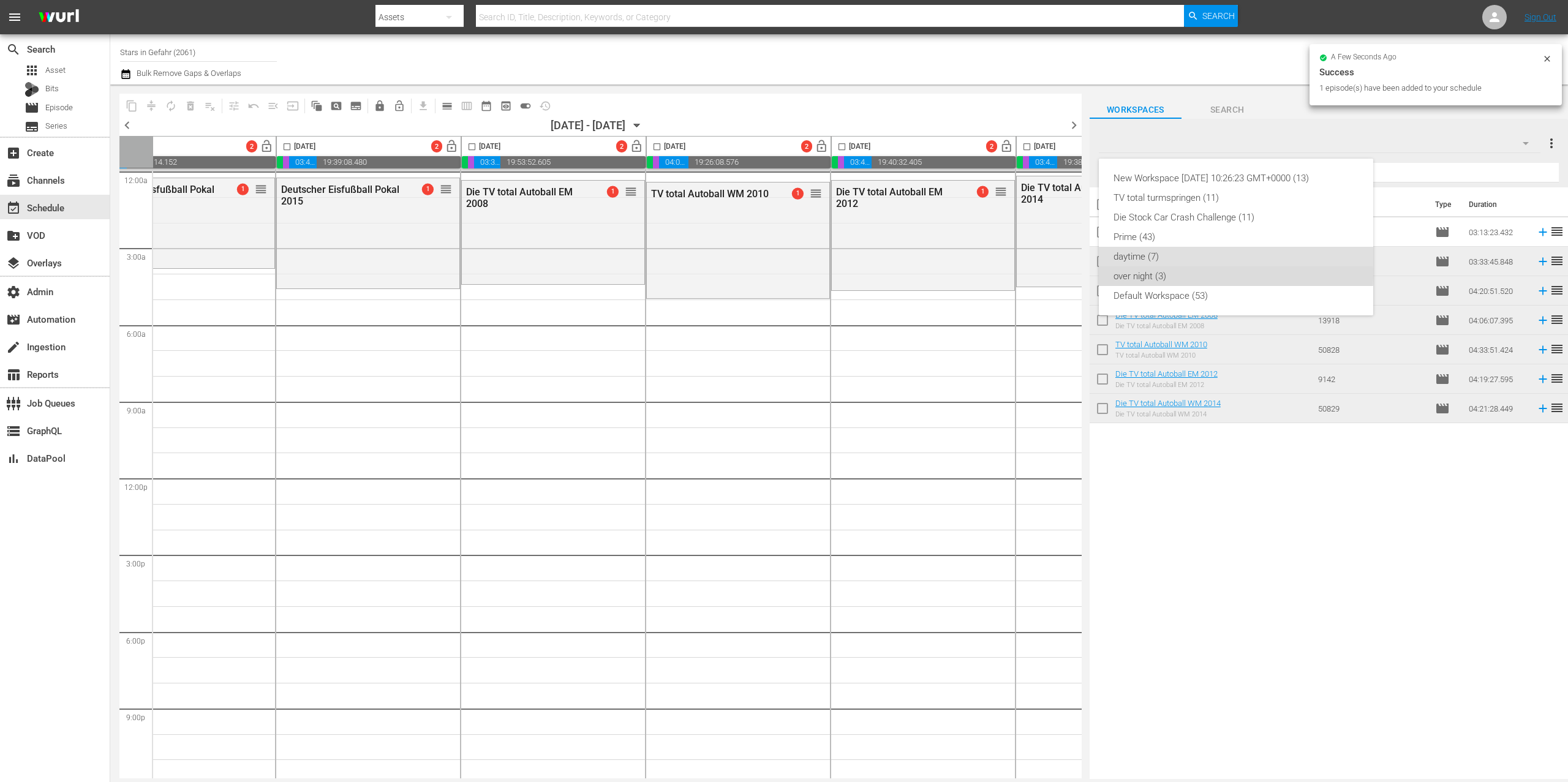
click at [1179, 274] on div "over night (3)" at bounding box center [1236, 276] width 245 height 19
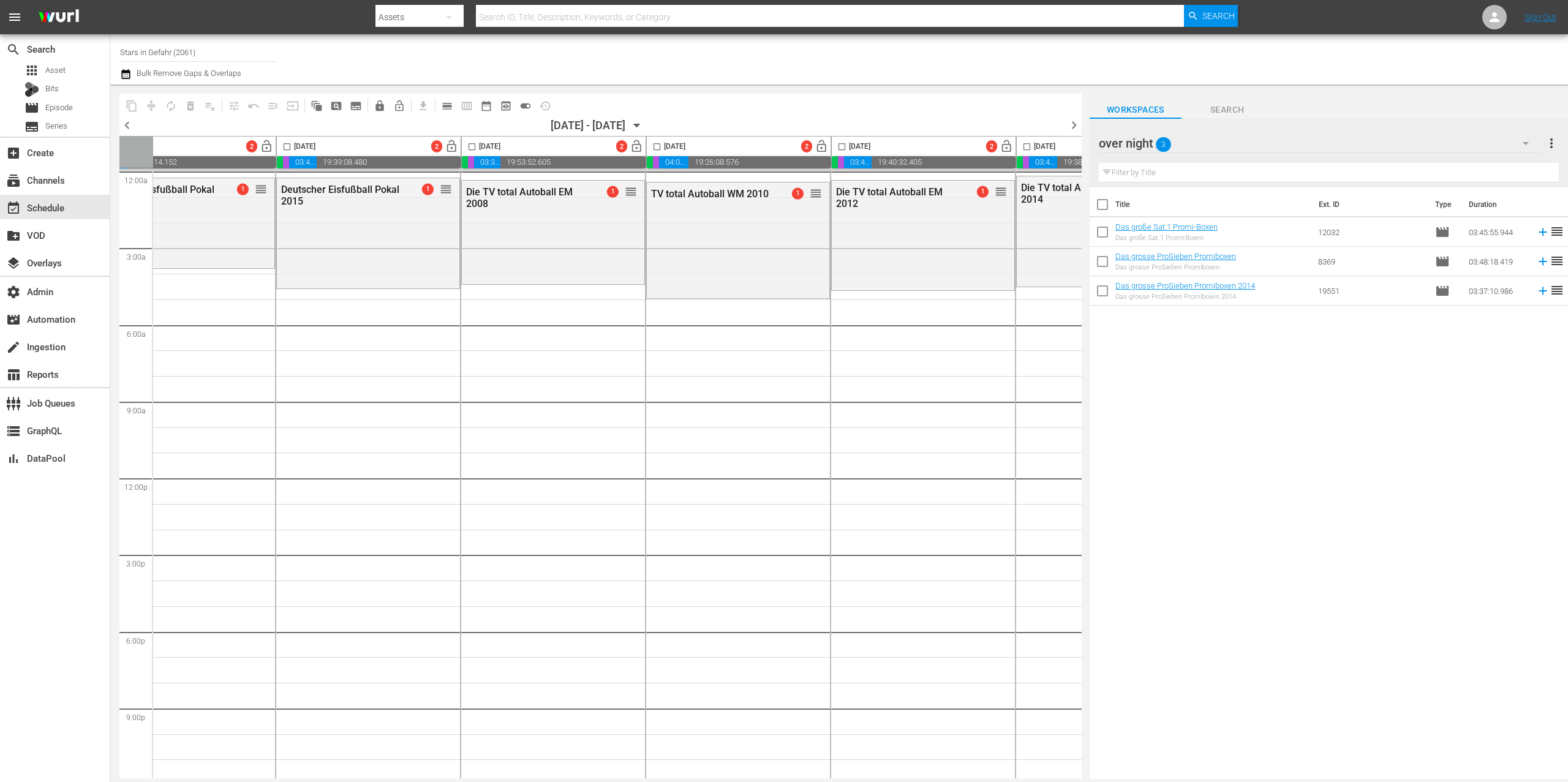
scroll to position [0, 0]
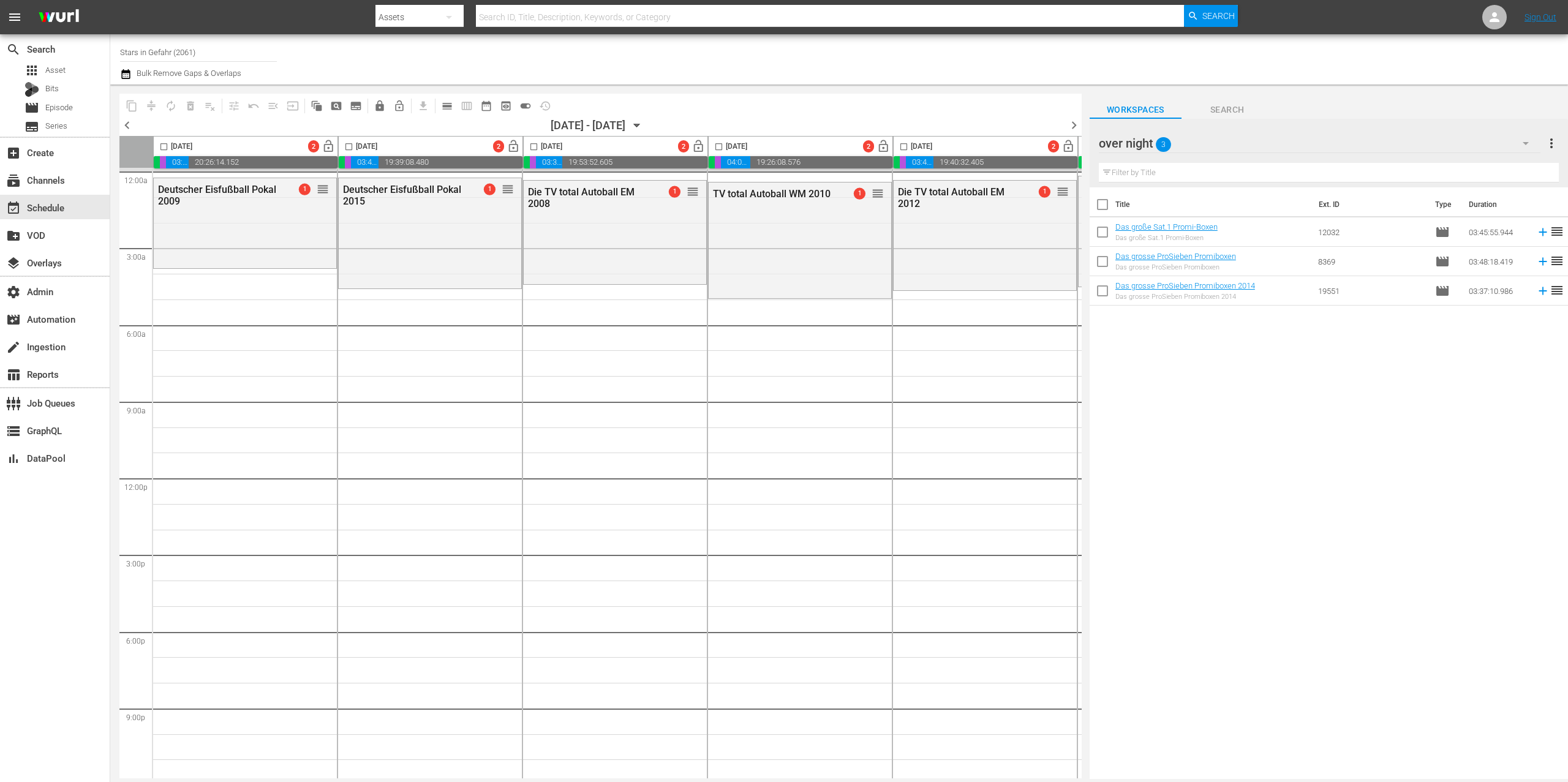
click at [128, 126] on span "chevron_left" at bounding box center [127, 125] width 15 height 15
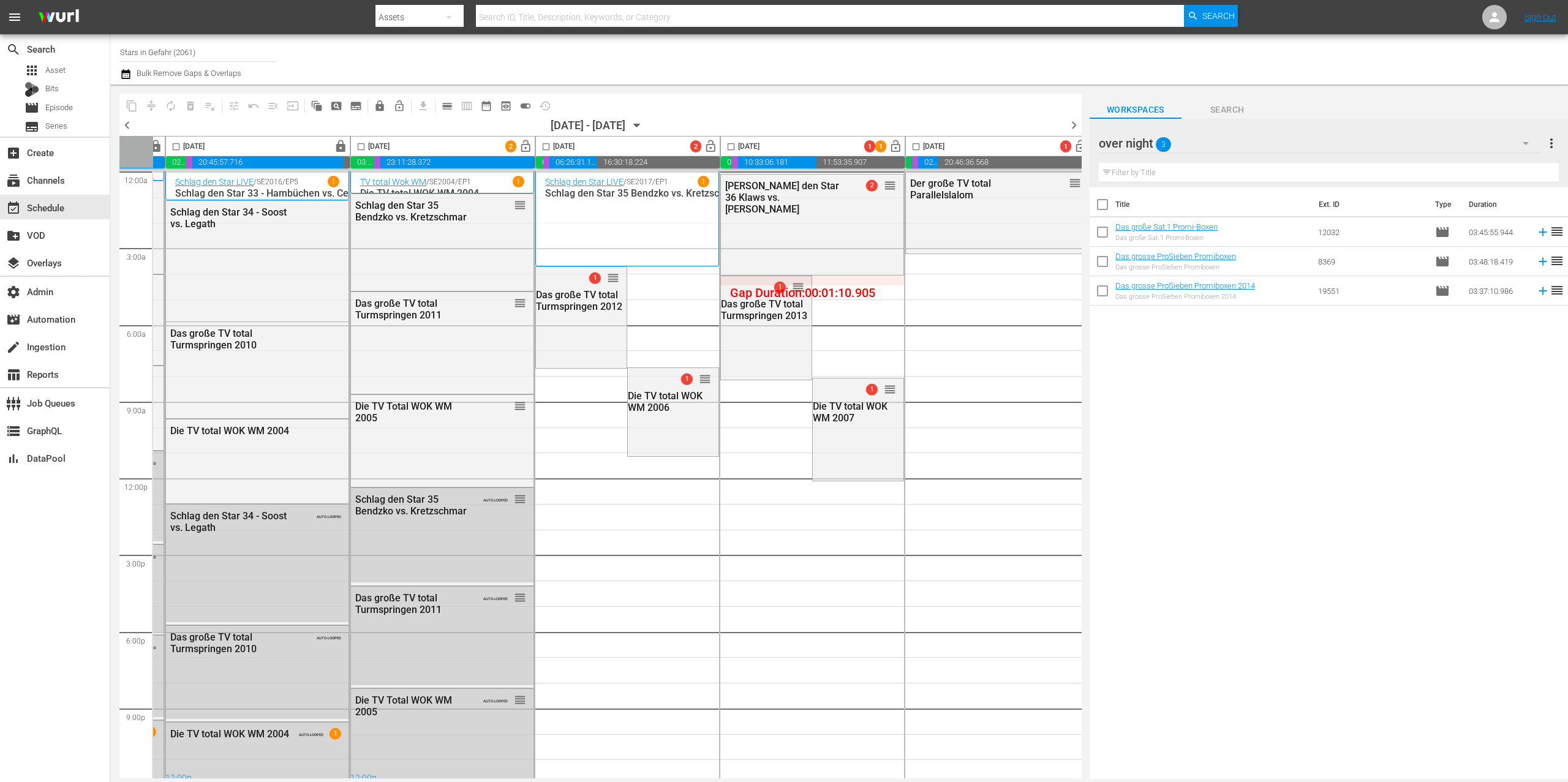
scroll to position [0, 374]
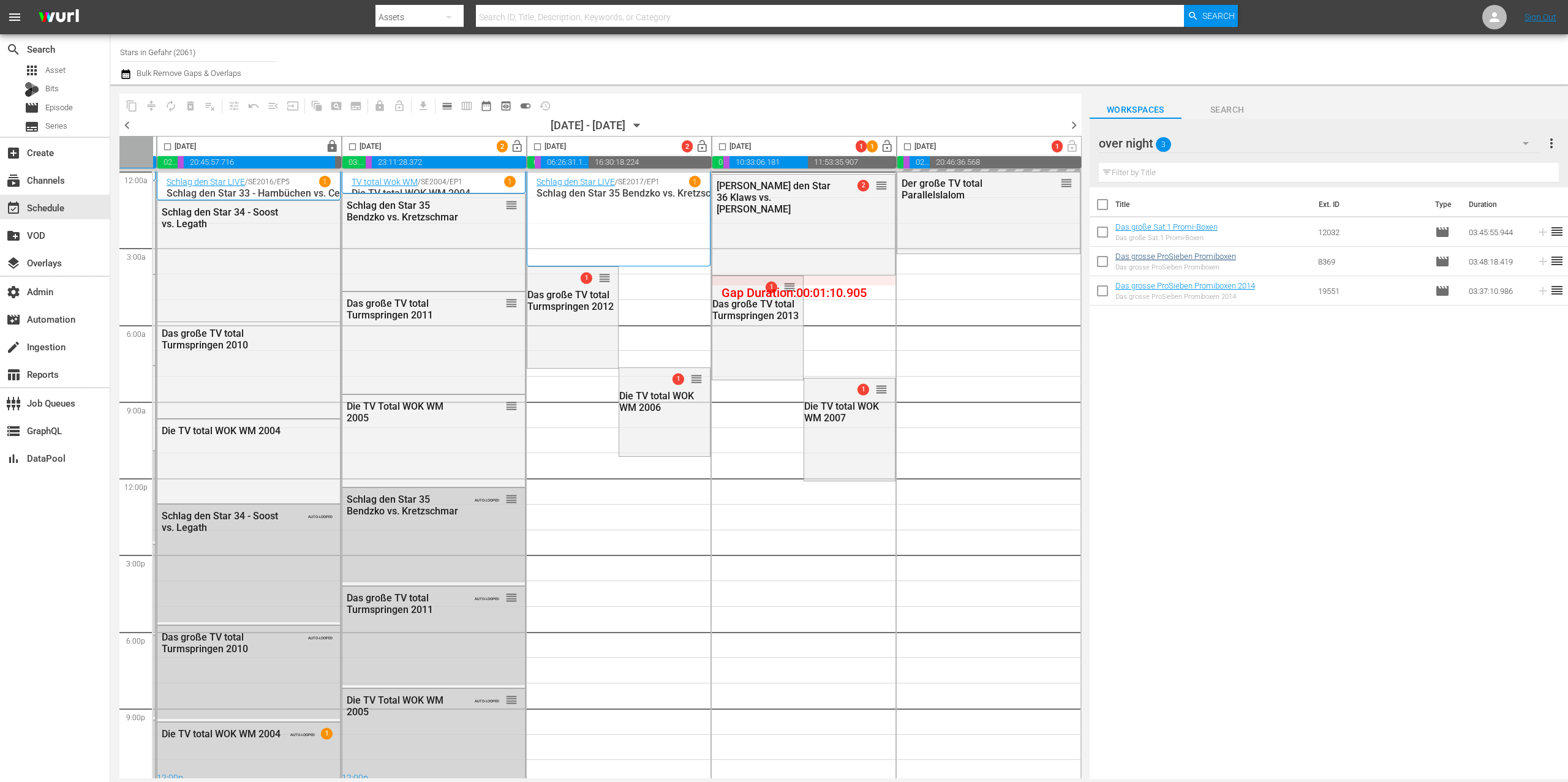
click at [1071, 126] on span "chevron_right" at bounding box center [1073, 125] width 15 height 15
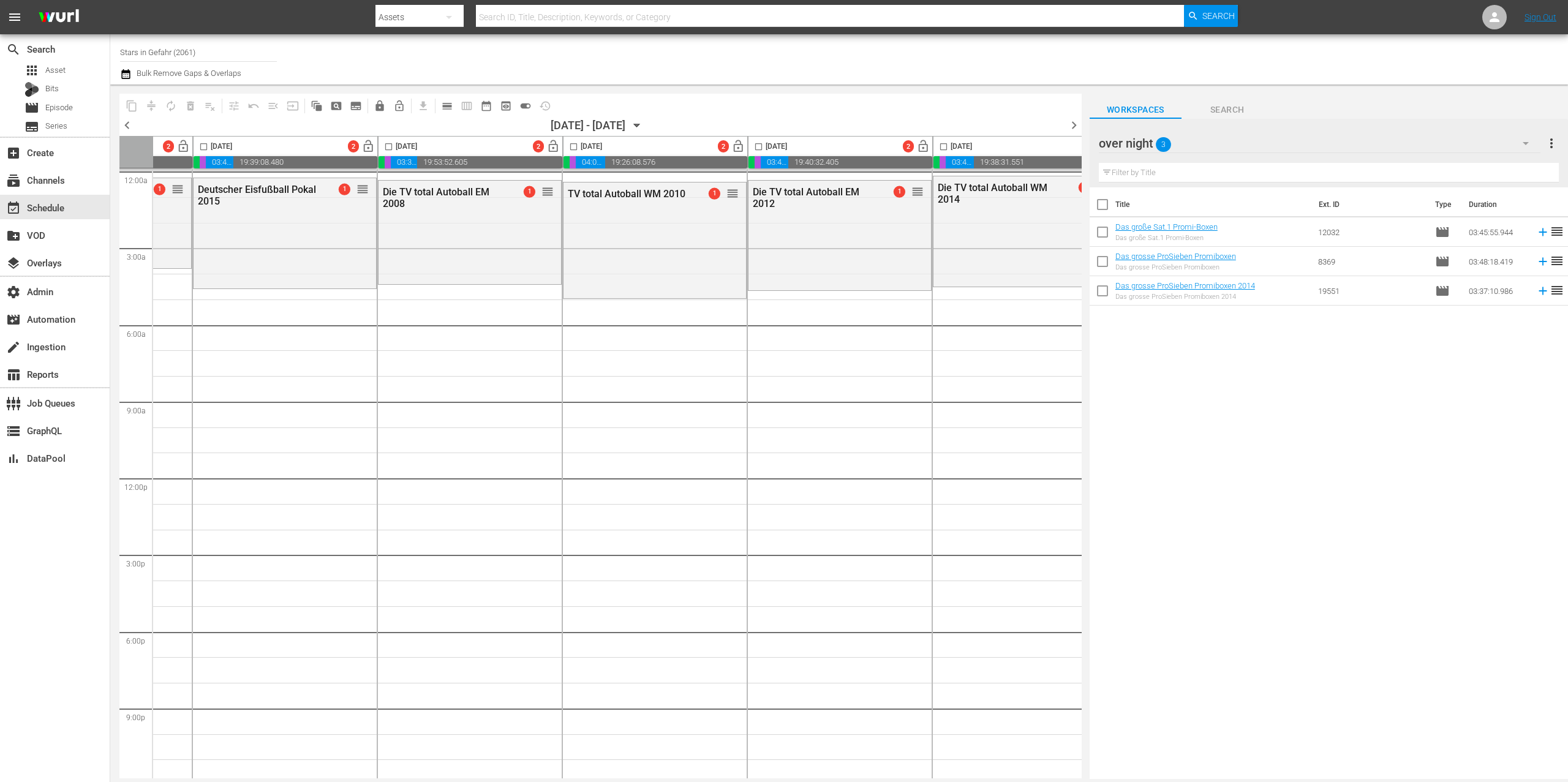
scroll to position [0, 111]
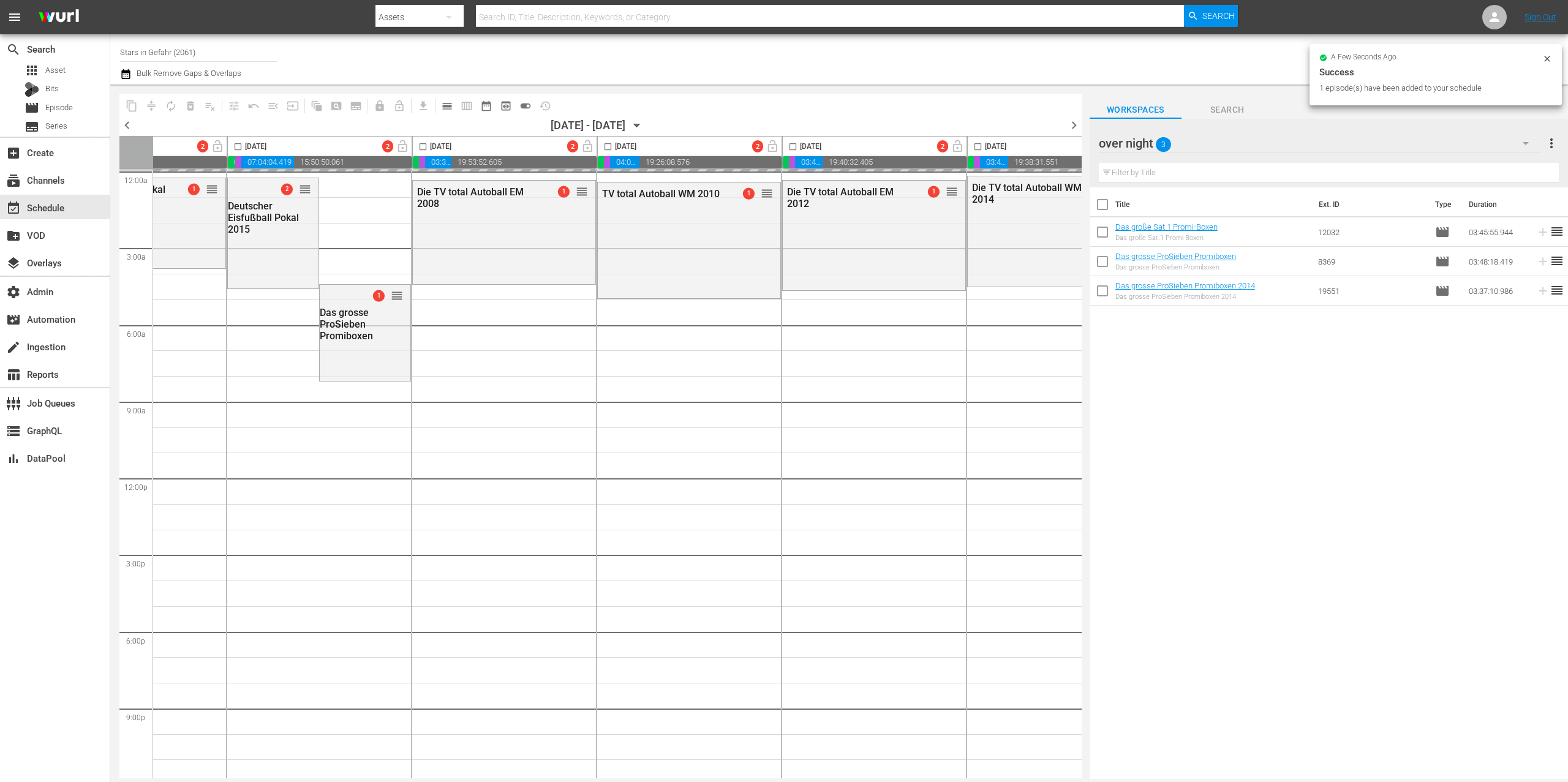
click at [1196, 146] on div at bounding box center [1148, 143] width 99 height 31
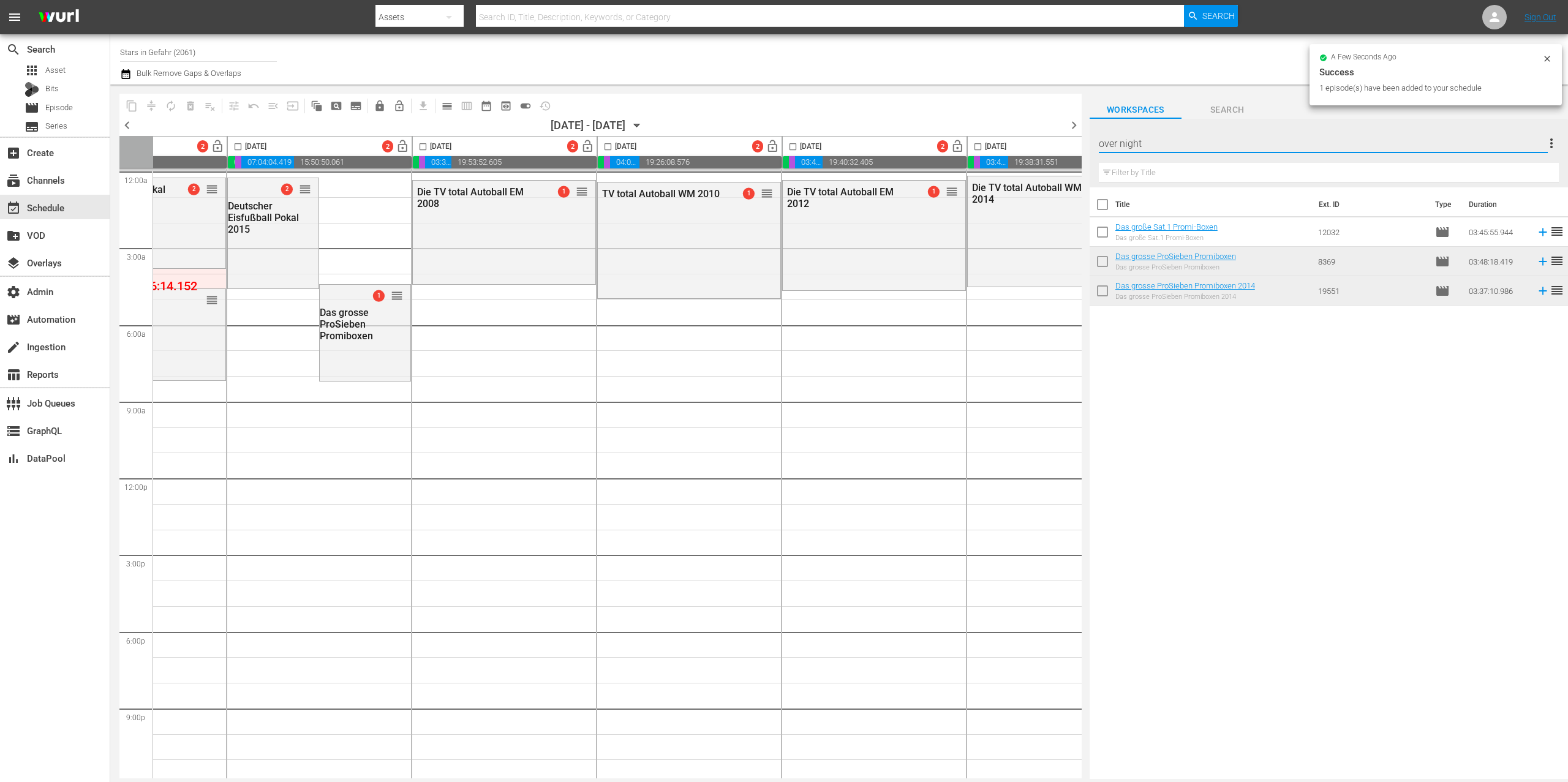
drag, startPoint x: 1286, startPoint y: 405, endPoint x: 1273, endPoint y: 347, distance: 59.4
click at [1284, 401] on div "Title Ext. ID Type Duration Das große Sat.1 Promi-Boxen Das große Sat.1 Promi-B…" at bounding box center [1330, 484] width 479 height 594
click at [1235, 142] on div "over night 3" at bounding box center [1320, 143] width 442 height 34
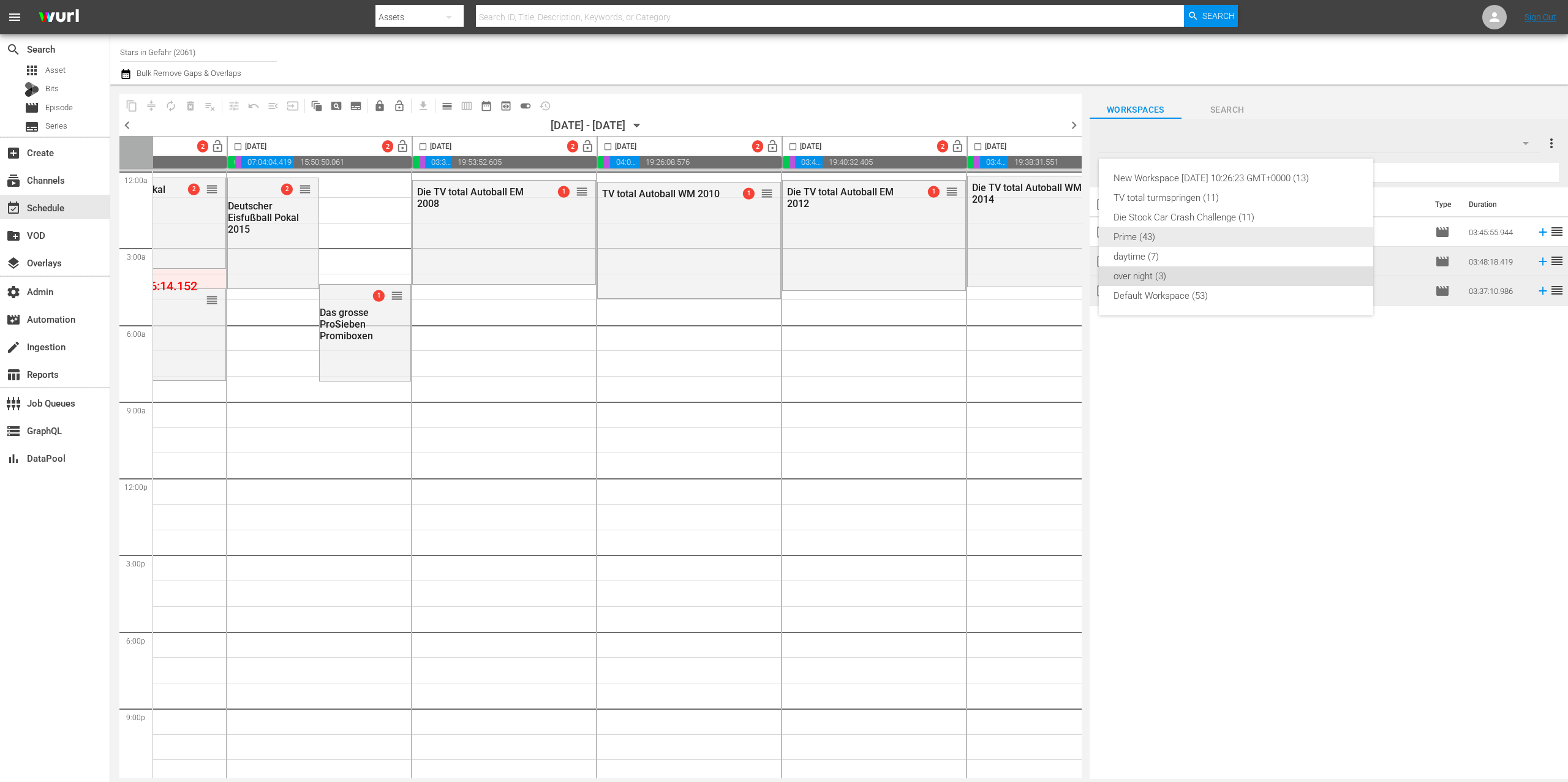
click at [1207, 239] on div "Prime (43)" at bounding box center [1236, 237] width 245 height 19
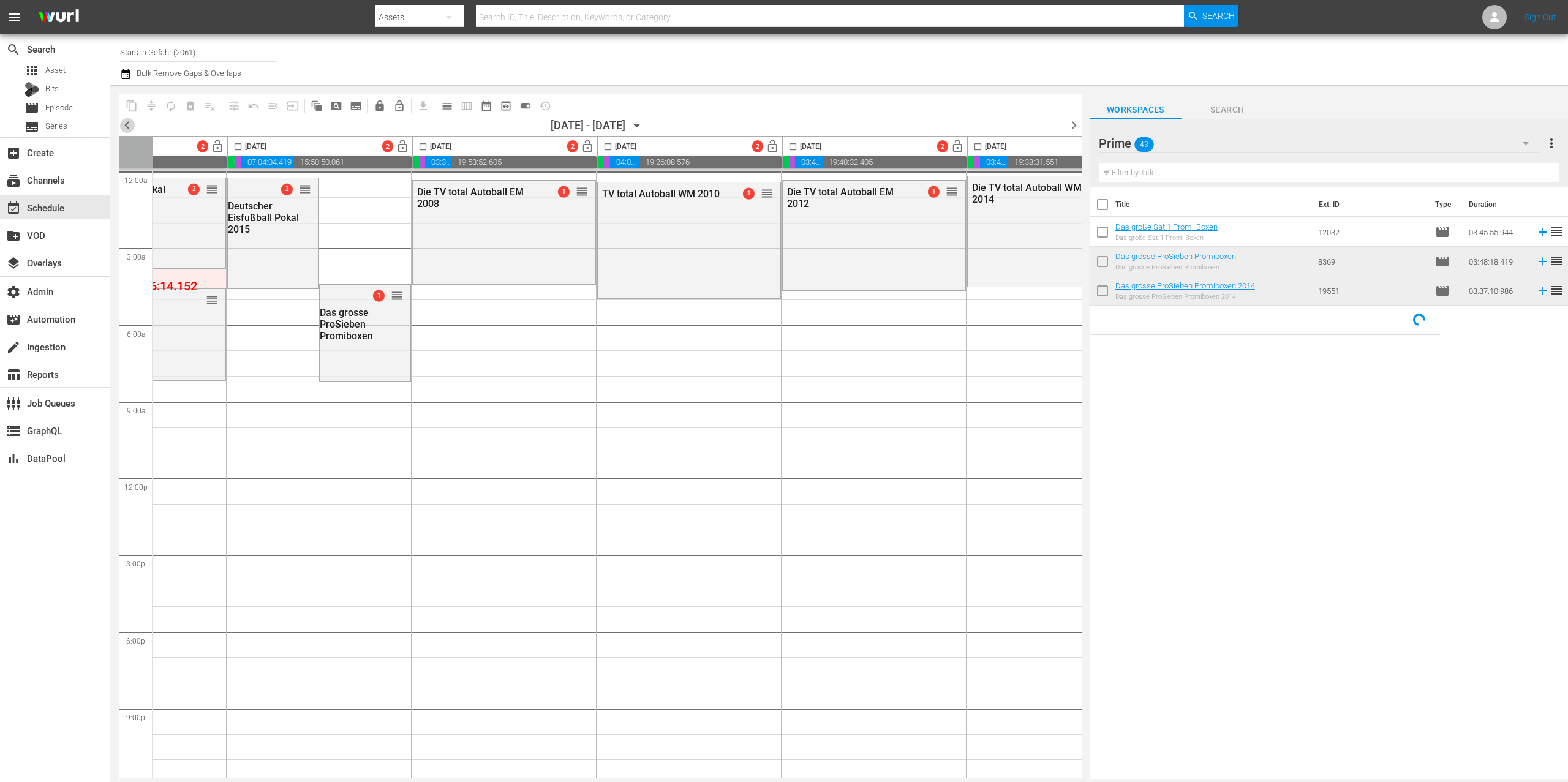
click at [128, 122] on span "chevron_left" at bounding box center [127, 125] width 15 height 15
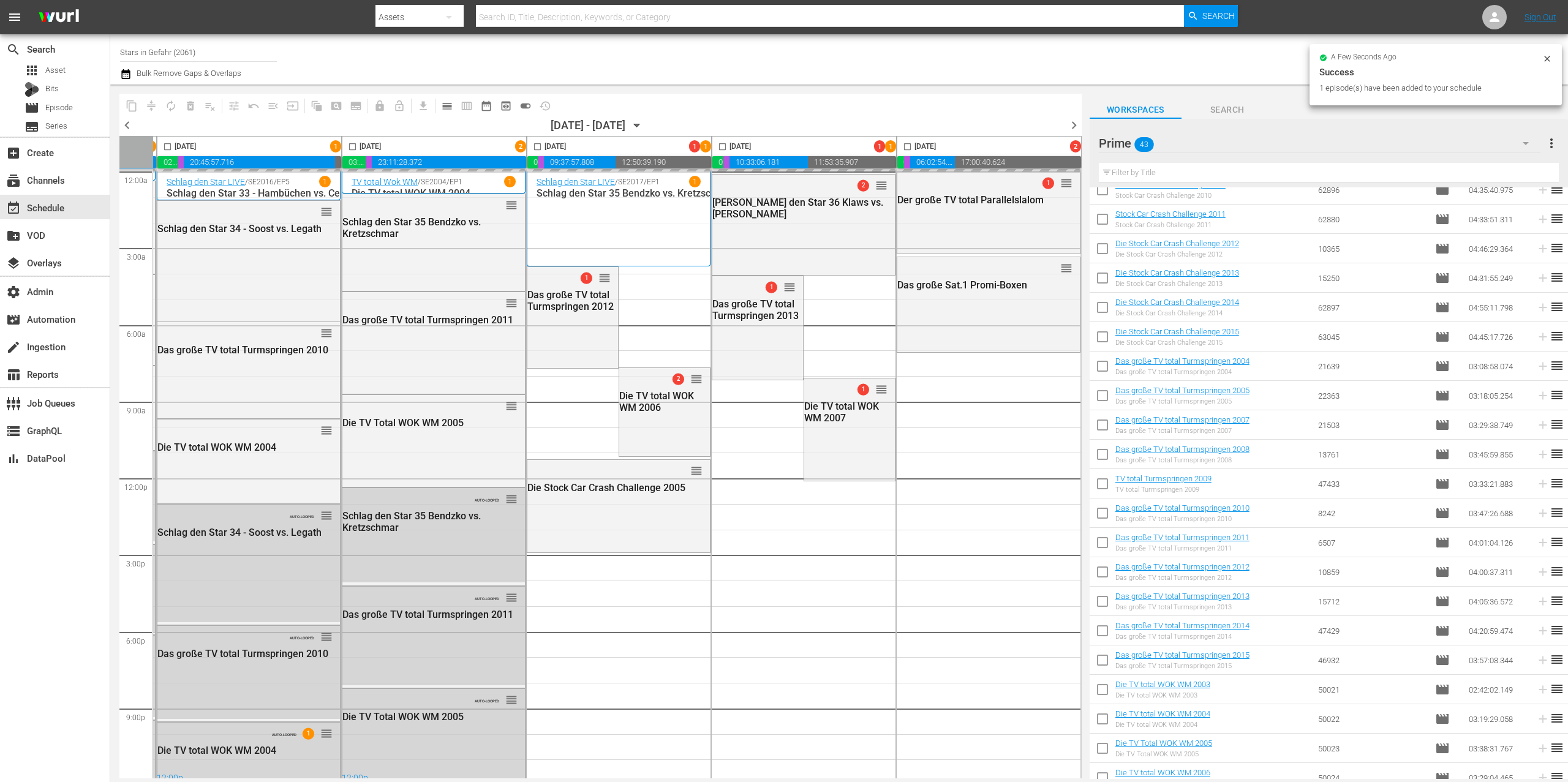
scroll to position [700, 0]
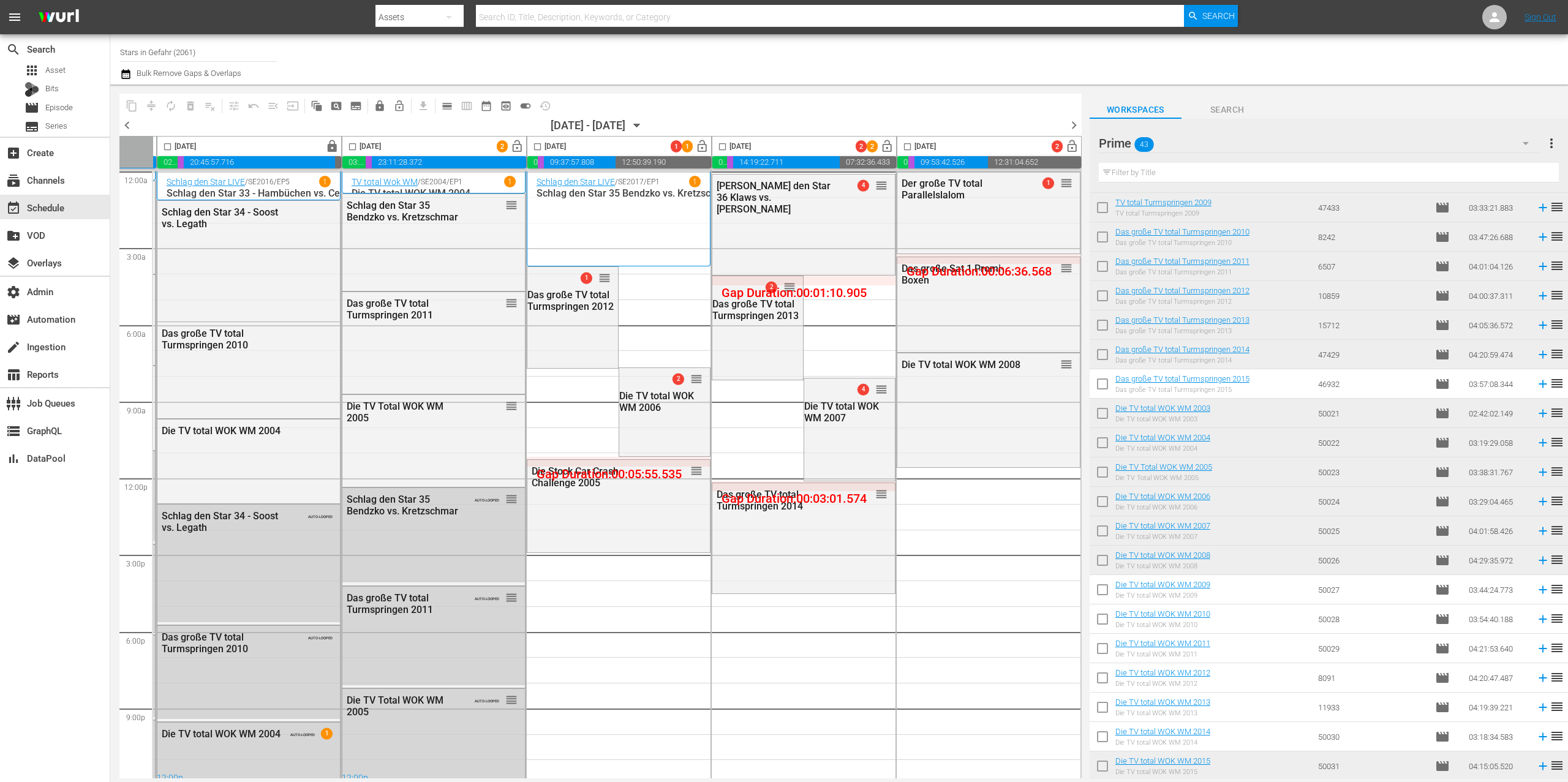
click at [644, 127] on icon "button" at bounding box center [636, 125] width 13 height 13
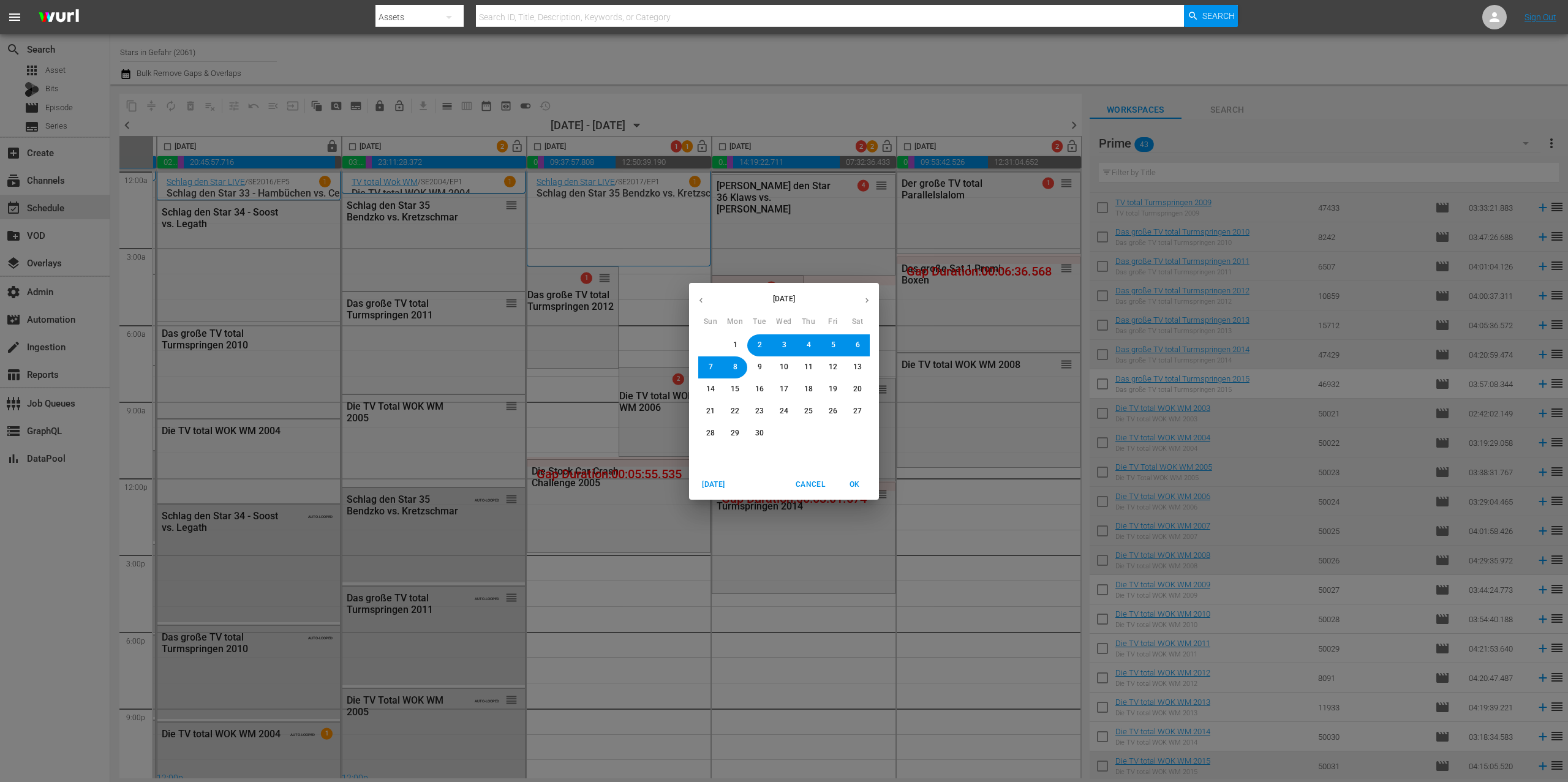
click at [858, 344] on span "6" at bounding box center [858, 345] width 4 height 11
click at [868, 478] on button "OK" at bounding box center [854, 485] width 40 height 20
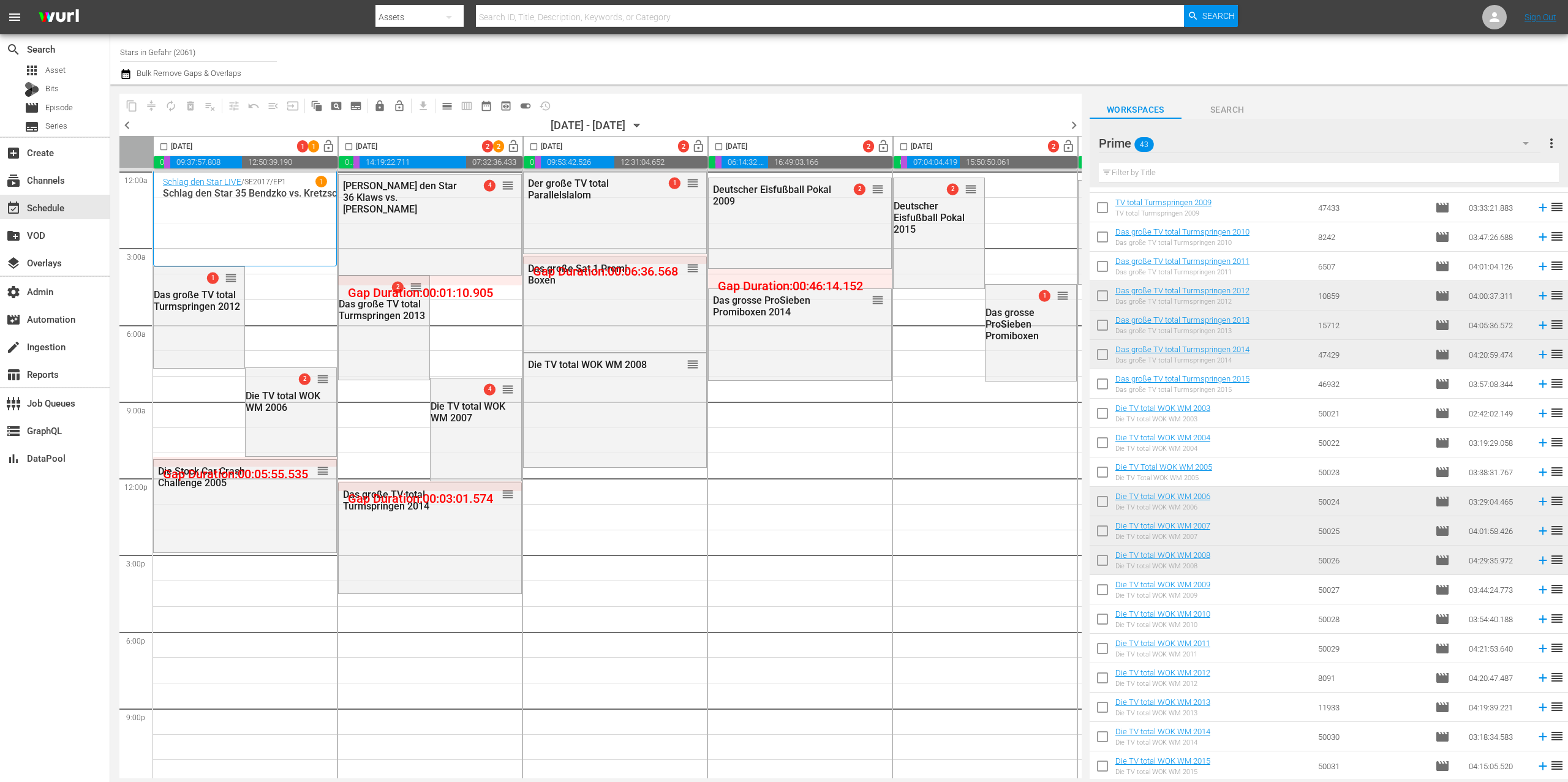
click at [1278, 386] on td "Das große TV total Turmspringen 2015 Das große TV total Turmspringen 2015" at bounding box center [1214, 384] width 198 height 29
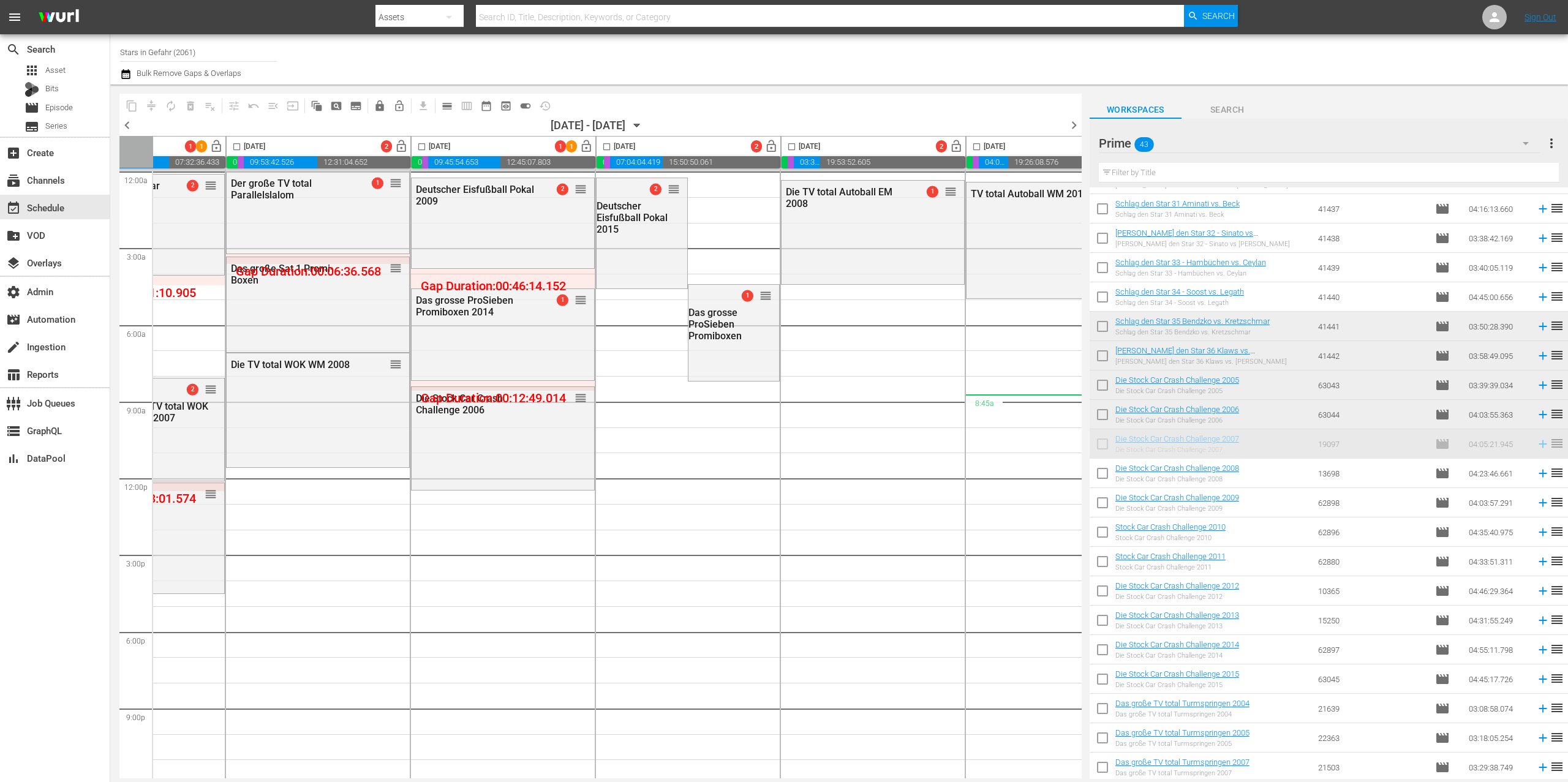
scroll to position [0, 374]
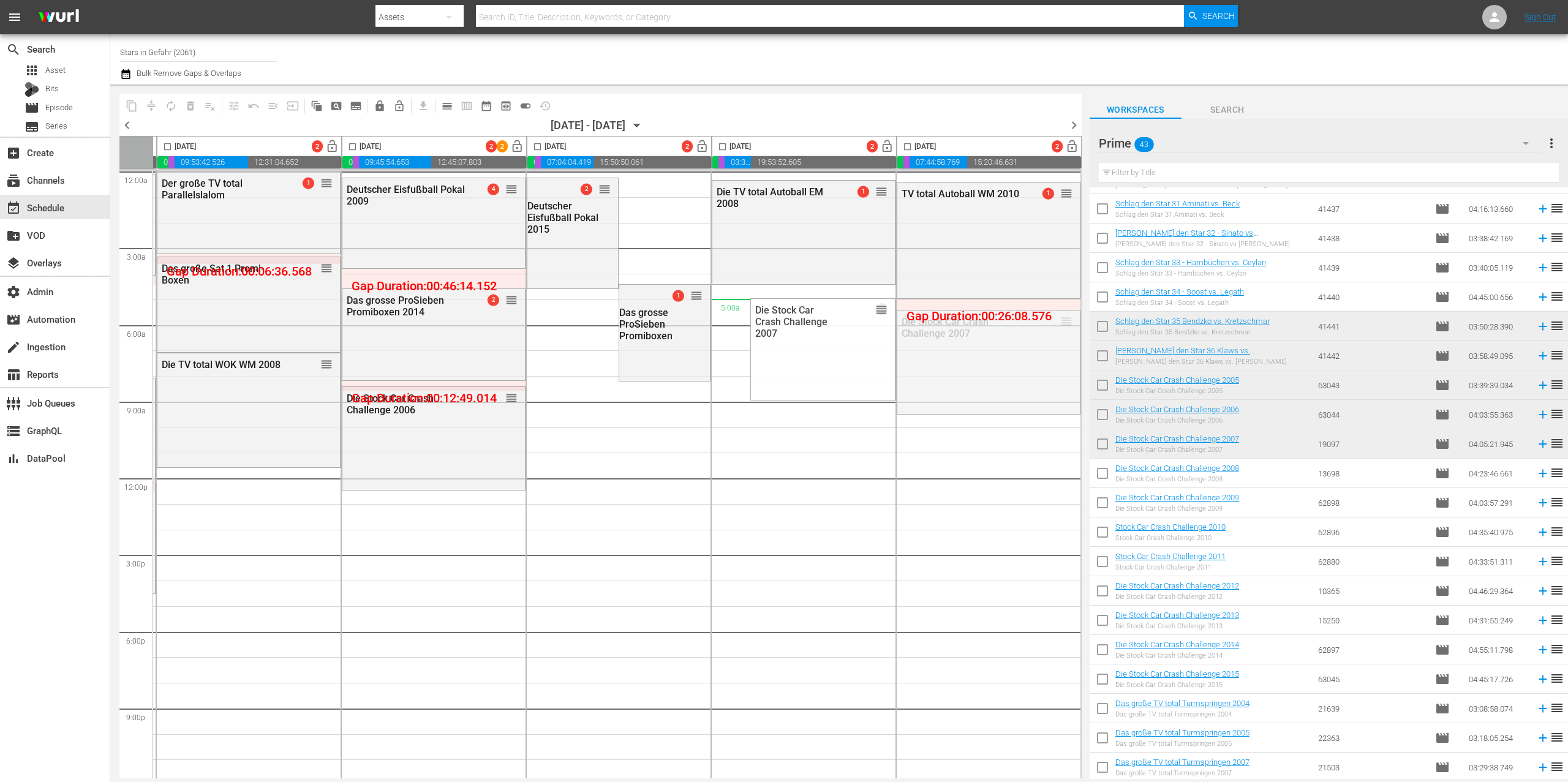
drag, startPoint x: 1054, startPoint y: 323, endPoint x: 842, endPoint y: 299, distance: 213.4
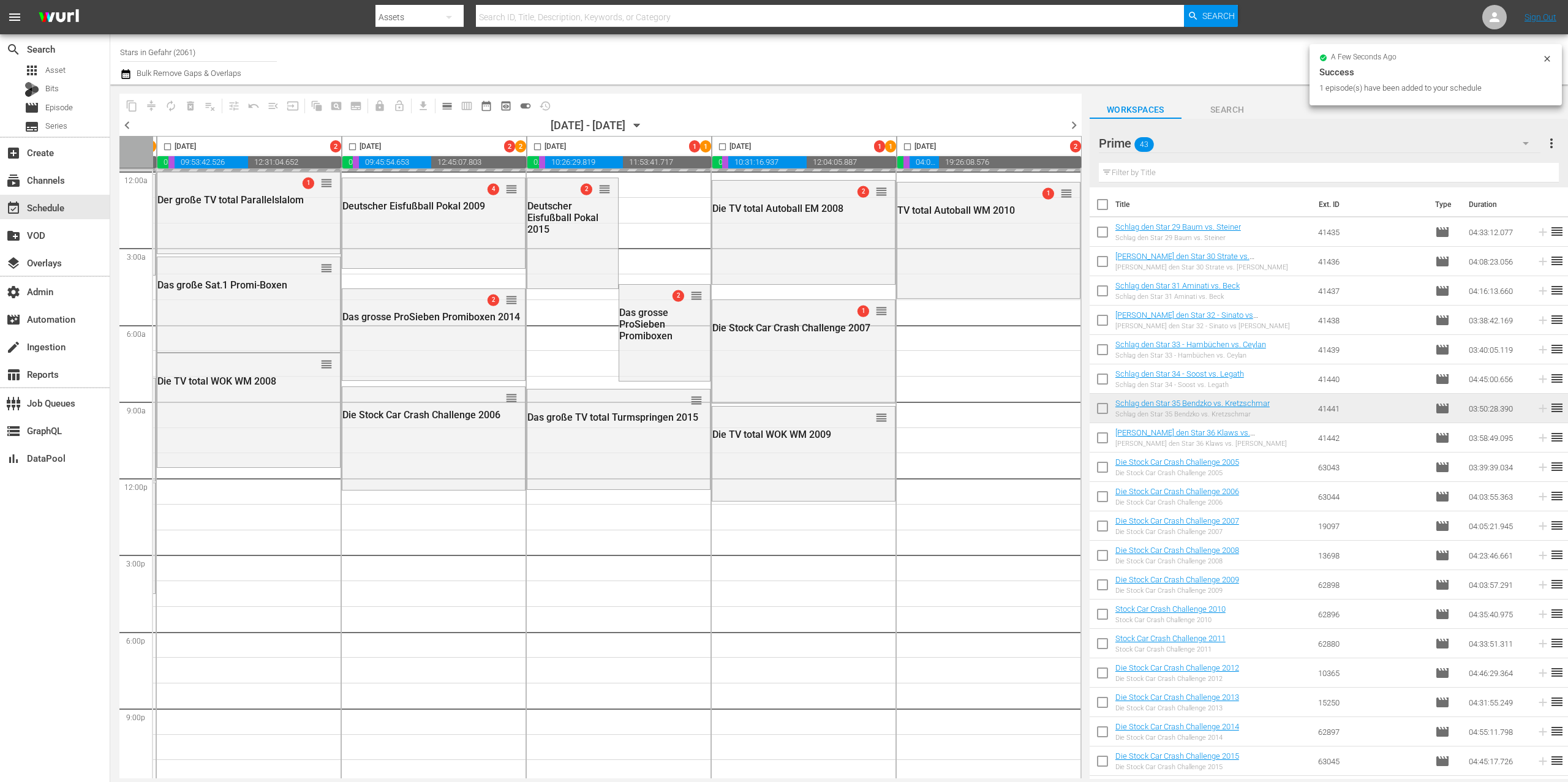
scroll to position [146, 0]
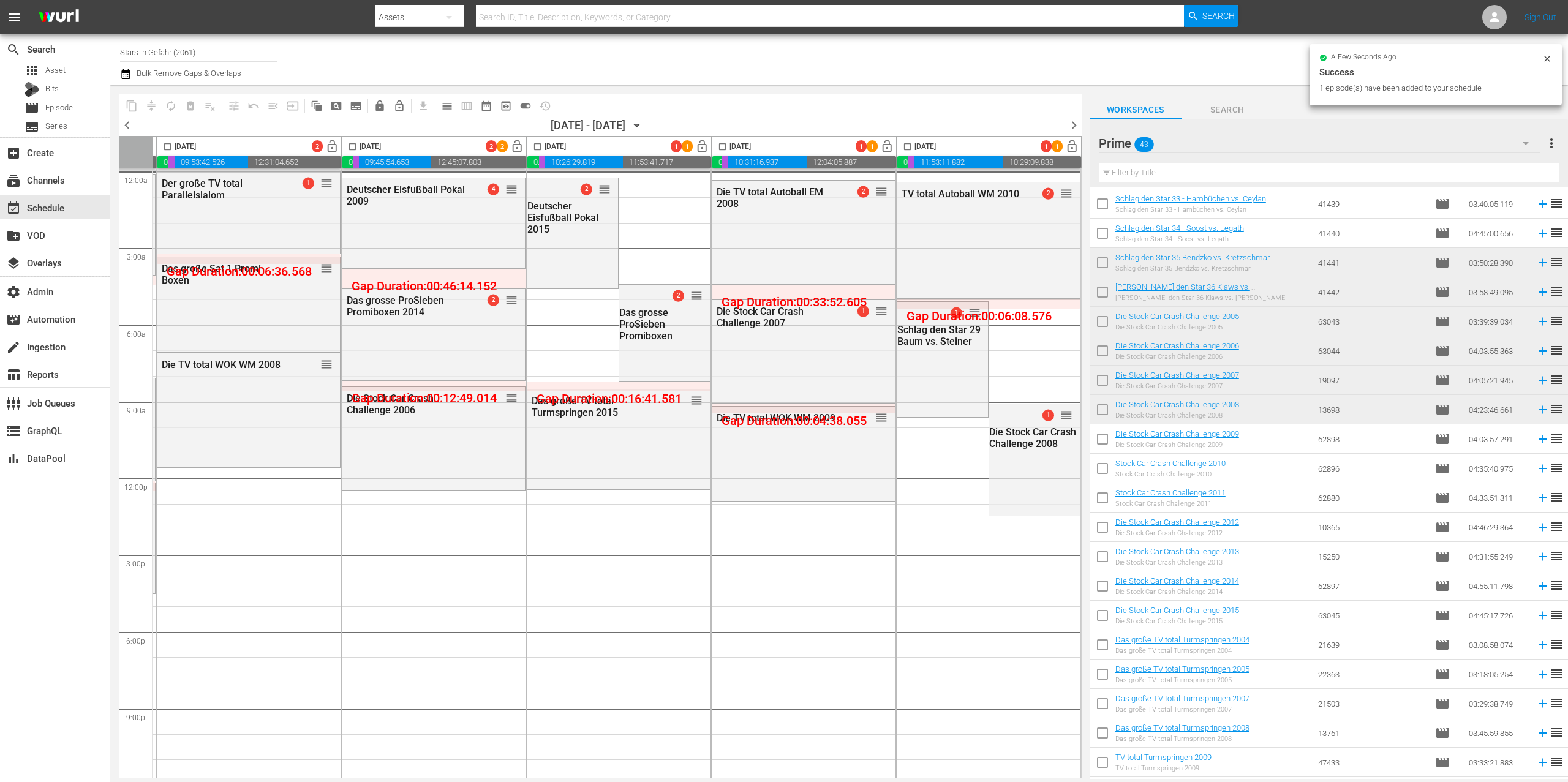
click at [644, 122] on icon "button" at bounding box center [636, 125] width 13 height 13
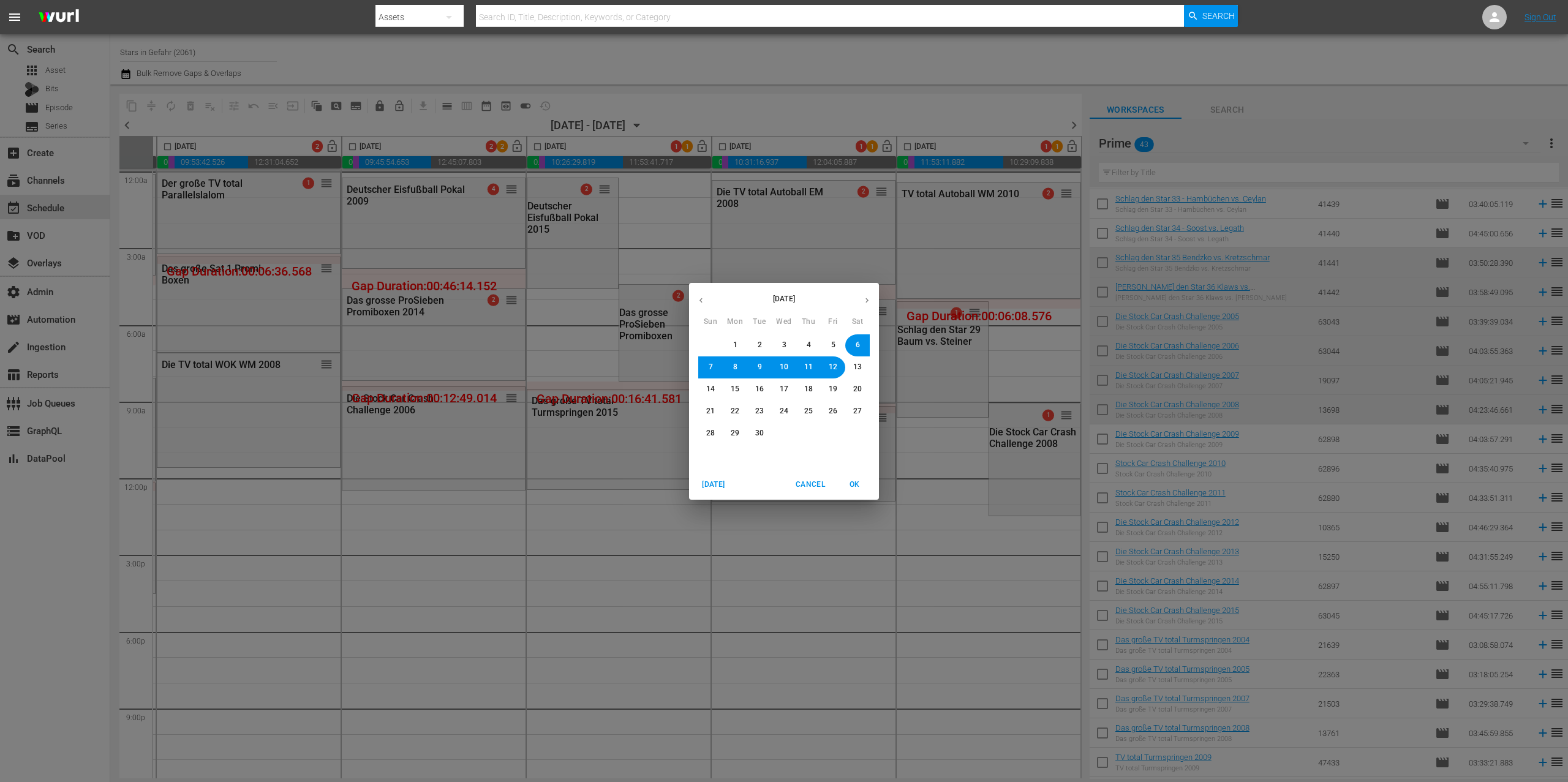
click at [762, 367] on span "9" at bounding box center [759, 367] width 7 height 11
drag, startPoint x: 857, startPoint y: 481, endPoint x: 1086, endPoint y: 464, distance: 229.6
click at [857, 481] on span "OK" at bounding box center [854, 485] width 29 height 13
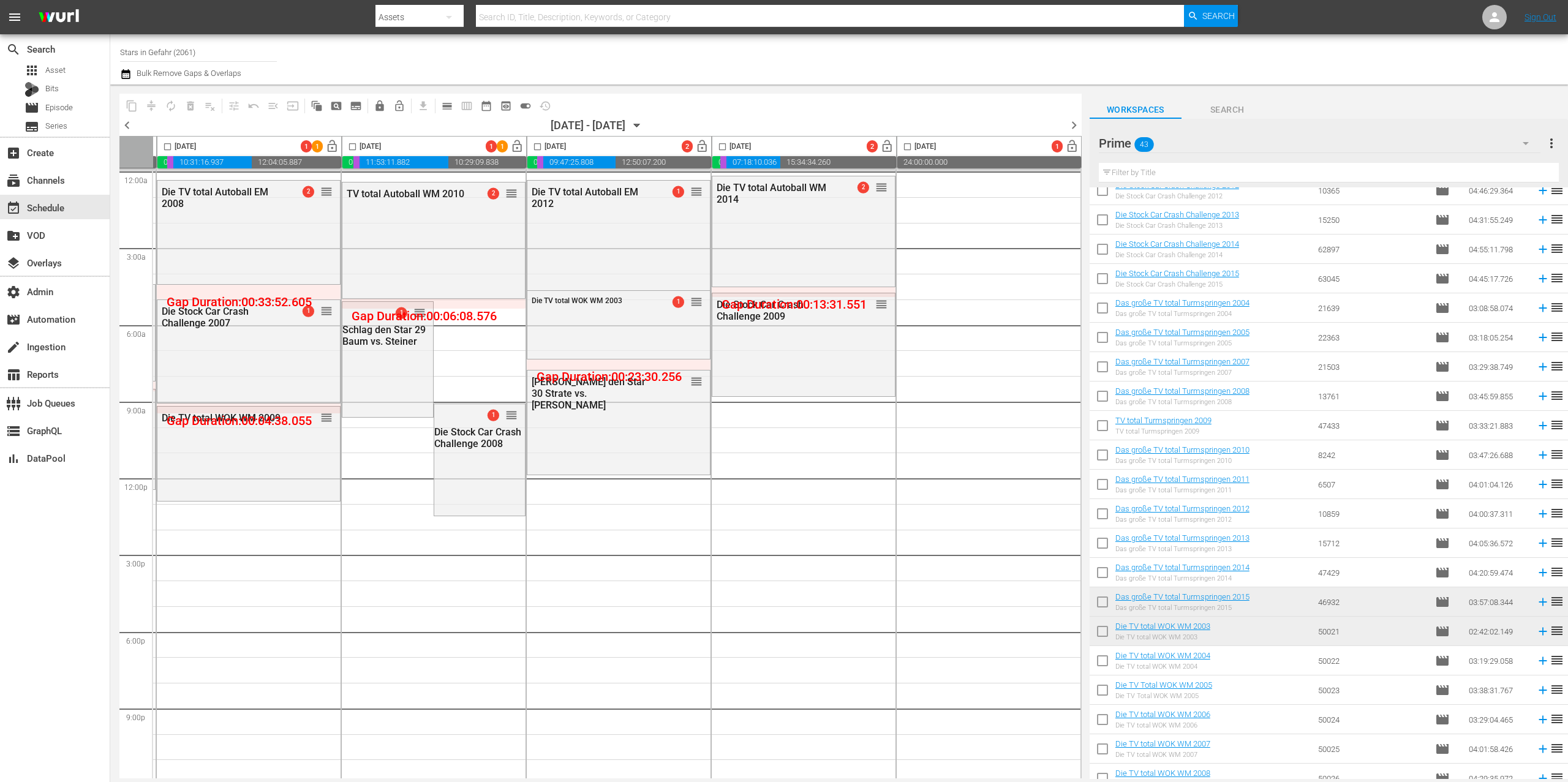
scroll to position [471, 0]
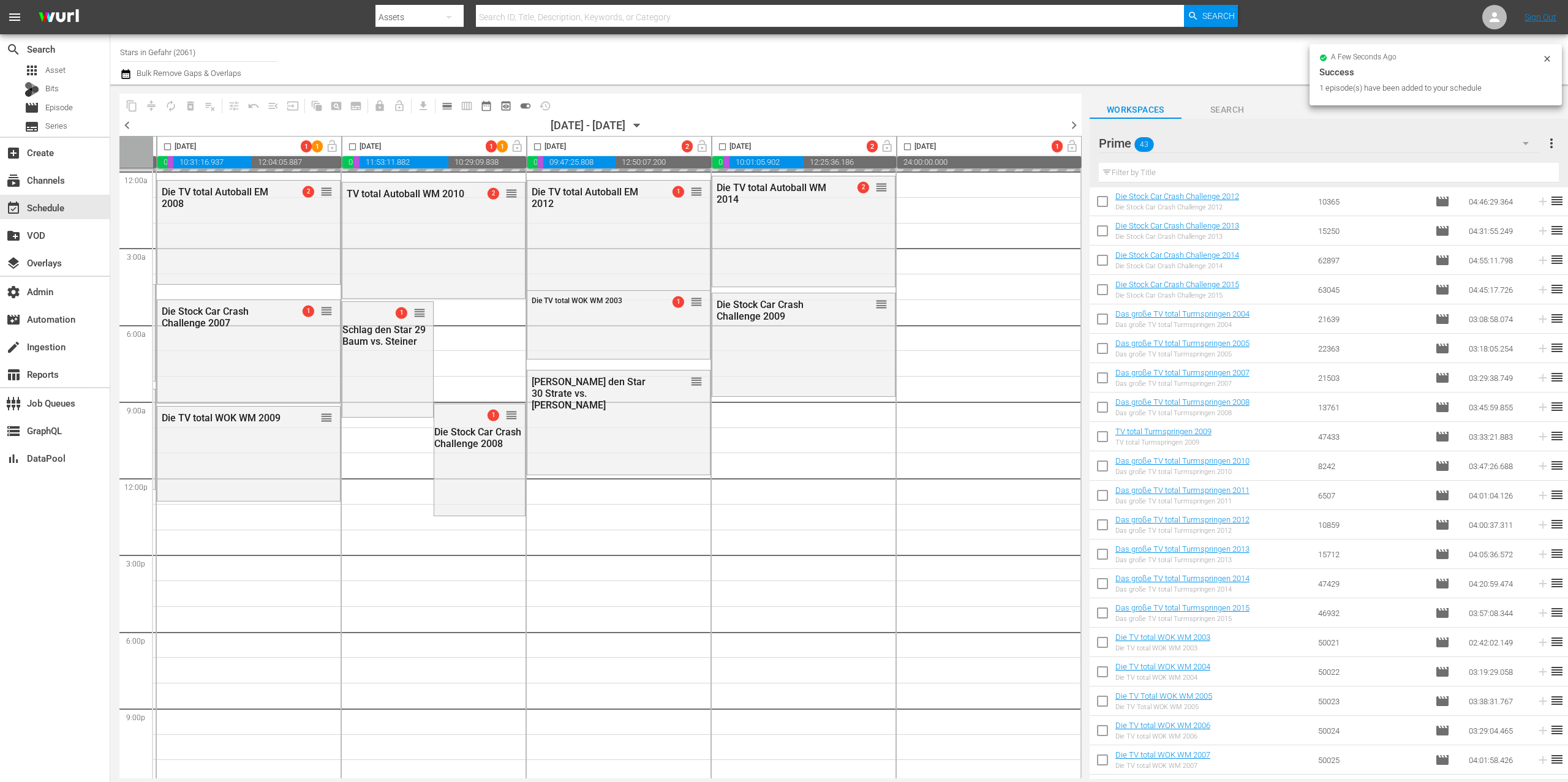
click at [124, 124] on span "chevron_left" at bounding box center [127, 125] width 15 height 15
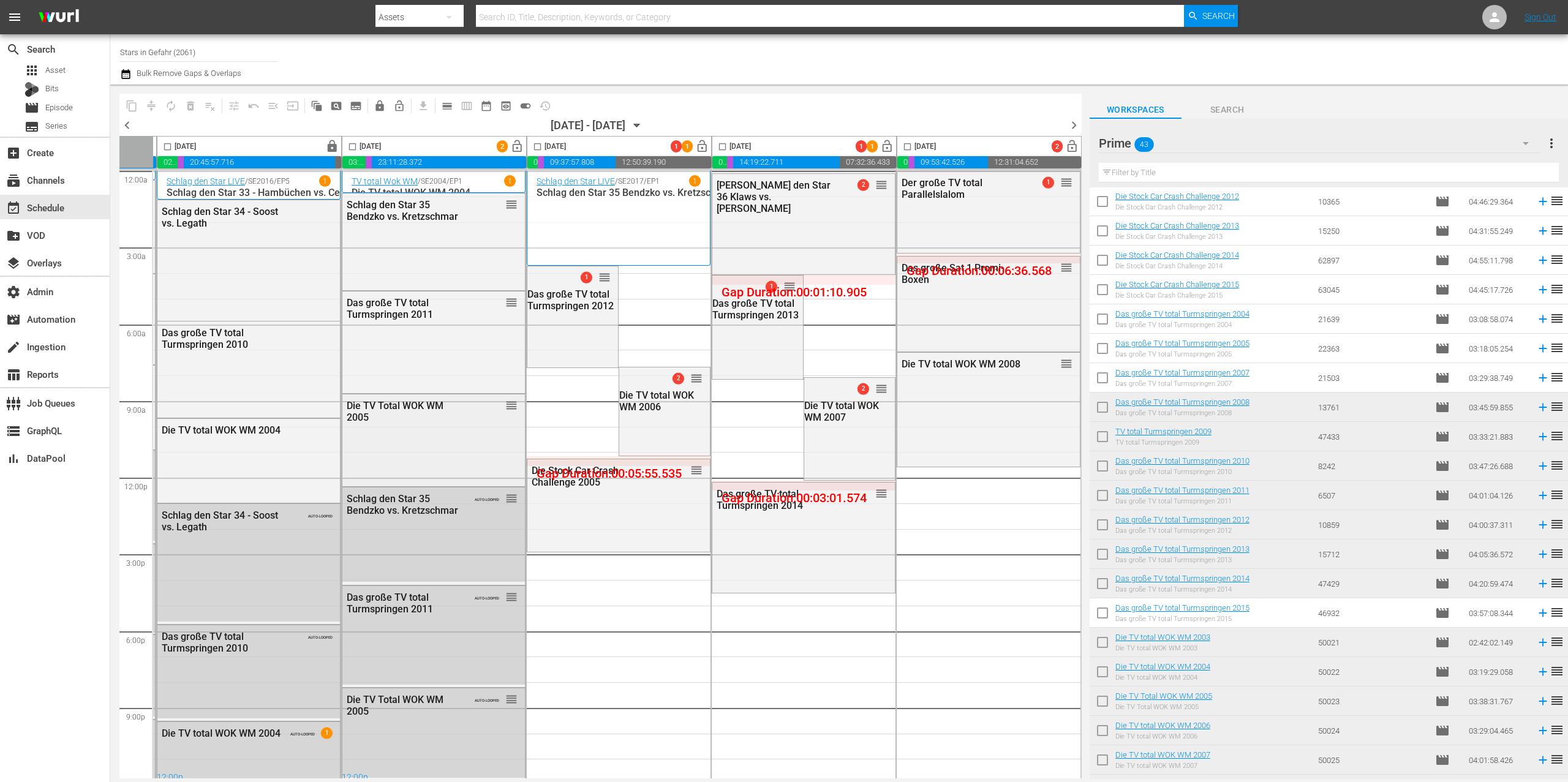
scroll to position [0, 374]
click at [511, 145] on span "lock_open" at bounding box center [517, 147] width 14 height 14
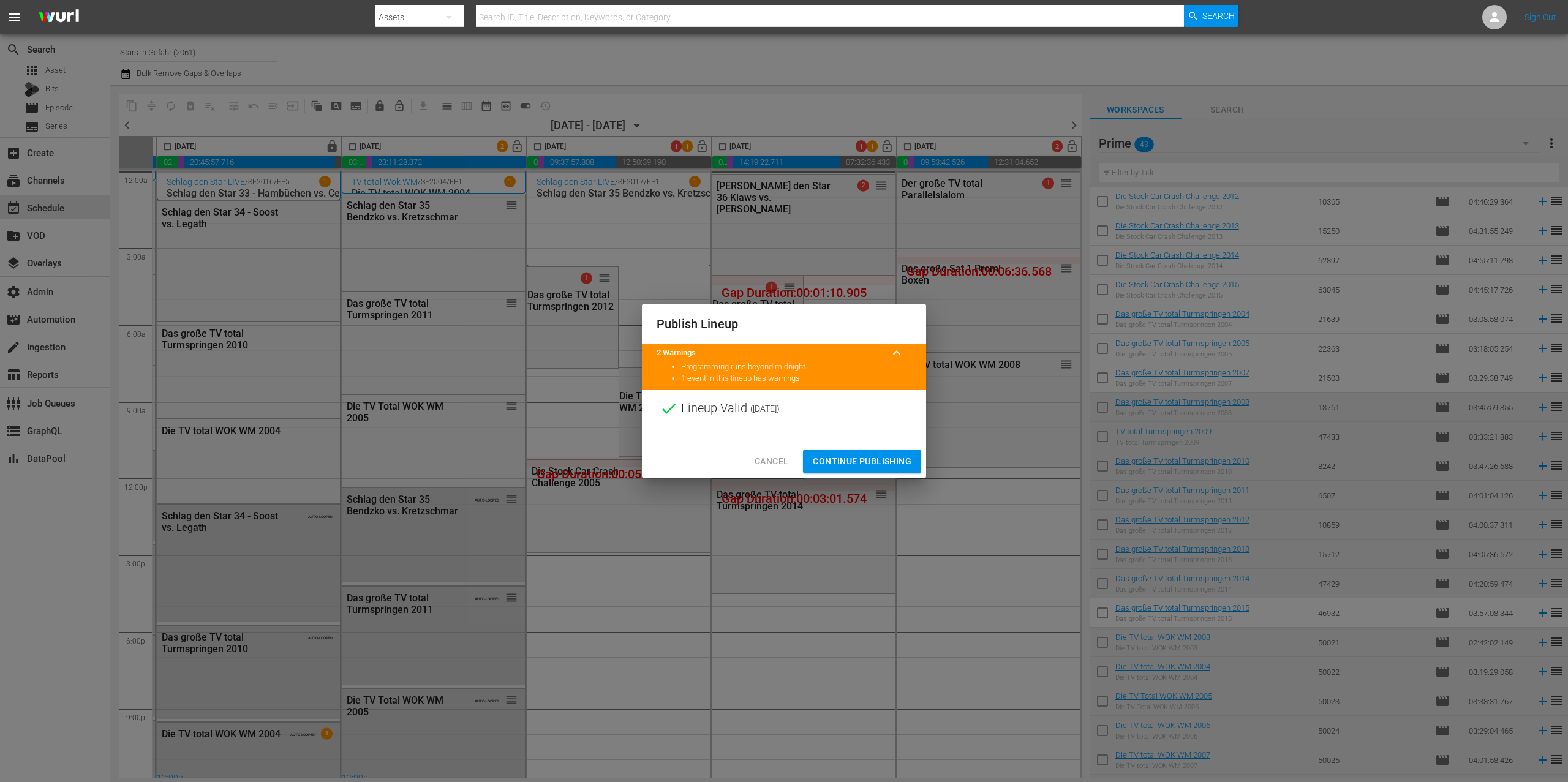
click at [894, 450] on button "Continue Publishing" at bounding box center [862, 462] width 118 height 23
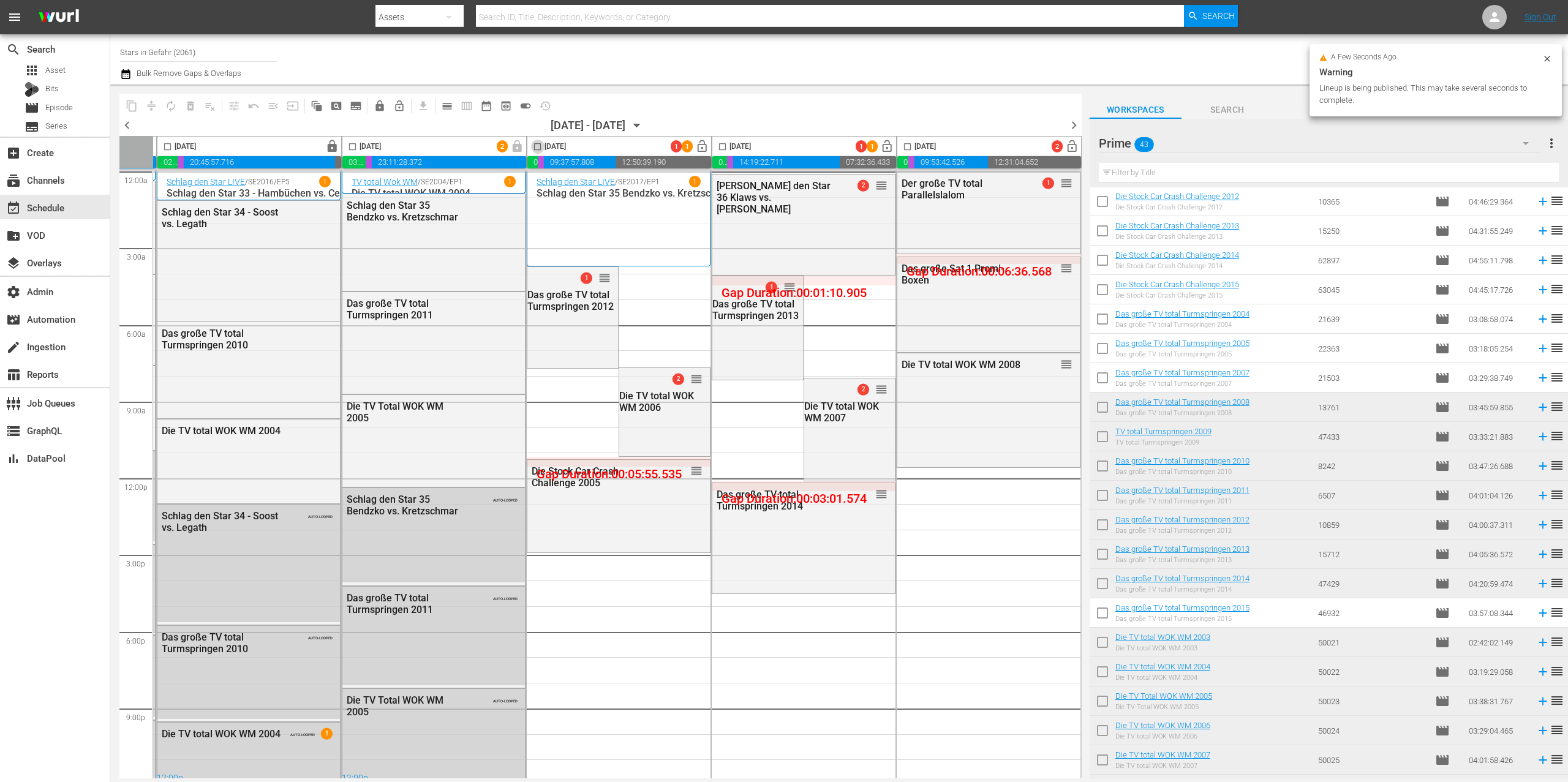
click at [533, 149] on input "checkbox" at bounding box center [538, 150] width 14 height 14
checkbox input "true"
click at [443, 105] on span "calendar_view_day_outlined" at bounding box center [447, 106] width 12 height 12
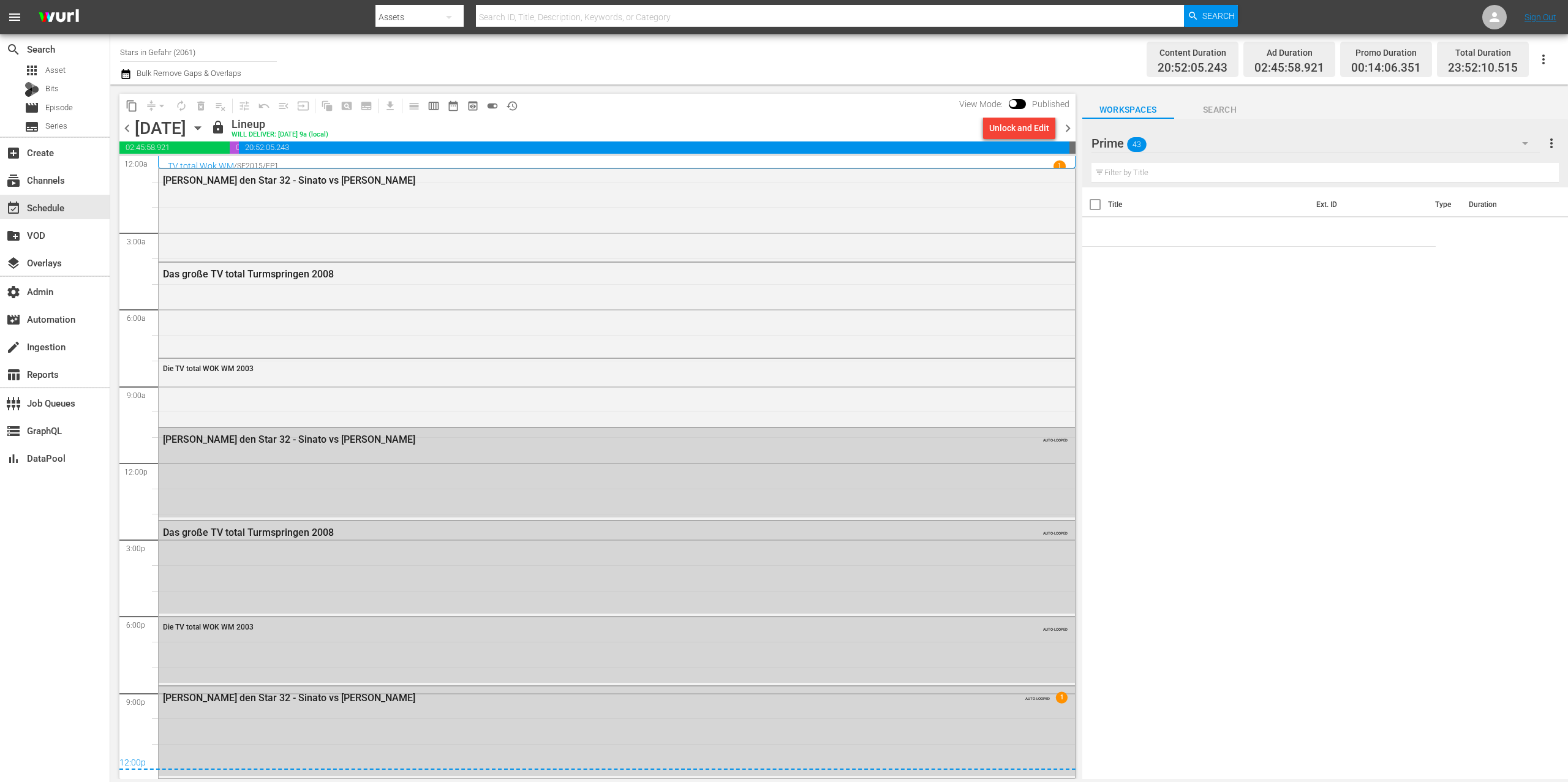
click at [1073, 128] on span "chevron_right" at bounding box center [1067, 128] width 15 height 15
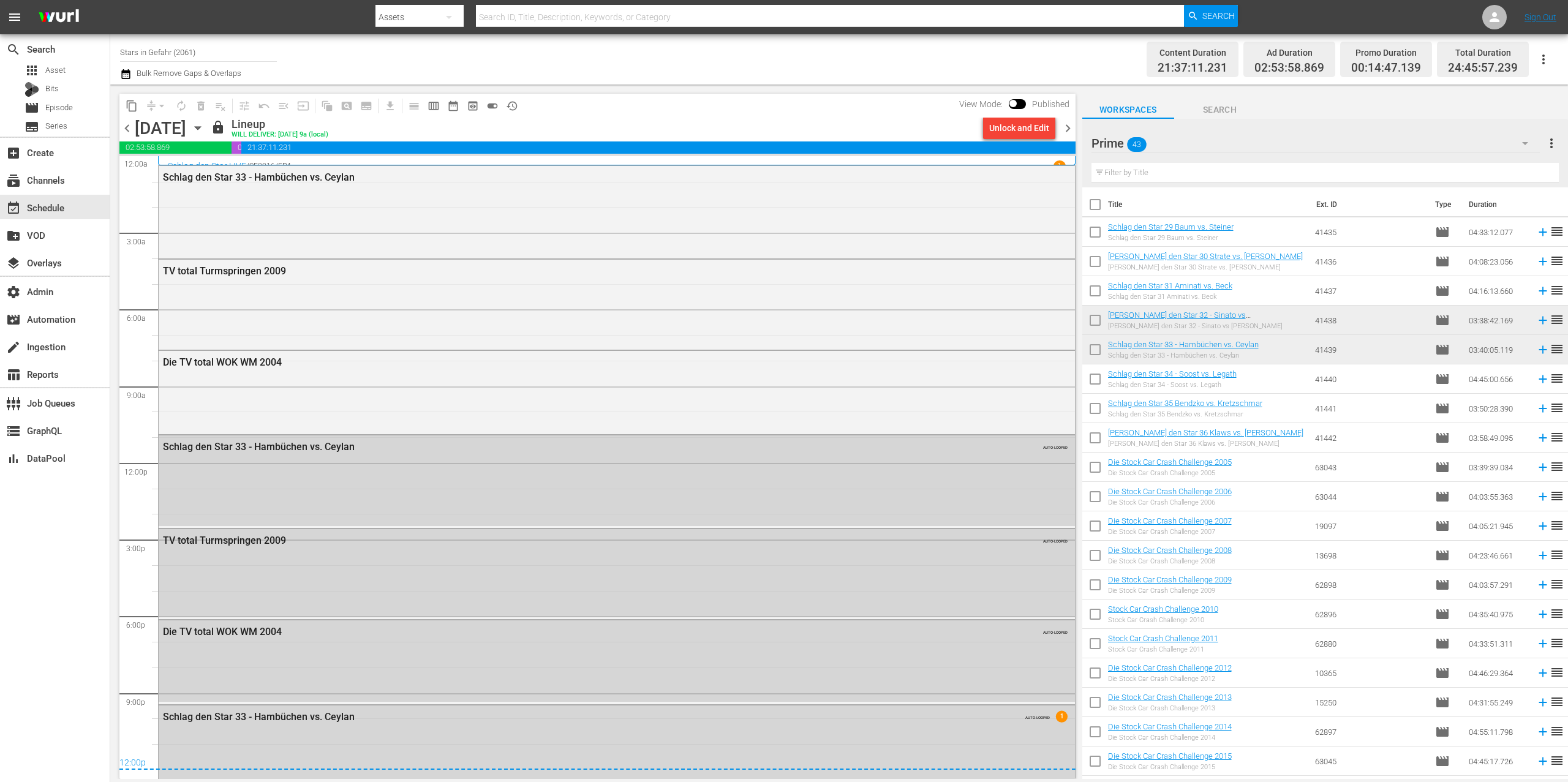
click at [1070, 128] on span "chevron_right" at bounding box center [1067, 128] width 15 height 15
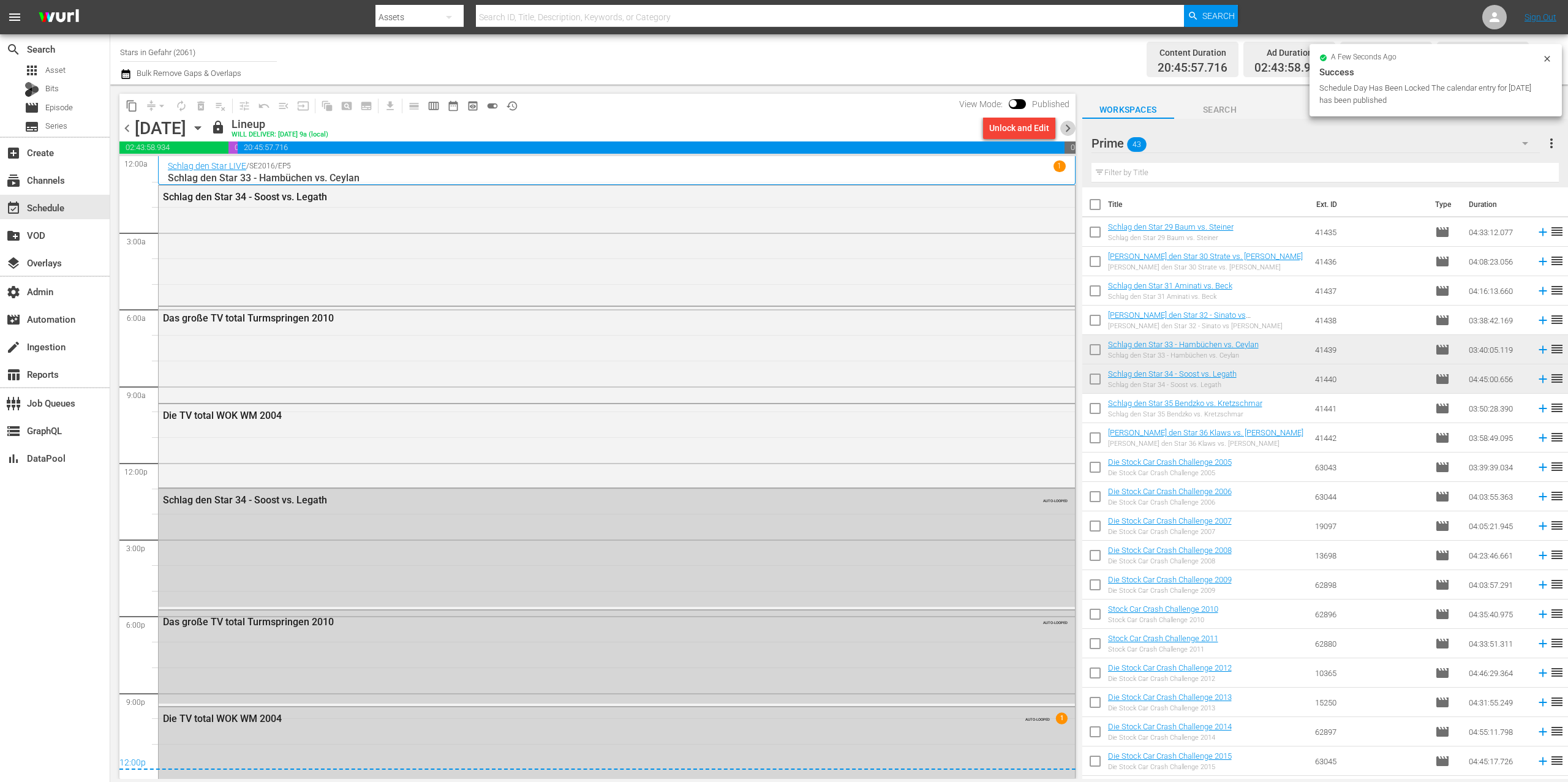
click at [1066, 130] on span "chevron_right" at bounding box center [1067, 128] width 15 height 15
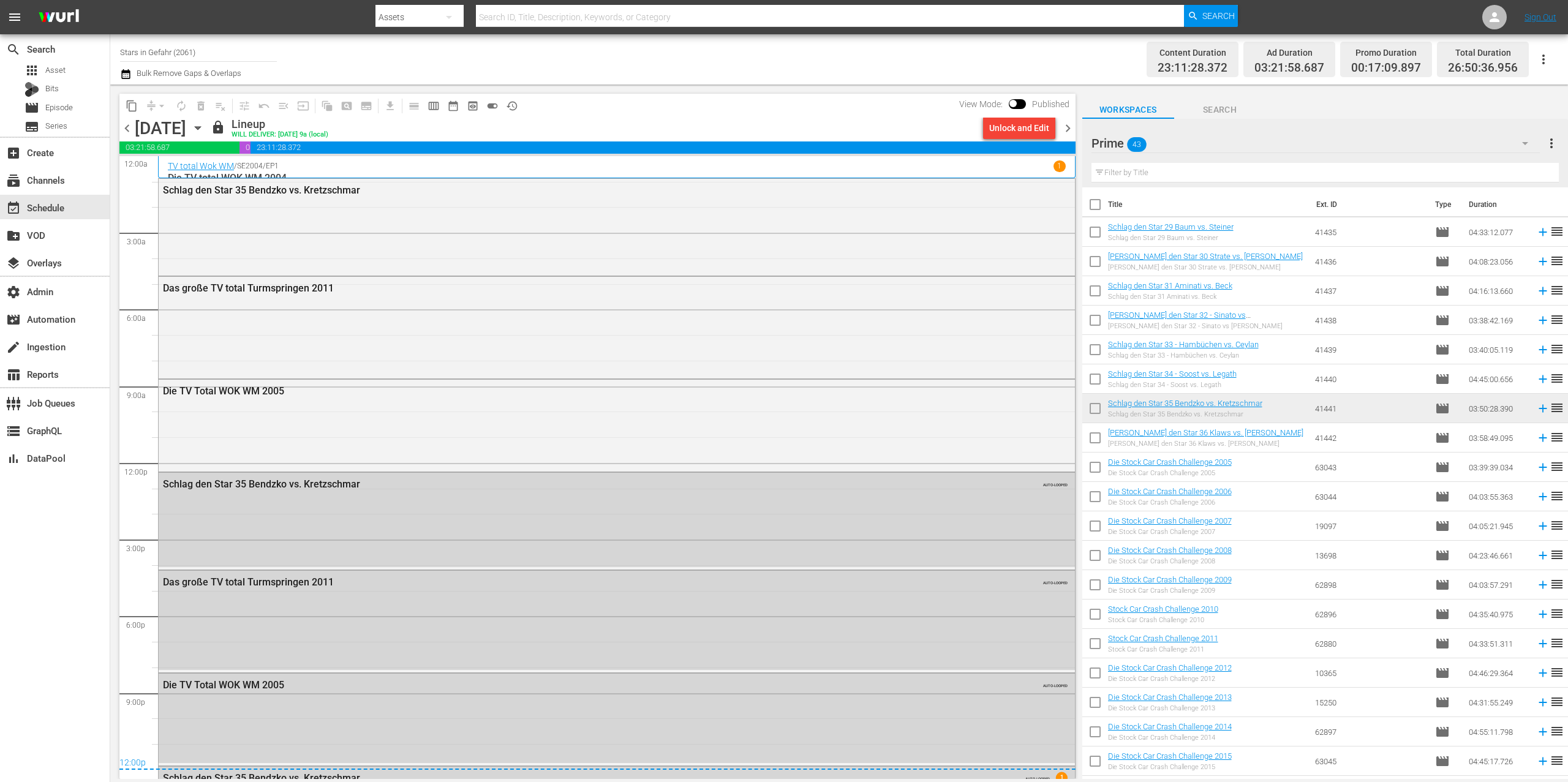
click at [1073, 127] on span "chevron_right" at bounding box center [1067, 128] width 15 height 15
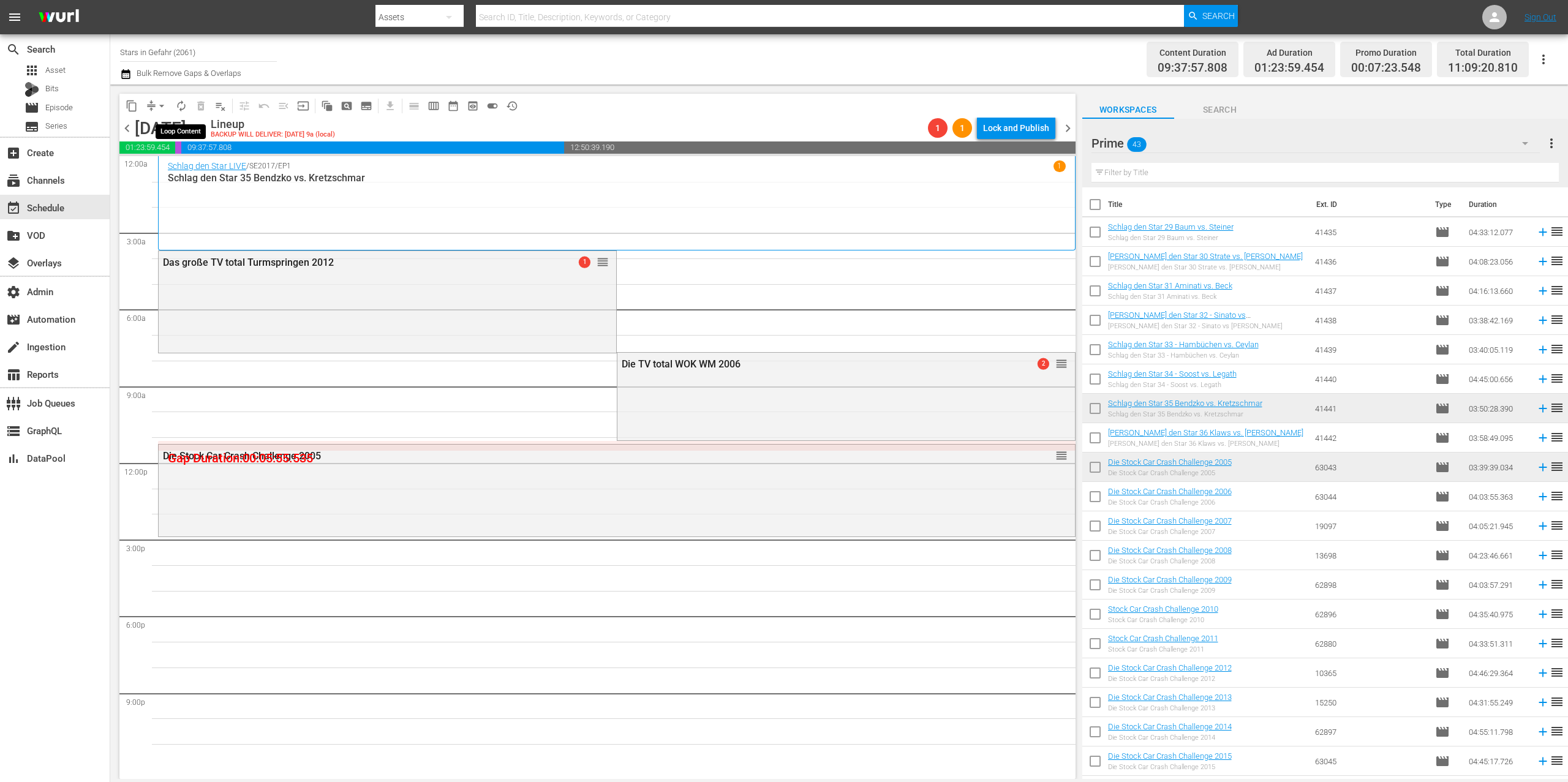
click at [177, 107] on span "autorenew_outlined" at bounding box center [181, 106] width 12 height 12
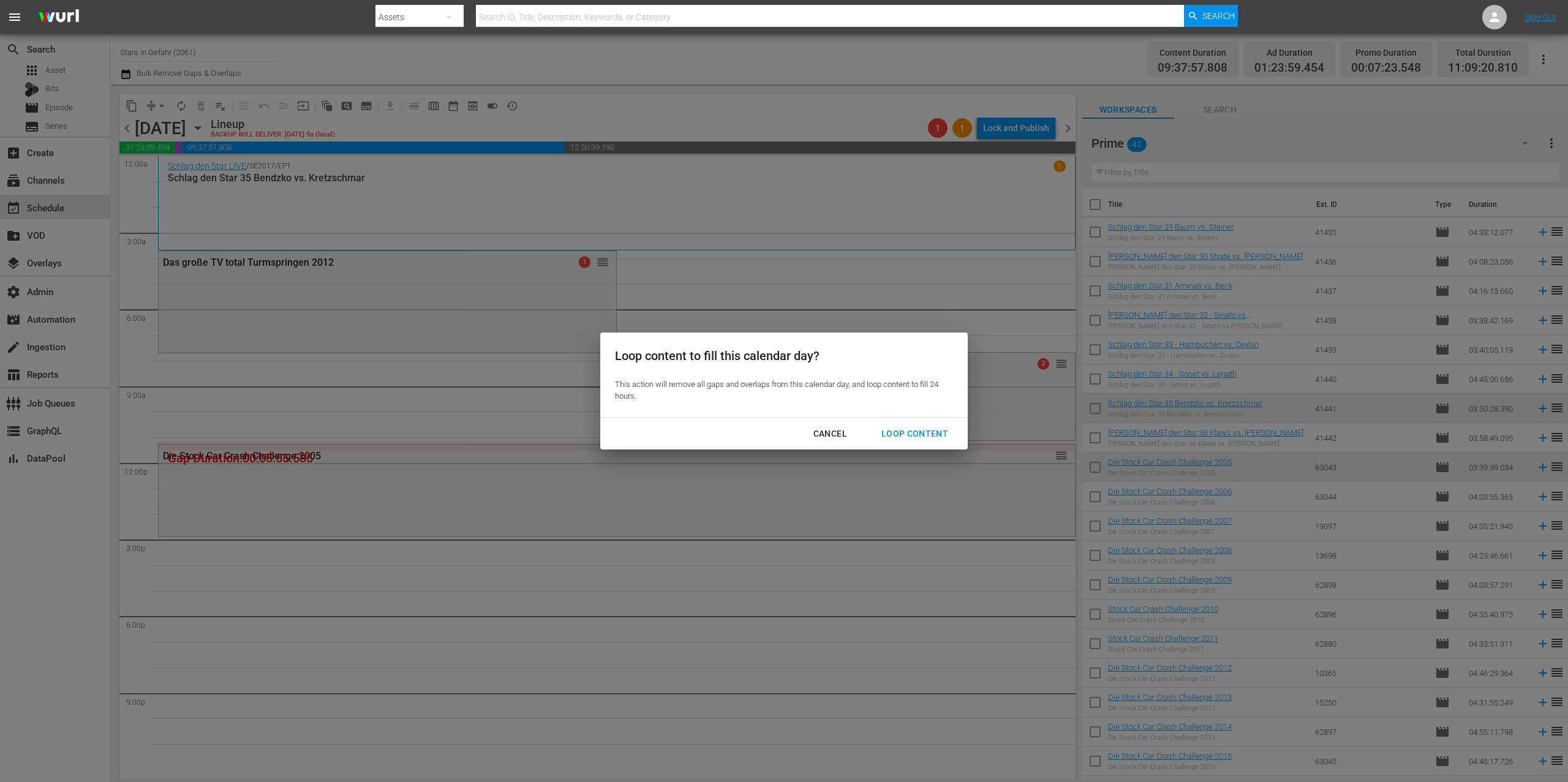
click at [905, 430] on div "Loop Content" at bounding box center [915, 434] width 86 height 15
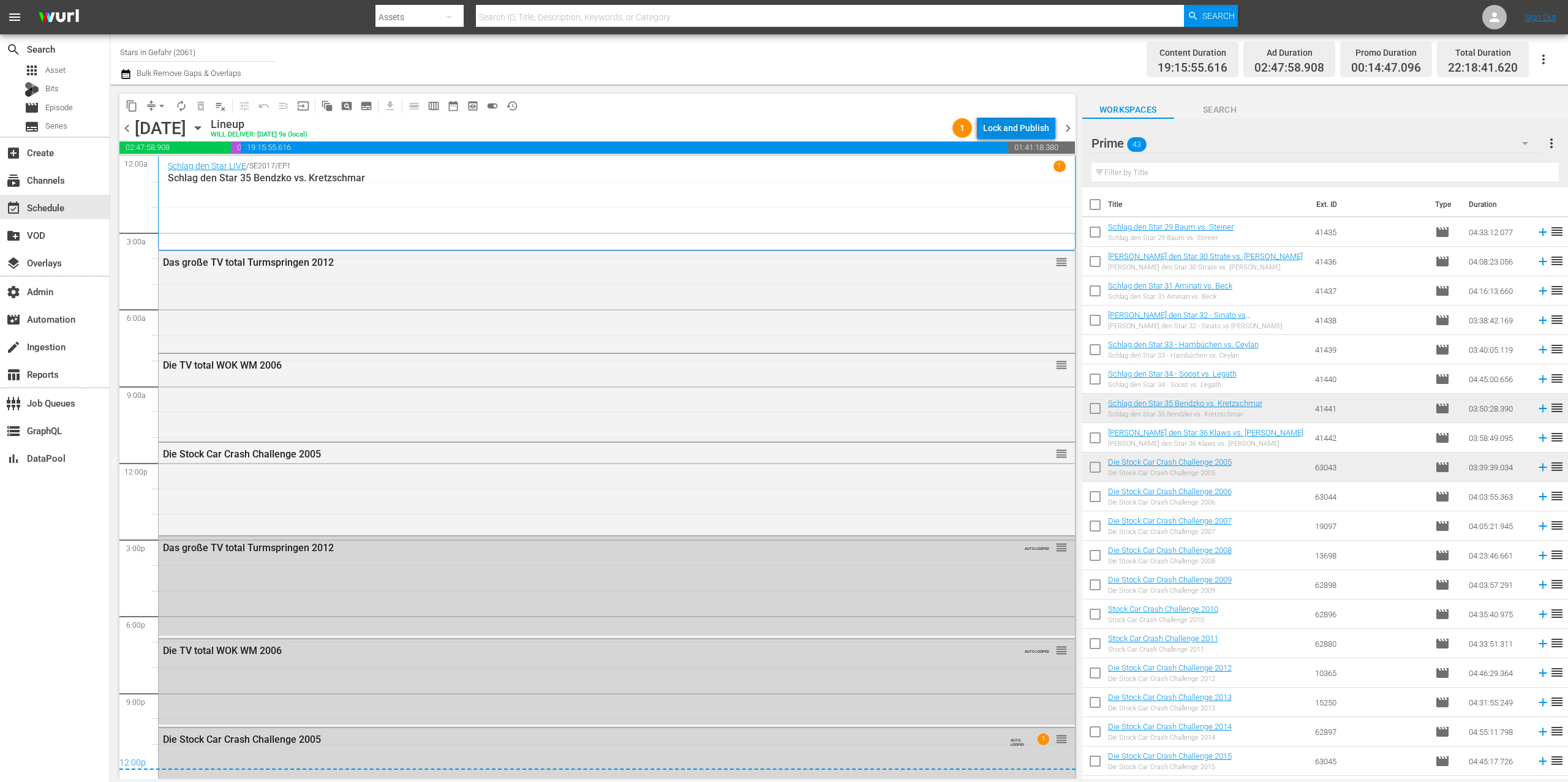
click at [1026, 127] on div "Lock and Publish" at bounding box center [1015, 128] width 66 height 22
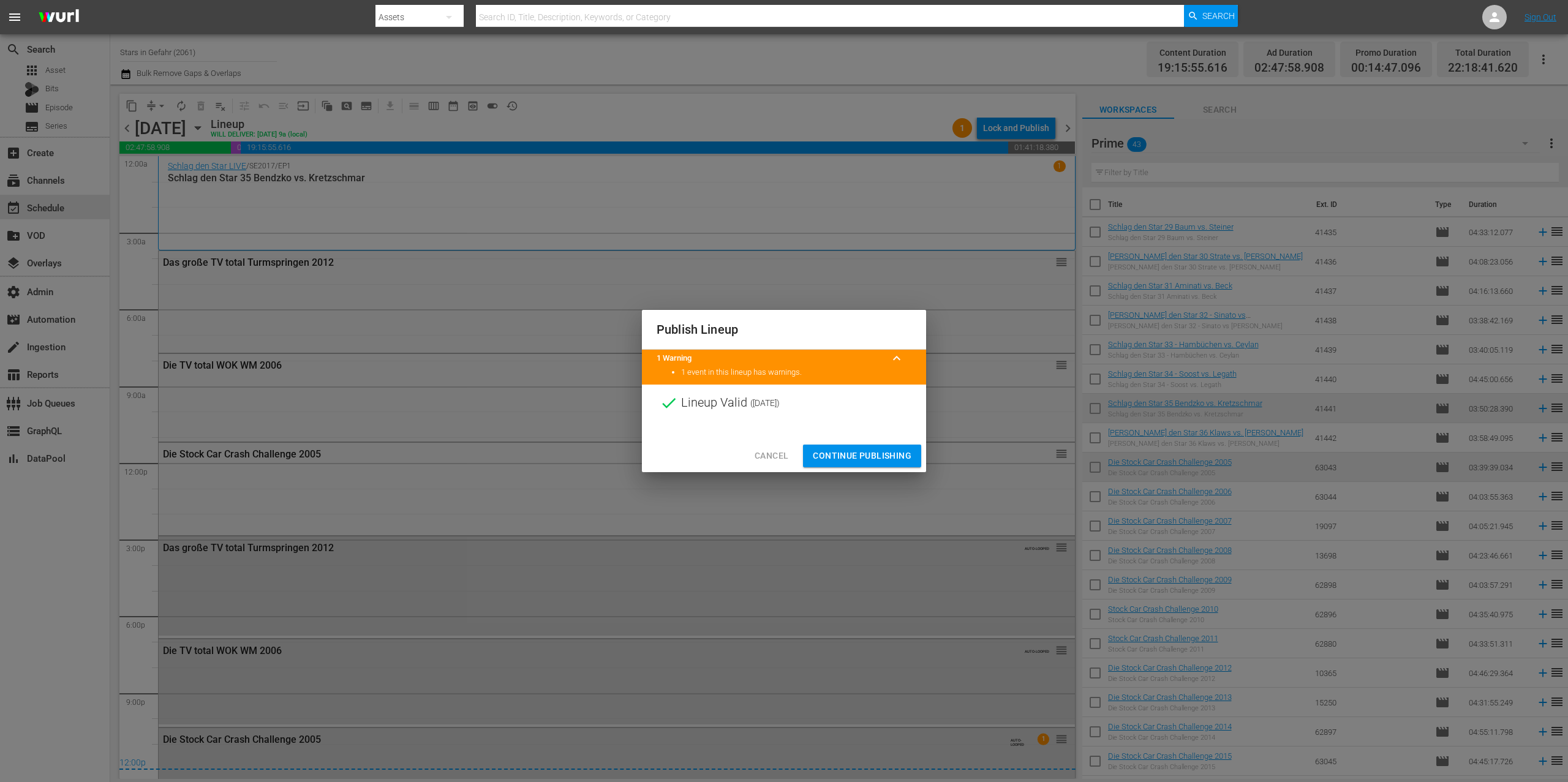
click at [882, 459] on span "Continue Publishing" at bounding box center [862, 456] width 99 height 15
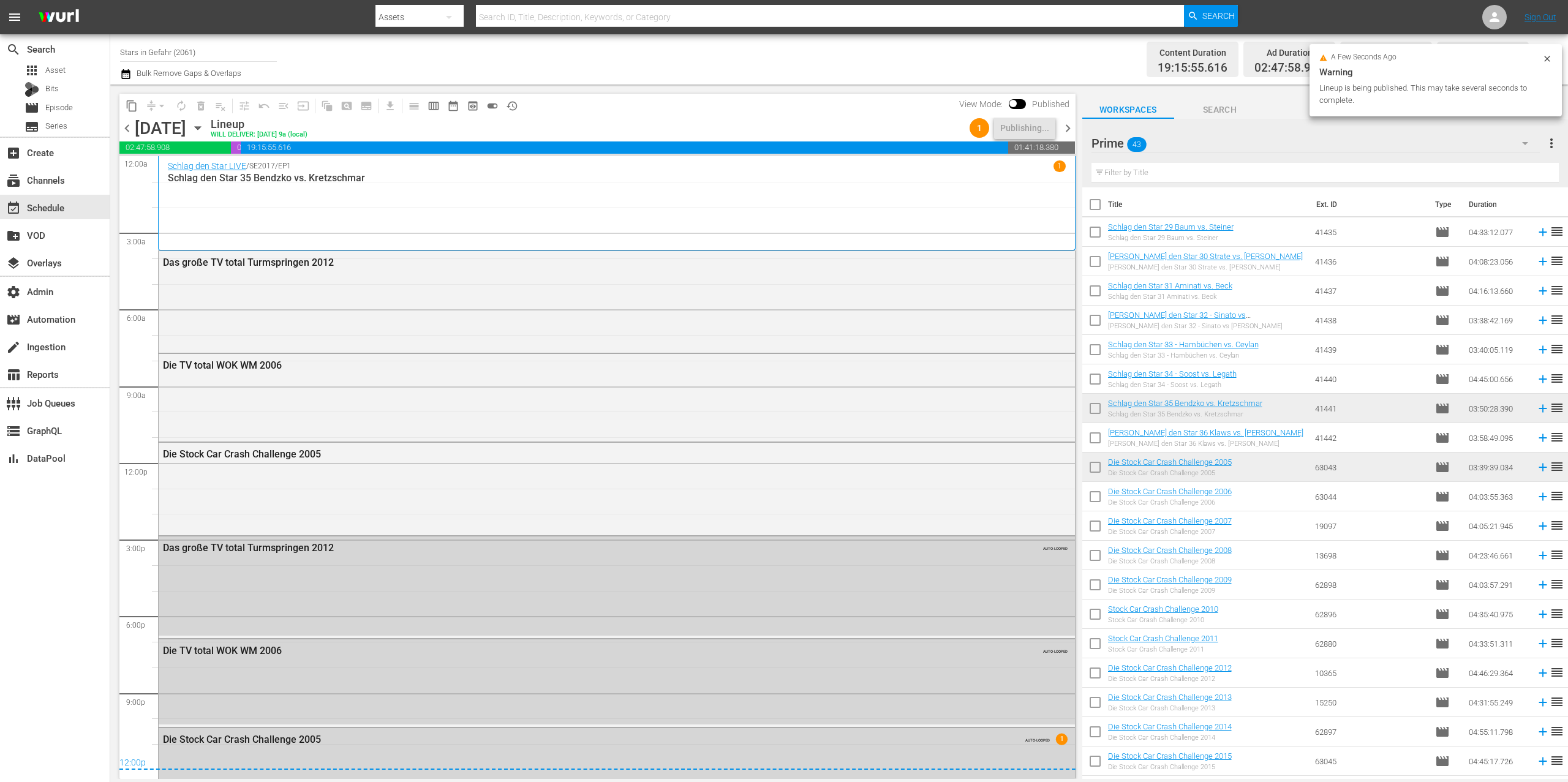
click at [1072, 126] on span "chevron_right" at bounding box center [1067, 128] width 15 height 15
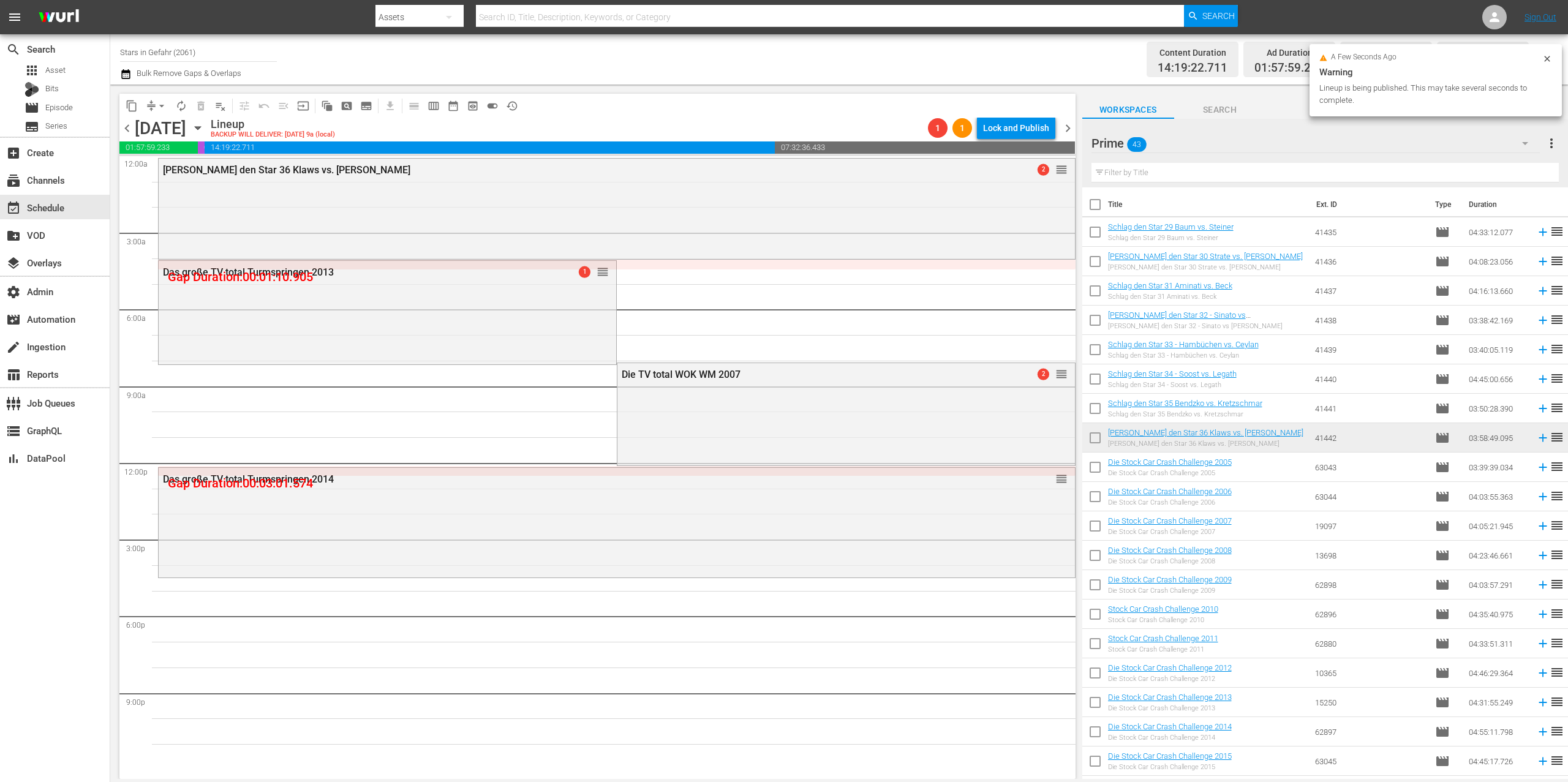
click at [181, 108] on span "autorenew_outlined" at bounding box center [181, 106] width 12 height 12
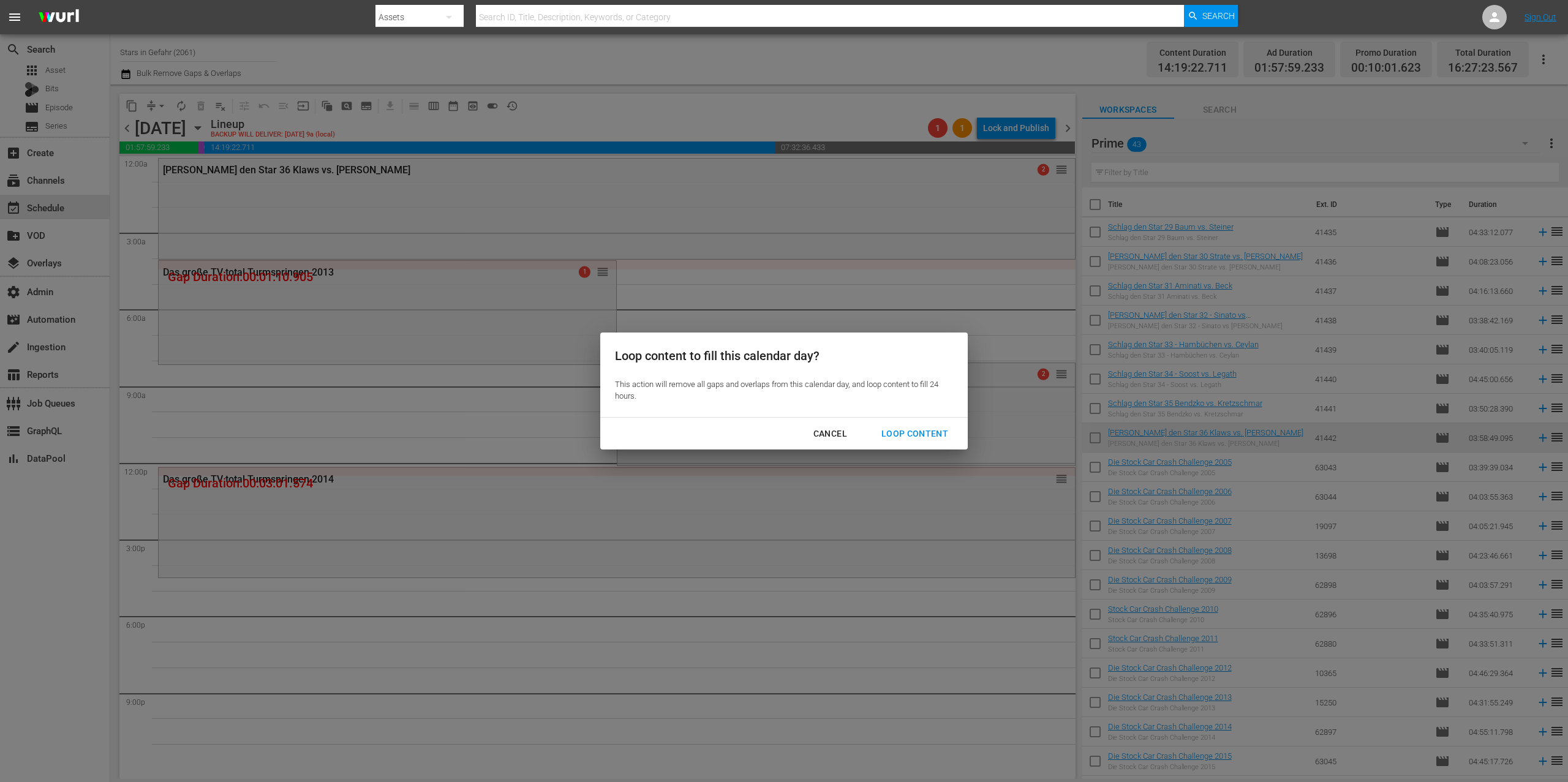
click at [920, 429] on div "Loop Content" at bounding box center [915, 434] width 86 height 15
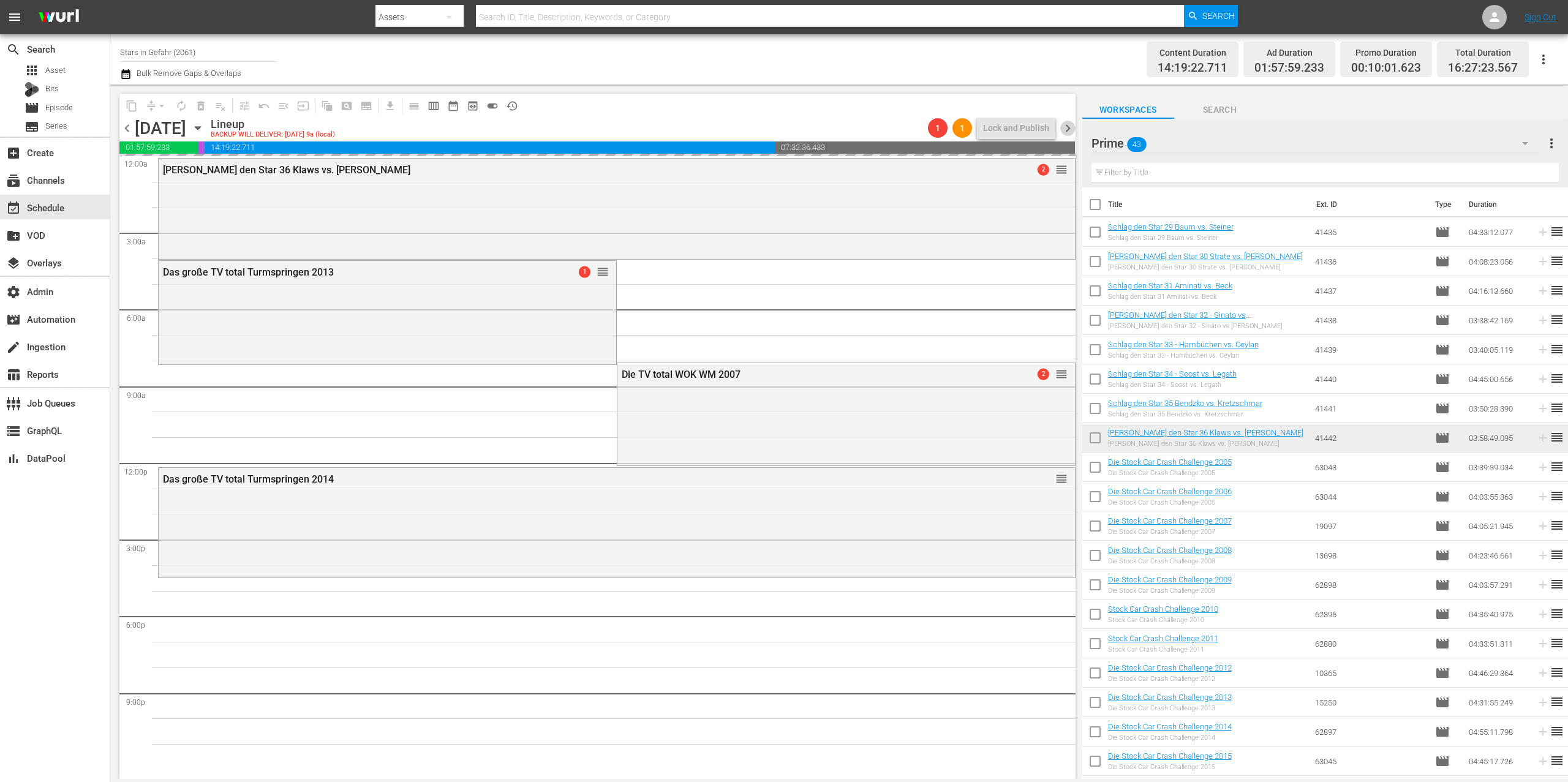
click at [1066, 125] on span "chevron_right" at bounding box center [1067, 128] width 15 height 15
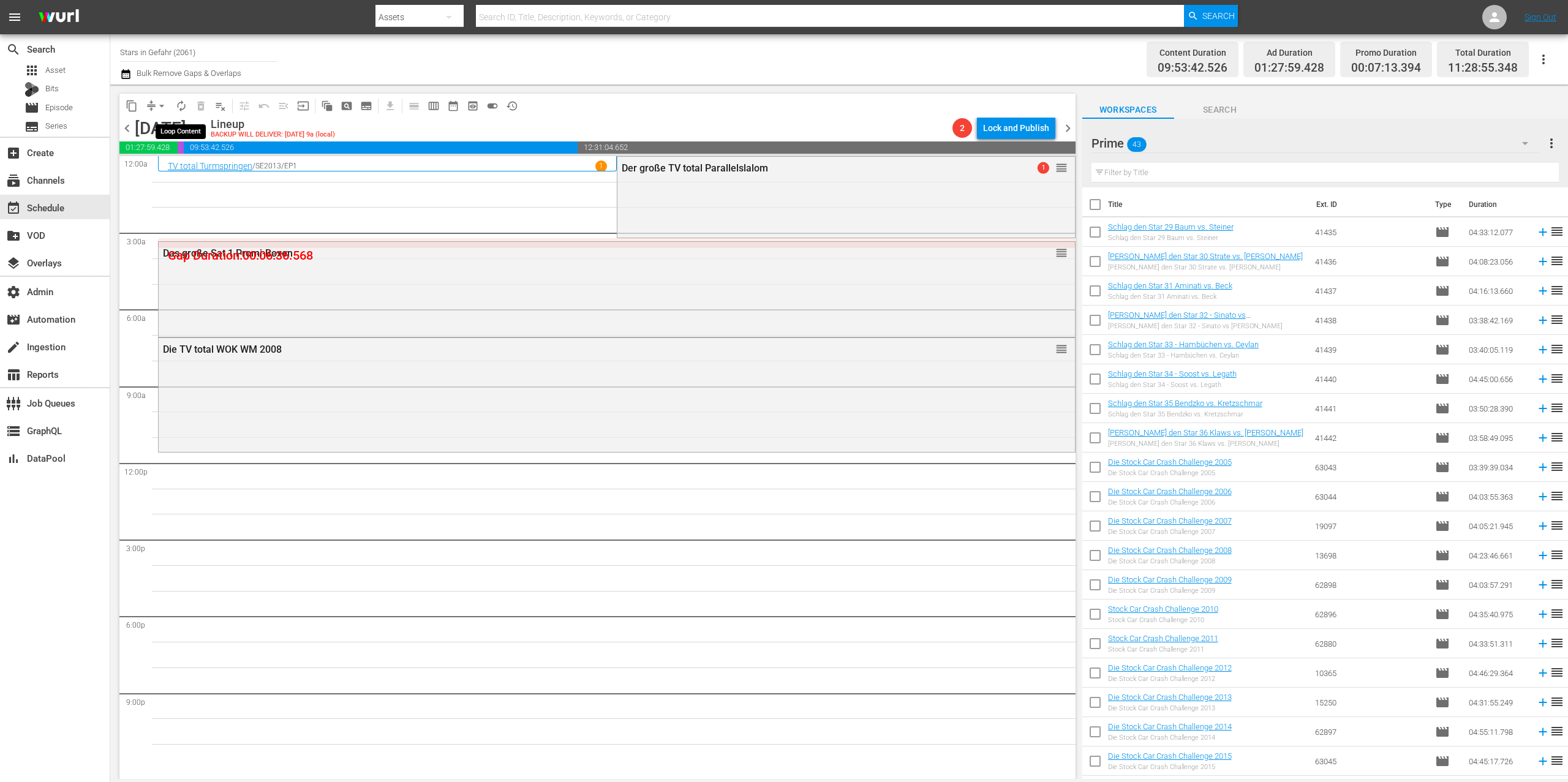
click at [184, 108] on span "autorenew_outlined" at bounding box center [181, 106] width 12 height 12
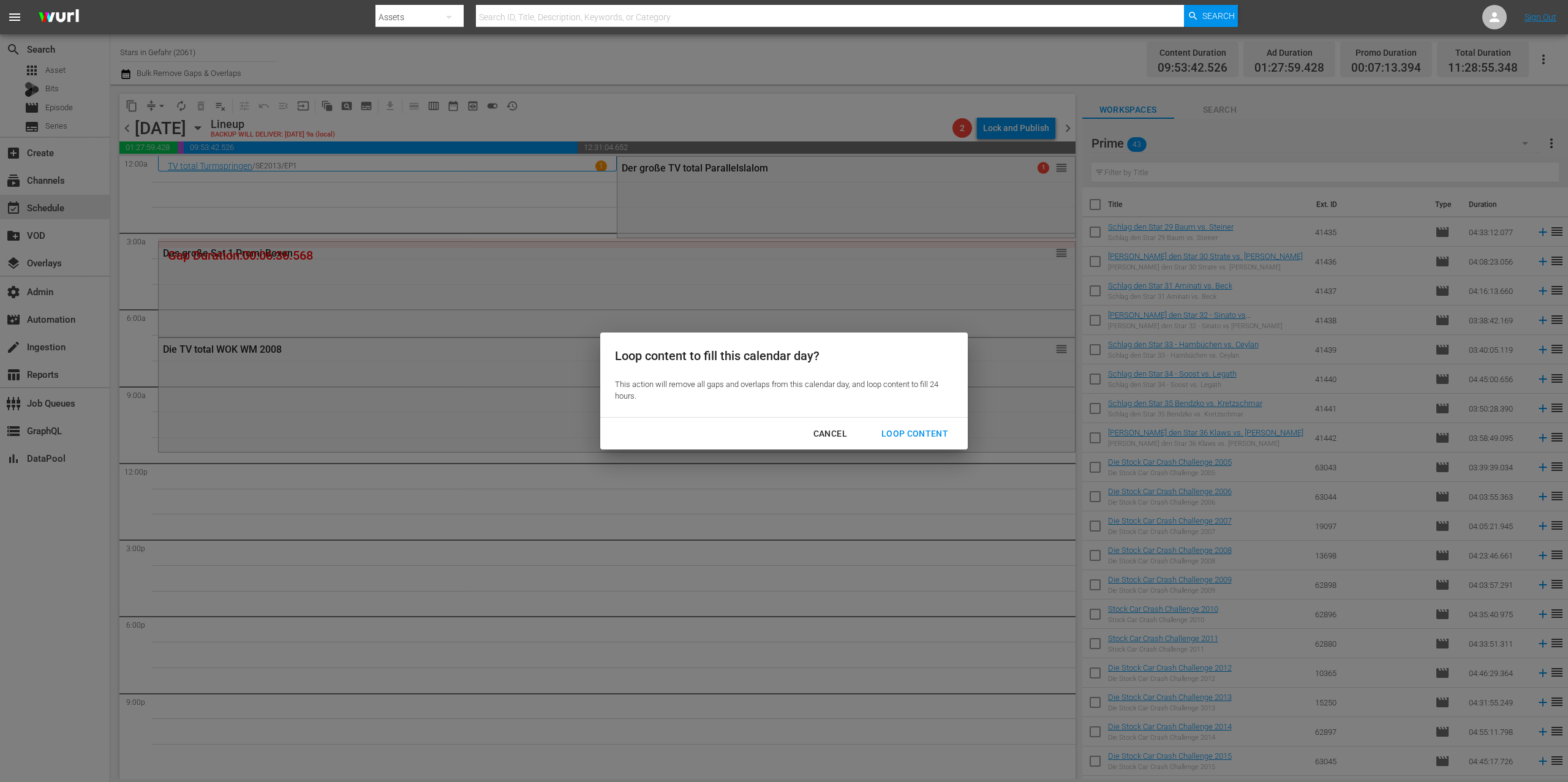
click at [927, 430] on div "Loop Content" at bounding box center [915, 434] width 86 height 15
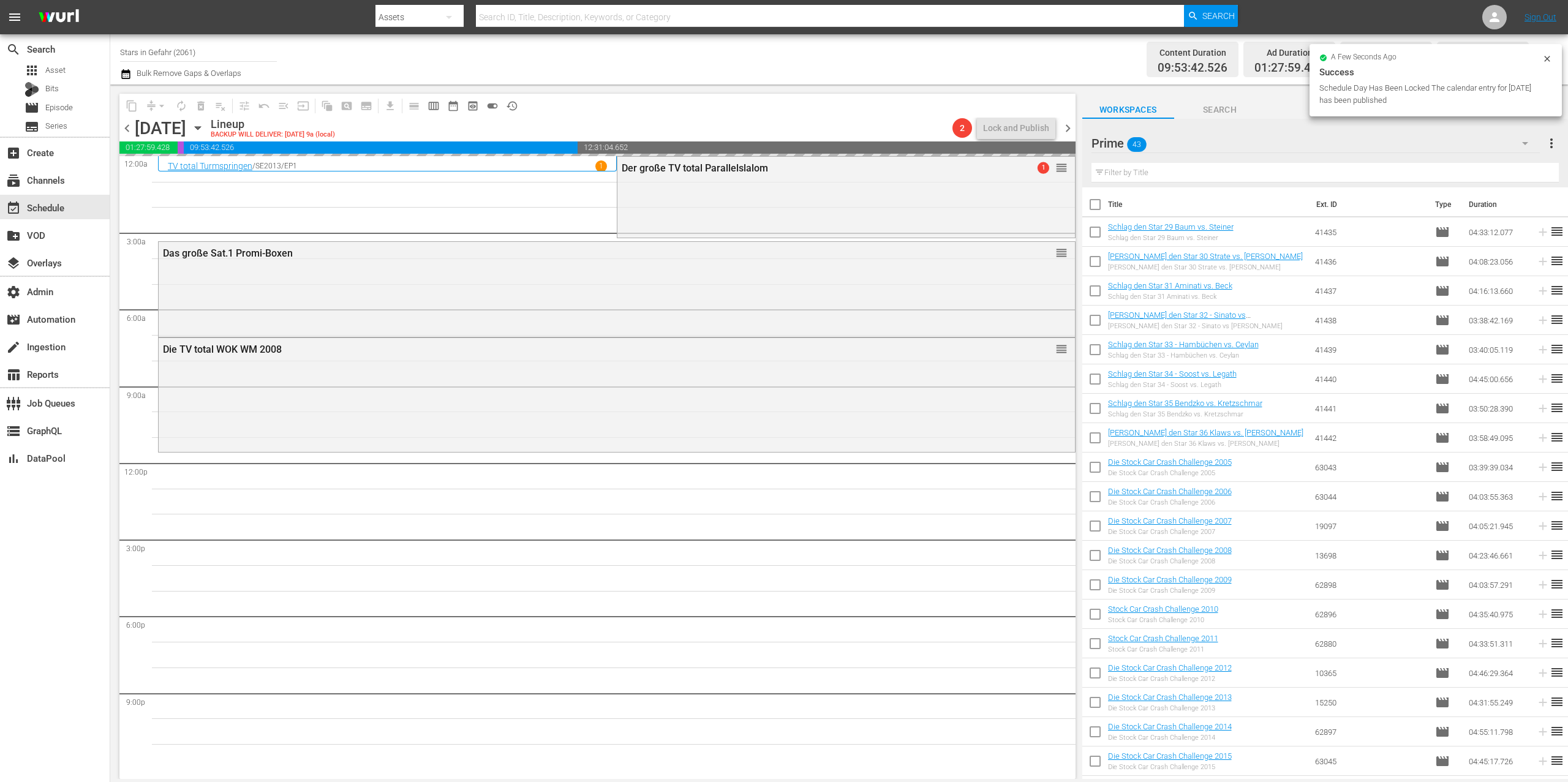
click at [1071, 124] on span "chevron_right" at bounding box center [1067, 128] width 15 height 15
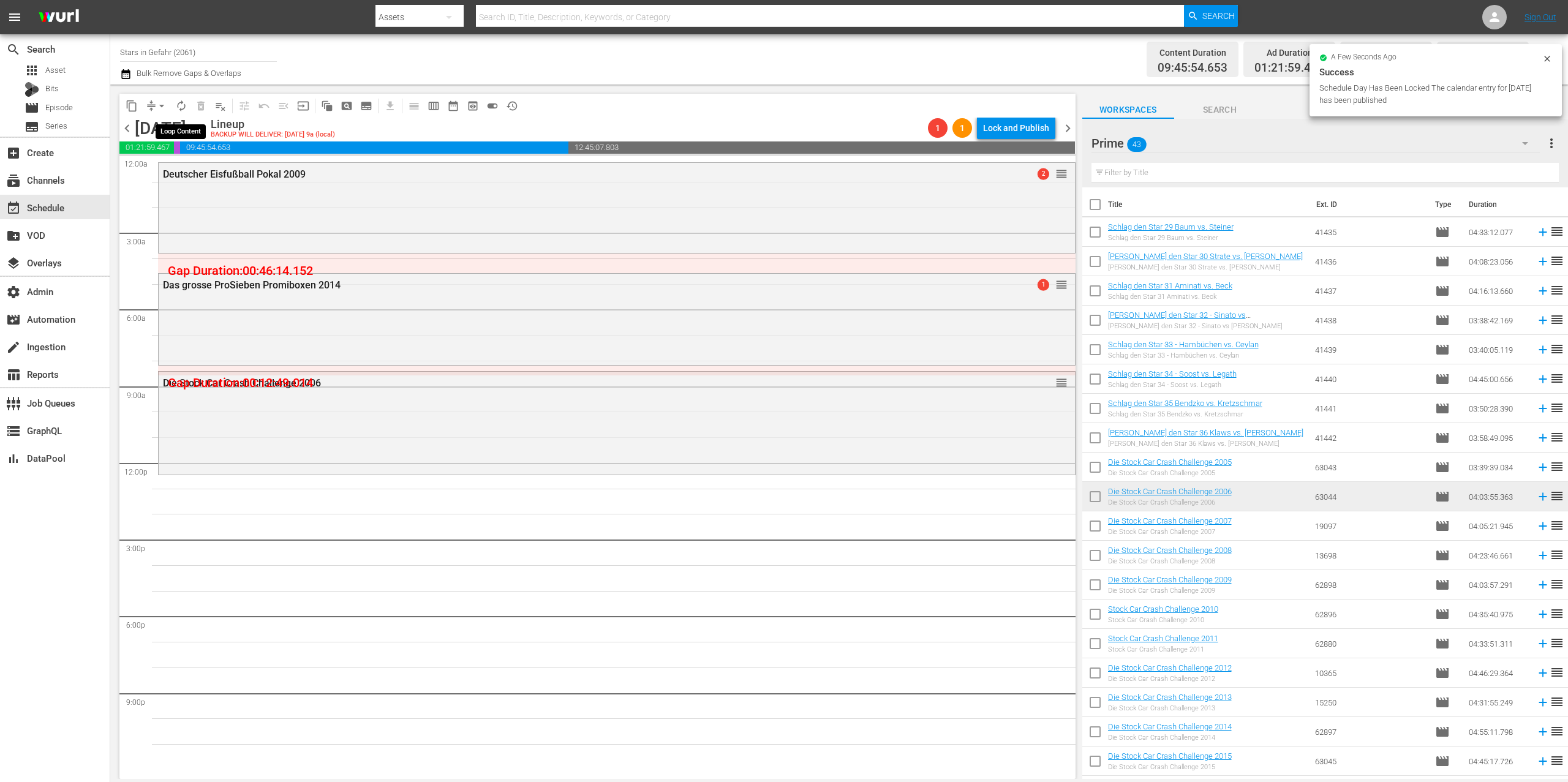
click at [180, 108] on span "autorenew_outlined" at bounding box center [181, 106] width 12 height 12
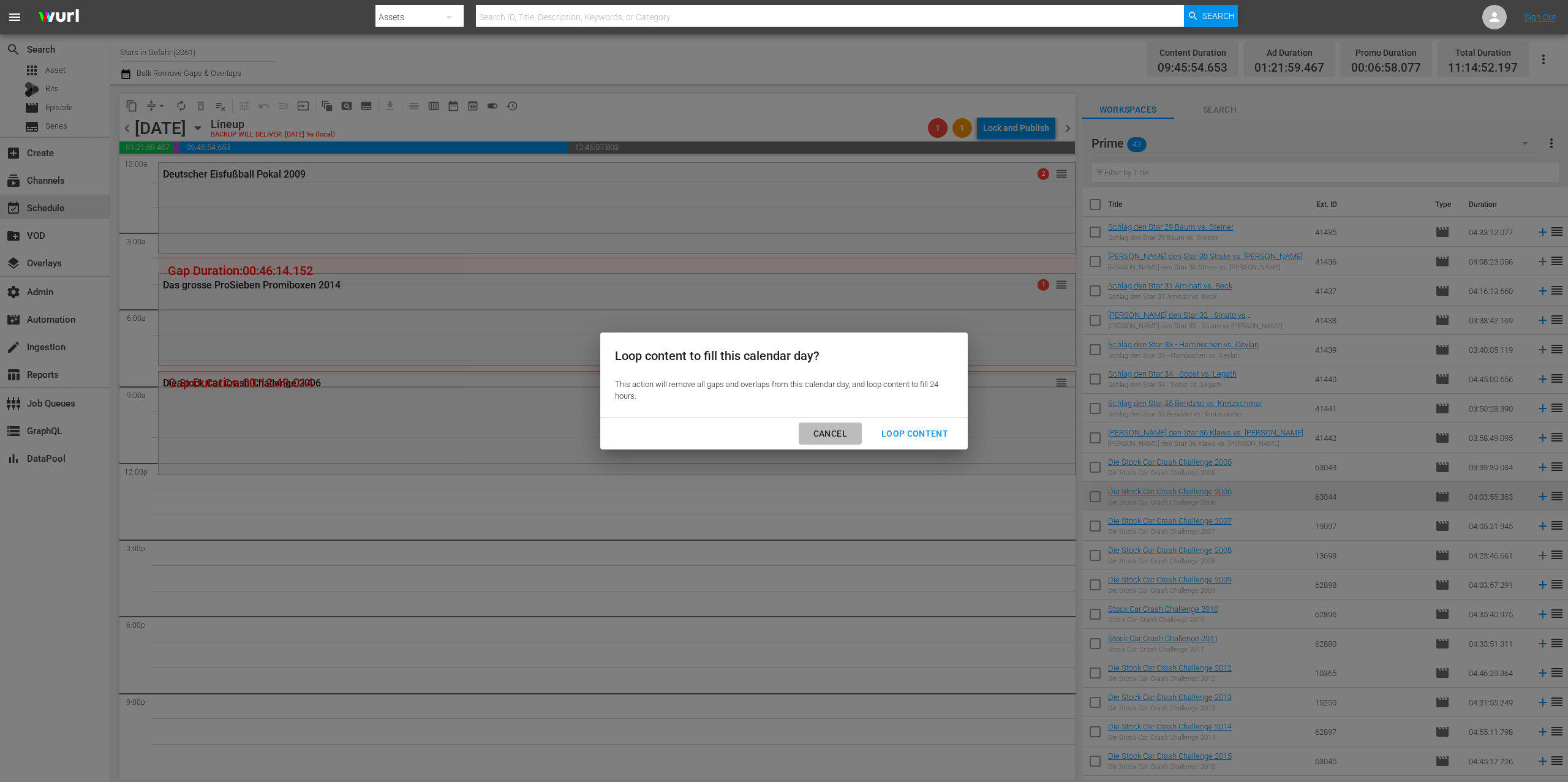
click at [838, 435] on div "Cancel" at bounding box center [830, 434] width 54 height 15
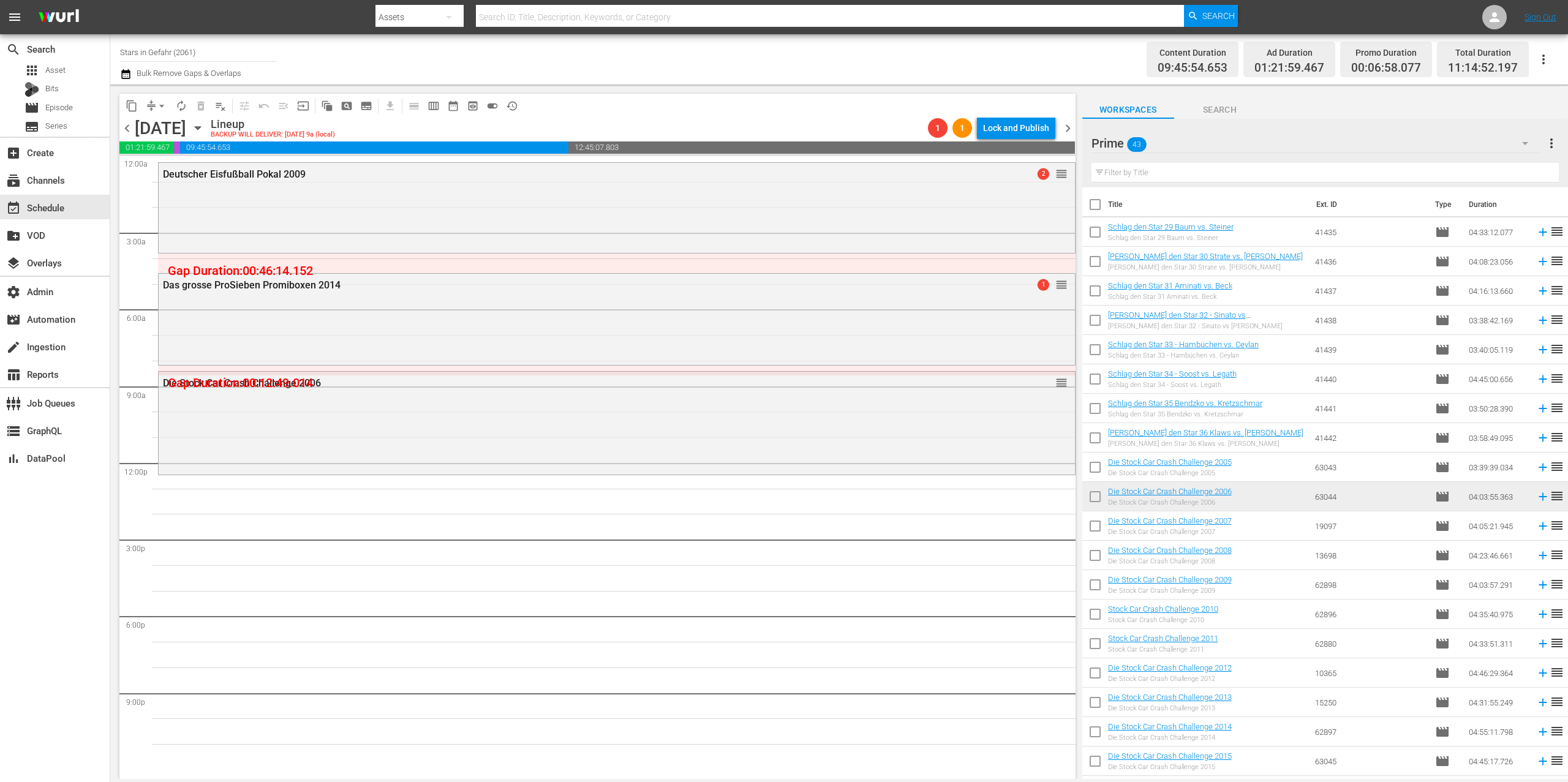
click at [126, 126] on span "chevron_left" at bounding box center [127, 128] width 15 height 15
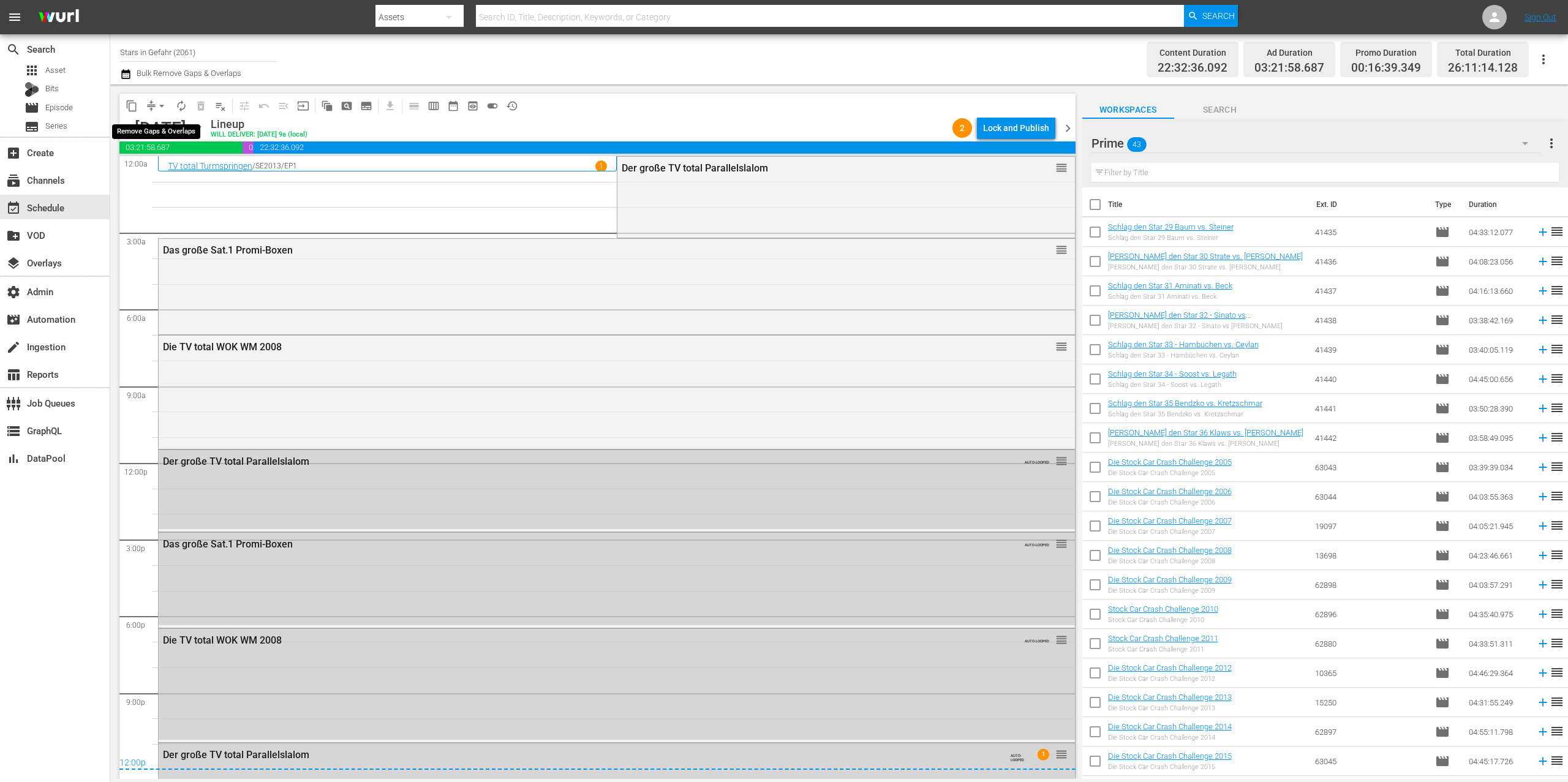
click at [152, 104] on button "arrow_drop_down" at bounding box center [162, 106] width 19 height 19
click at [174, 171] on li "Align to End of Previous Day" at bounding box center [162, 171] width 128 height 20
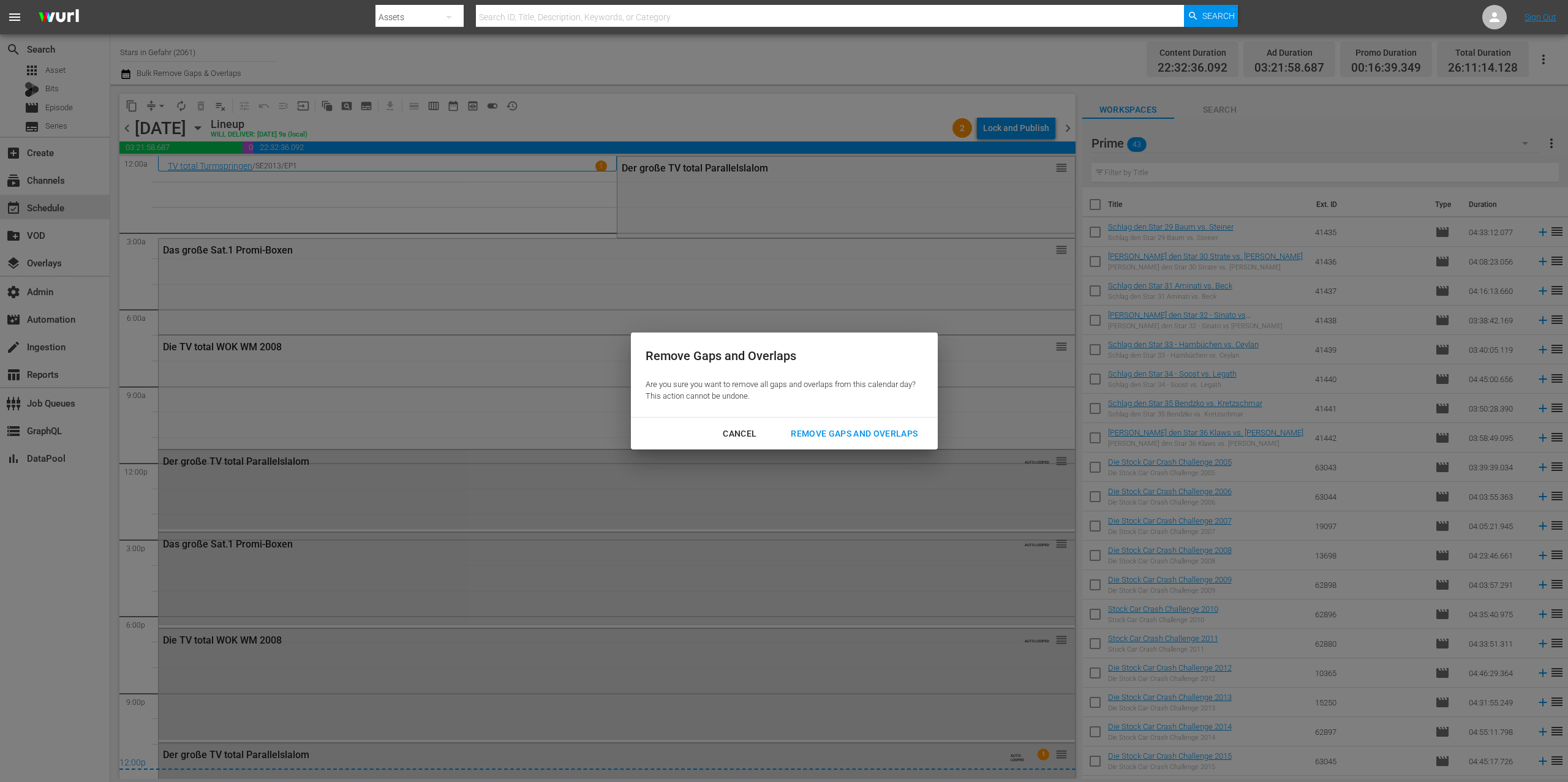
click at [858, 435] on div "Remove Gaps and Overlaps" at bounding box center [854, 434] width 146 height 15
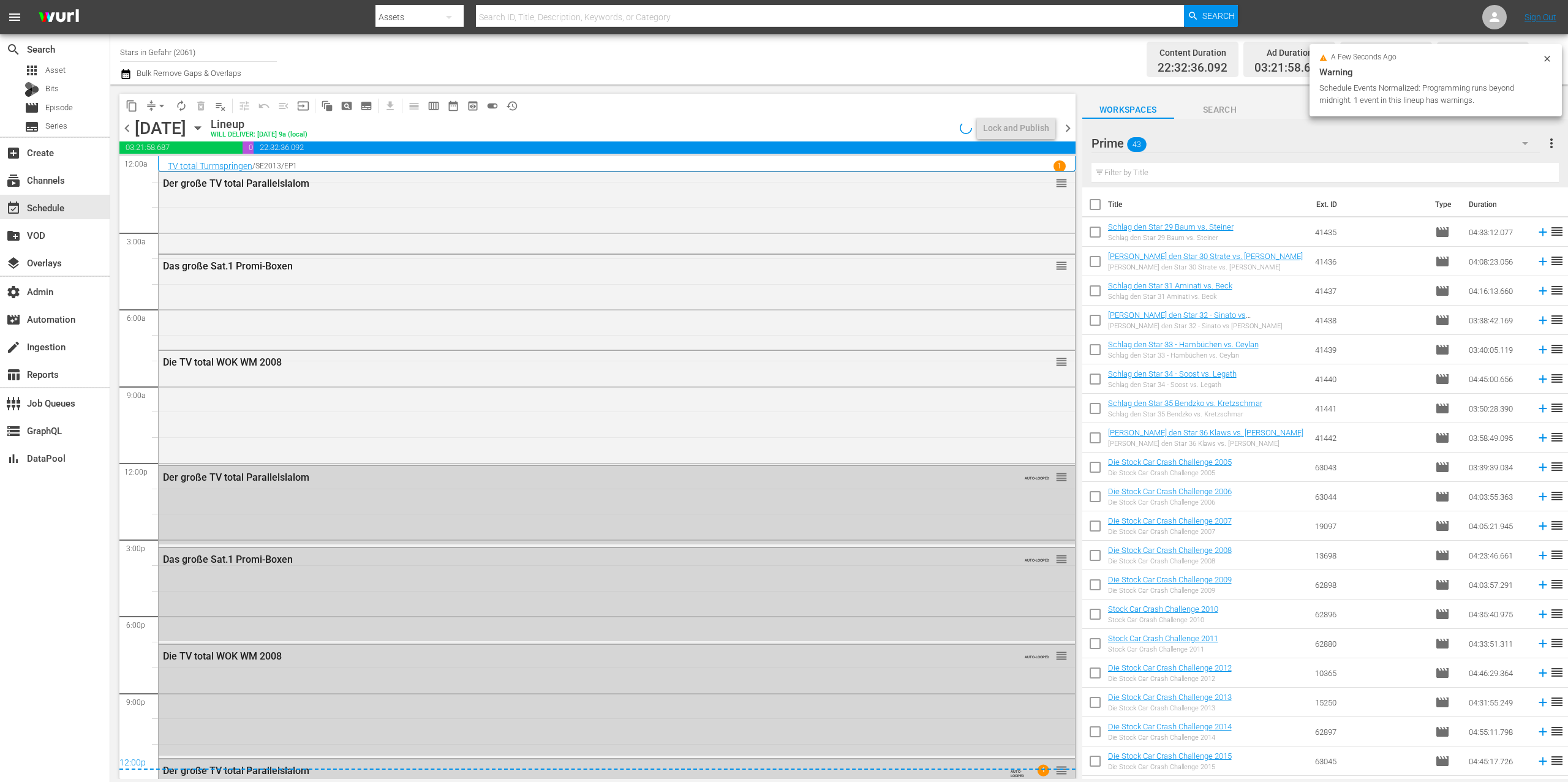
click at [125, 128] on span "chevron_left" at bounding box center [127, 128] width 15 height 15
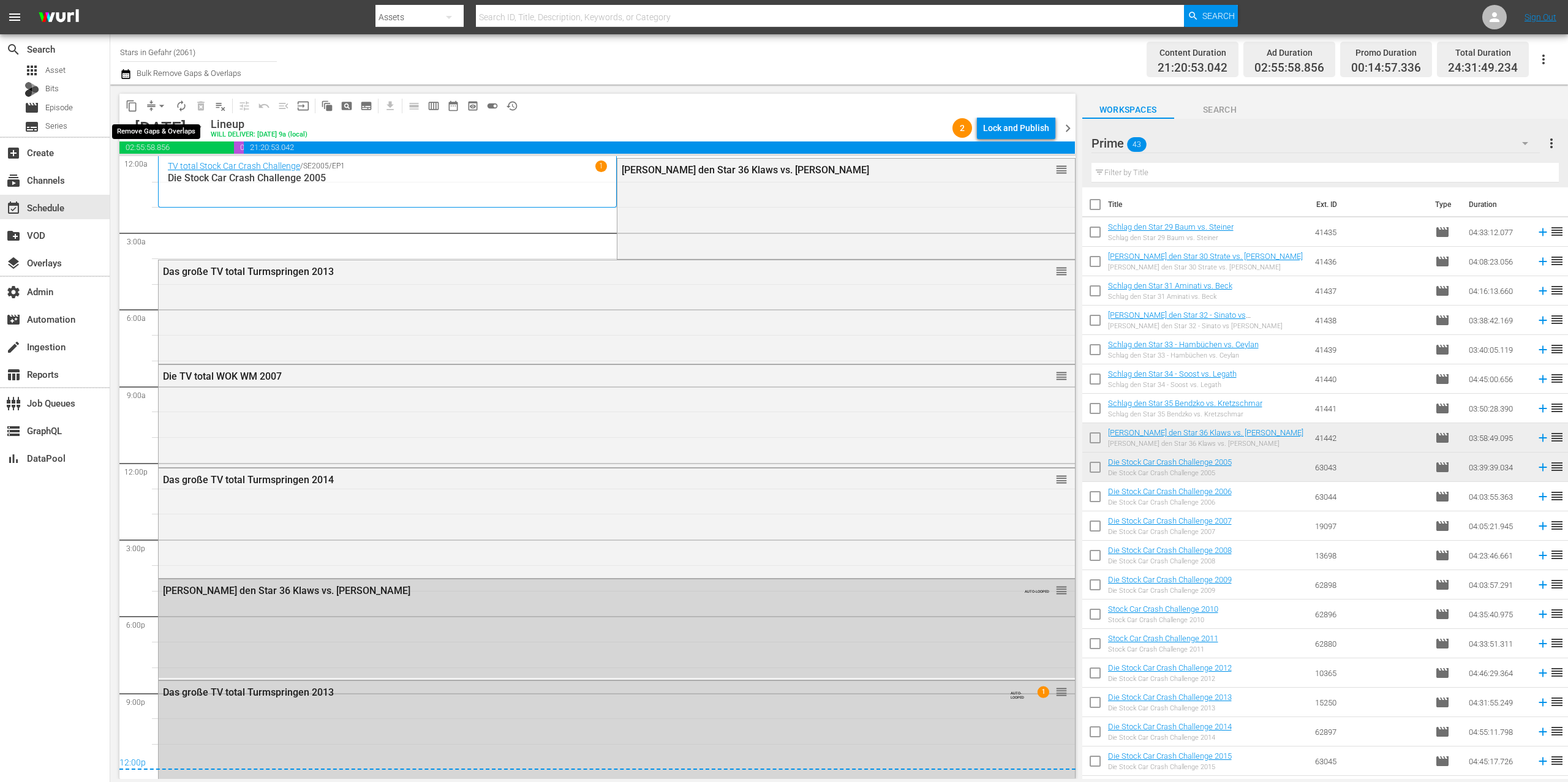
click at [160, 103] on span "arrow_drop_down" at bounding box center [162, 106] width 12 height 12
click at [194, 166] on li "Align to End of Previous Day" at bounding box center [162, 171] width 128 height 20
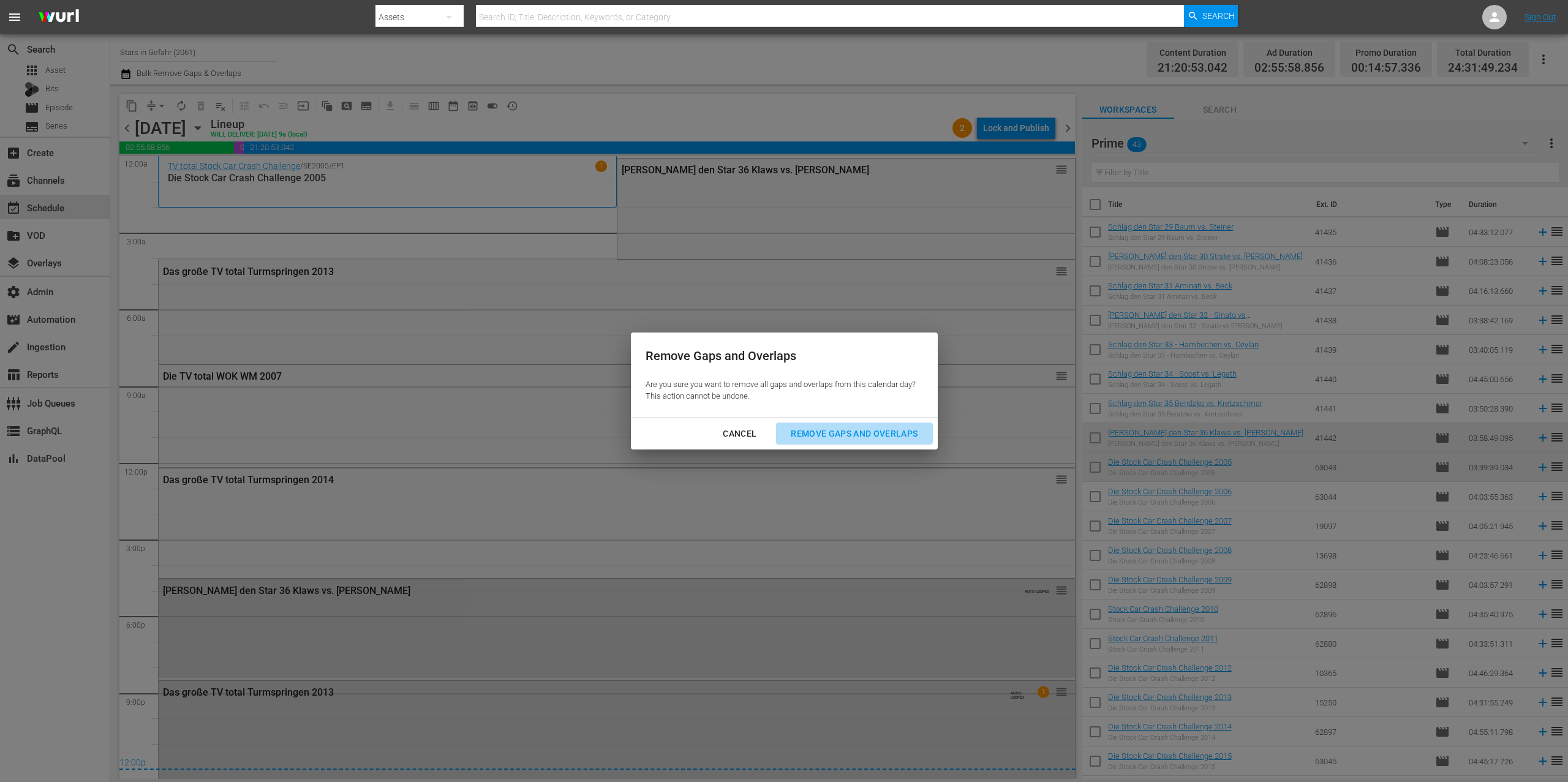
click at [886, 435] on div "Remove Gaps and Overlaps" at bounding box center [854, 434] width 146 height 15
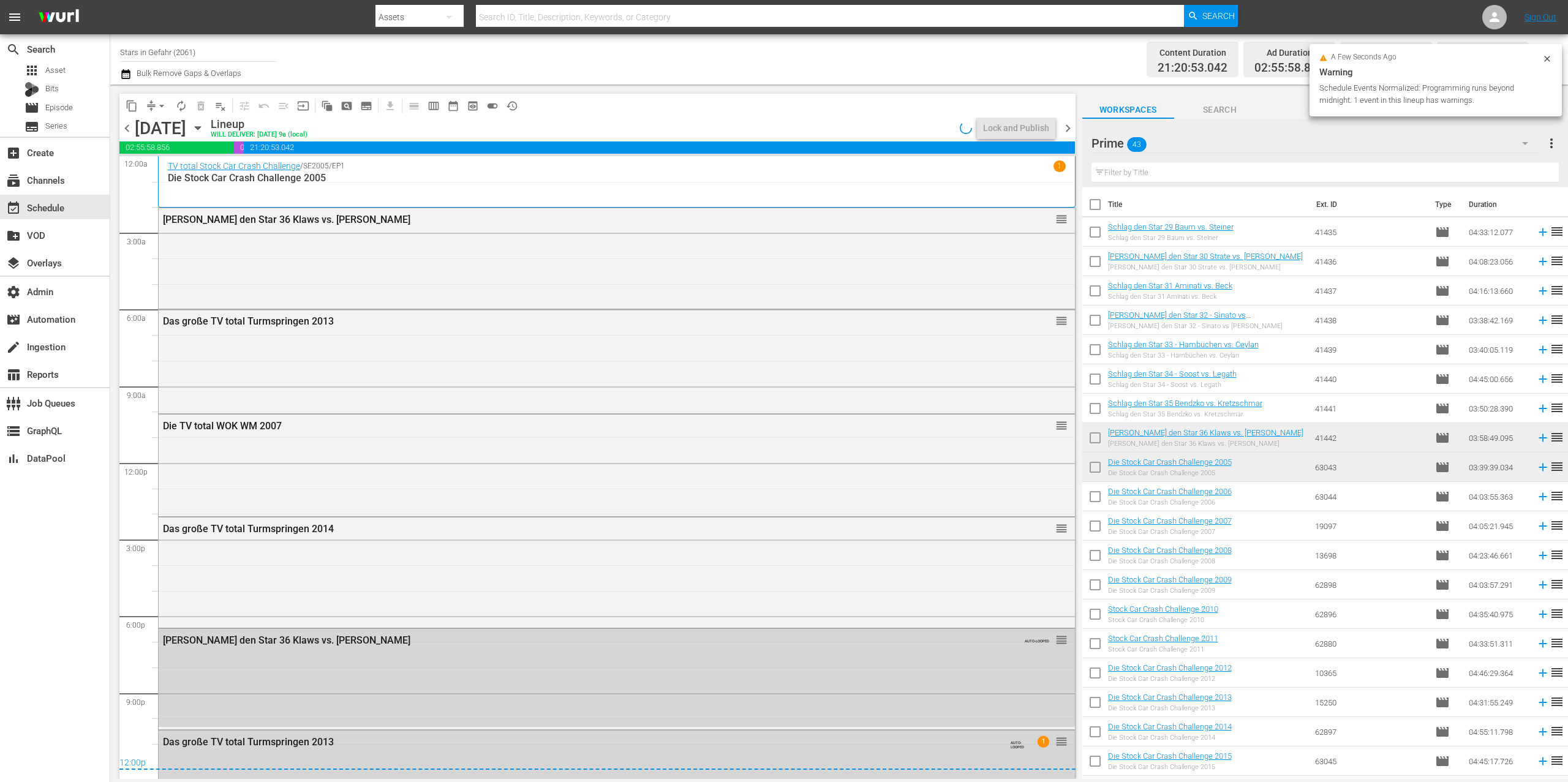
click at [132, 128] on span "chevron_left" at bounding box center [127, 128] width 15 height 15
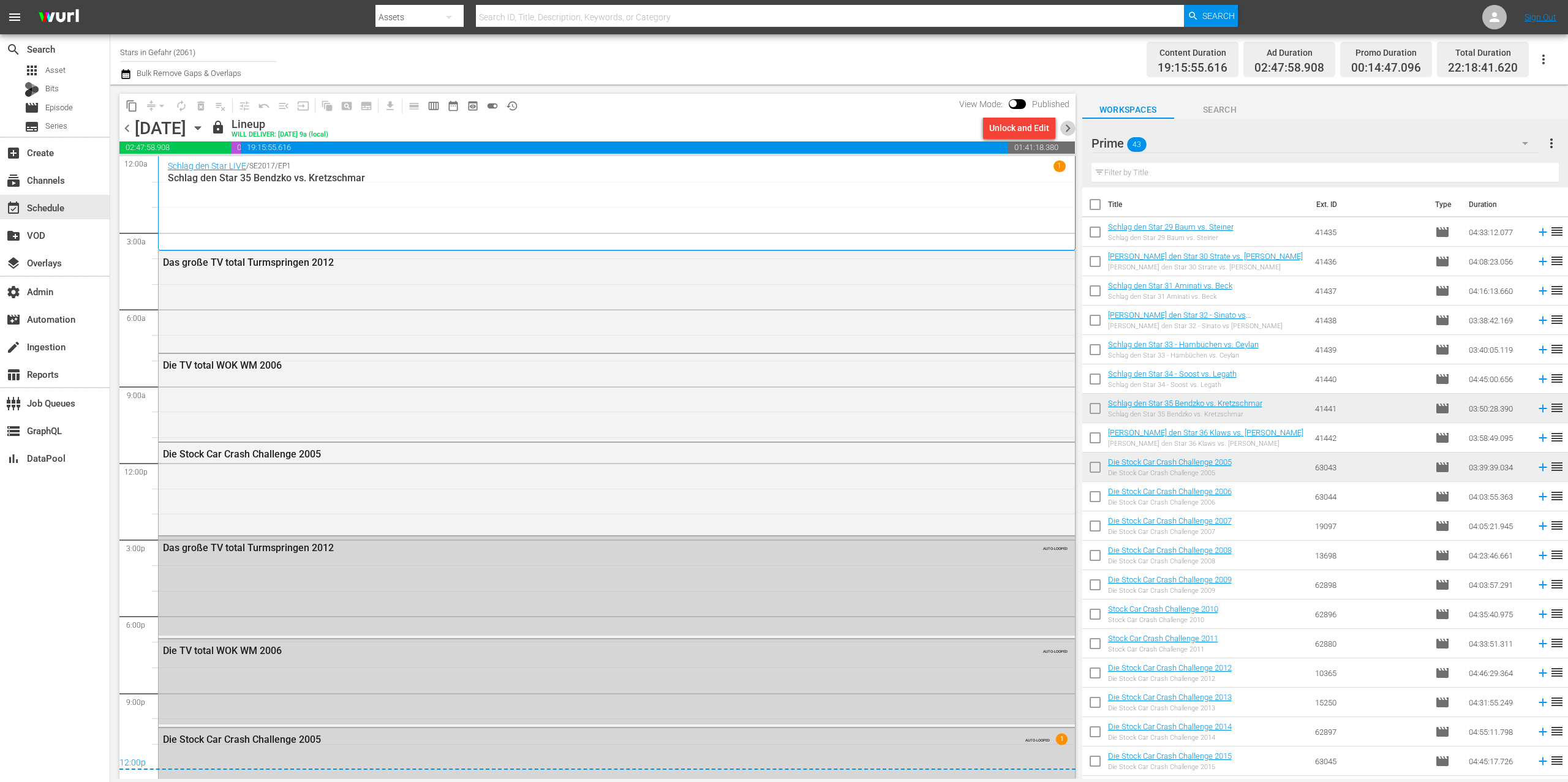
click at [1074, 134] on span "chevron_right" at bounding box center [1067, 128] width 15 height 15
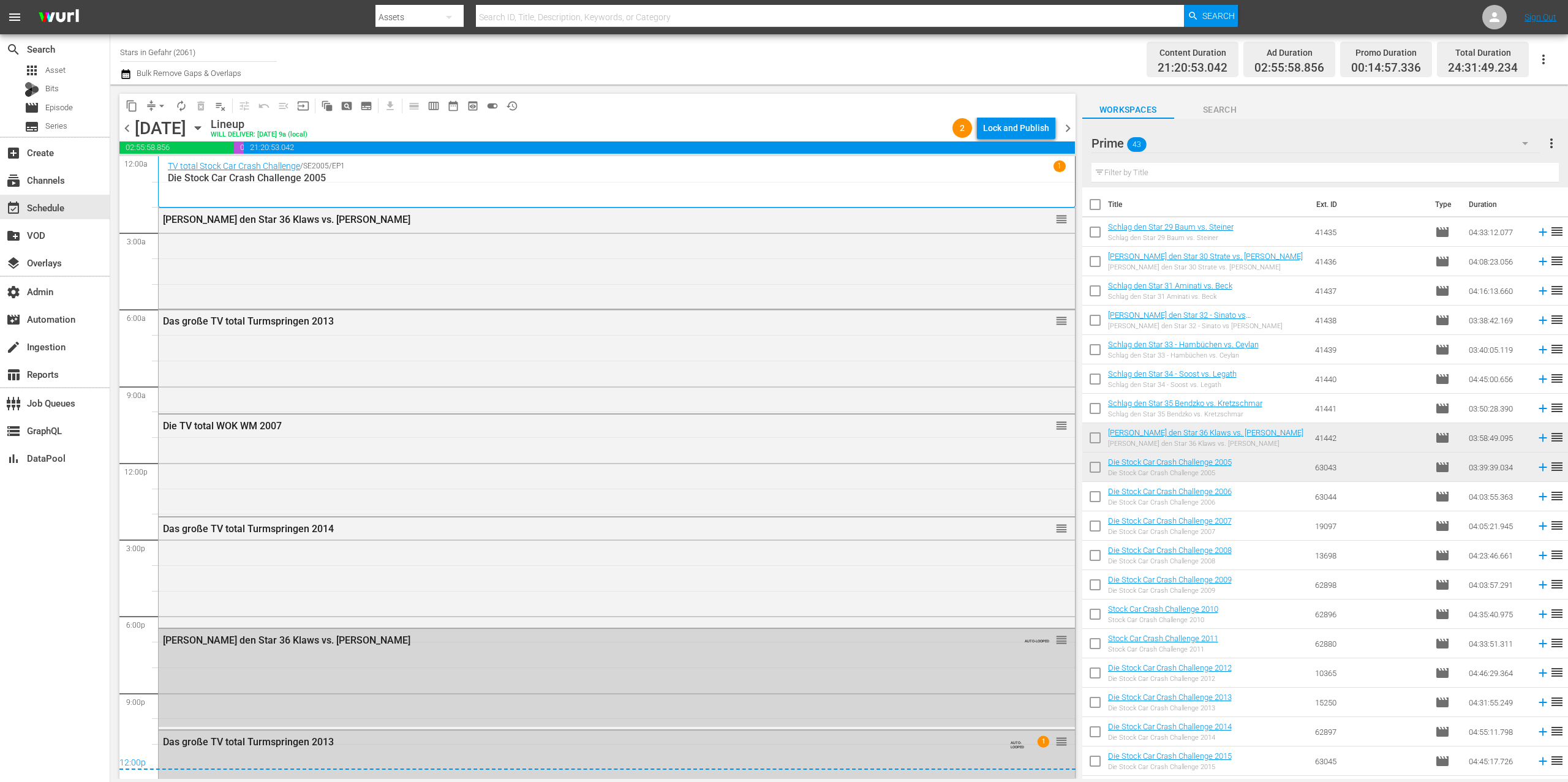
click at [429, 107] on span "calendar_view_week_outlined" at bounding box center [434, 106] width 12 height 12
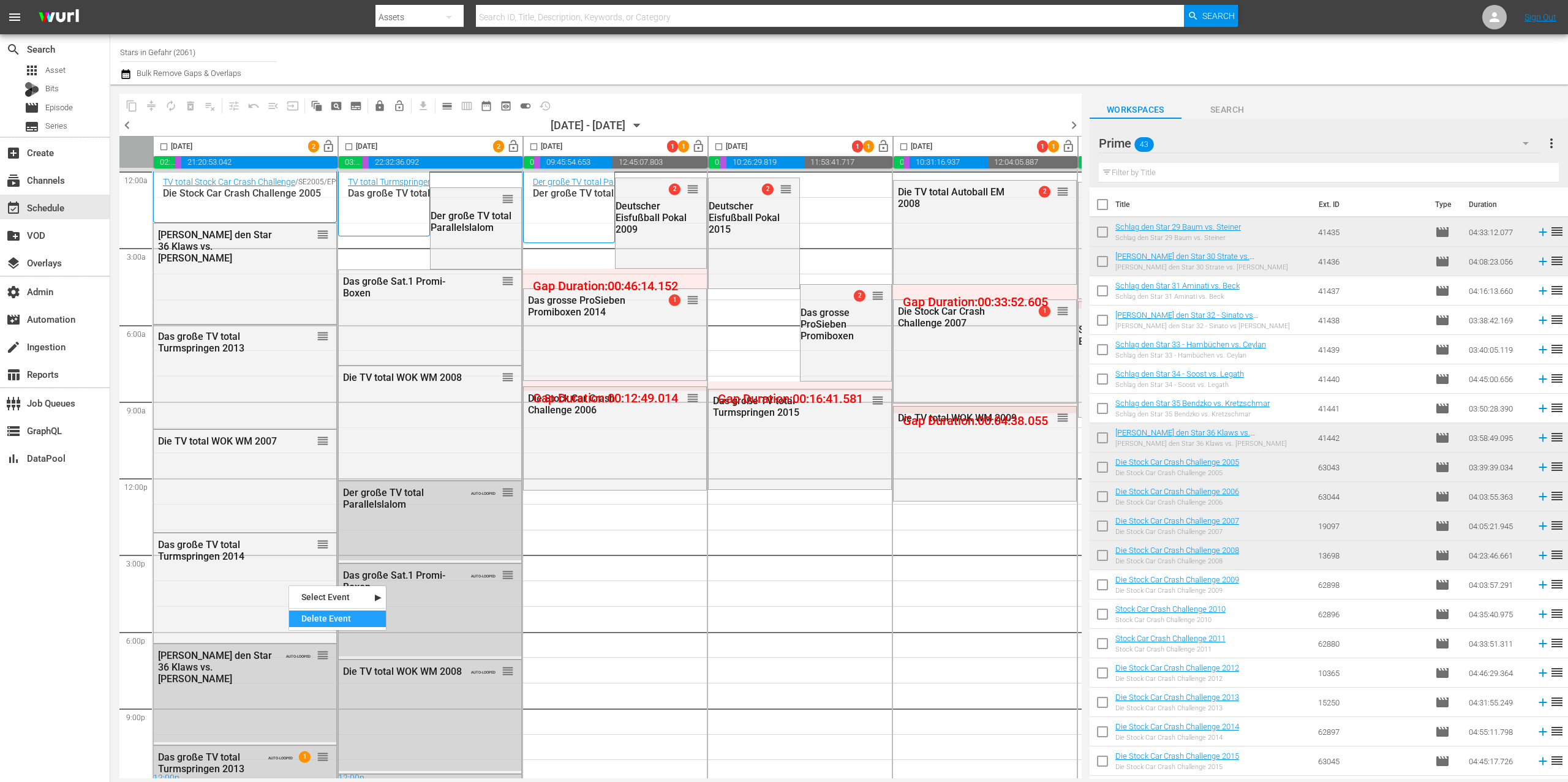
click at [338, 616] on div "Delete Event" at bounding box center [338, 618] width 97 height 17
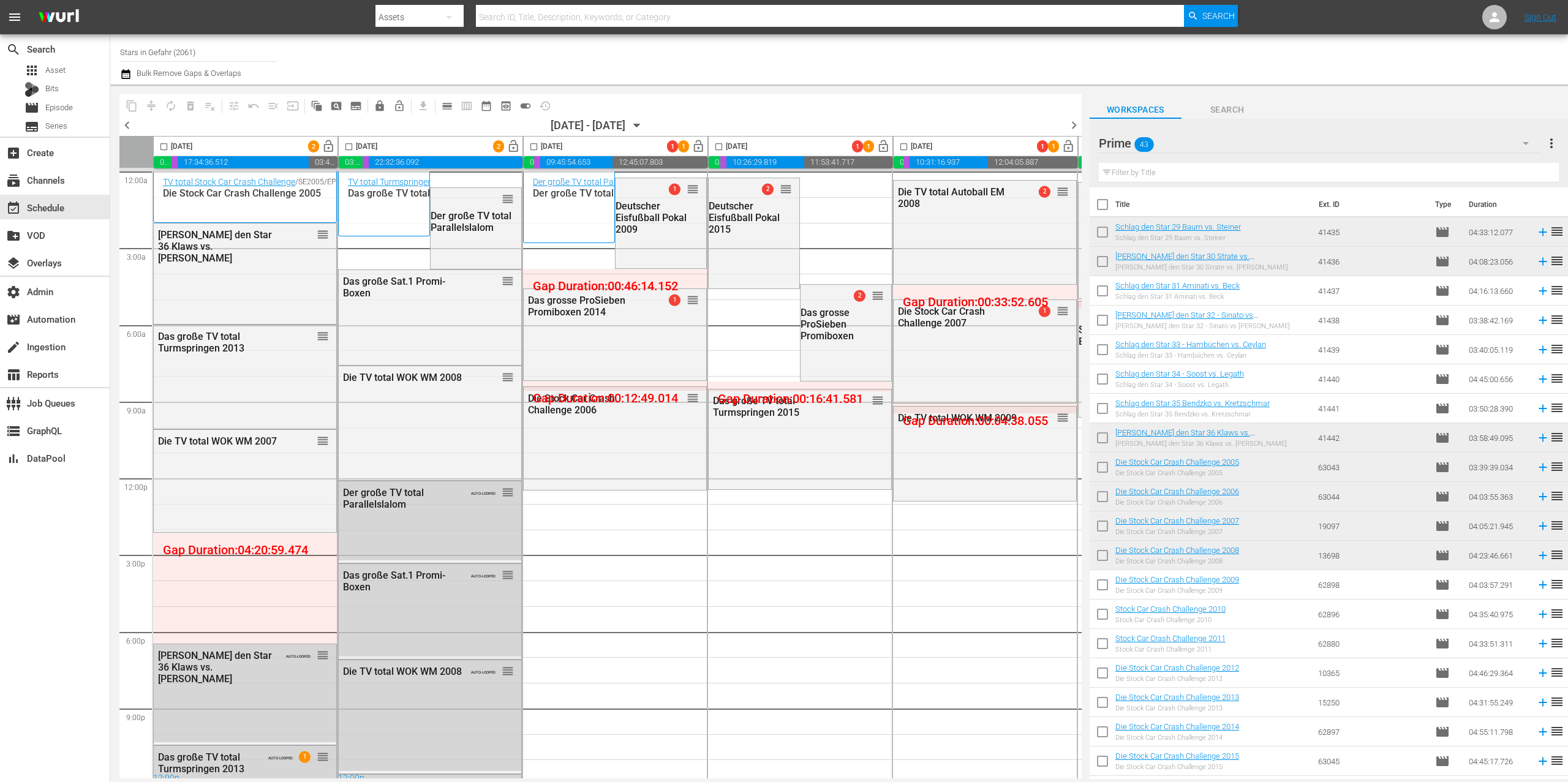
scroll to position [11, 0]
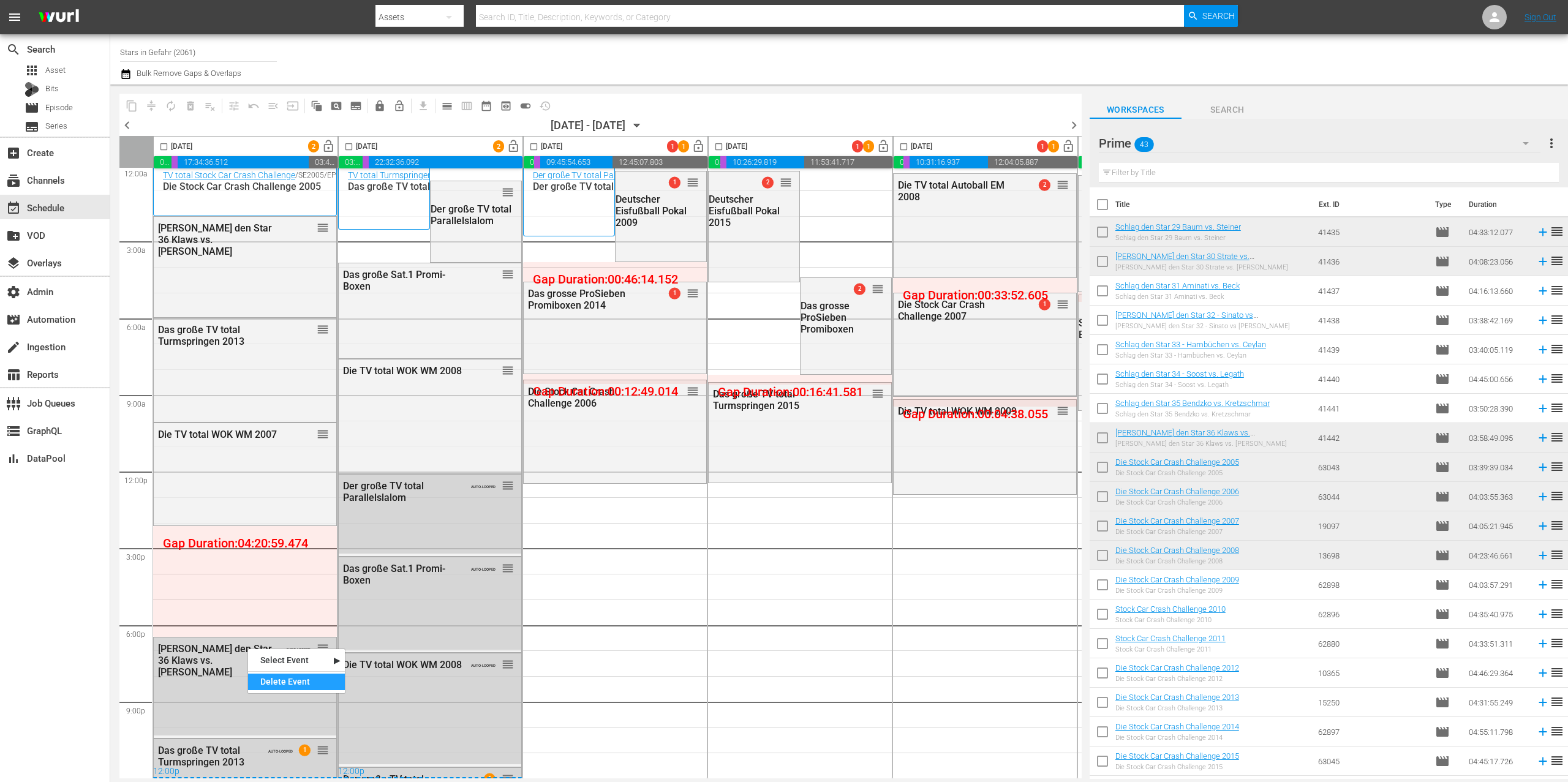
click at [305, 683] on div "Delete Event" at bounding box center [297, 682] width 97 height 17
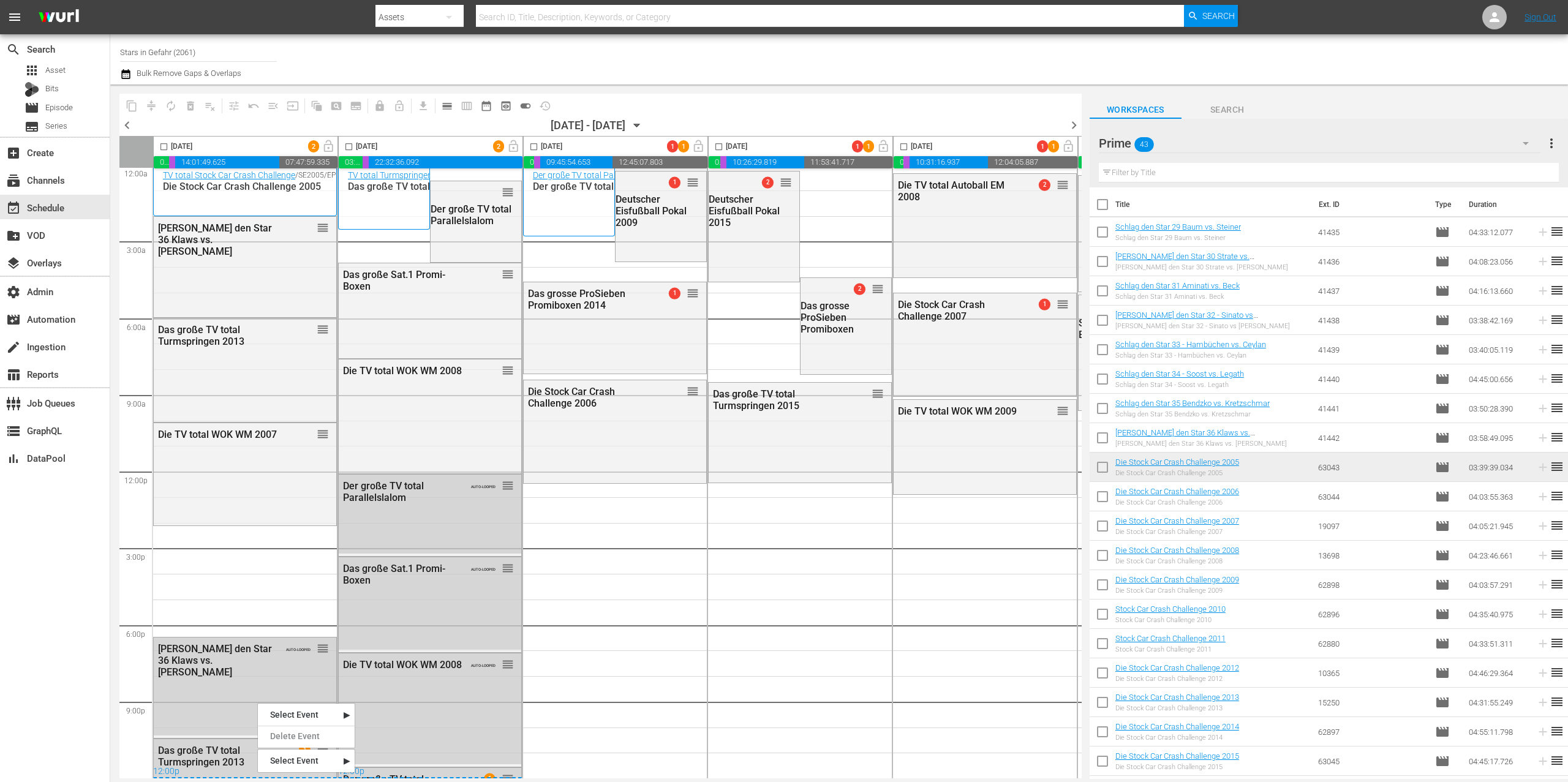
click at [284, 763] on div "12:00a 3:00a 6:00a 9:00a 12:00p 3:00p 6:00p 9:00p Select Event Schlag den Star …" at bounding box center [601, 470] width 963 height 618
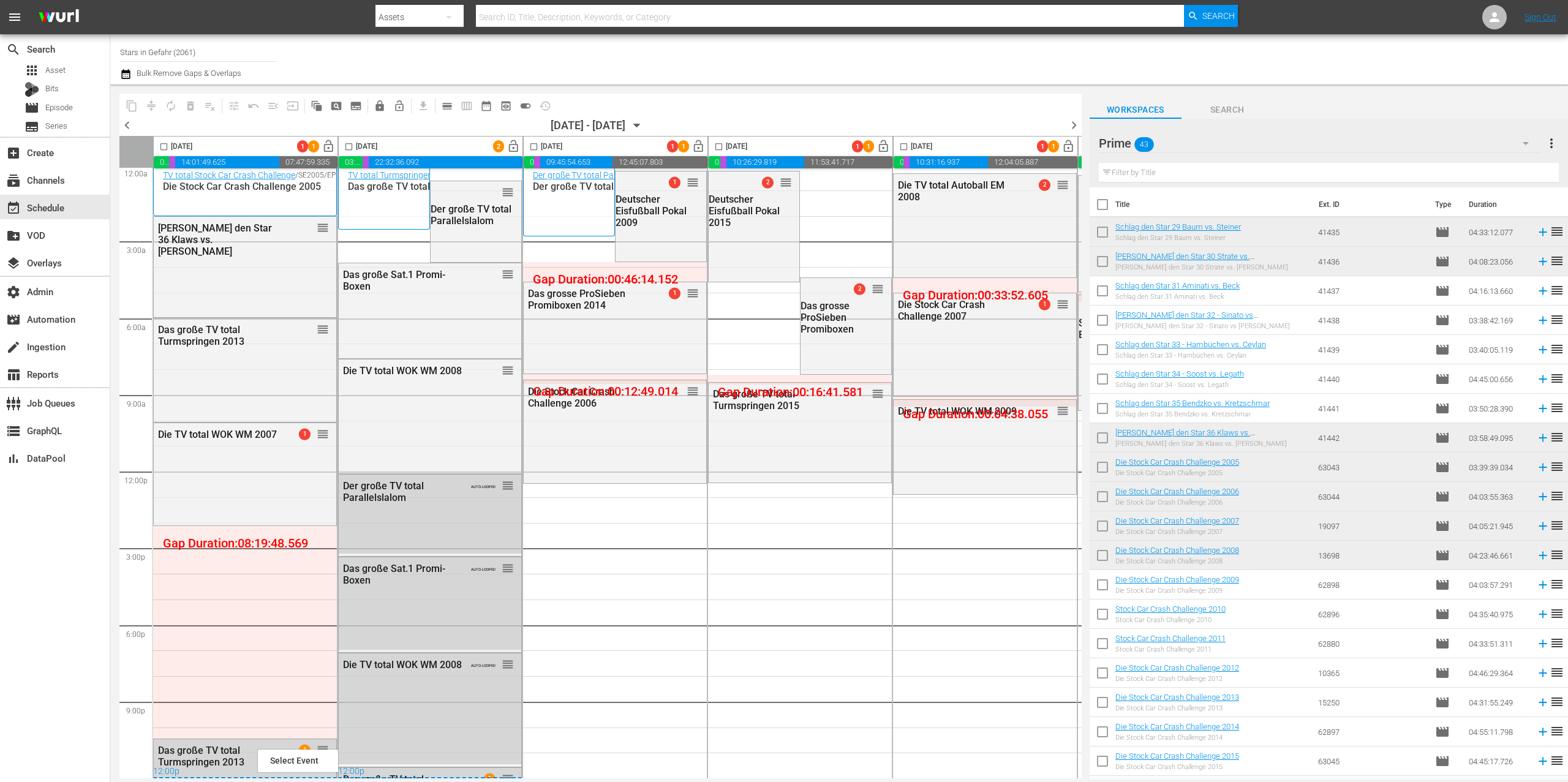
click at [167, 140] on span at bounding box center [164, 147] width 14 height 14
click at [162, 149] on input "checkbox" at bounding box center [164, 150] width 14 height 14
checkbox input "true"
click at [177, 106] on span "autorenew_outlined" at bounding box center [171, 106] width 12 height 12
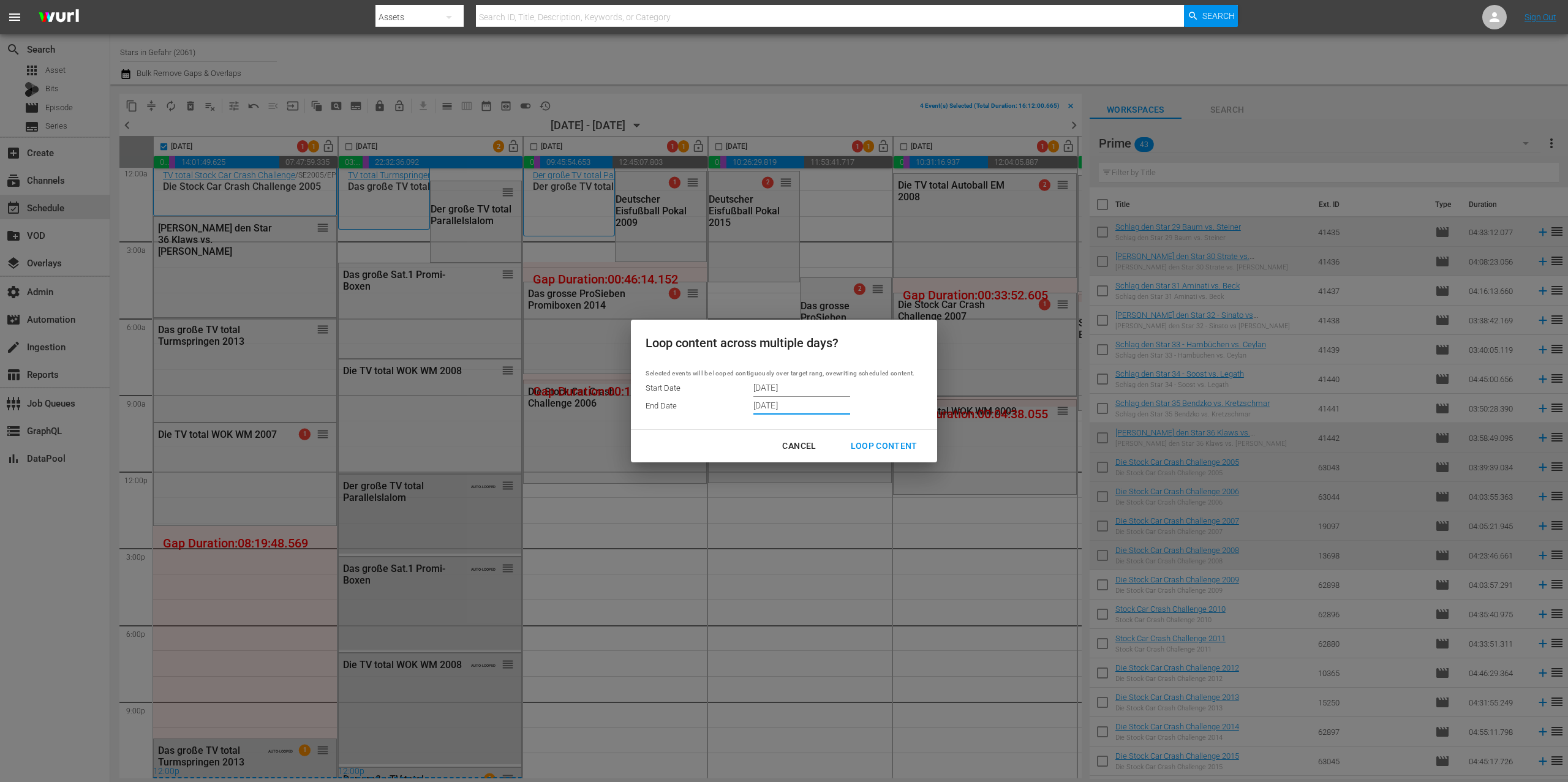
click at [775, 405] on input "[DATE]" at bounding box center [802, 406] width 97 height 18
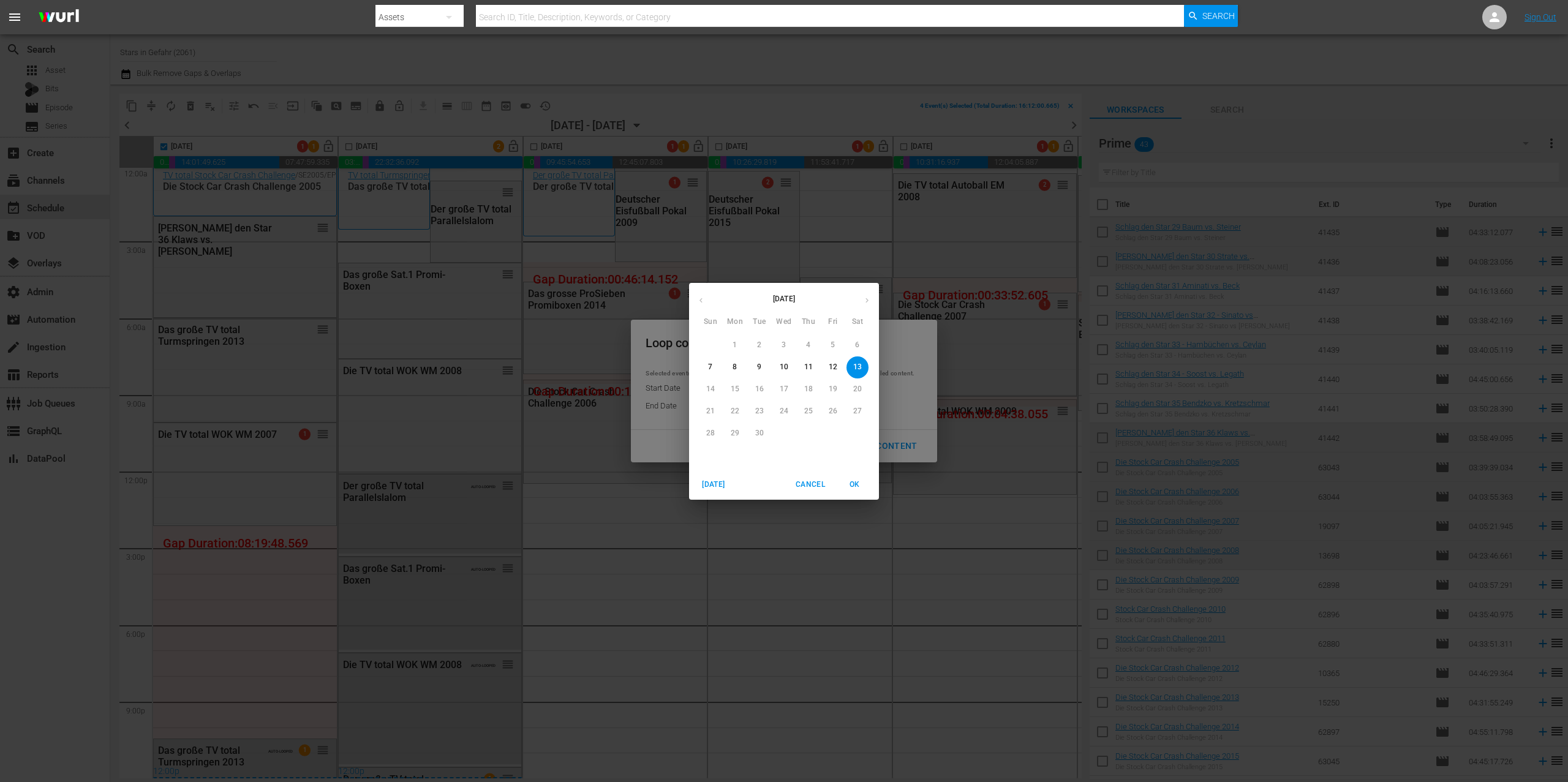
click at [707, 364] on span "7" at bounding box center [710, 367] width 22 height 11
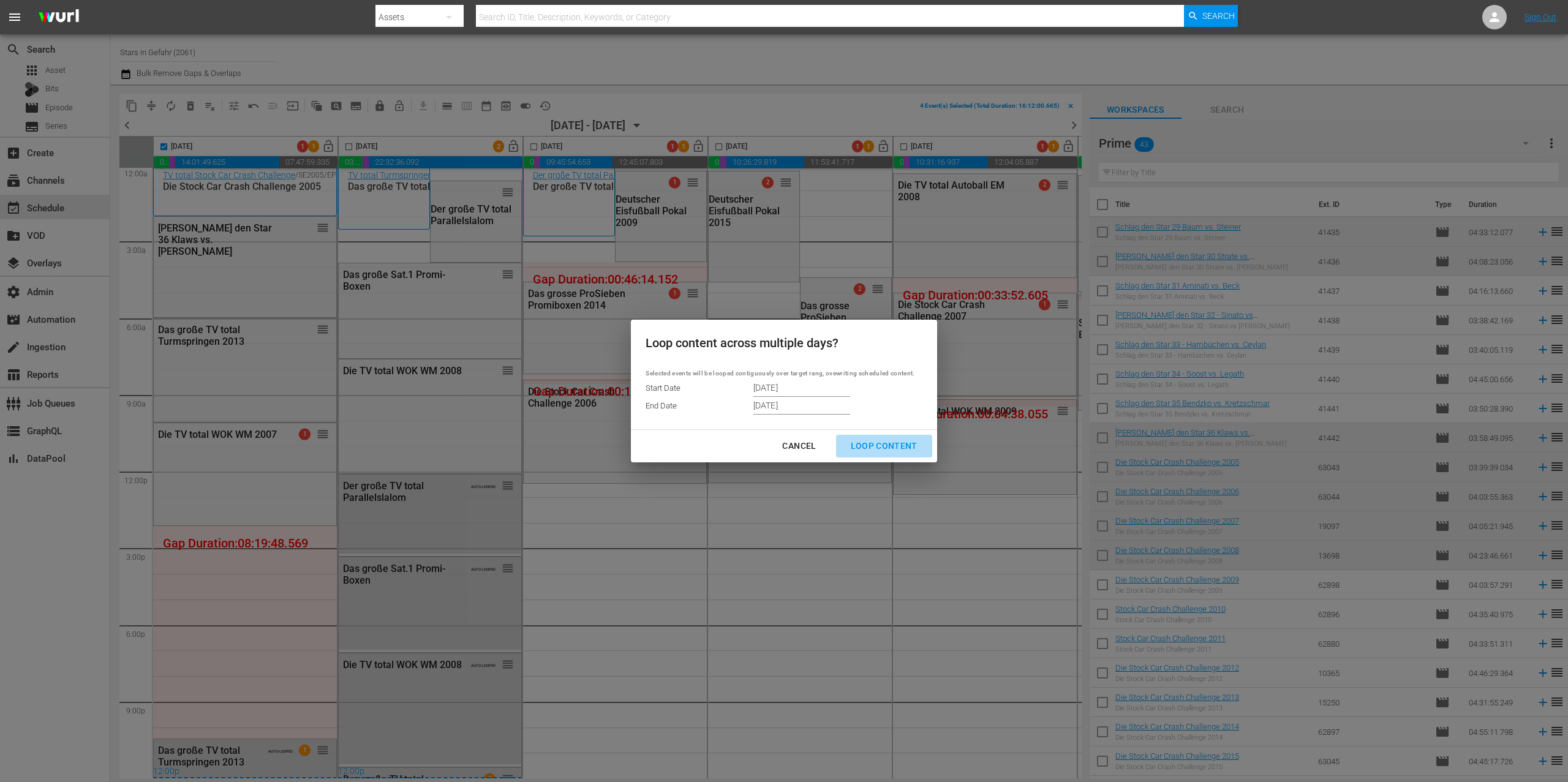
click at [890, 442] on div "Loop Content" at bounding box center [884, 445] width 86 height 15
type input "[DATE]"
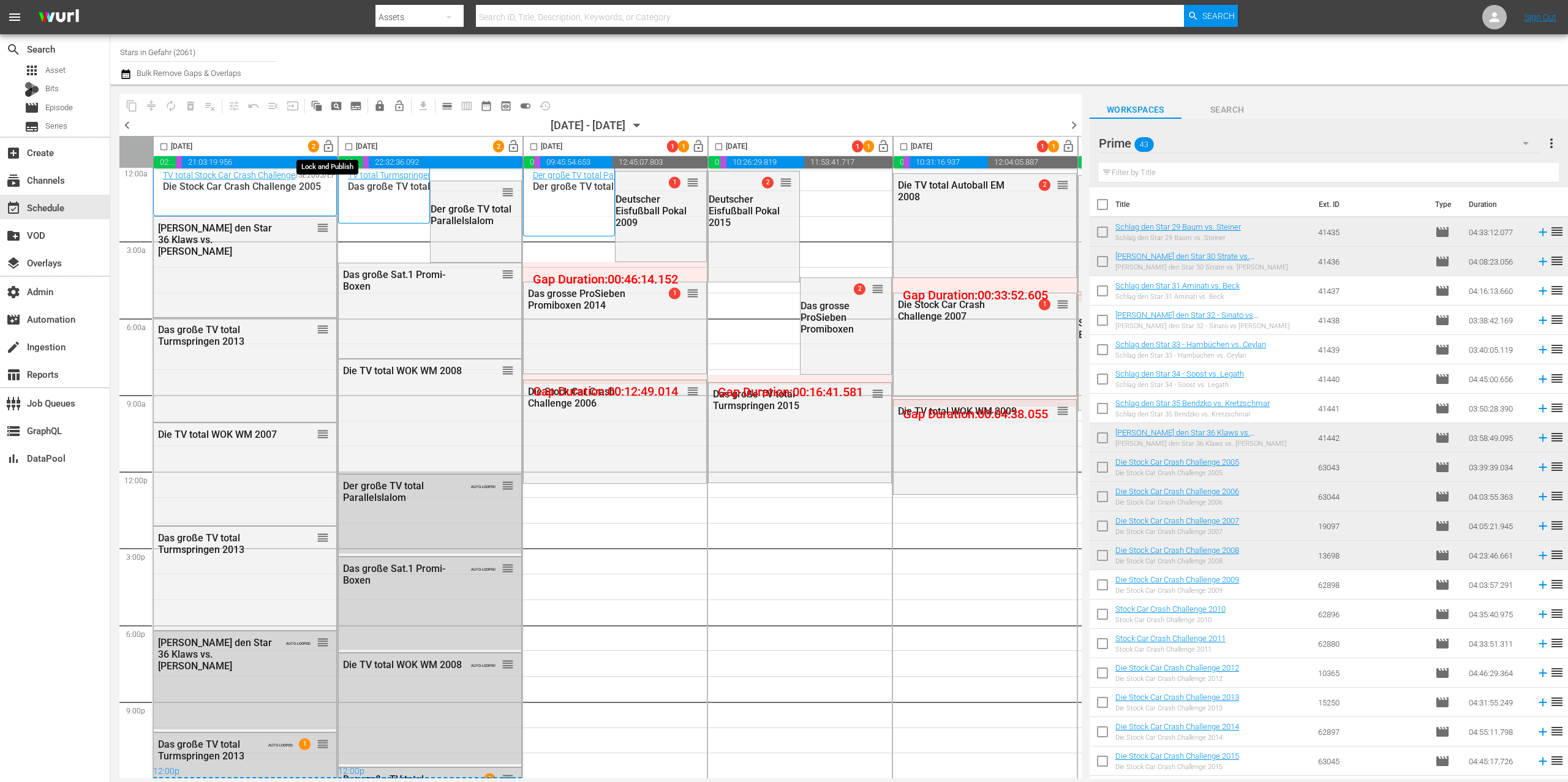
click at [331, 146] on span "lock_open" at bounding box center [329, 147] width 14 height 14
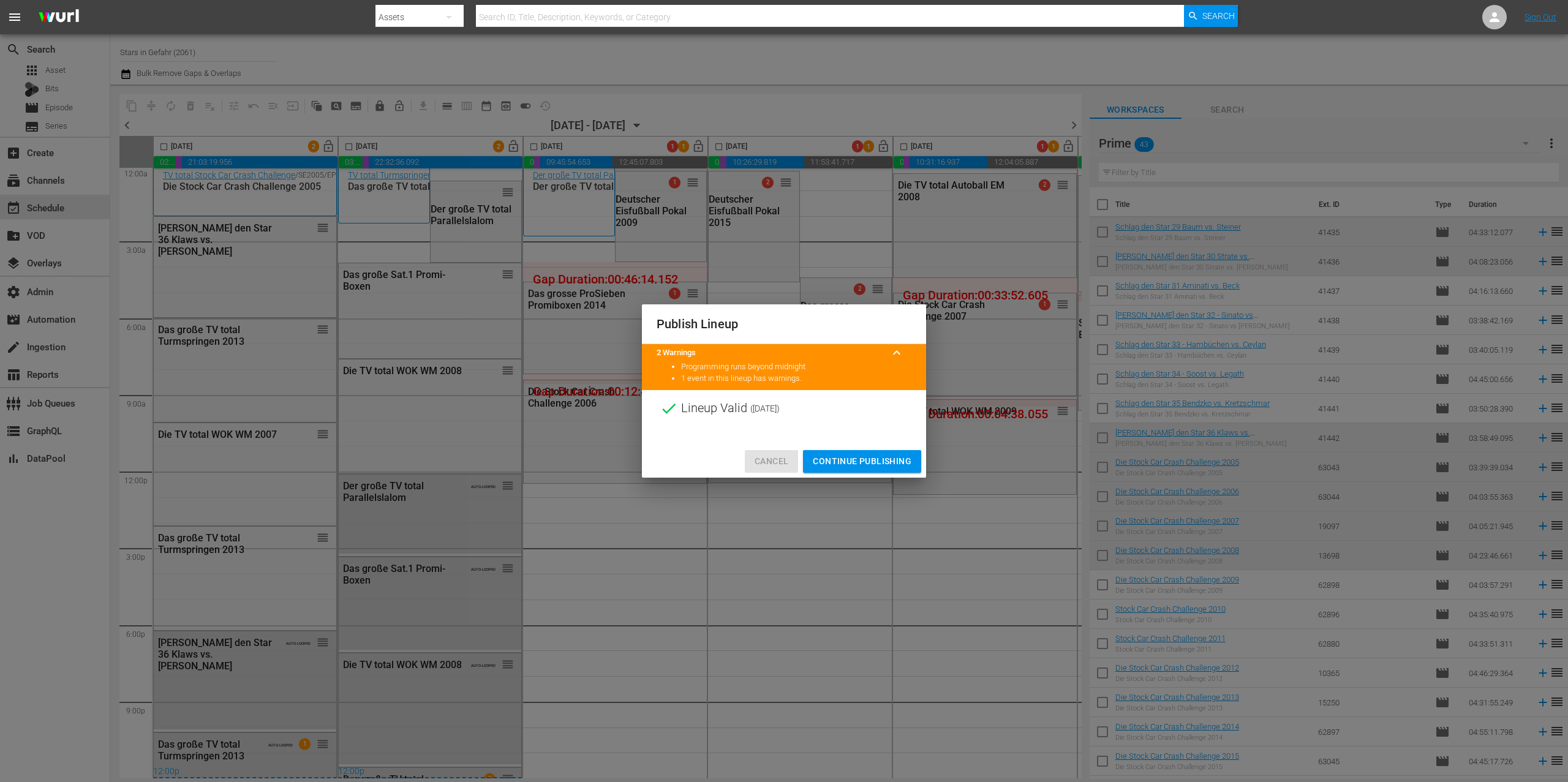
click at [775, 461] on span "Cancel" at bounding box center [772, 461] width 33 height 15
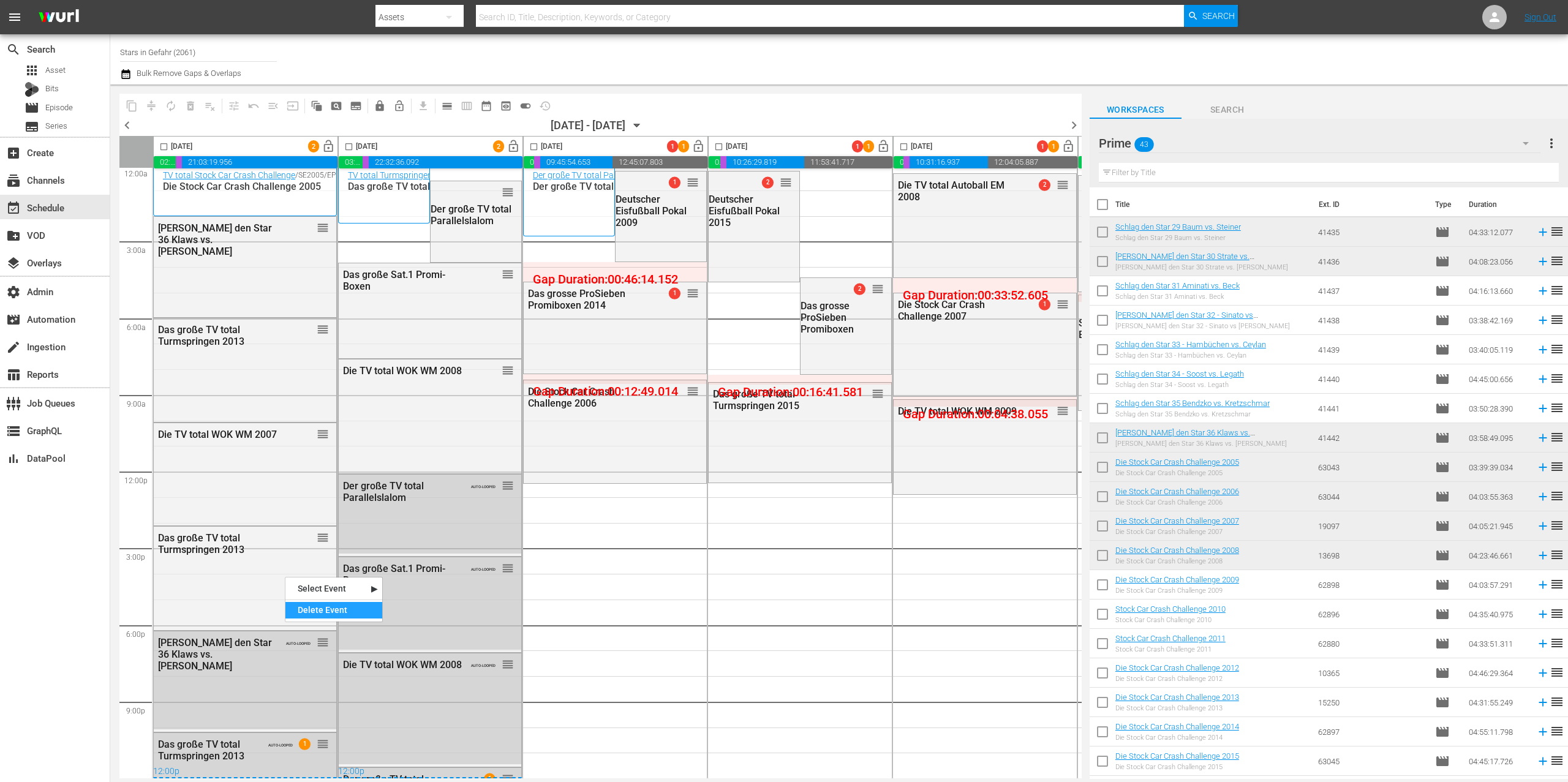
click at [340, 614] on div "Delete Event" at bounding box center [333, 610] width 97 height 17
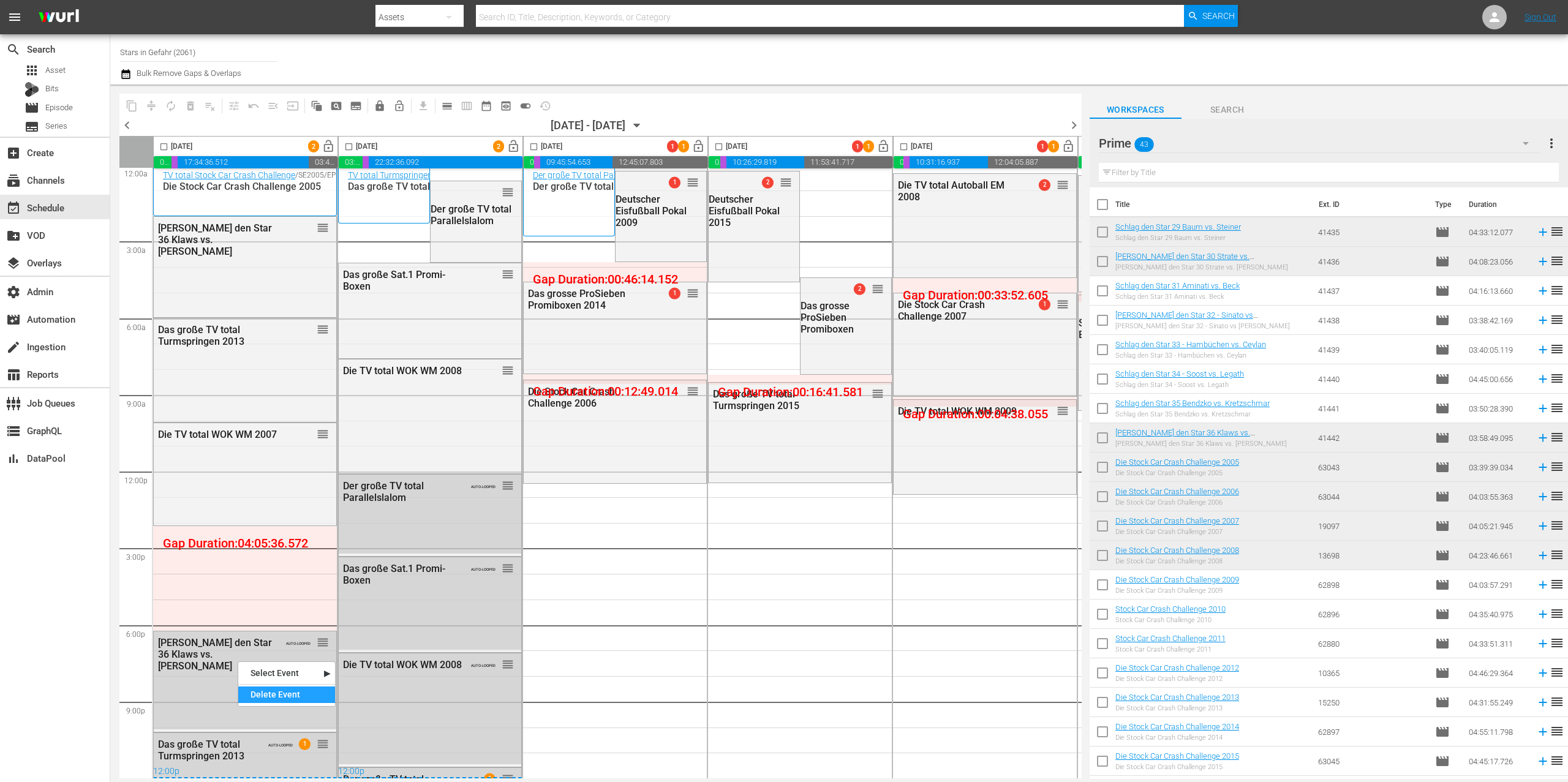
click at [274, 687] on div "Delete Event" at bounding box center [287, 694] width 97 height 17
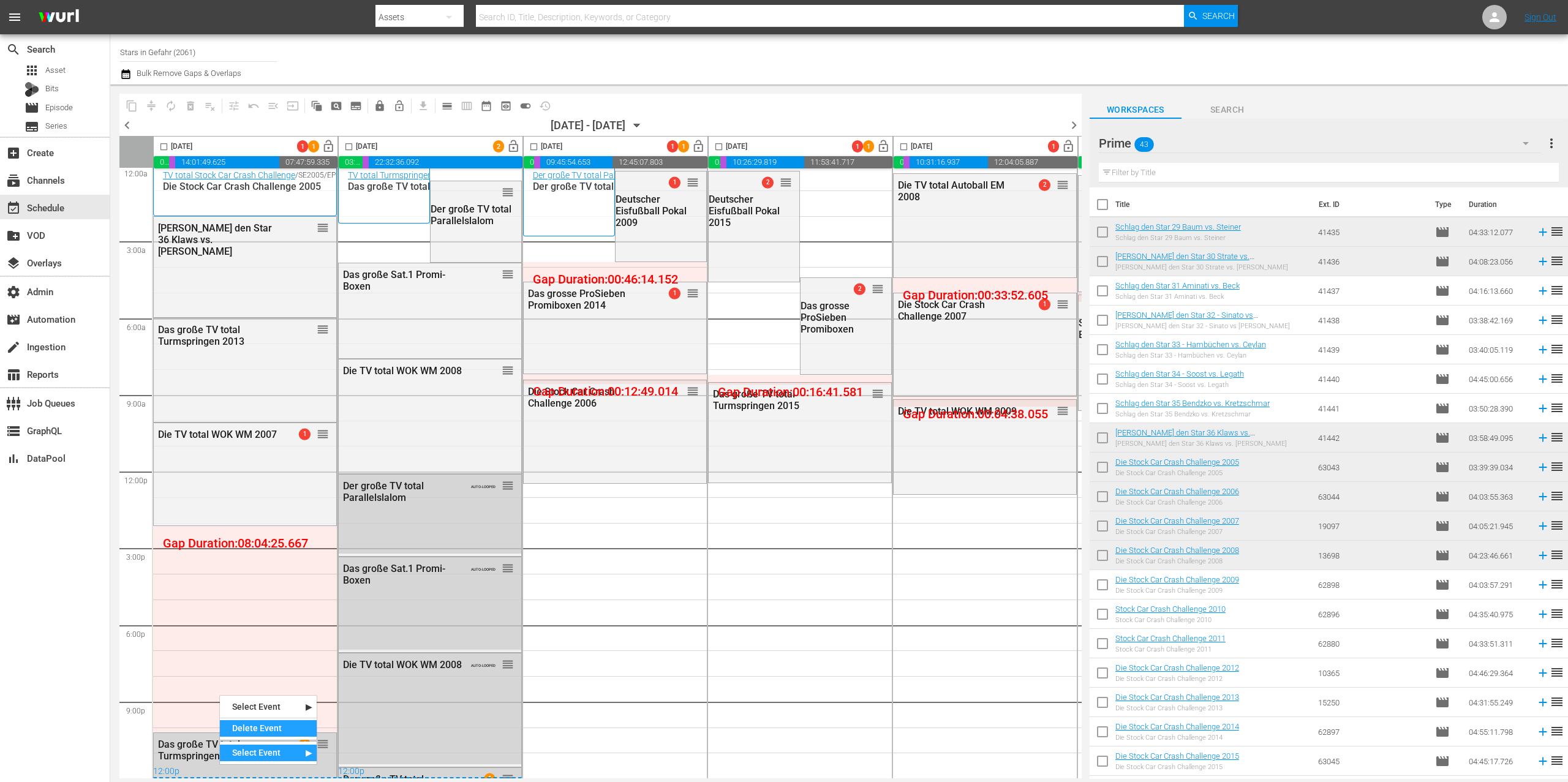
click at [256, 734] on div "Select Event Schlag den Star 36 Klaws vs. Kelly Delete Event Select Event Das g…" at bounding box center [245, 470] width 184 height 616
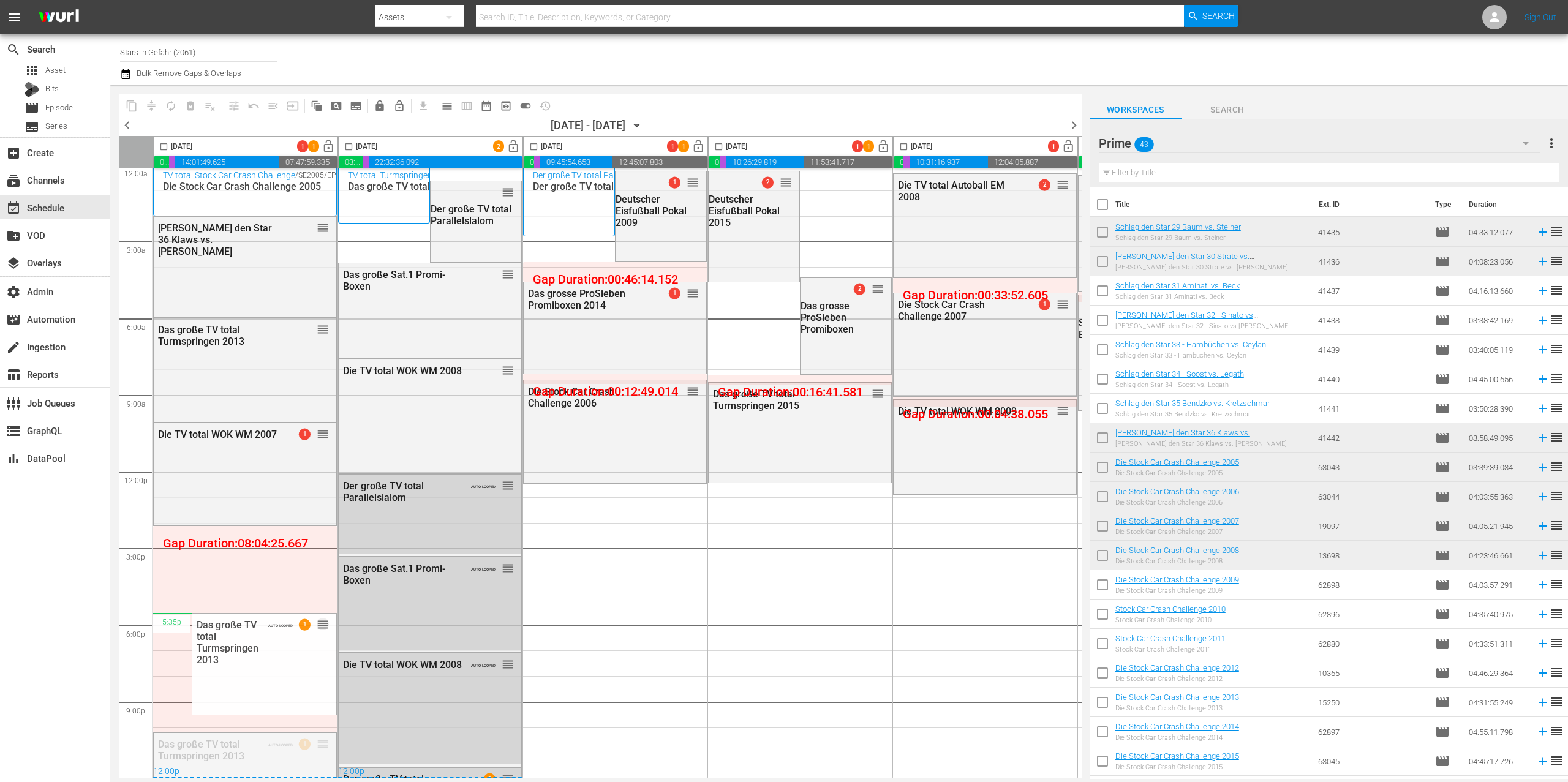
drag, startPoint x: 324, startPoint y: 737, endPoint x: 293, endPoint y: 610, distance: 130.7
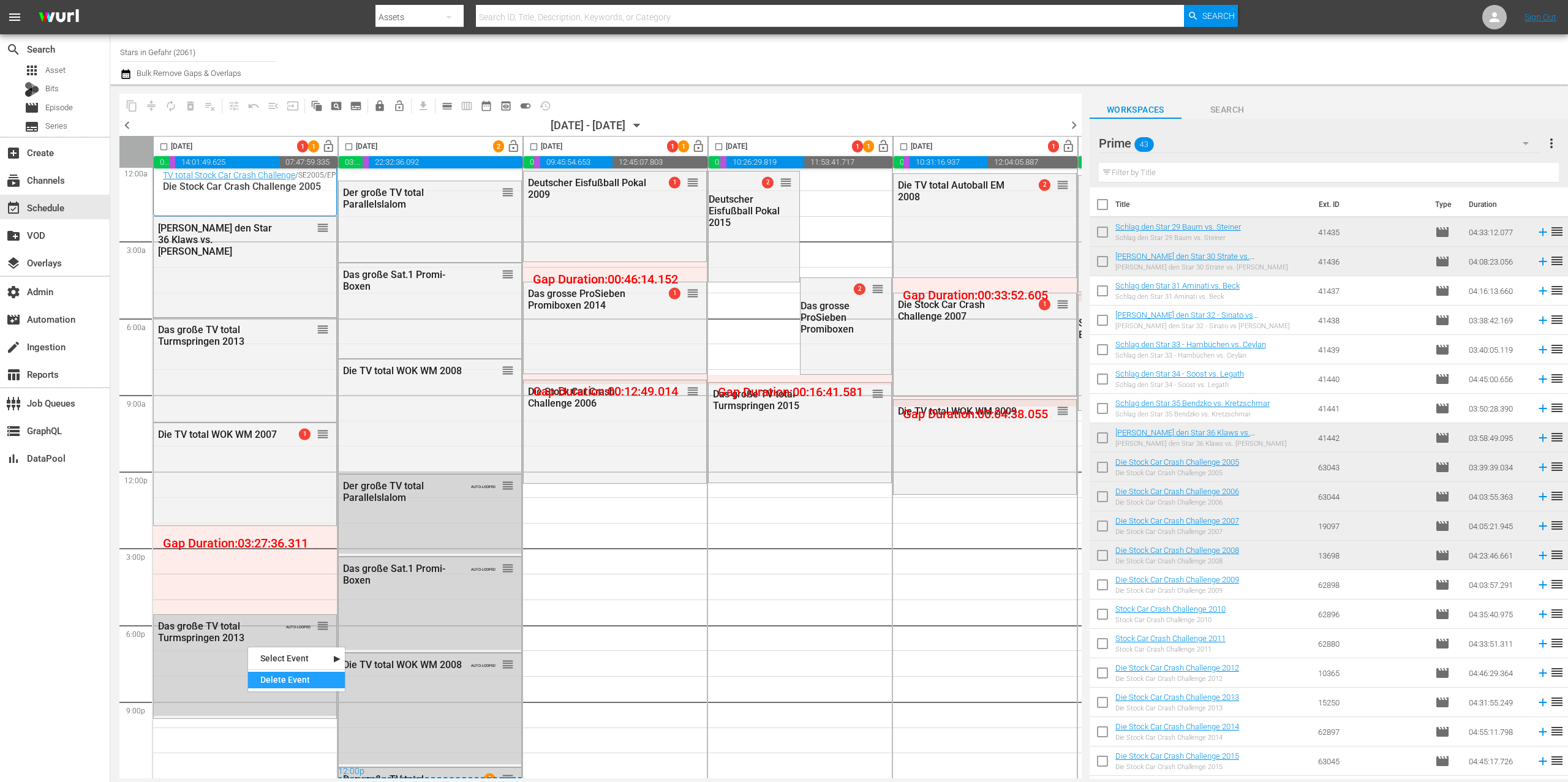
click at [294, 678] on div "Delete Event" at bounding box center [297, 680] width 97 height 17
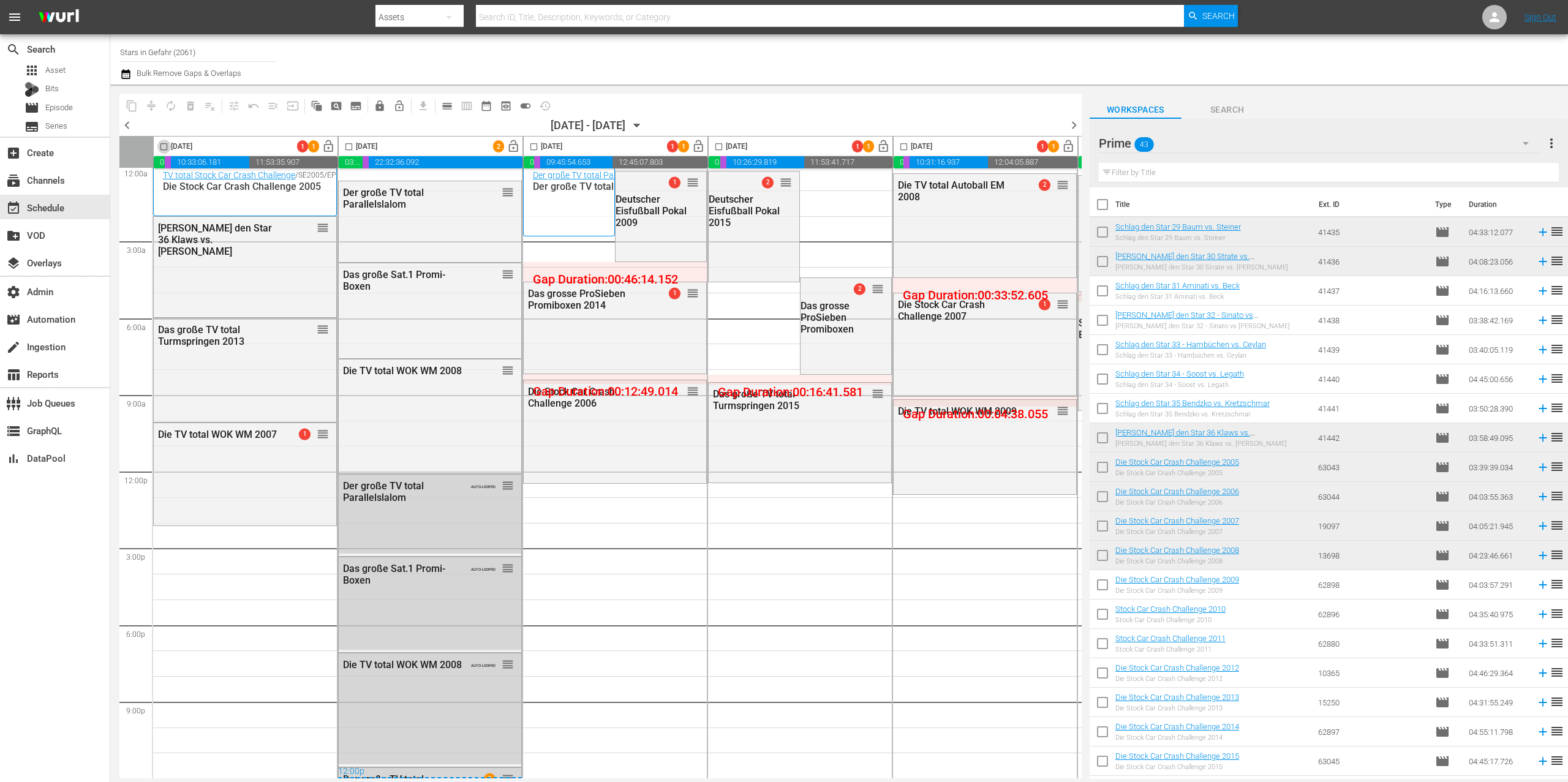
click at [166, 145] on input "checkbox" at bounding box center [164, 150] width 14 height 14
checkbox input "true"
click at [168, 106] on span "autorenew_outlined" at bounding box center [171, 106] width 12 height 12
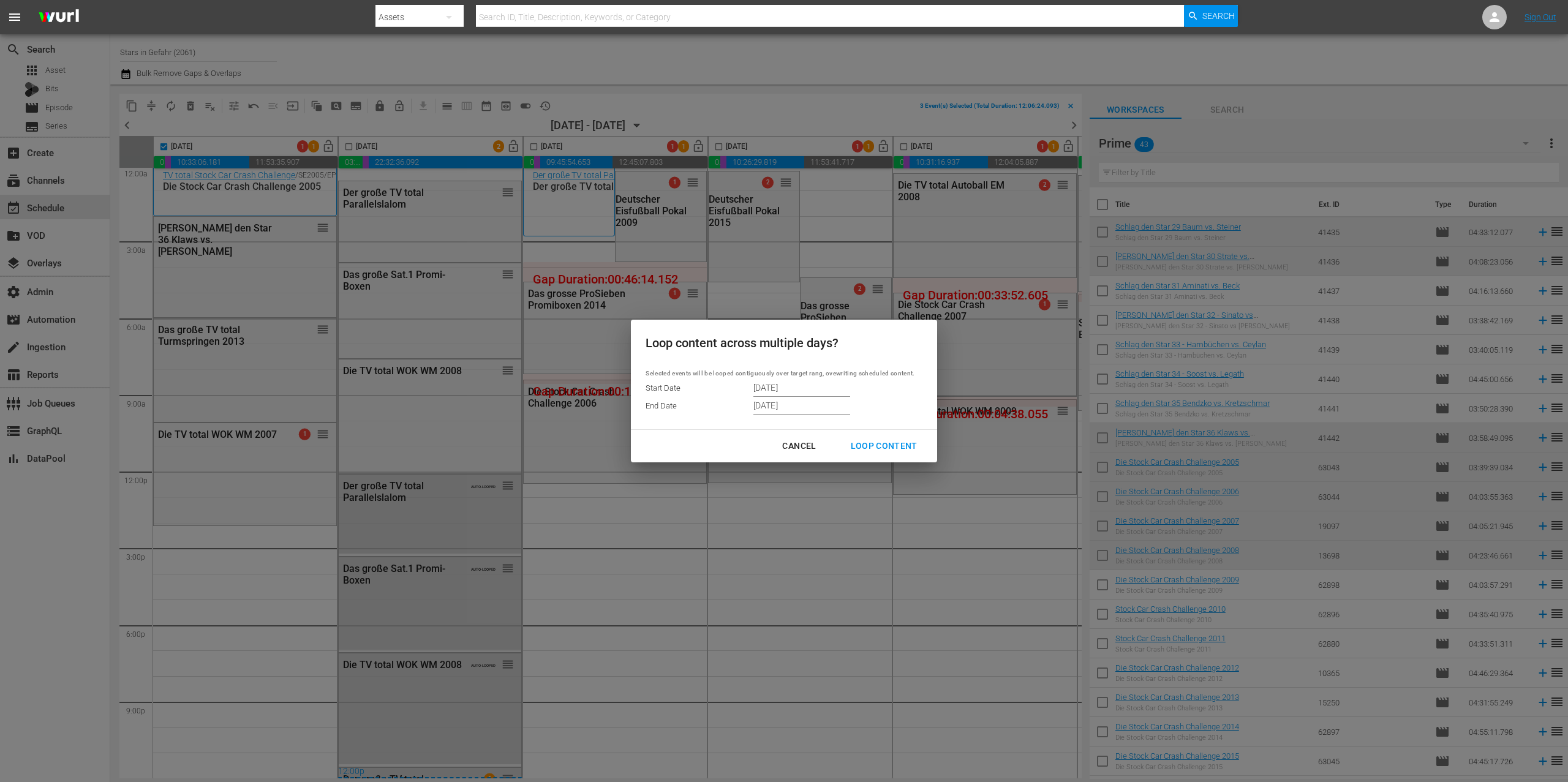
click at [771, 404] on input "[DATE]" at bounding box center [802, 406] width 97 height 18
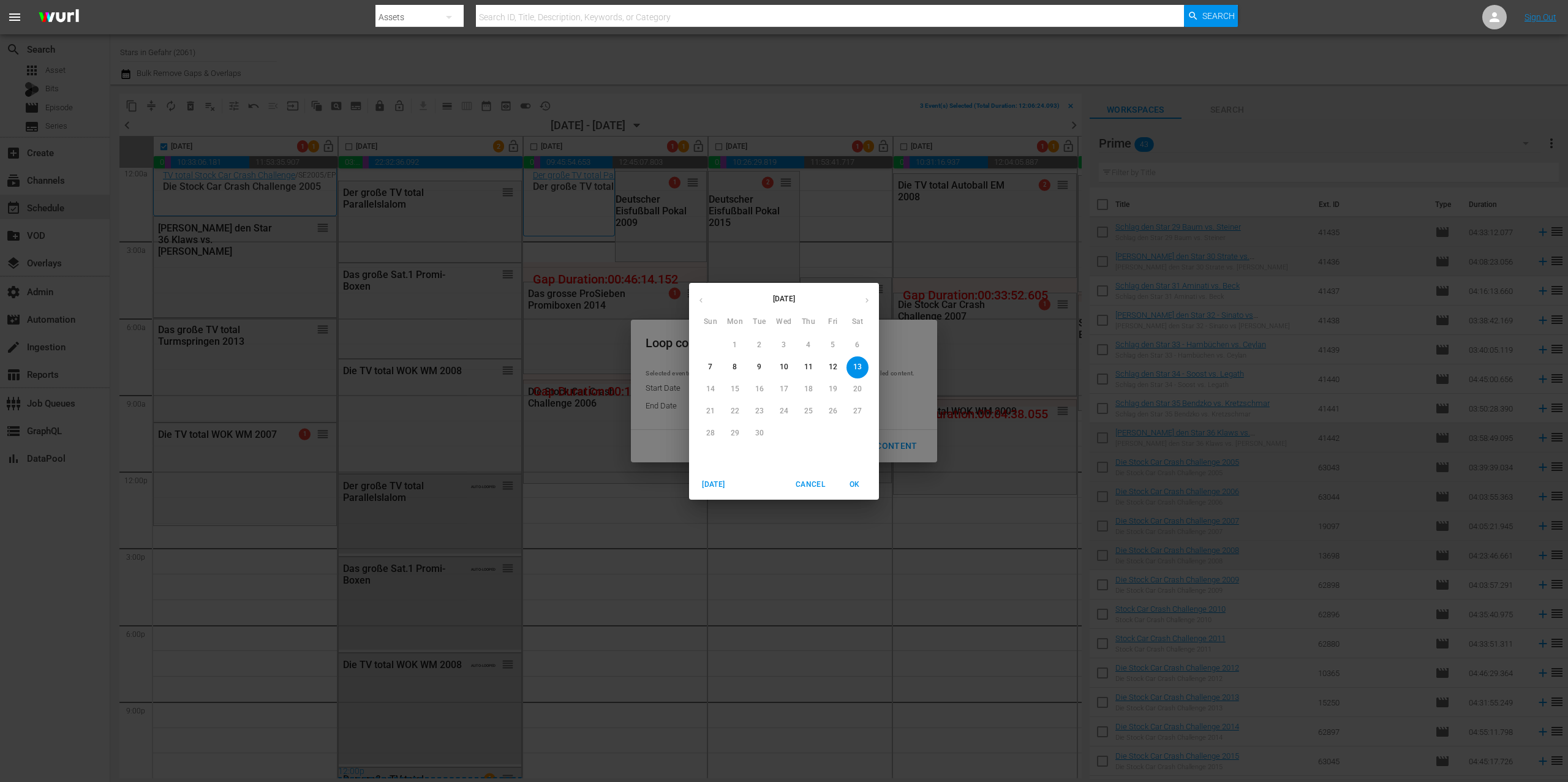
click at [711, 366] on p "7" at bounding box center [710, 367] width 4 height 11
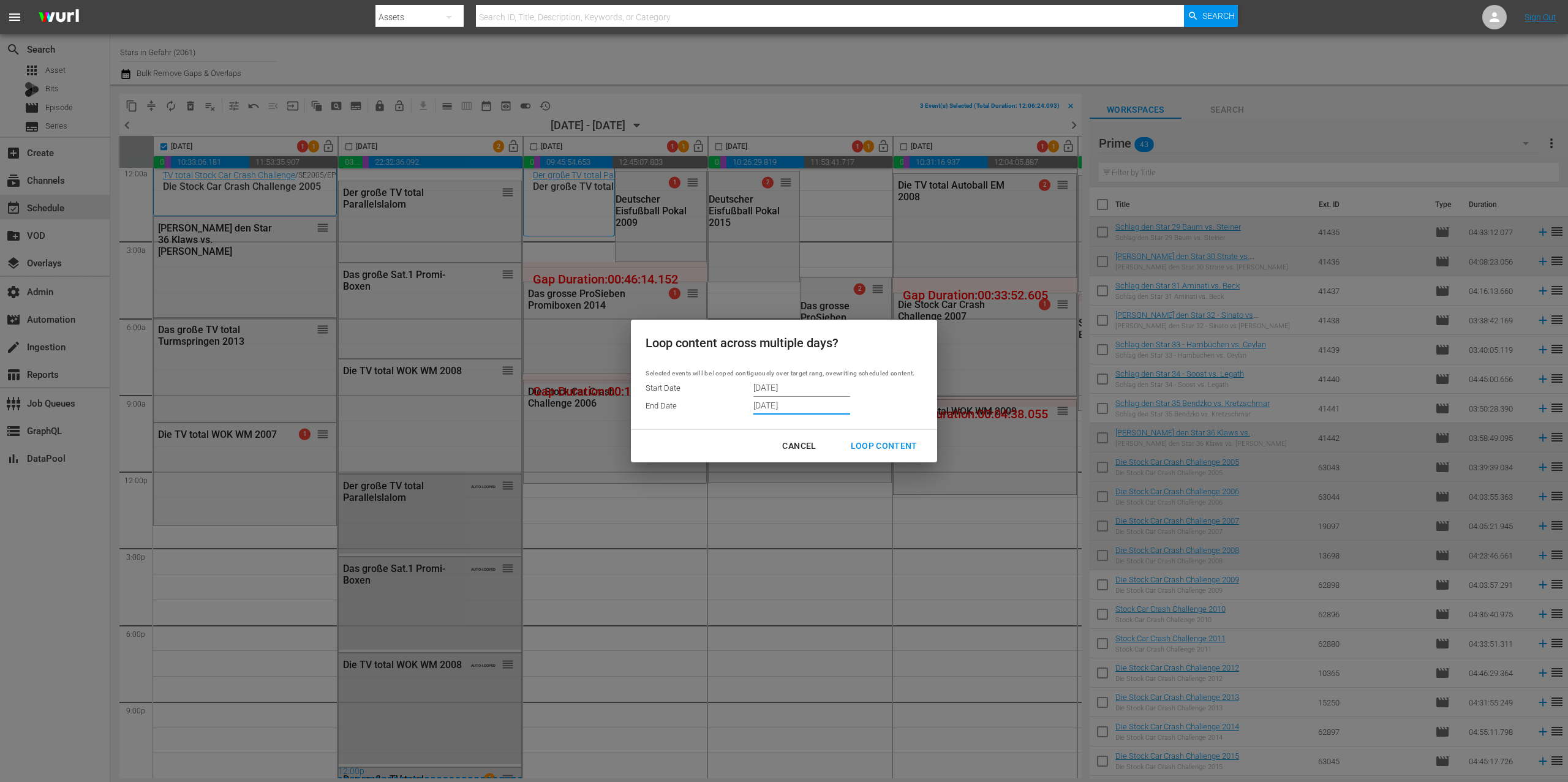
click at [880, 439] on div "Loop Content" at bounding box center [884, 445] width 86 height 15
type input "[DATE]"
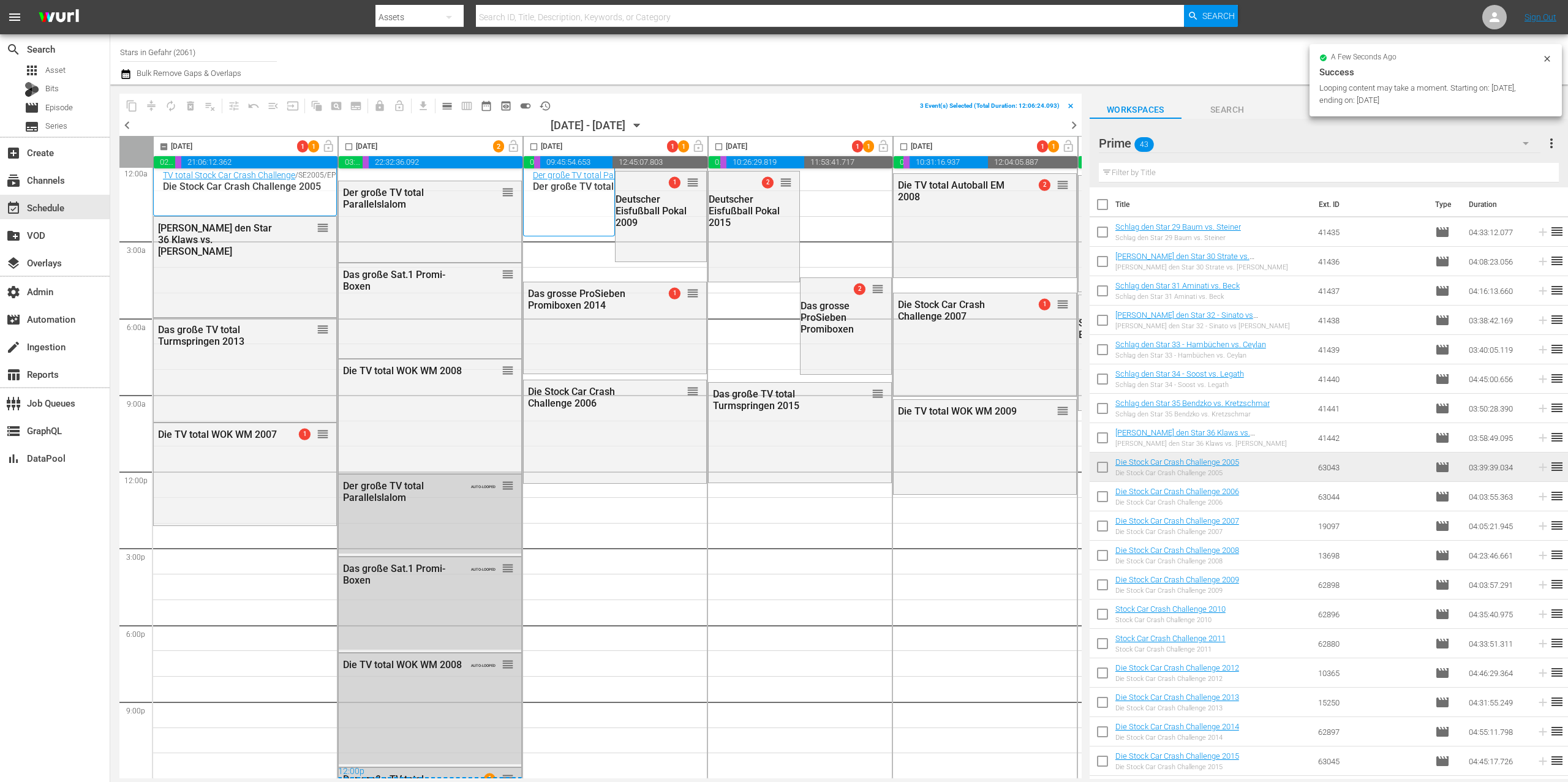
checkbox input "false"
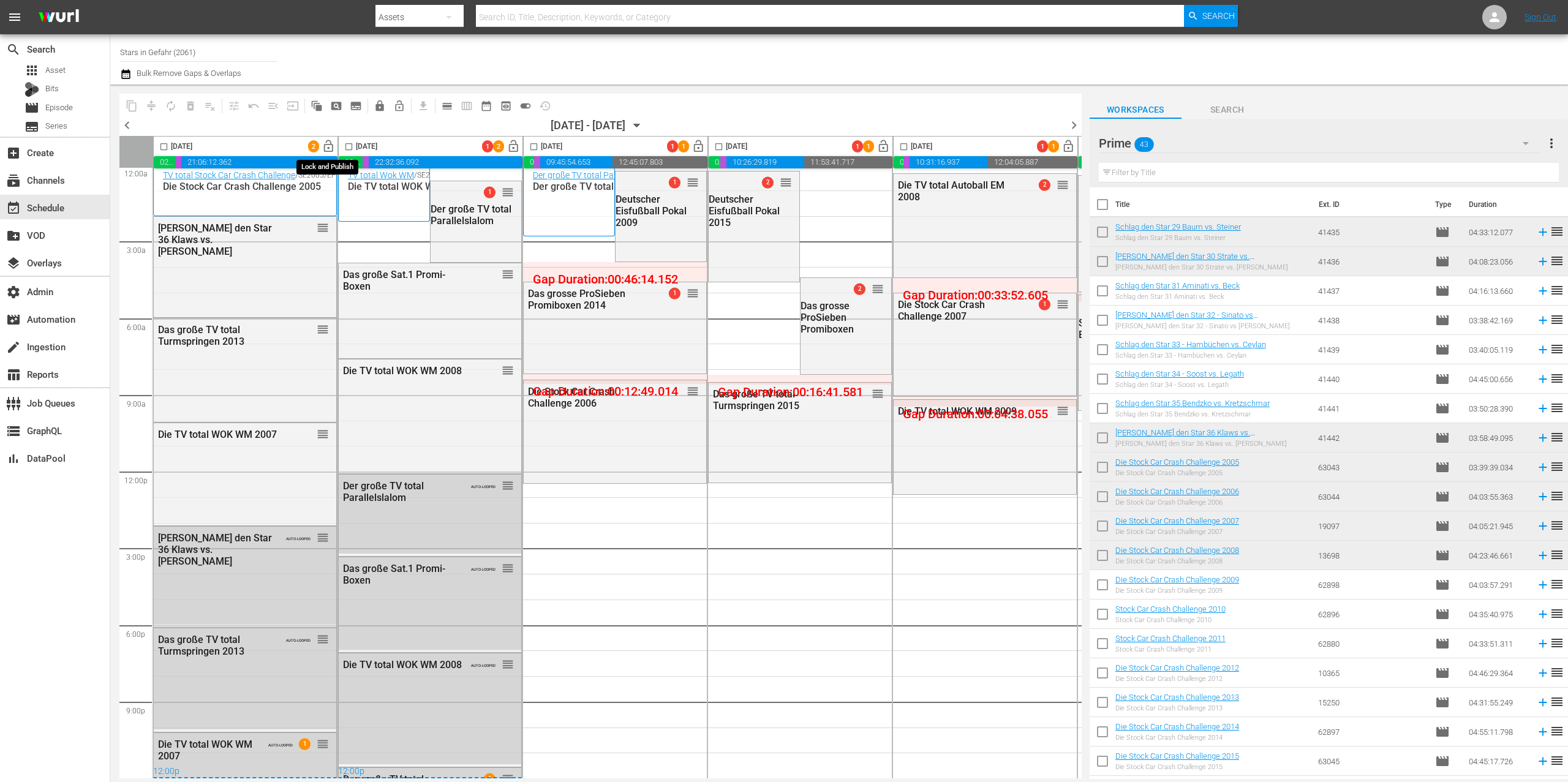
click at [329, 146] on span "lock_open" at bounding box center [329, 147] width 14 height 14
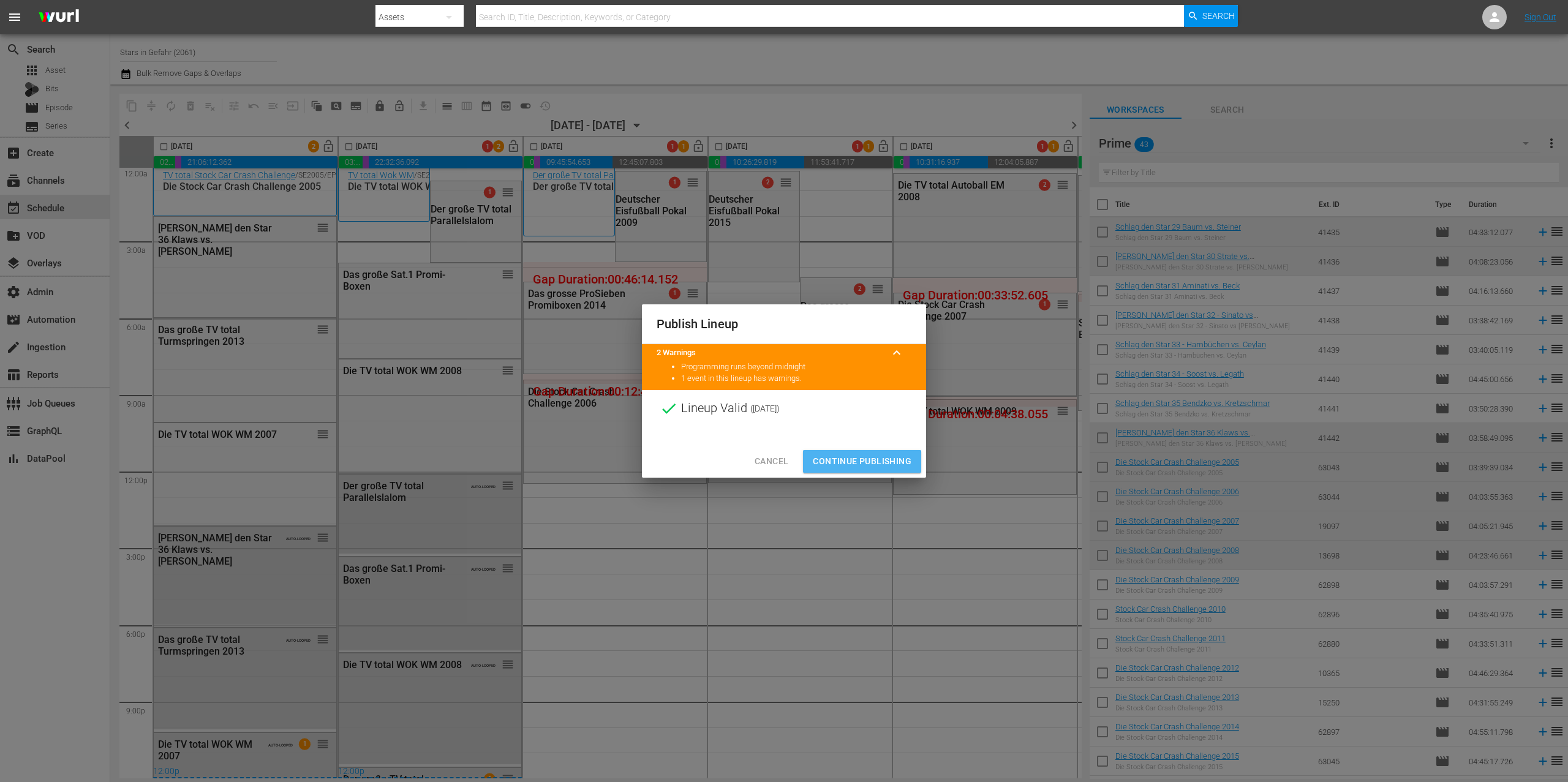
click at [850, 463] on span "Continue Publishing" at bounding box center [862, 461] width 99 height 15
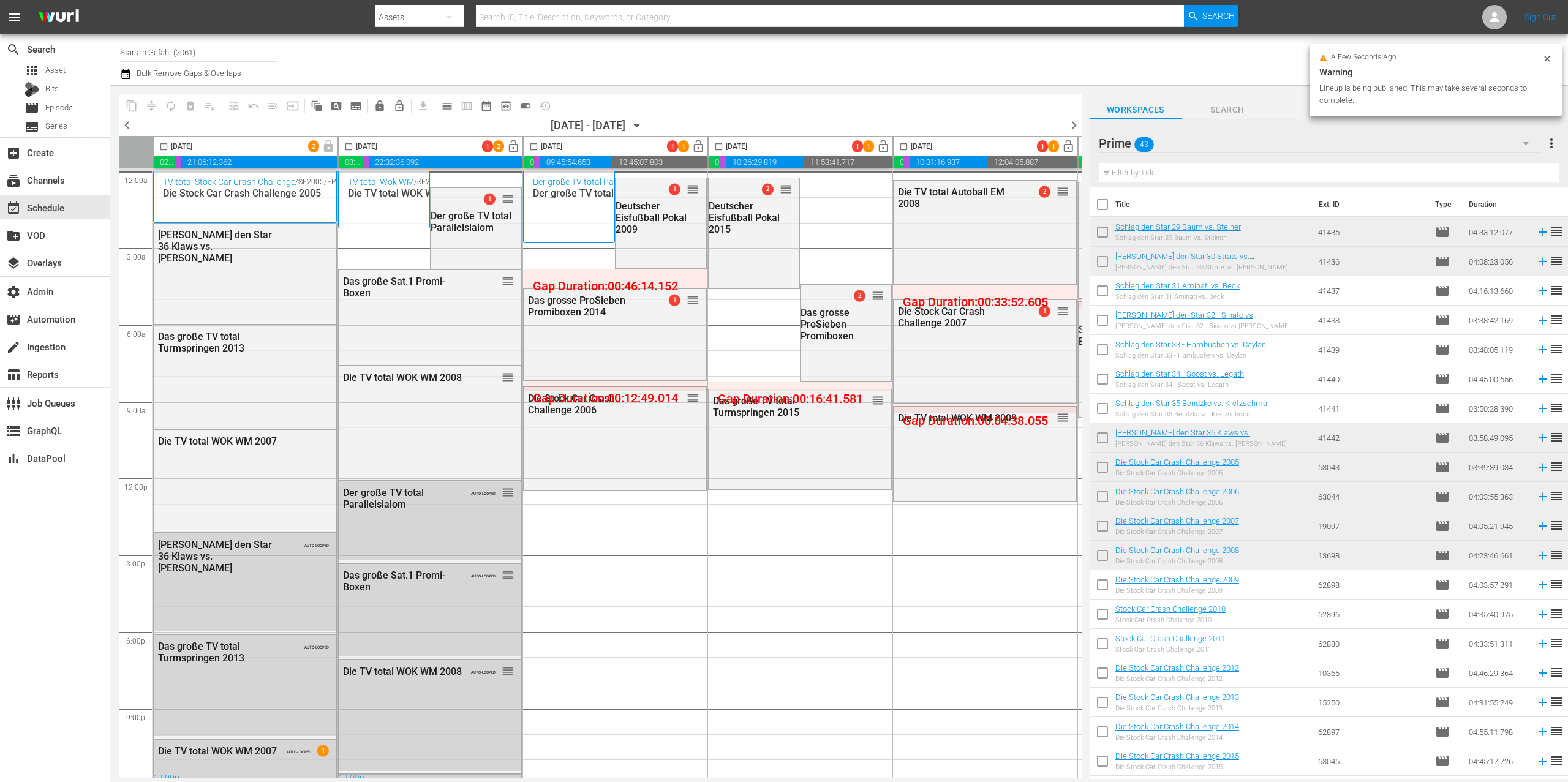
scroll to position [11, 0]
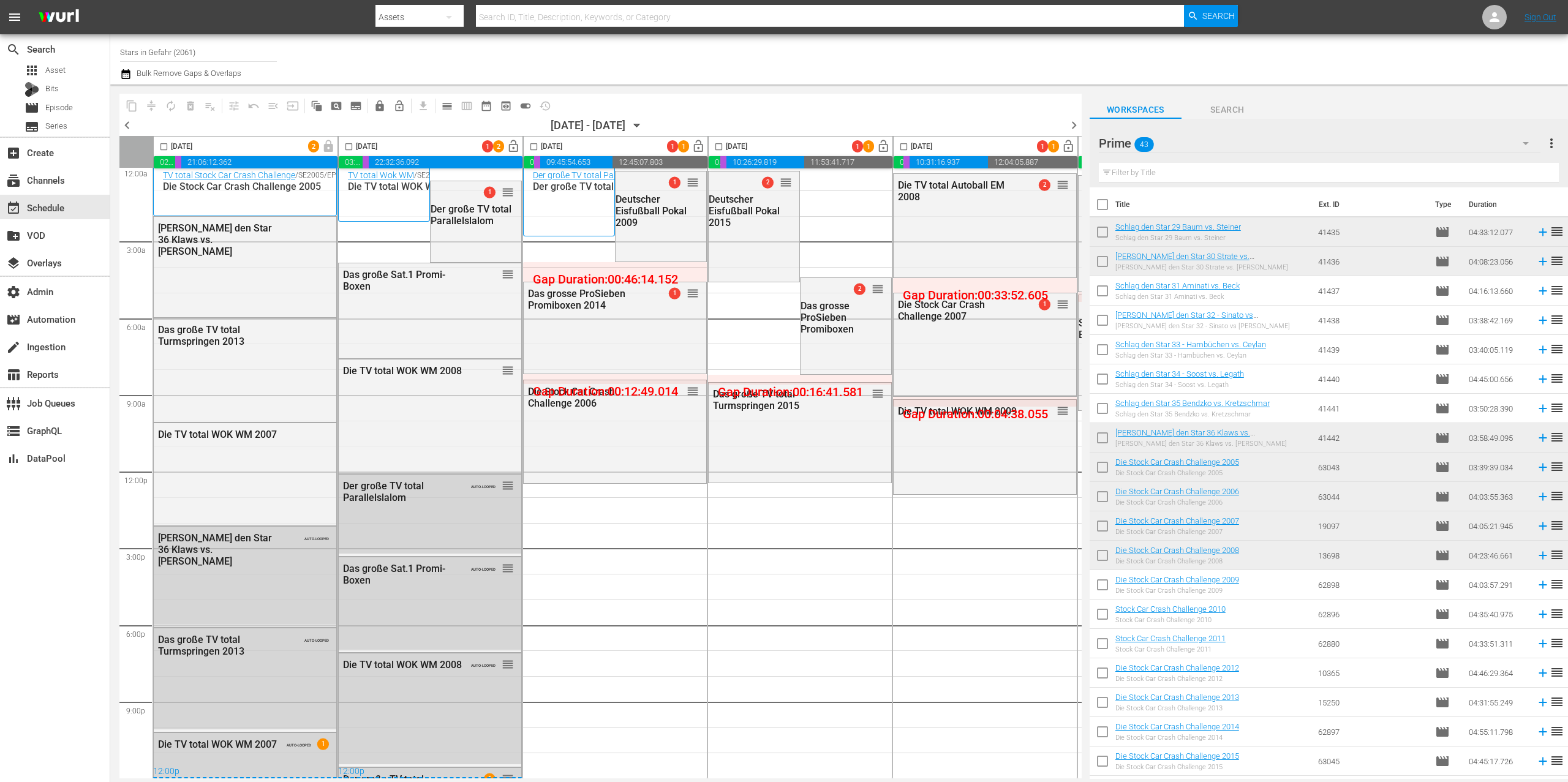
click at [350, 148] on input "checkbox" at bounding box center [348, 150] width 14 height 14
click at [157, 106] on span "compress" at bounding box center [151, 106] width 12 height 12
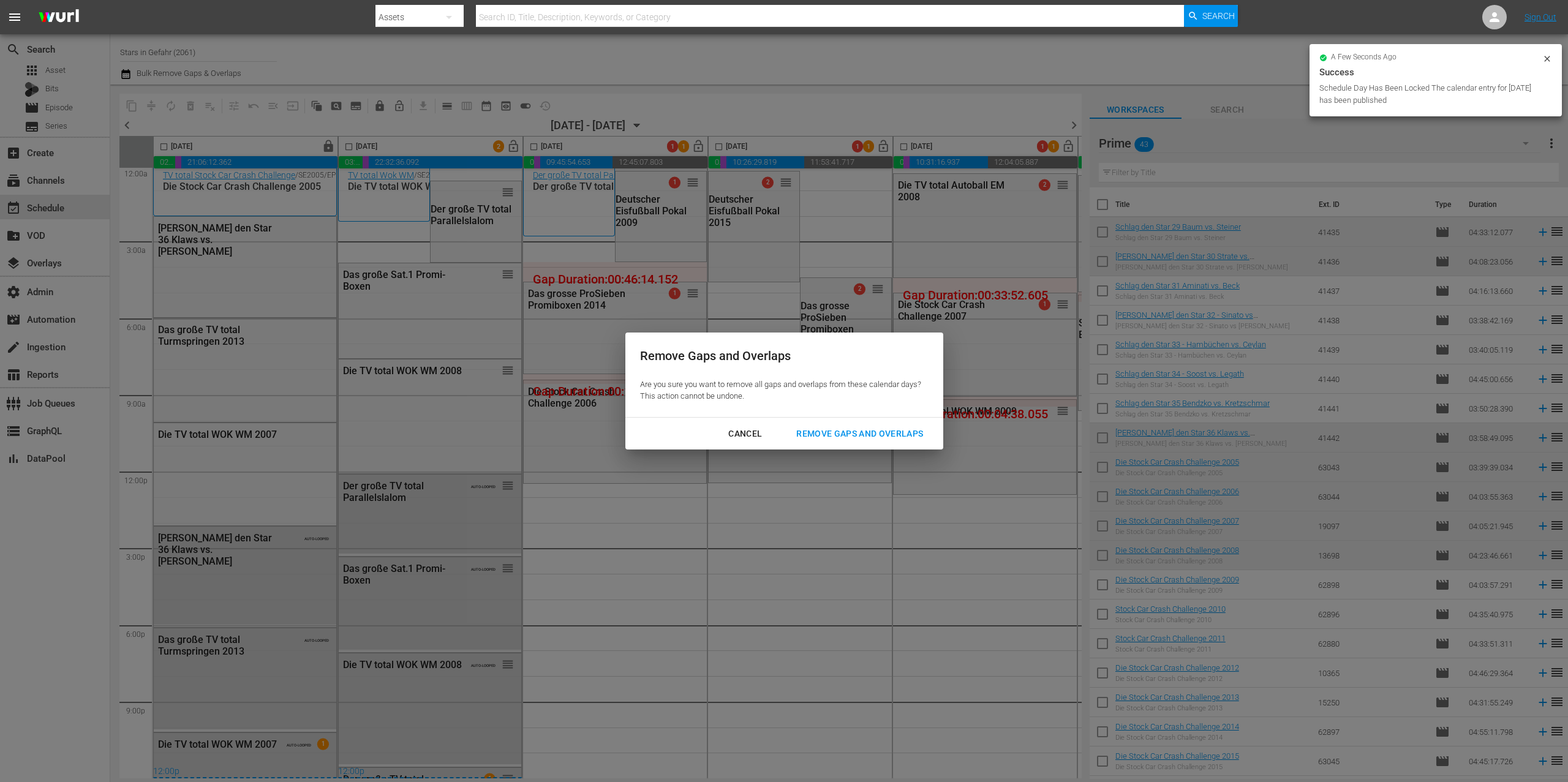
click at [826, 438] on div "Remove Gaps and Overlaps" at bounding box center [860, 434] width 146 height 15
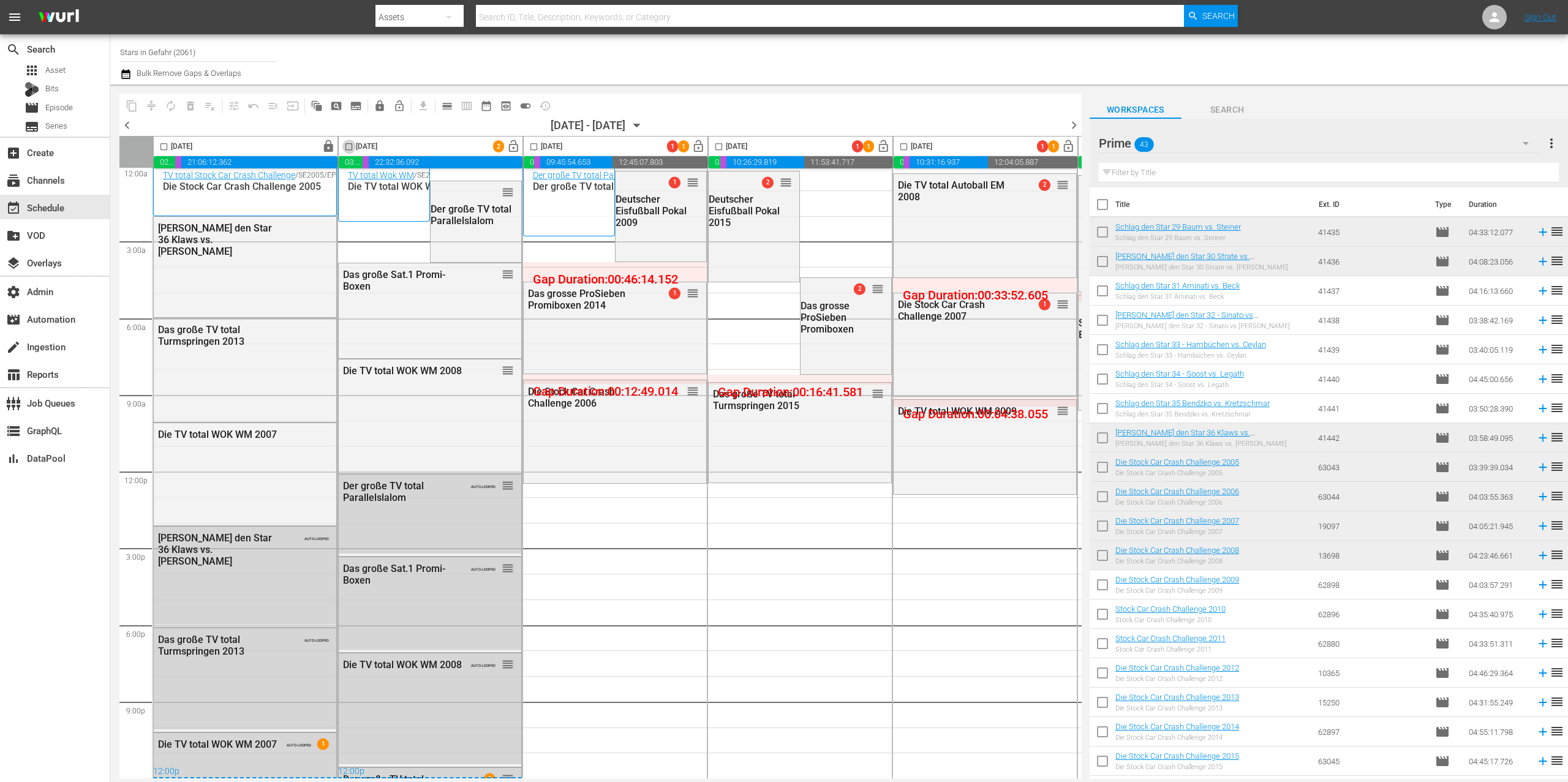
click at [351, 147] on input "checkbox" at bounding box center [348, 150] width 14 height 14
click at [154, 103] on span "compress" at bounding box center [151, 106] width 12 height 12
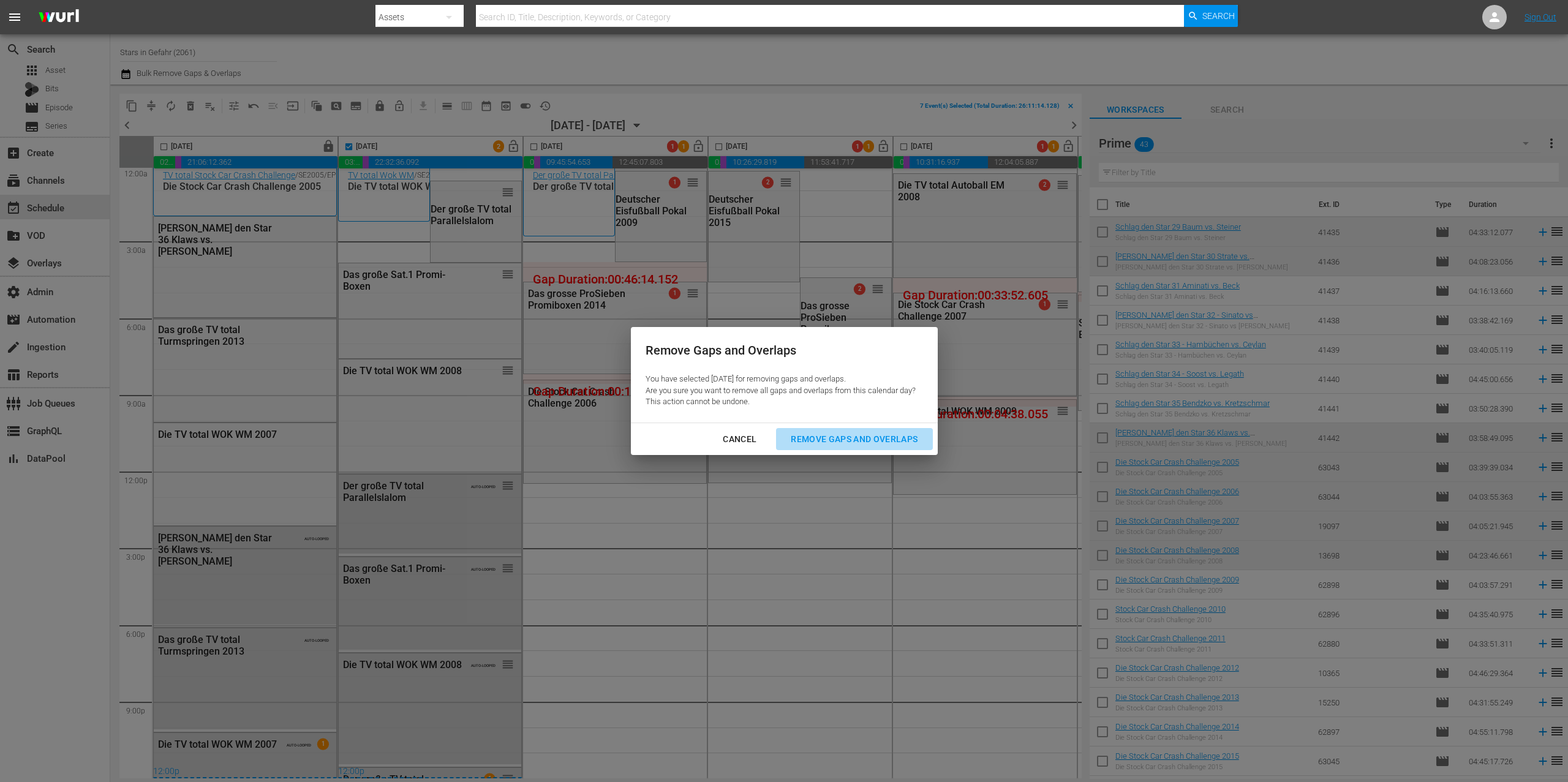
click at [859, 435] on div "Remove Gaps and Overlaps" at bounding box center [854, 439] width 146 height 15
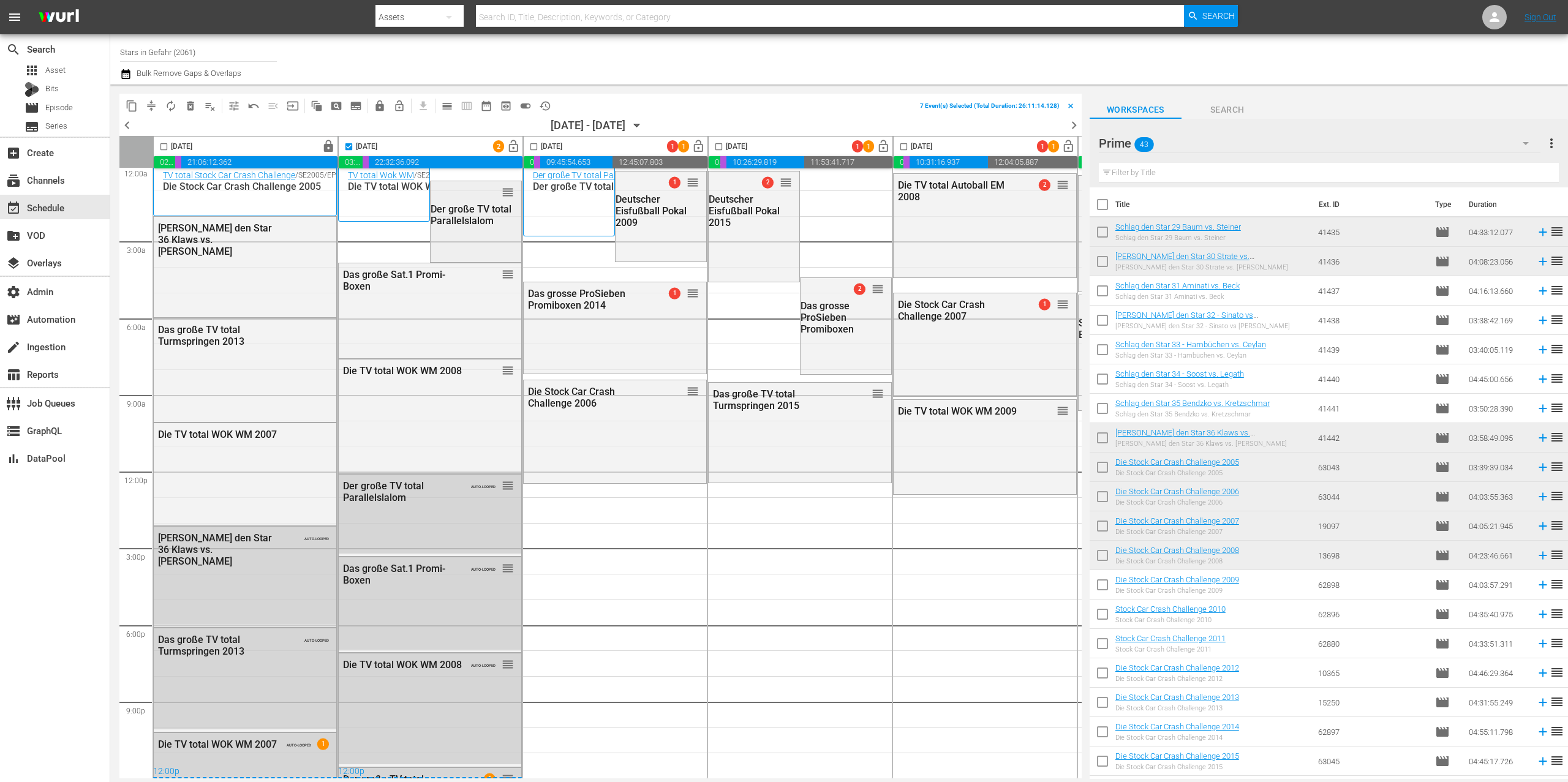
checkbox input "false"
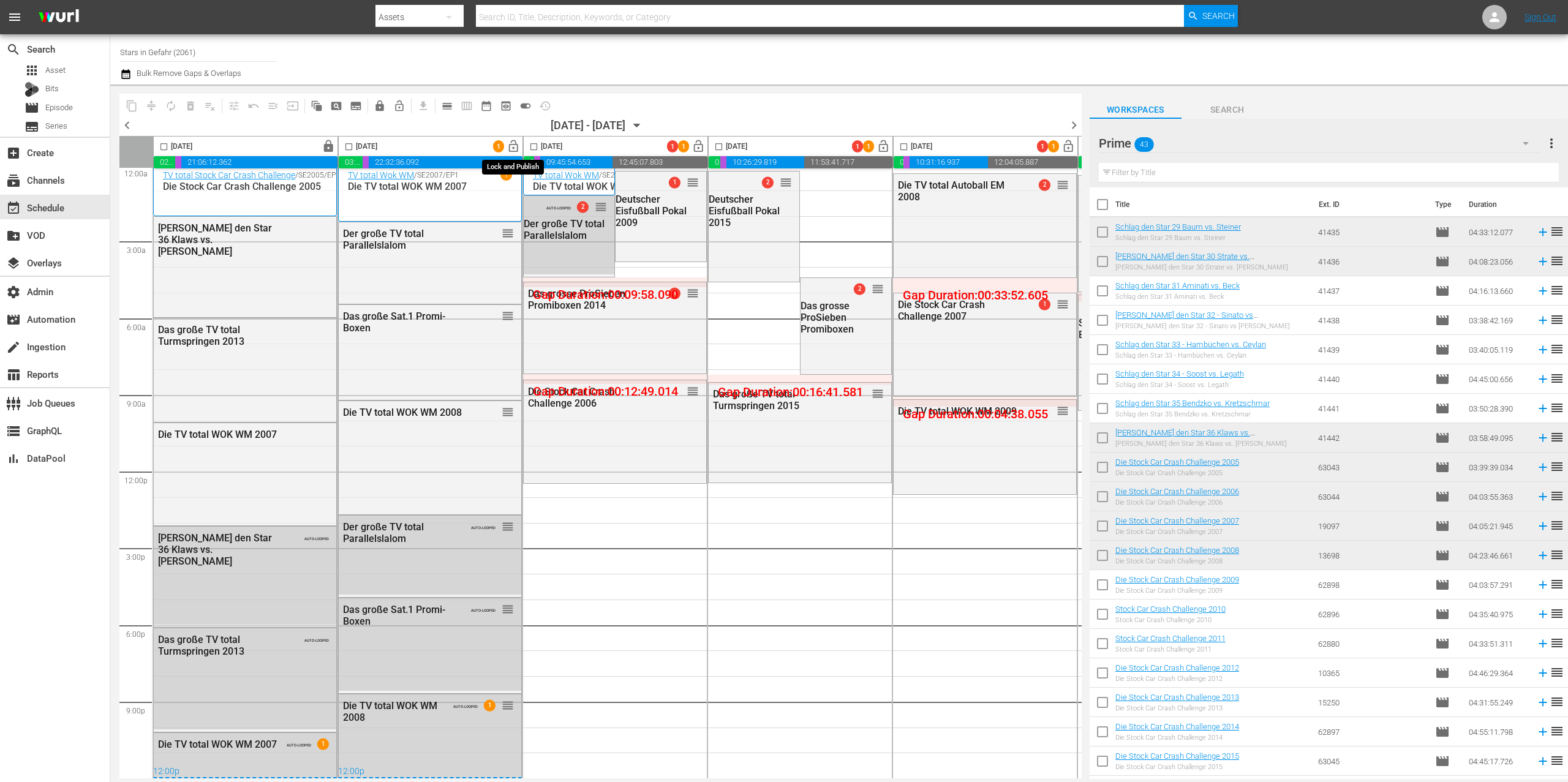
click at [511, 146] on span "lock_open" at bounding box center [514, 147] width 14 height 14
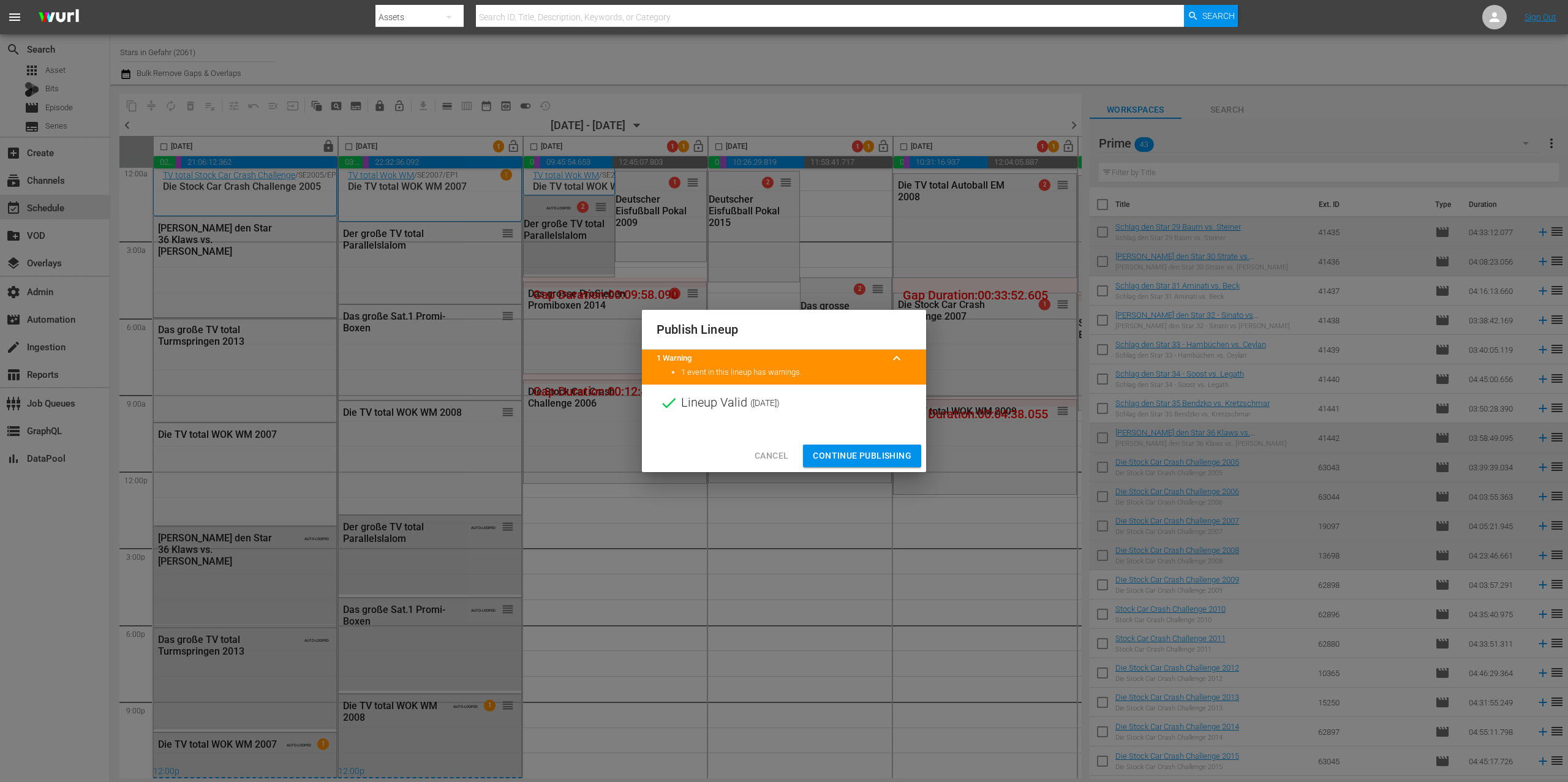
drag, startPoint x: 852, startPoint y: 451, endPoint x: 797, endPoint y: 400, distance: 75.0
click at [852, 451] on span "Continue Publishing" at bounding box center [862, 456] width 99 height 15
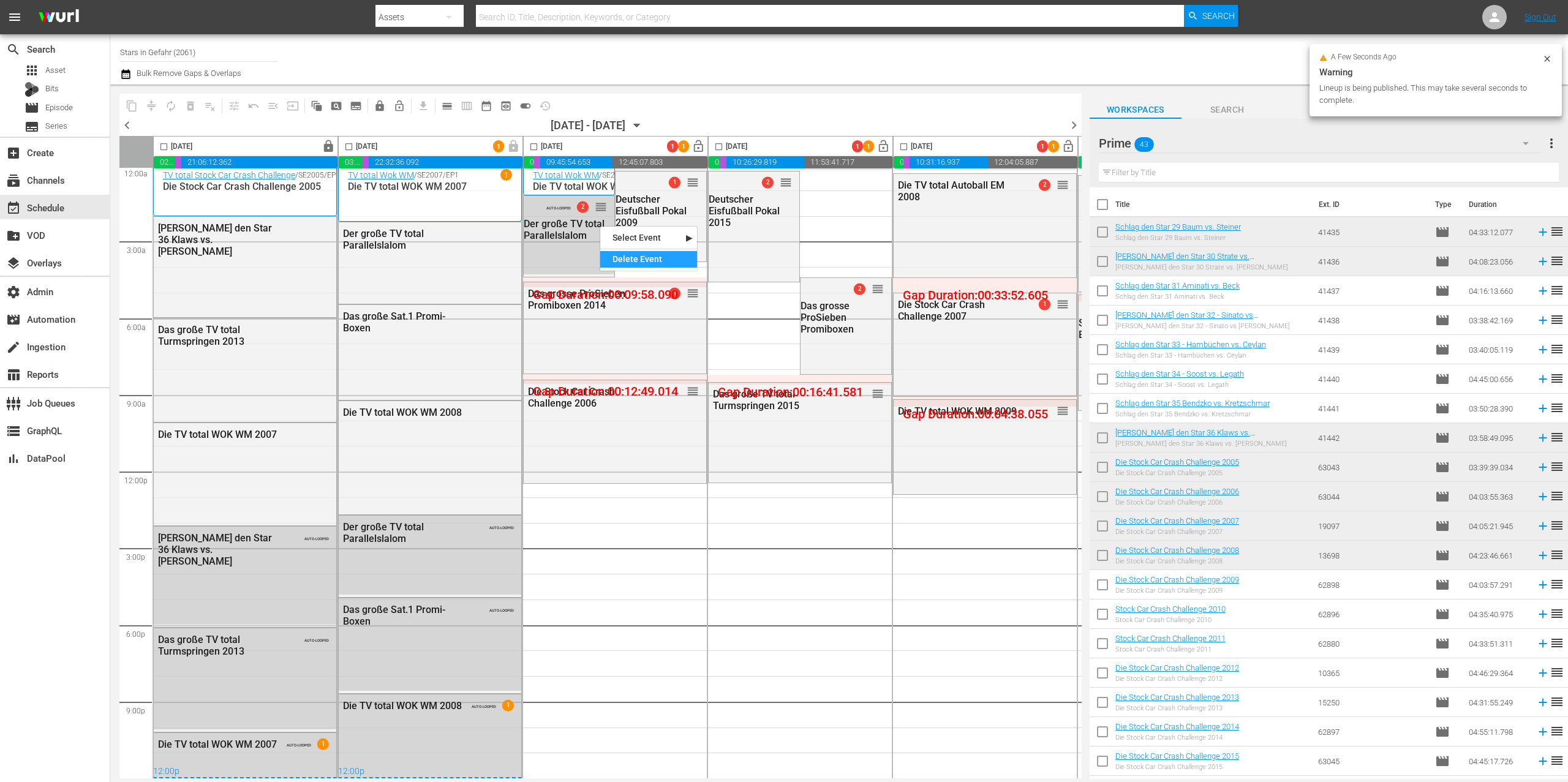
click at [634, 262] on div "Delete Event" at bounding box center [648, 259] width 97 height 17
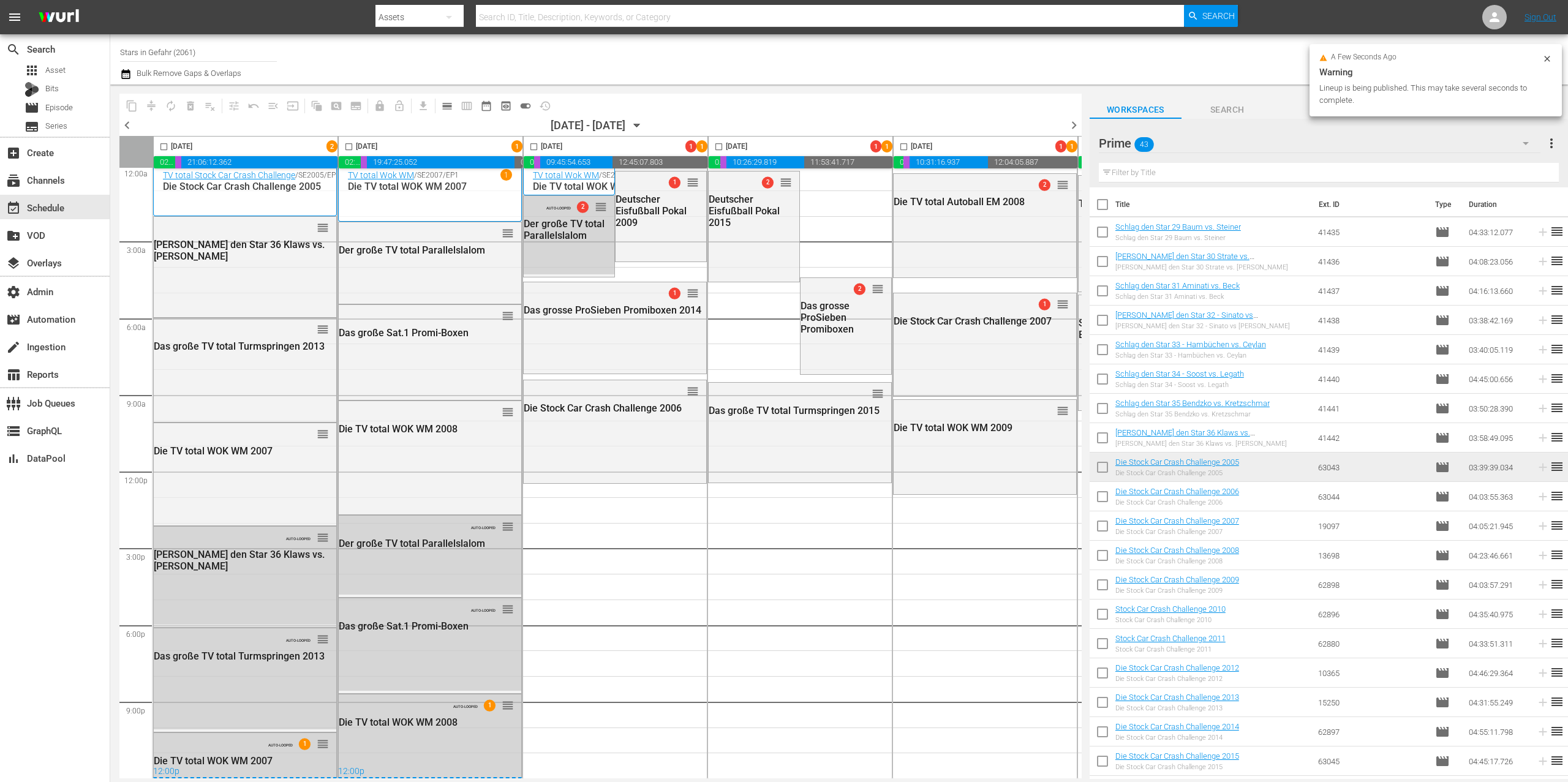
click at [539, 146] on input "checkbox" at bounding box center [534, 150] width 14 height 14
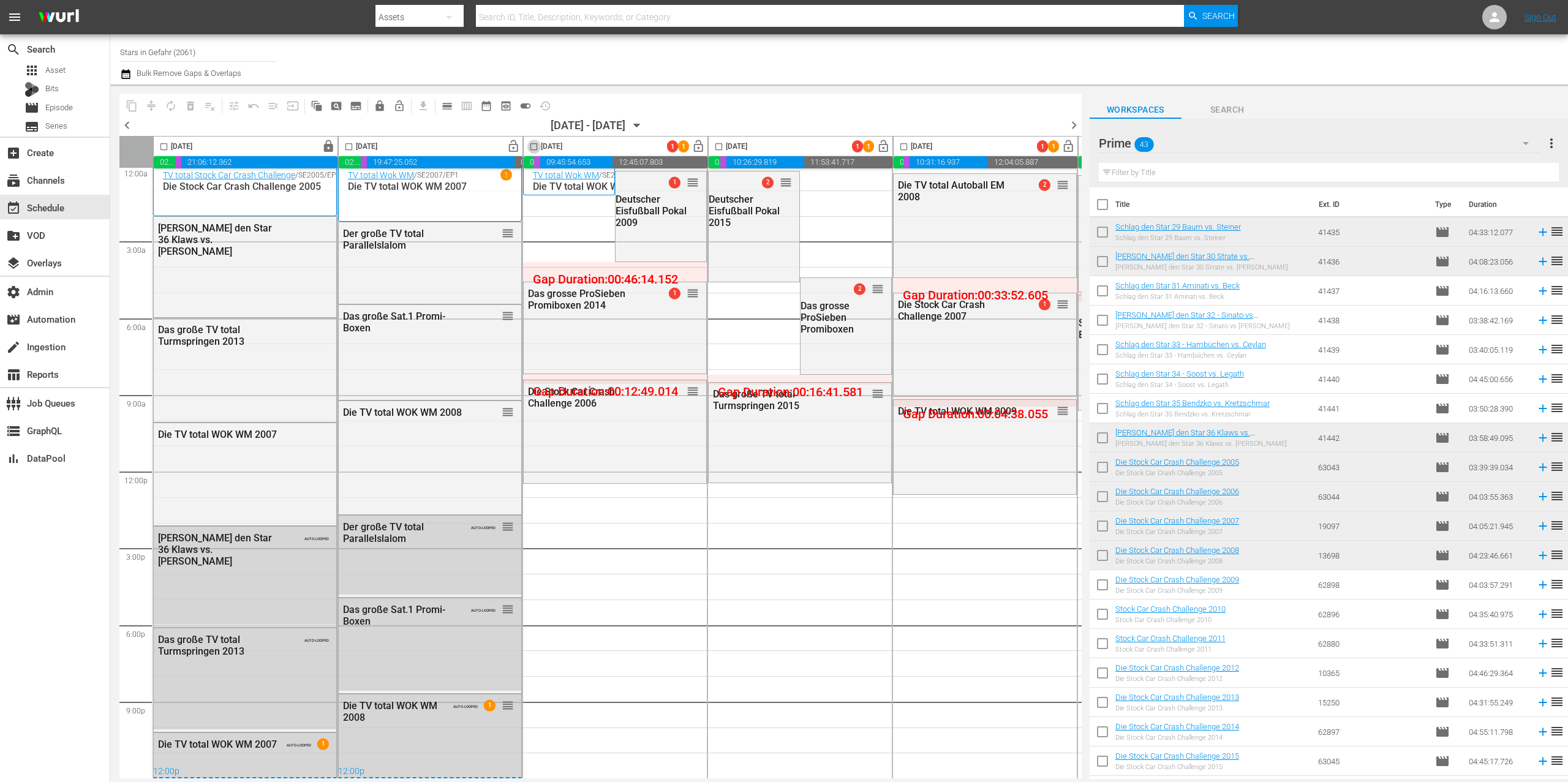
click at [534, 146] on input "checkbox" at bounding box center [534, 150] width 14 height 14
checkbox input "true"
click at [172, 106] on span "autorenew_outlined" at bounding box center [171, 106] width 12 height 12
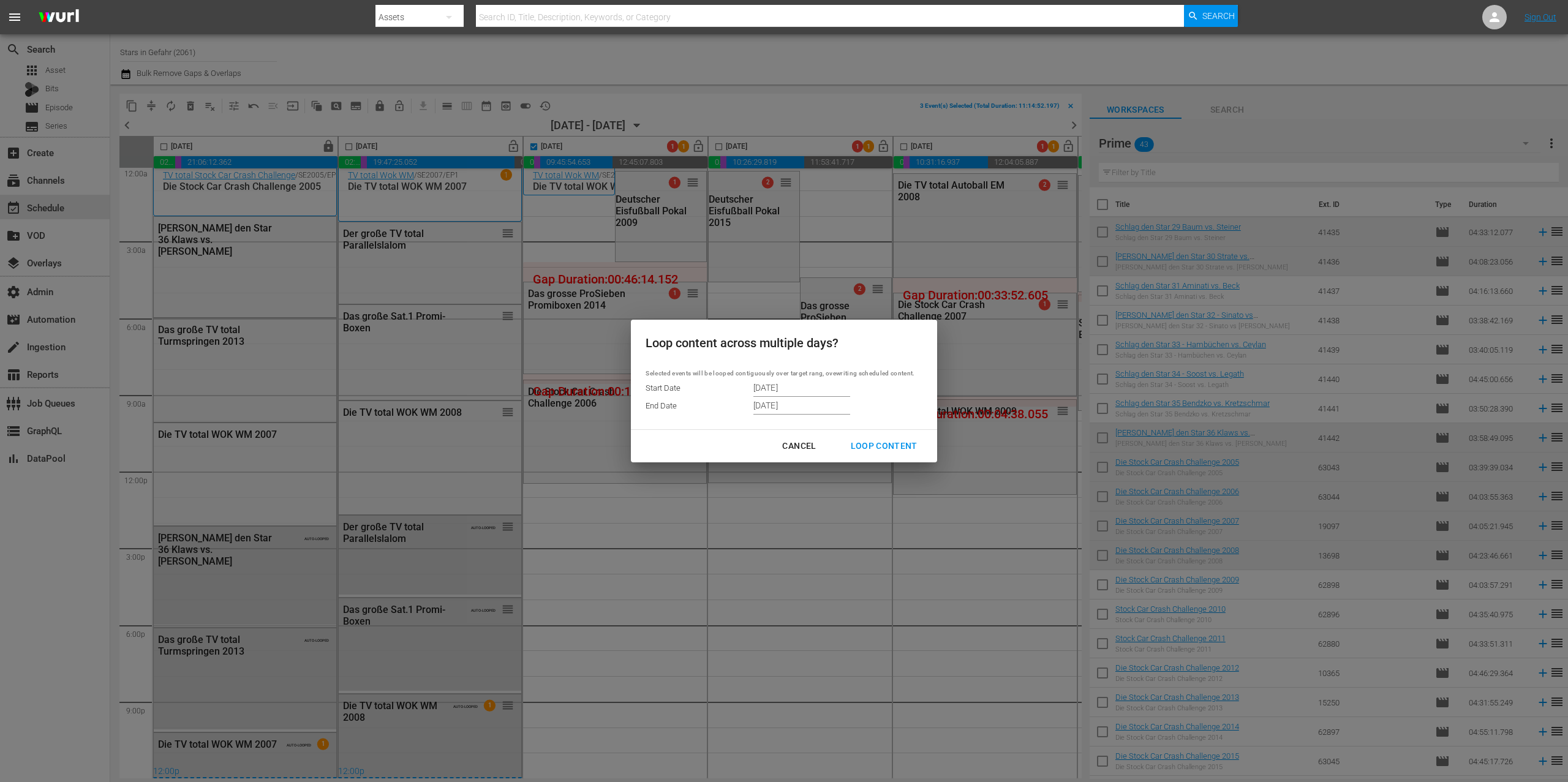
click at [780, 404] on input "[DATE]" at bounding box center [802, 406] width 97 height 18
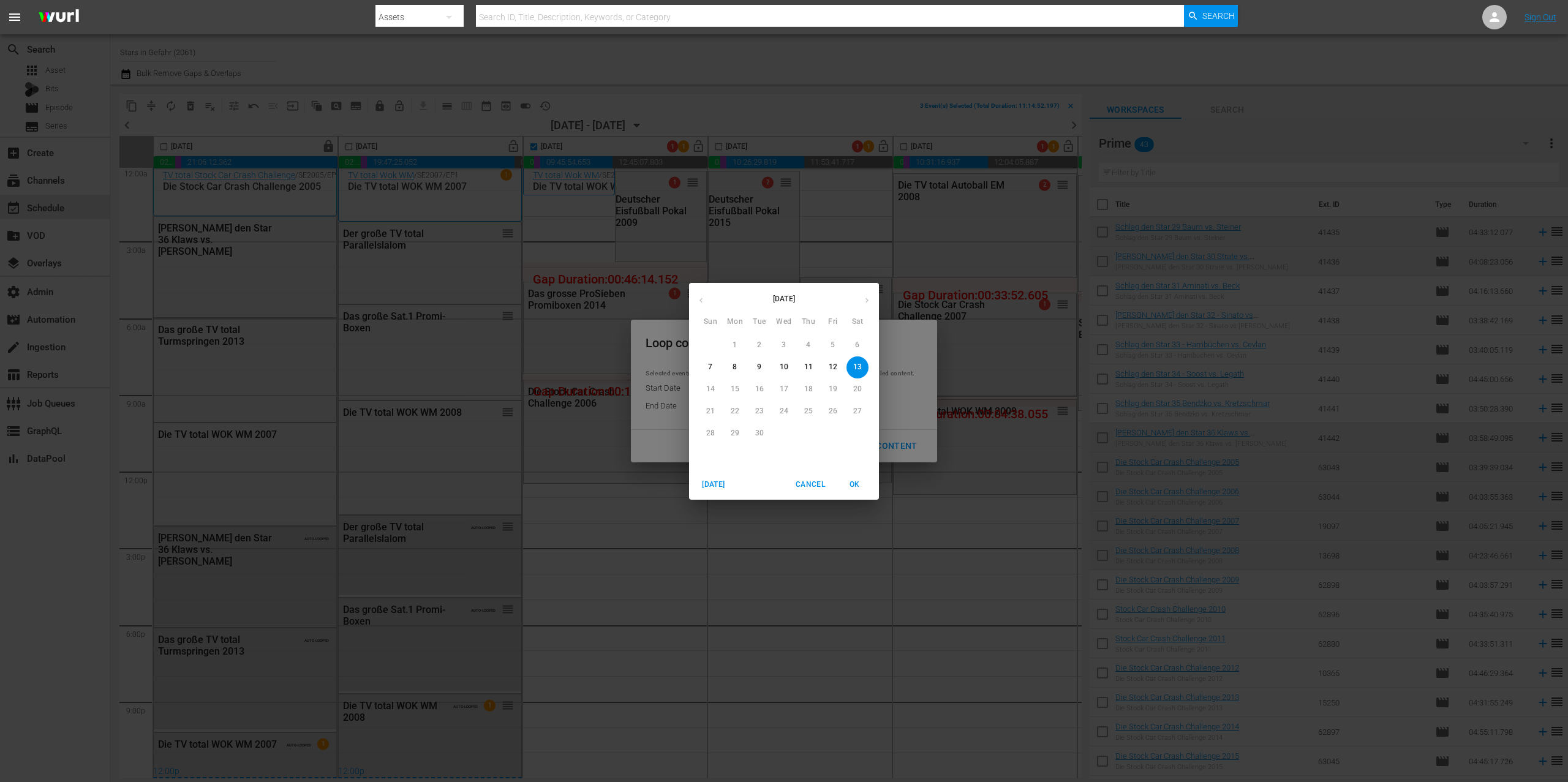
click at [758, 368] on p "9" at bounding box center [759, 367] width 4 height 11
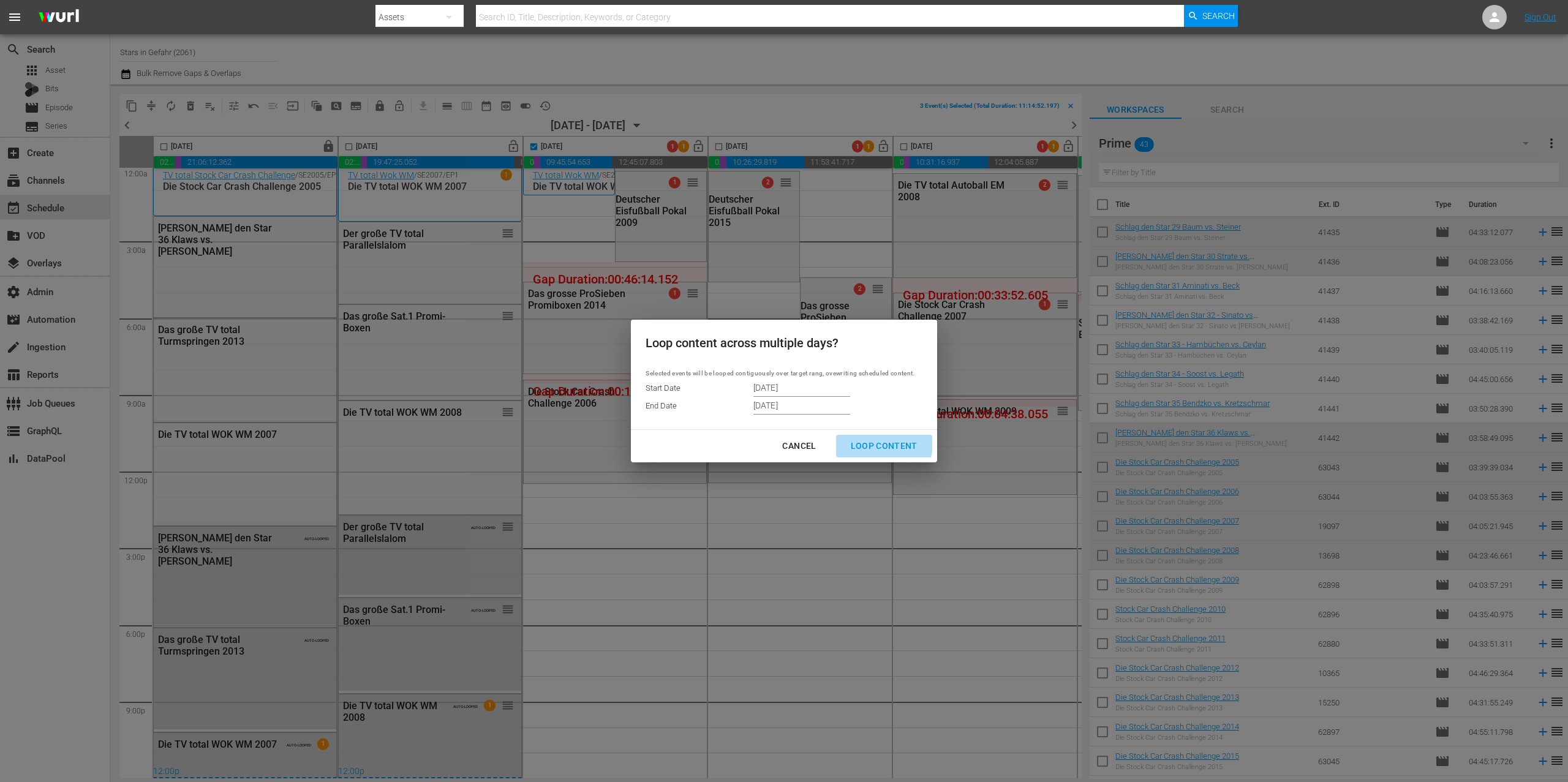
click at [883, 444] on div "Loop Content" at bounding box center [884, 445] width 86 height 15
type input "[DATE]"
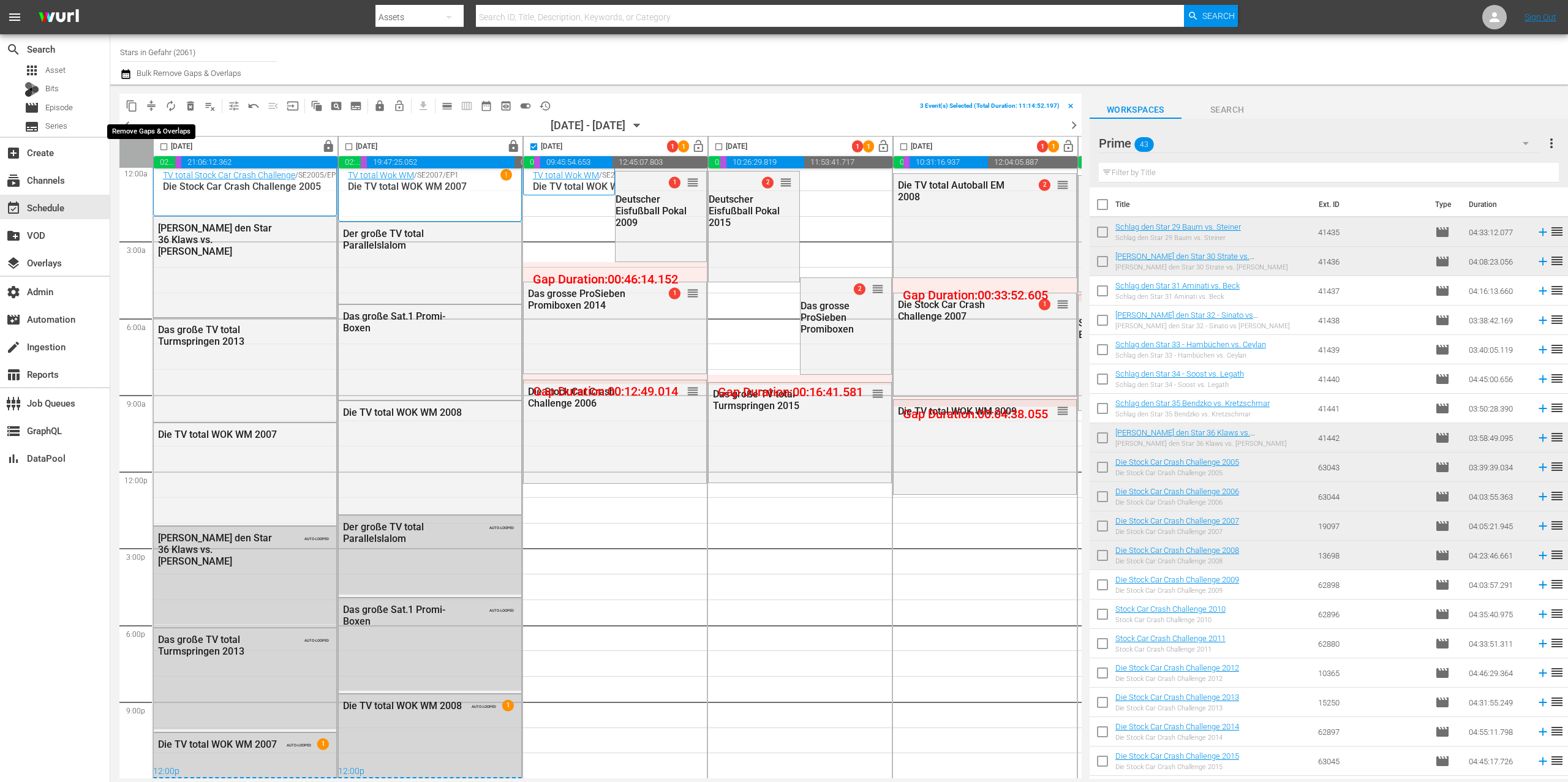
click at [142, 102] on button "compress" at bounding box center [151, 106] width 19 height 19
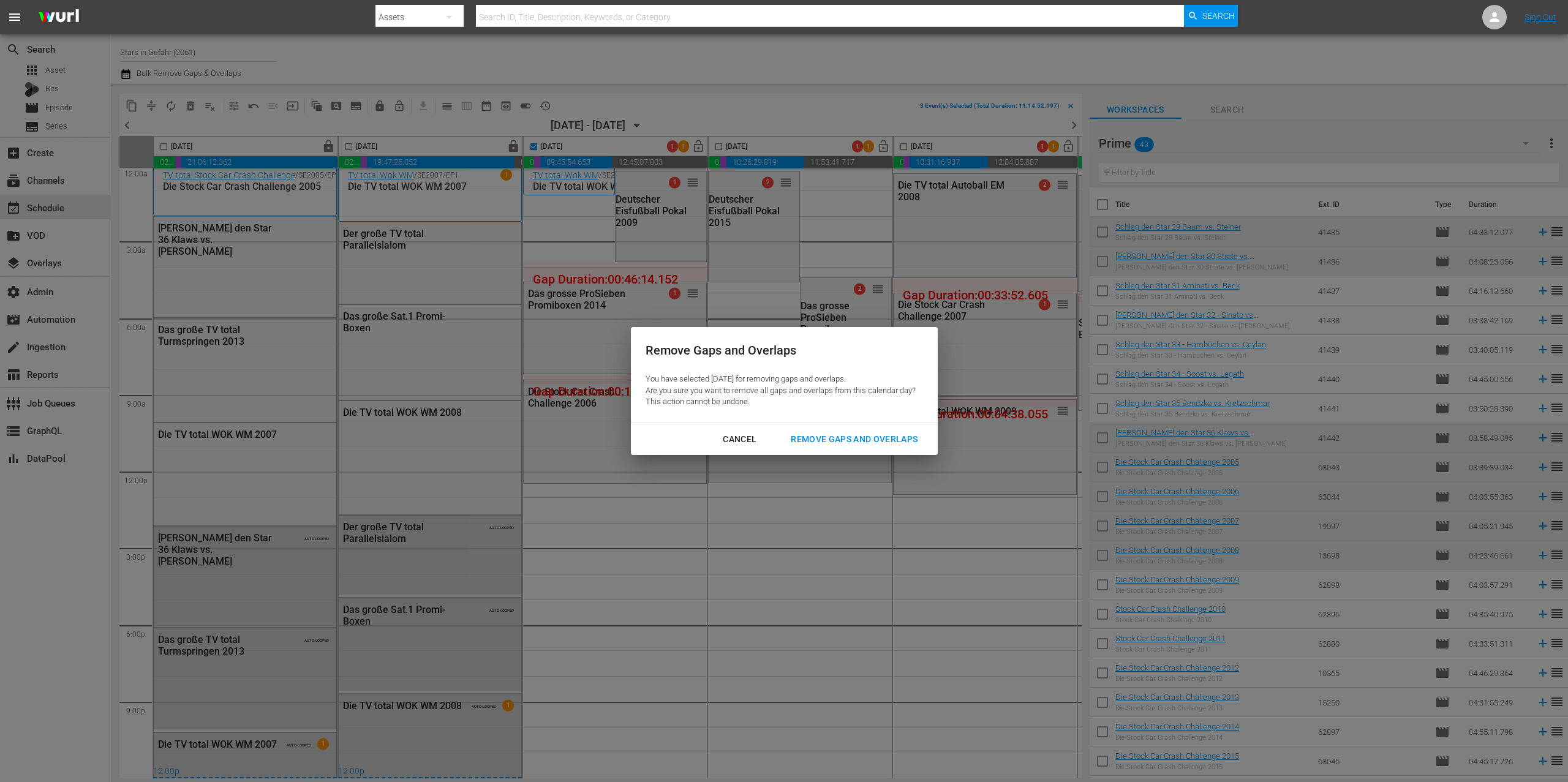
click at [862, 442] on div "Remove Gaps and Overlaps" at bounding box center [854, 439] width 146 height 15
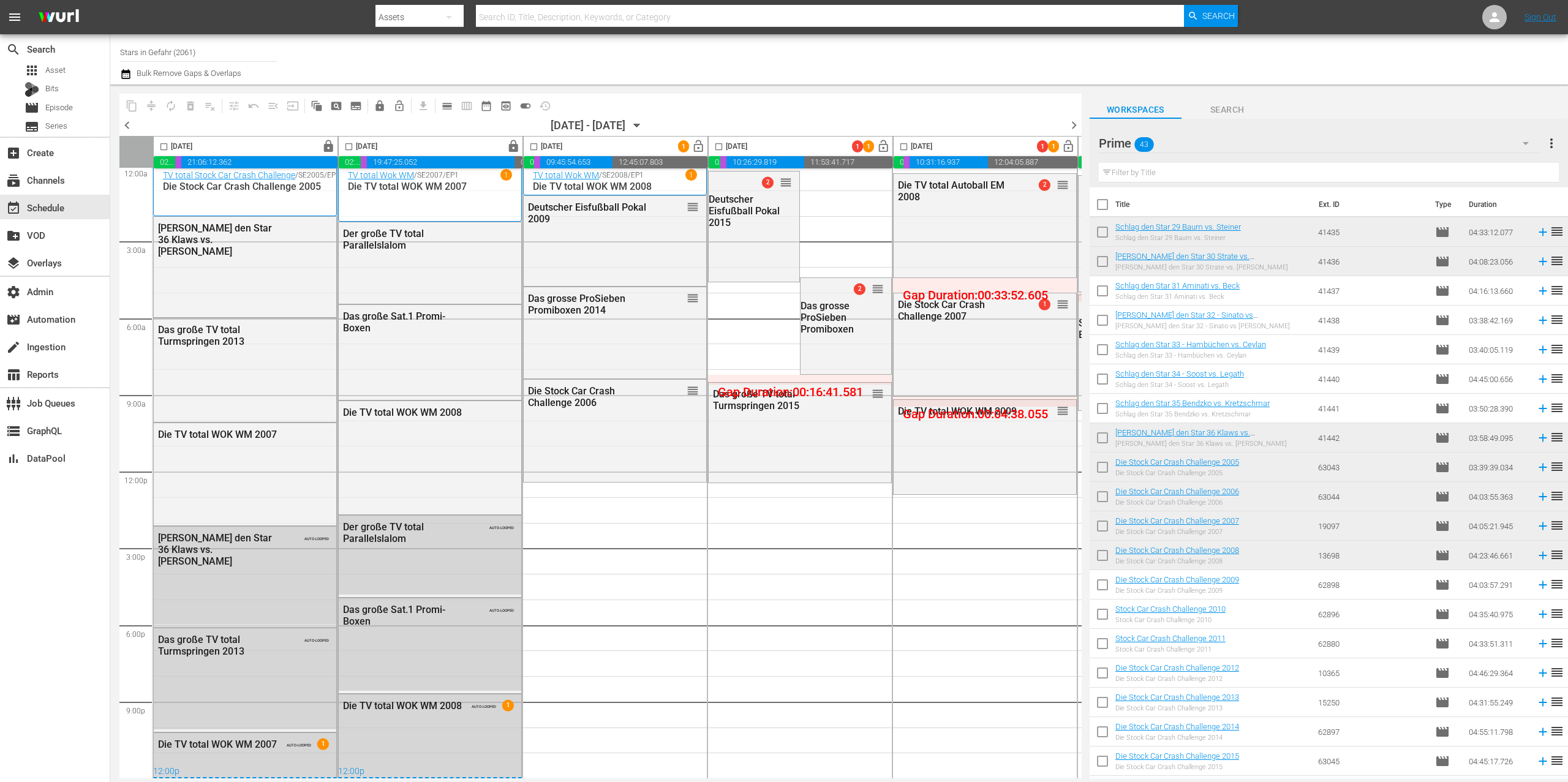
click at [531, 148] on input "checkbox" at bounding box center [534, 150] width 14 height 14
checkbox input "true"
click at [177, 110] on button "autorenew_outlined" at bounding box center [171, 106] width 19 height 19
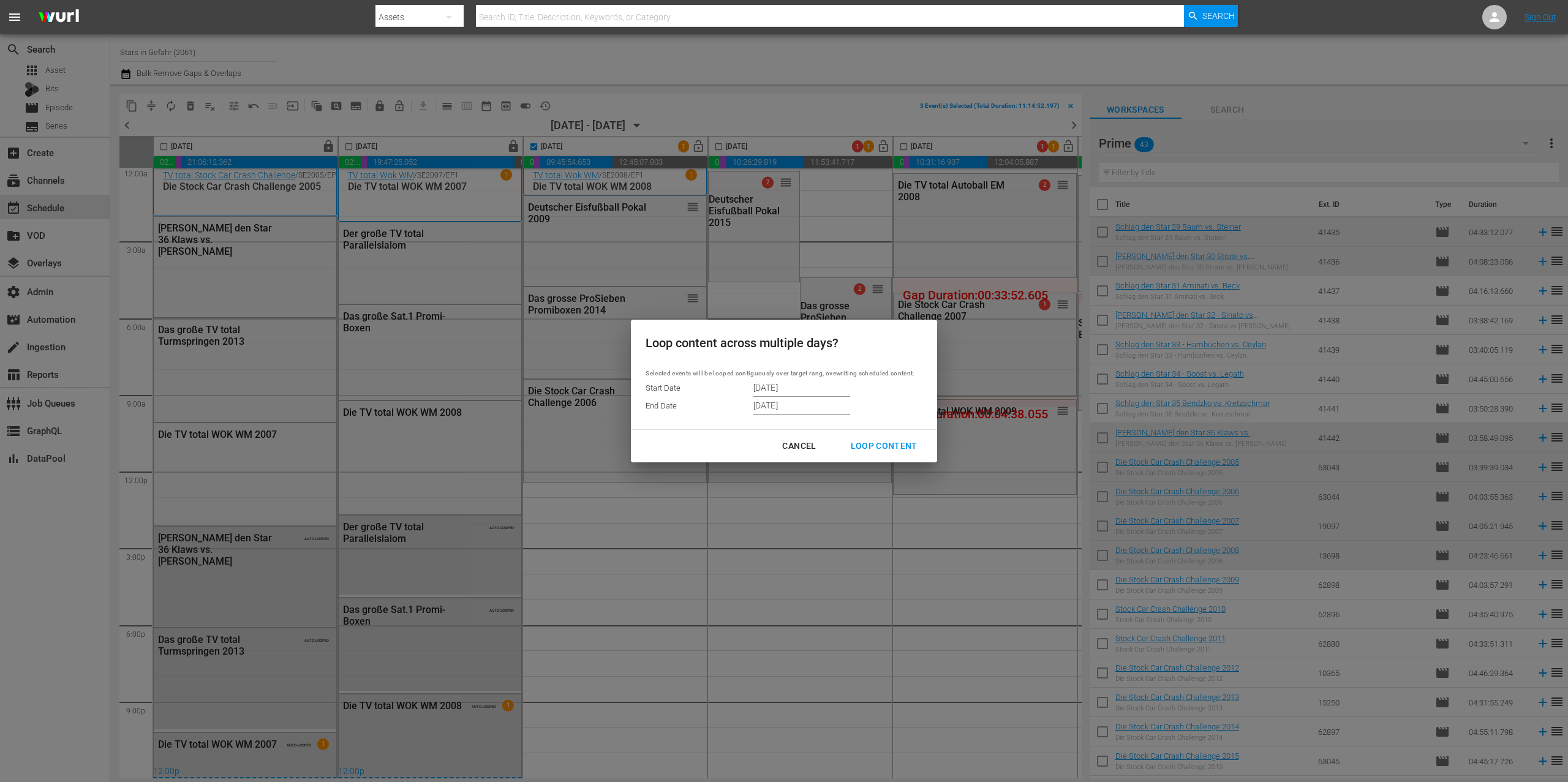
click at [804, 405] on input "[DATE]" at bounding box center [802, 406] width 97 height 18
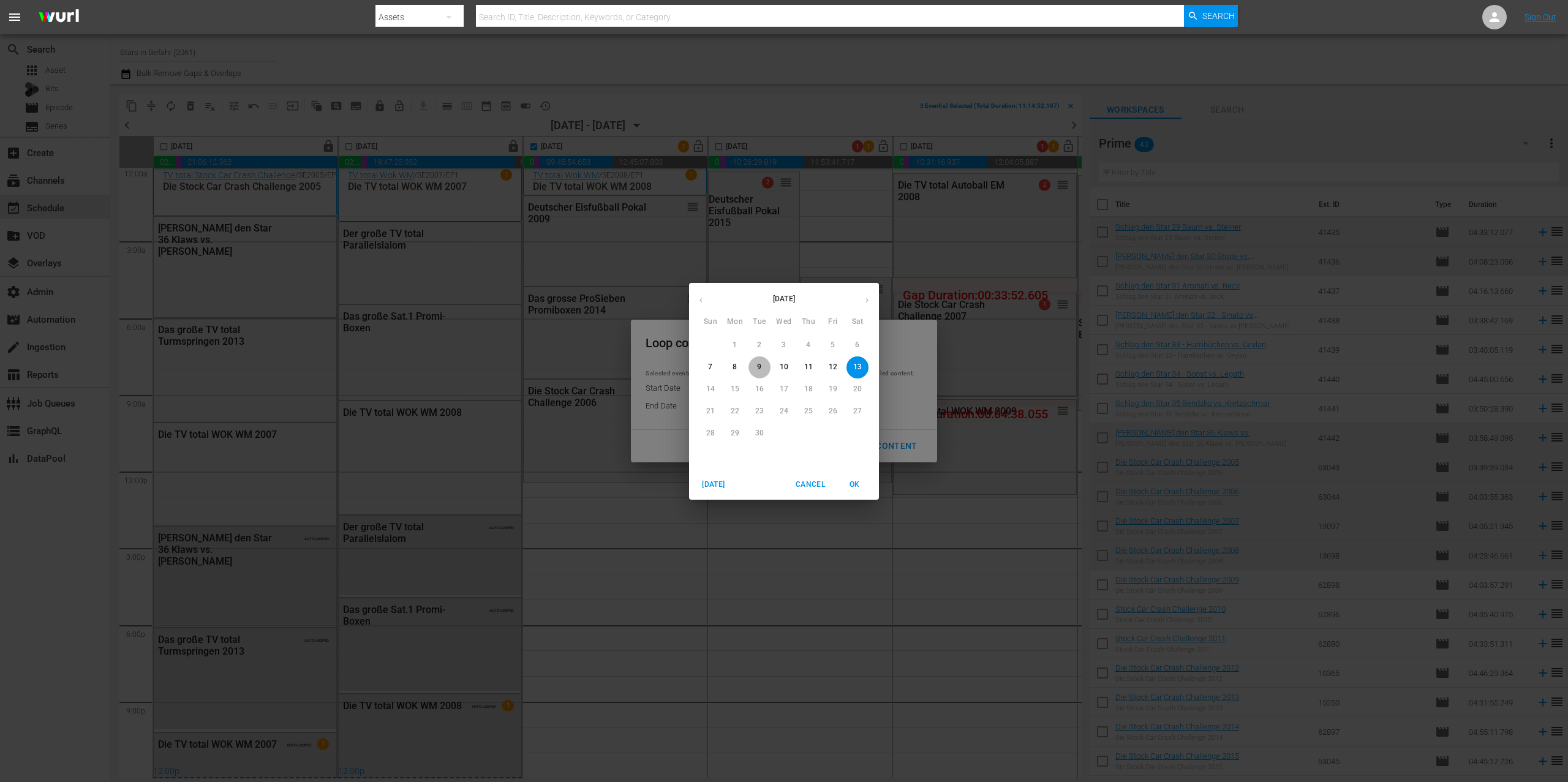
click at [758, 369] on p "9" at bounding box center [759, 367] width 4 height 11
type input "[DATE]"
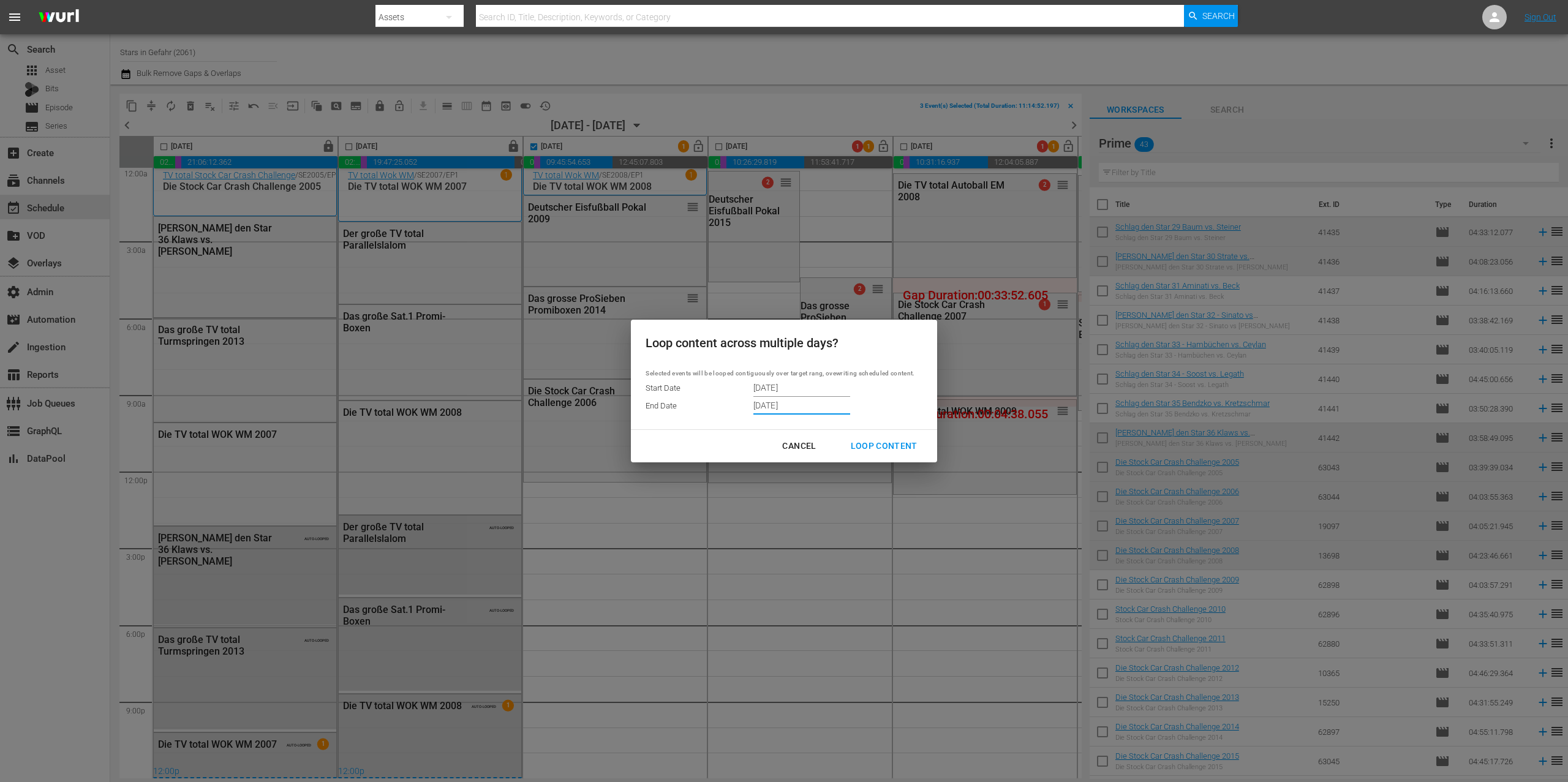
click at [774, 408] on input "[DATE]" at bounding box center [802, 406] width 97 height 18
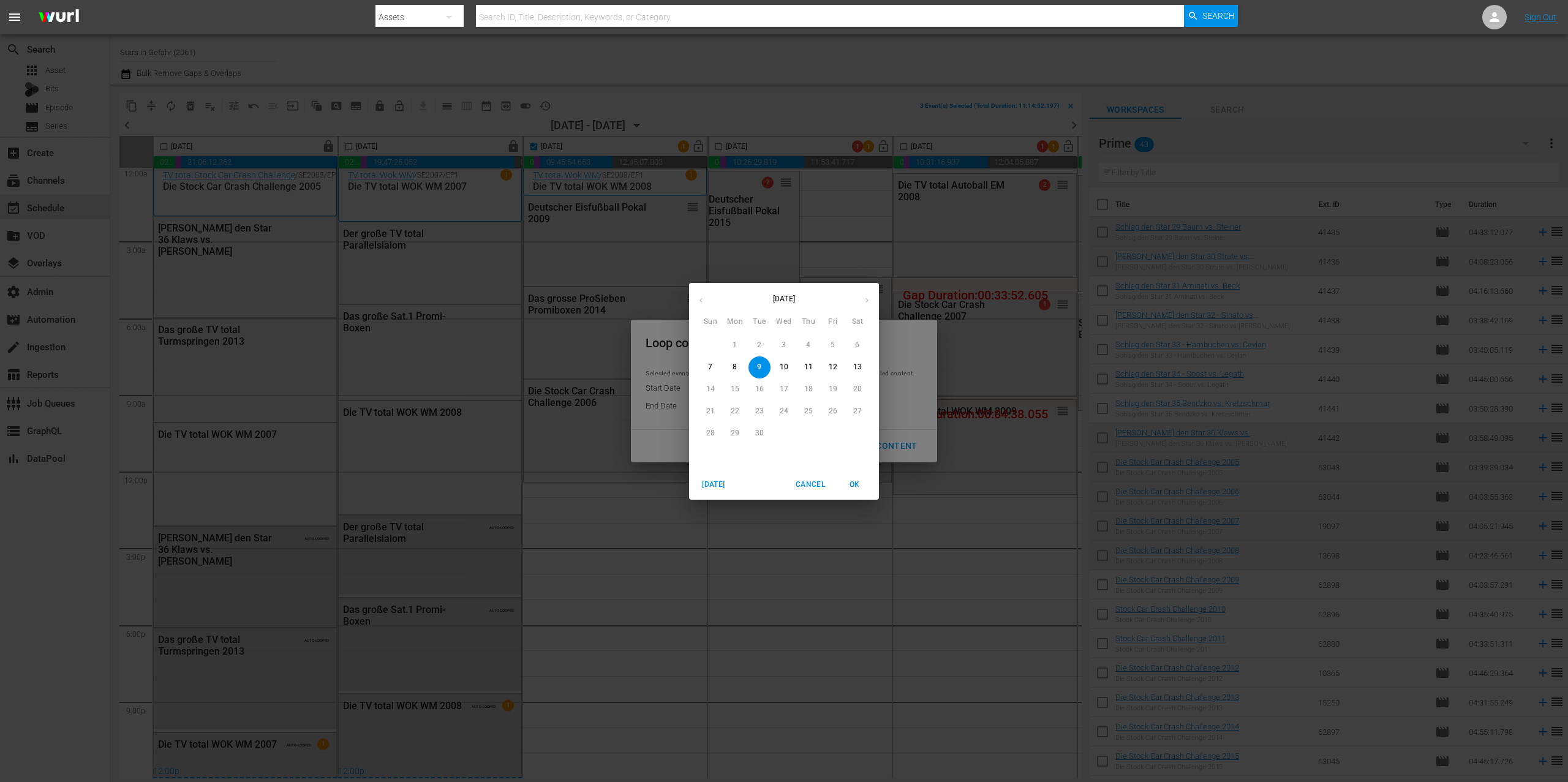
click at [819, 479] on span "Cancel" at bounding box center [810, 485] width 29 height 13
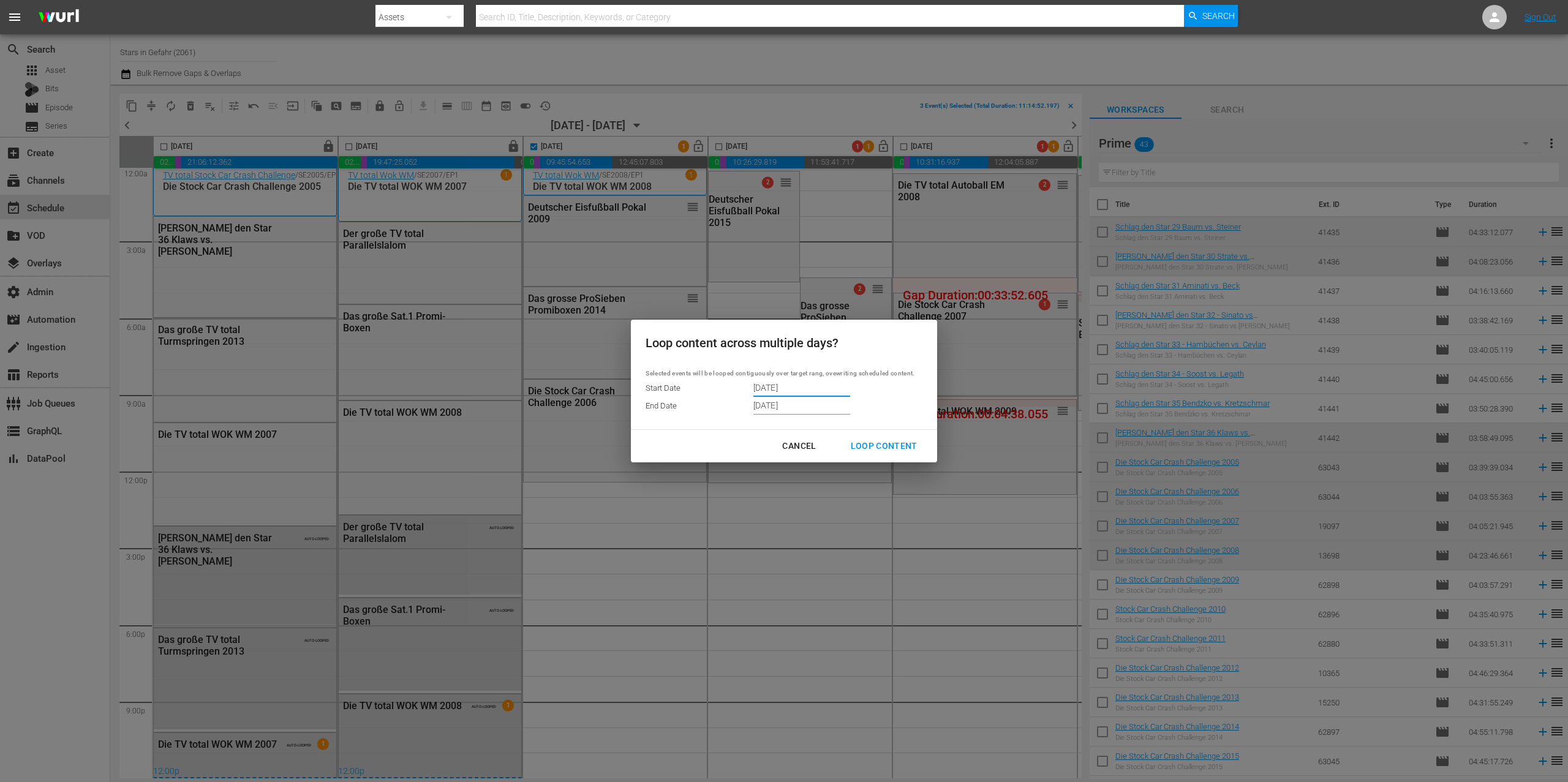
click at [773, 386] on input "[DATE]" at bounding box center [802, 387] width 97 height 18
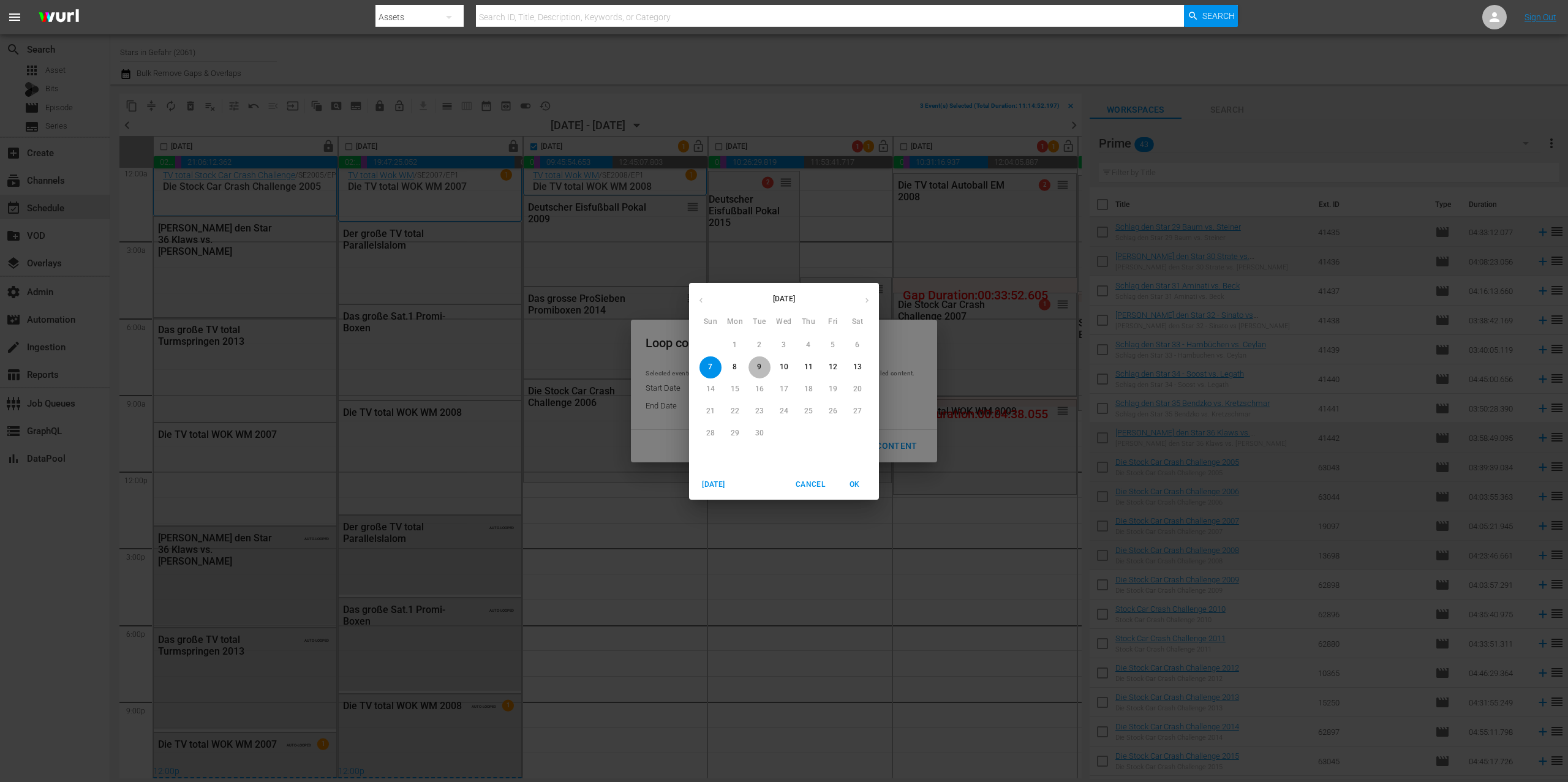
click at [753, 367] on span "9" at bounding box center [759, 367] width 22 height 11
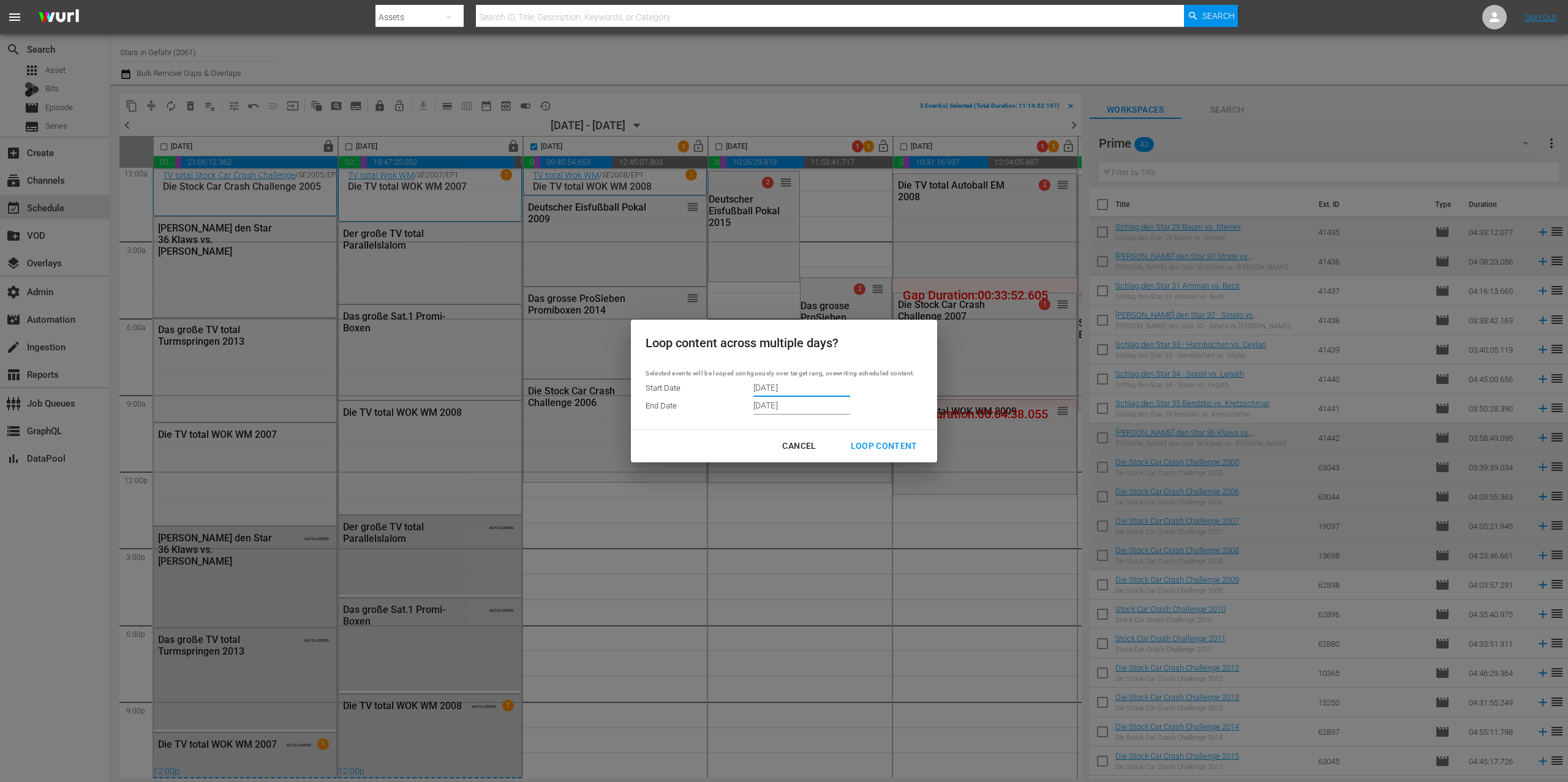
click at [890, 452] on div "Loop Content" at bounding box center [884, 445] width 86 height 15
type input "[DATE]"
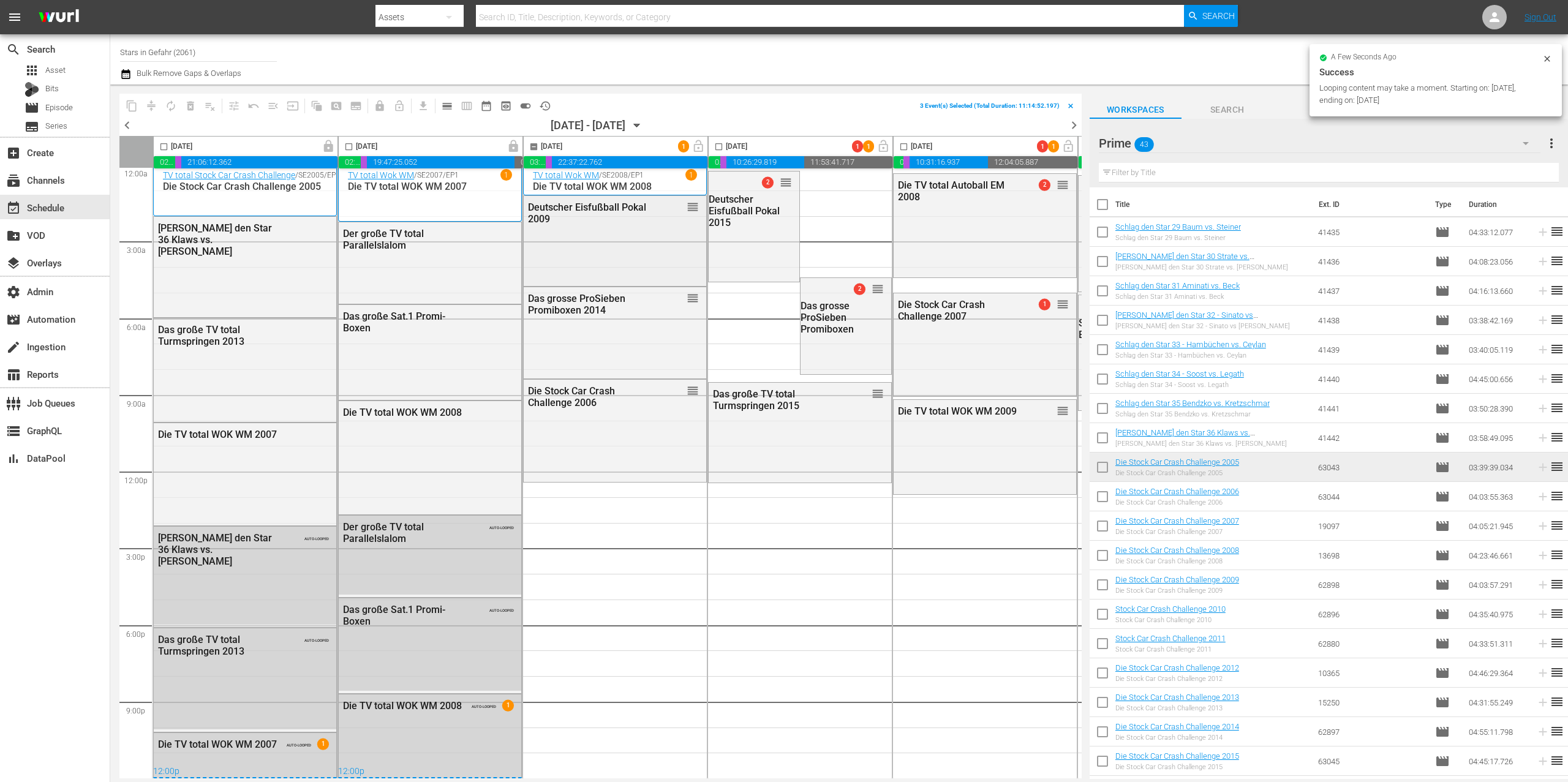
checkbox input "false"
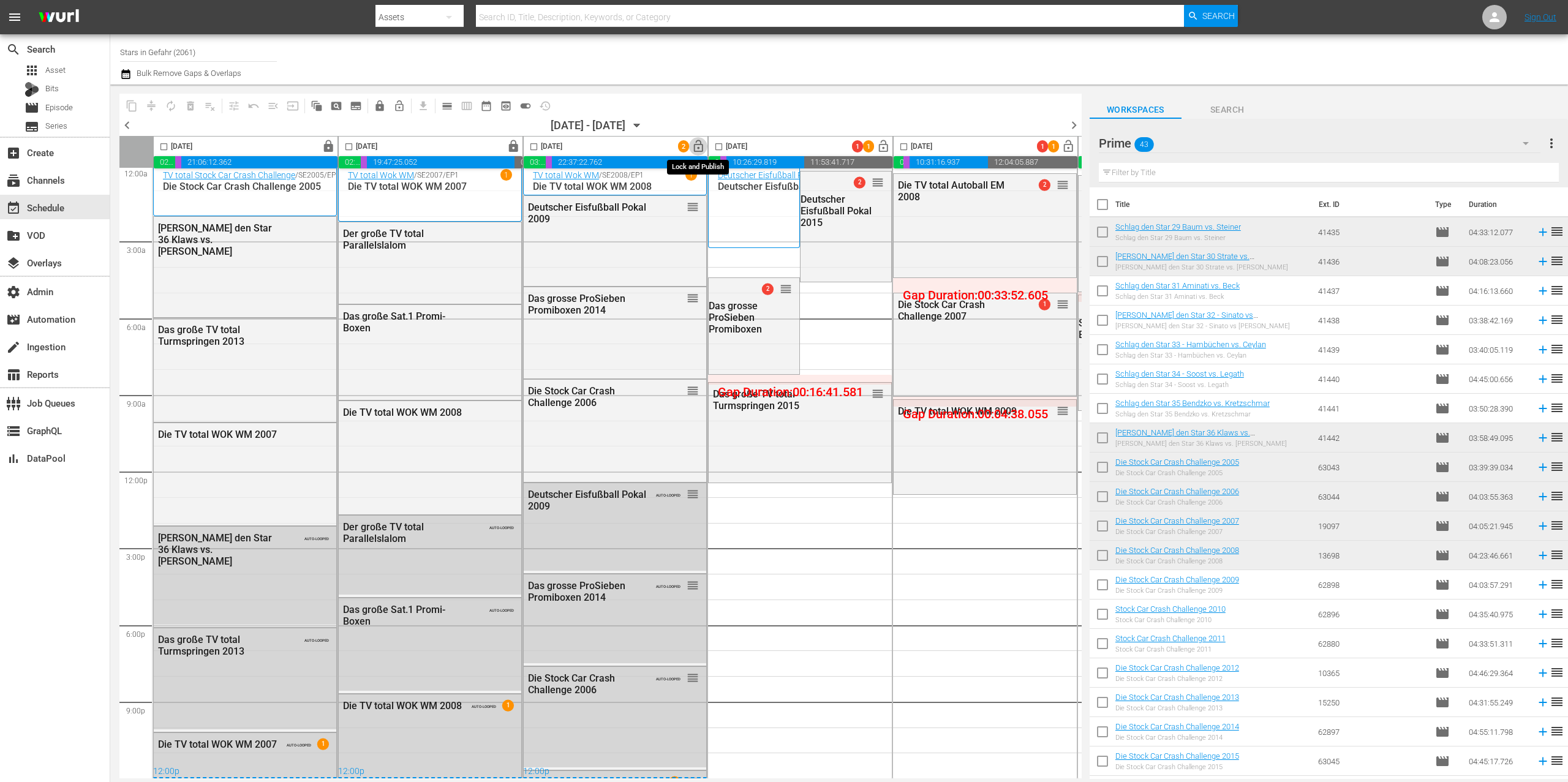
click at [697, 146] on span "lock_open" at bounding box center [699, 147] width 14 height 14
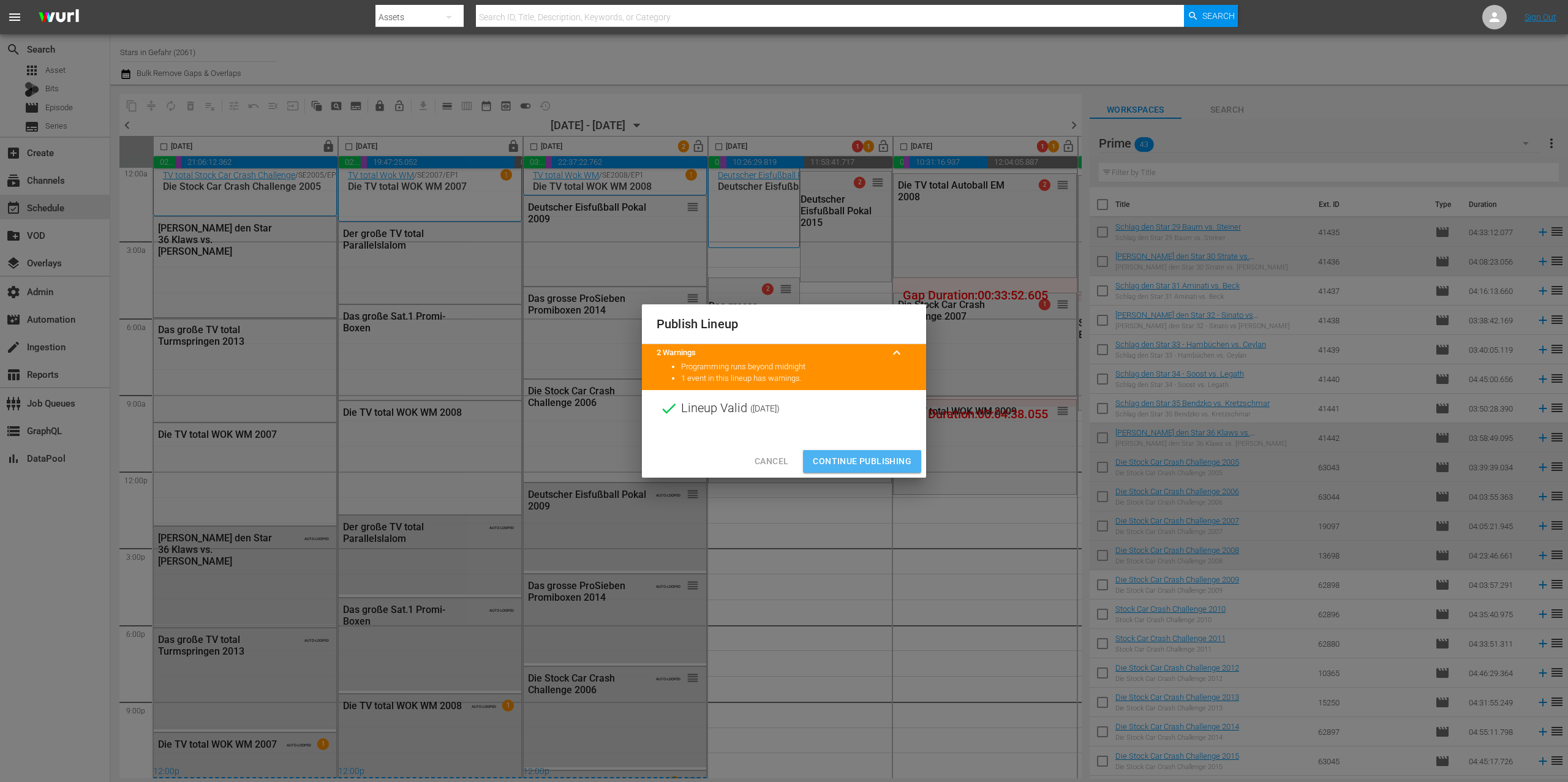
click at [900, 461] on span "Continue Publishing" at bounding box center [862, 461] width 99 height 15
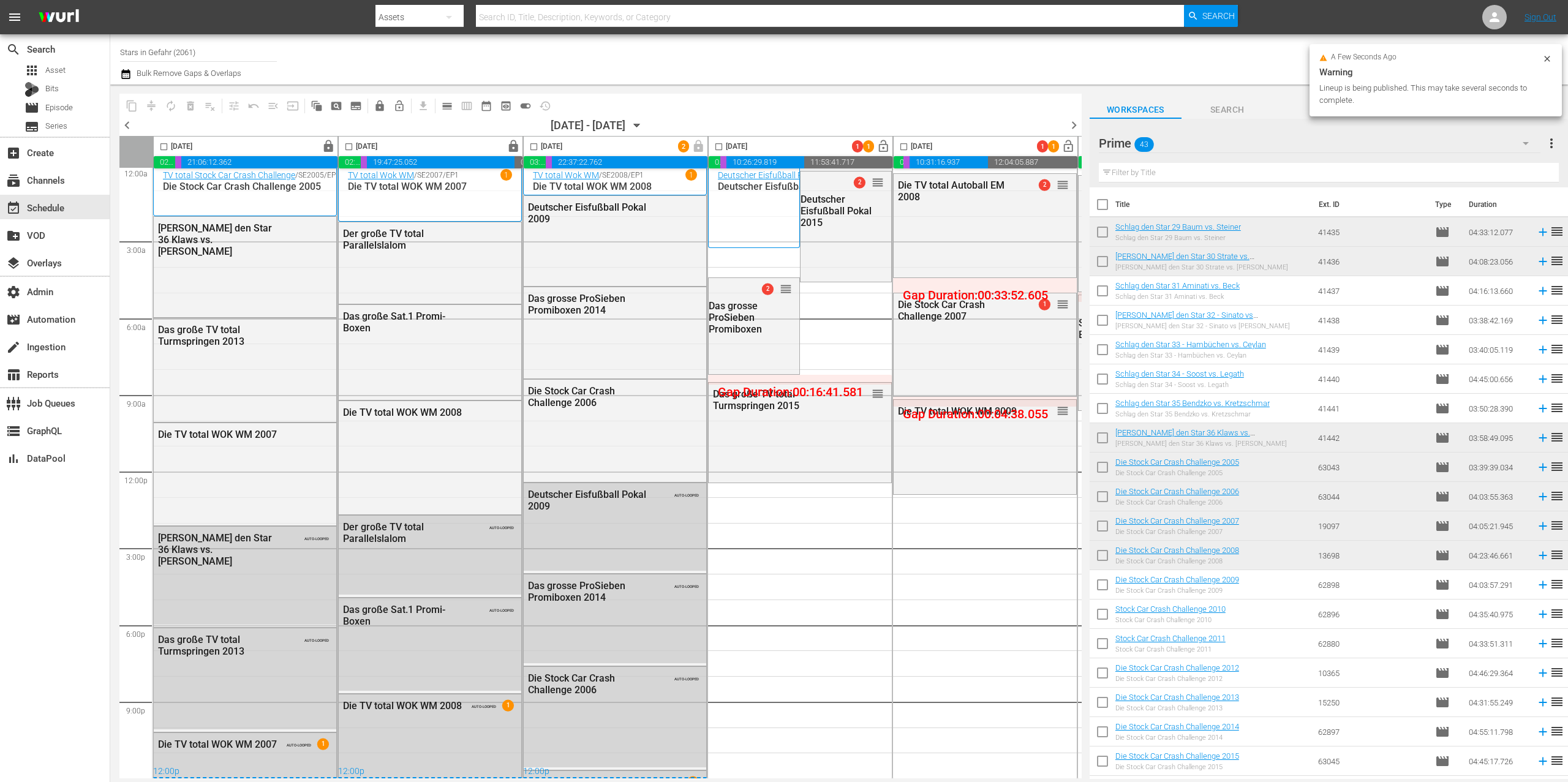
click at [724, 146] on input "checkbox" at bounding box center [719, 150] width 14 height 14
click at [151, 106] on span "compress" at bounding box center [151, 106] width 12 height 12
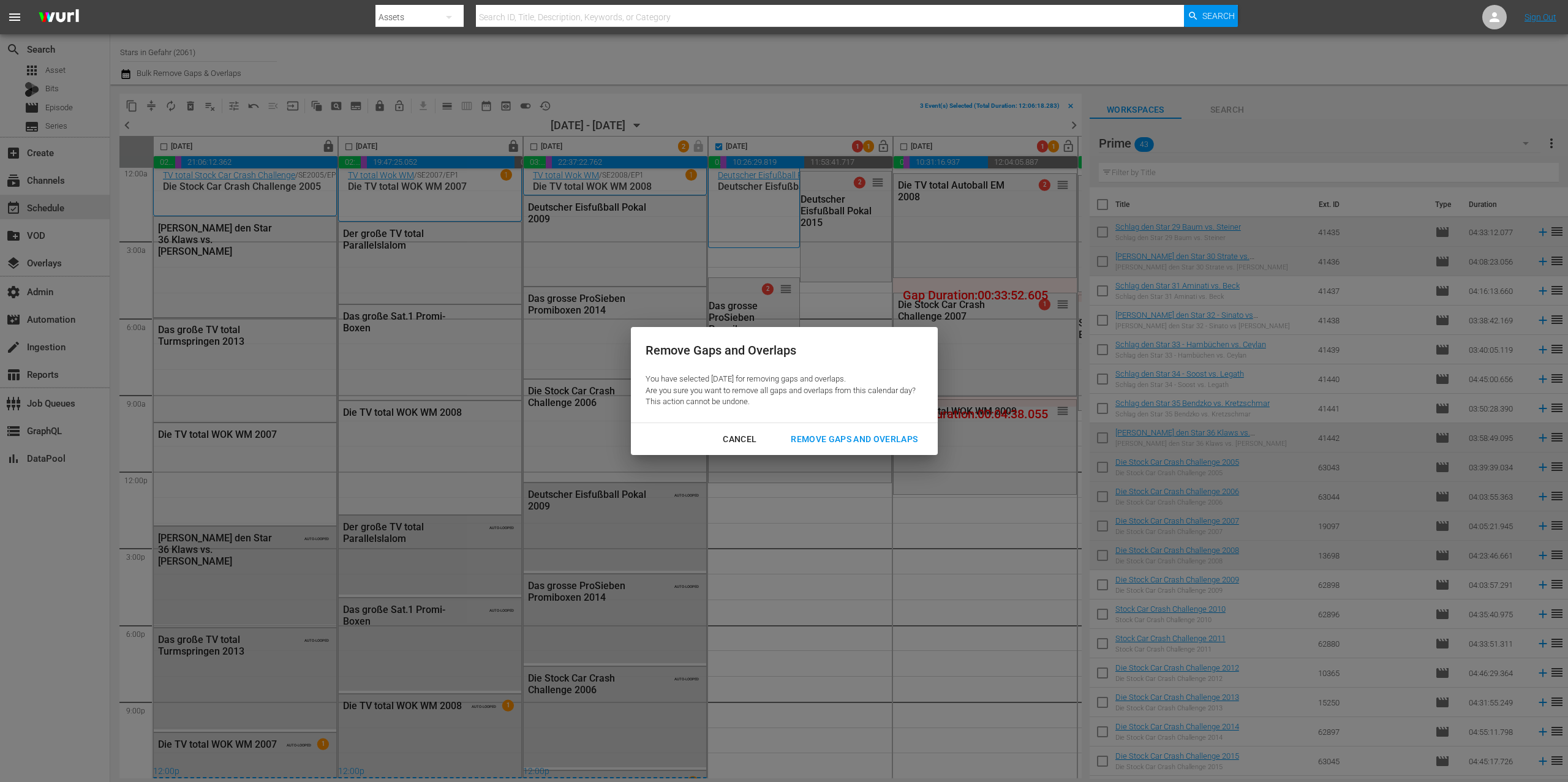
click at [899, 450] on div "Cancel Remove Gaps and Overlaps" at bounding box center [784, 439] width 307 height 33
click at [898, 446] on div "Remove Gaps and Overlaps" at bounding box center [854, 439] width 146 height 15
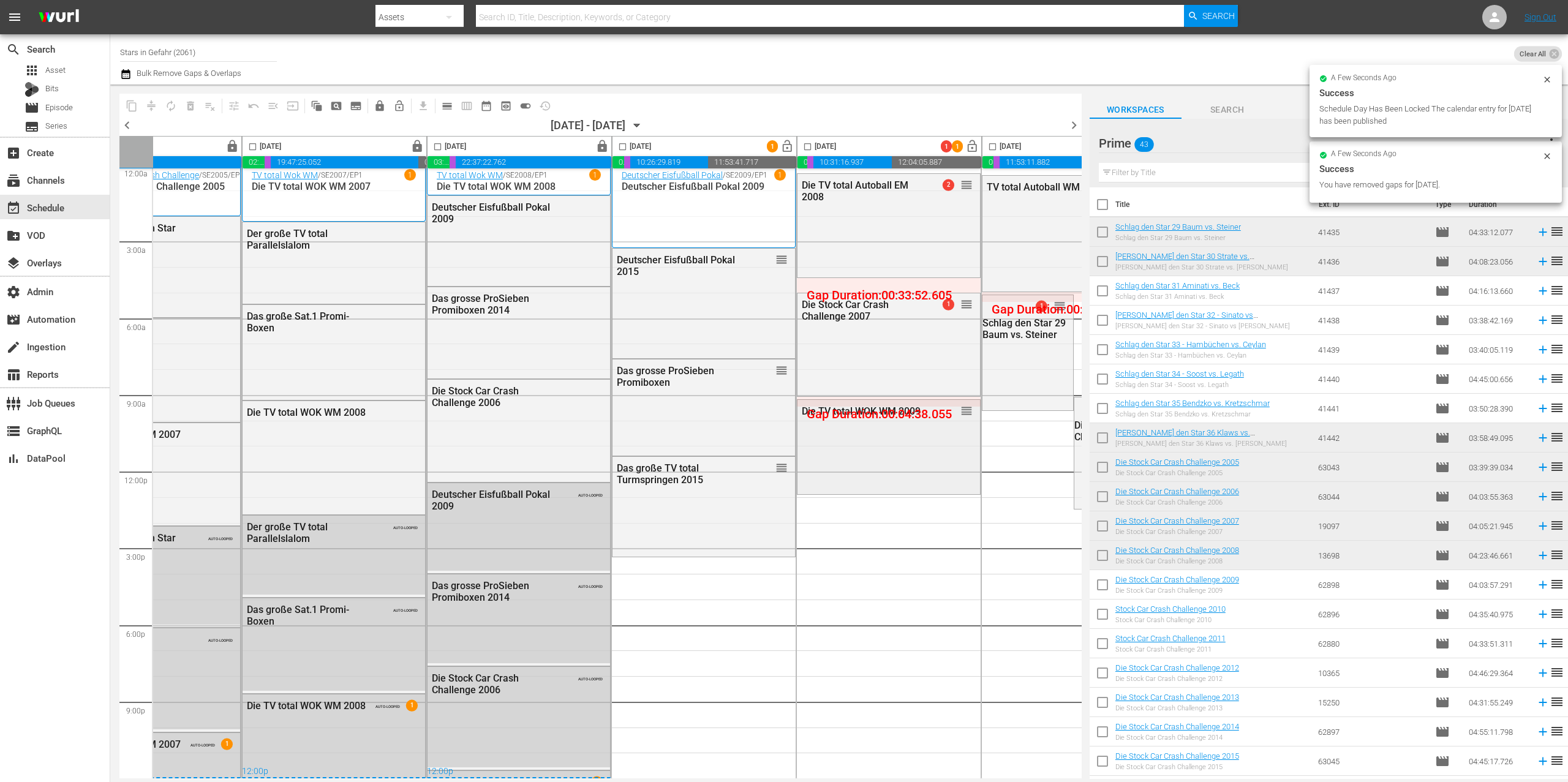
scroll to position [11, 116]
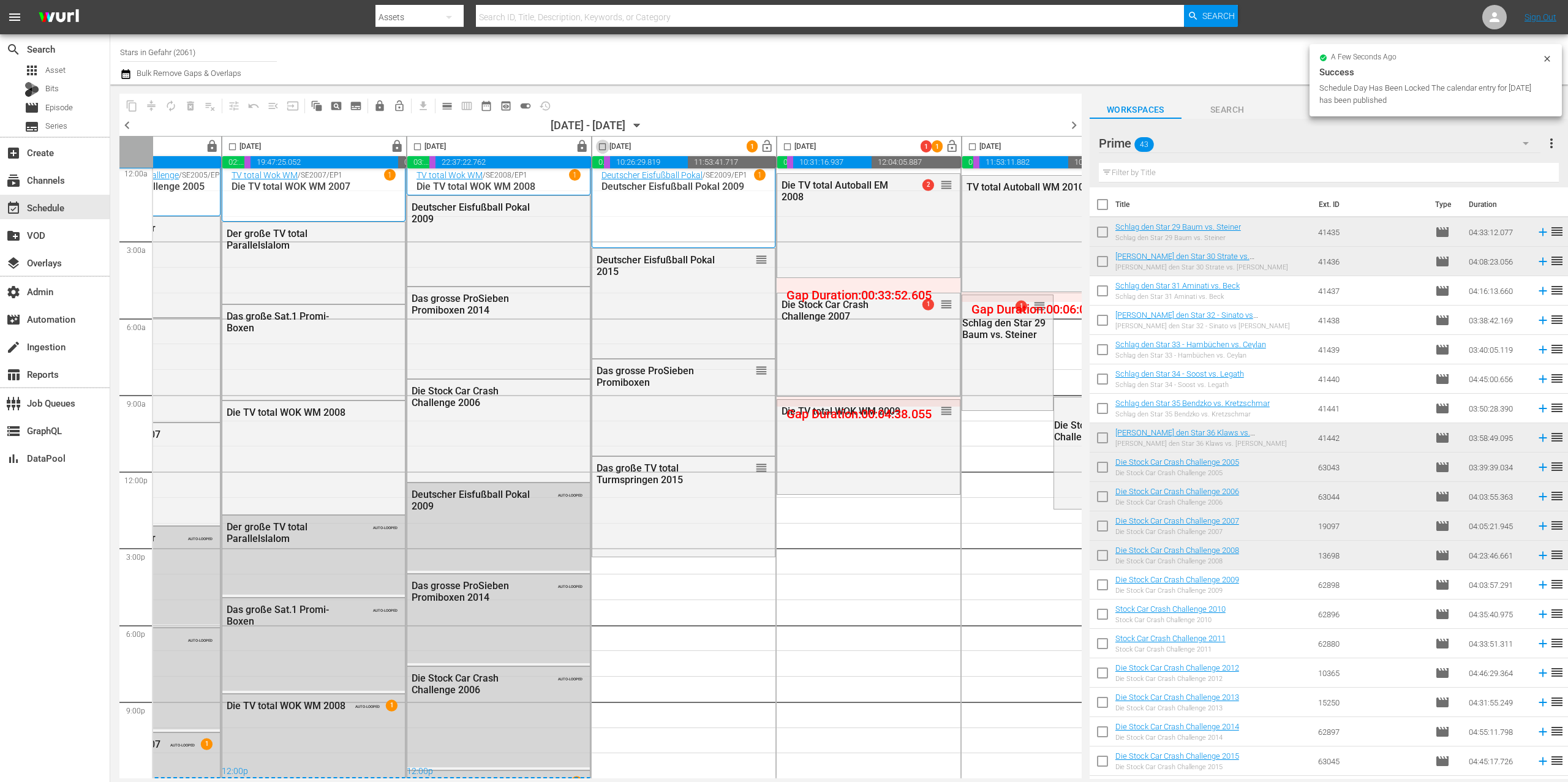
click at [600, 143] on input "checkbox" at bounding box center [603, 150] width 14 height 14
checkbox input "true"
click at [176, 104] on span "autorenew_outlined" at bounding box center [171, 106] width 12 height 12
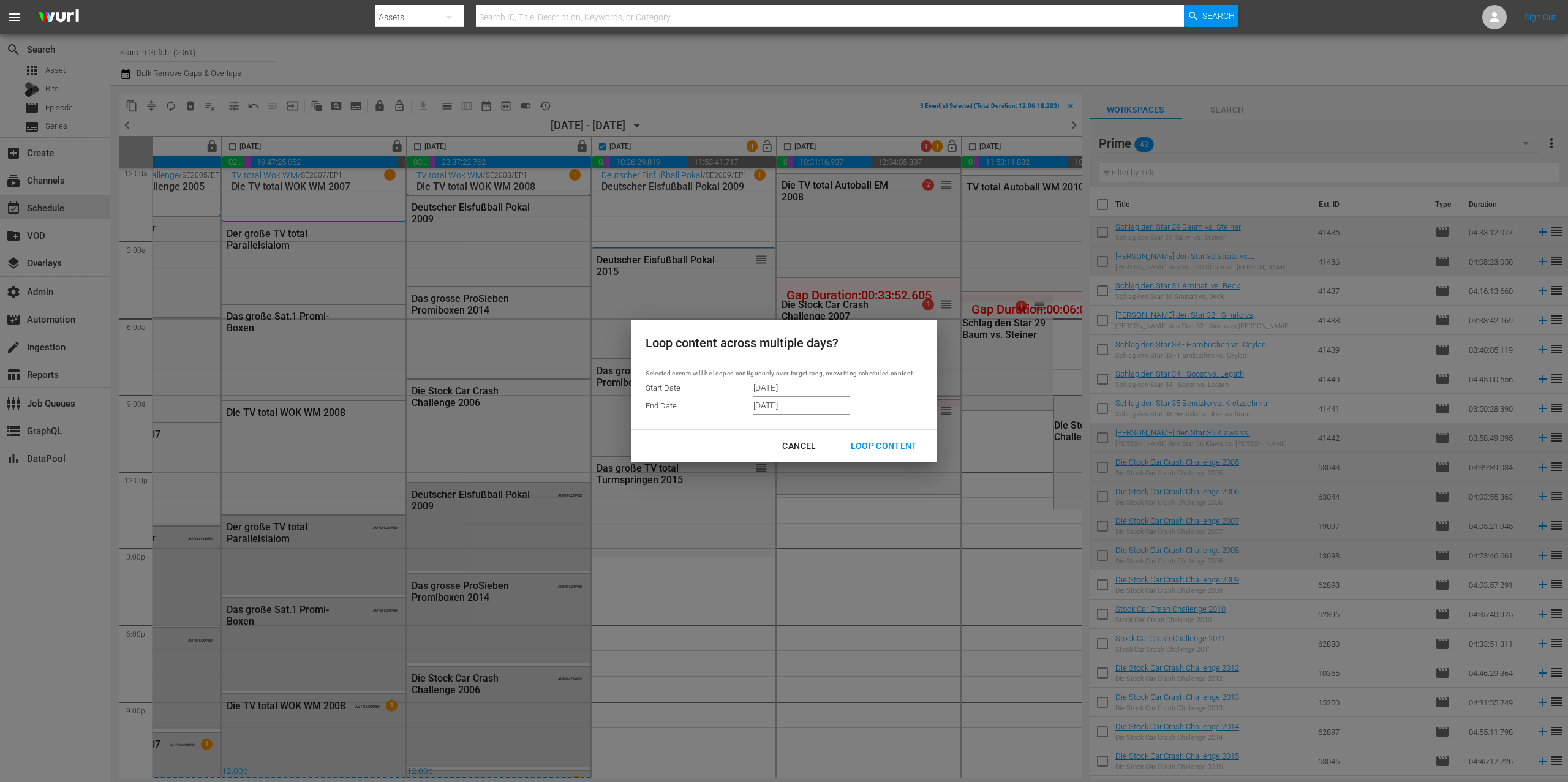
click at [809, 386] on input "[DATE]" at bounding box center [802, 387] width 97 height 18
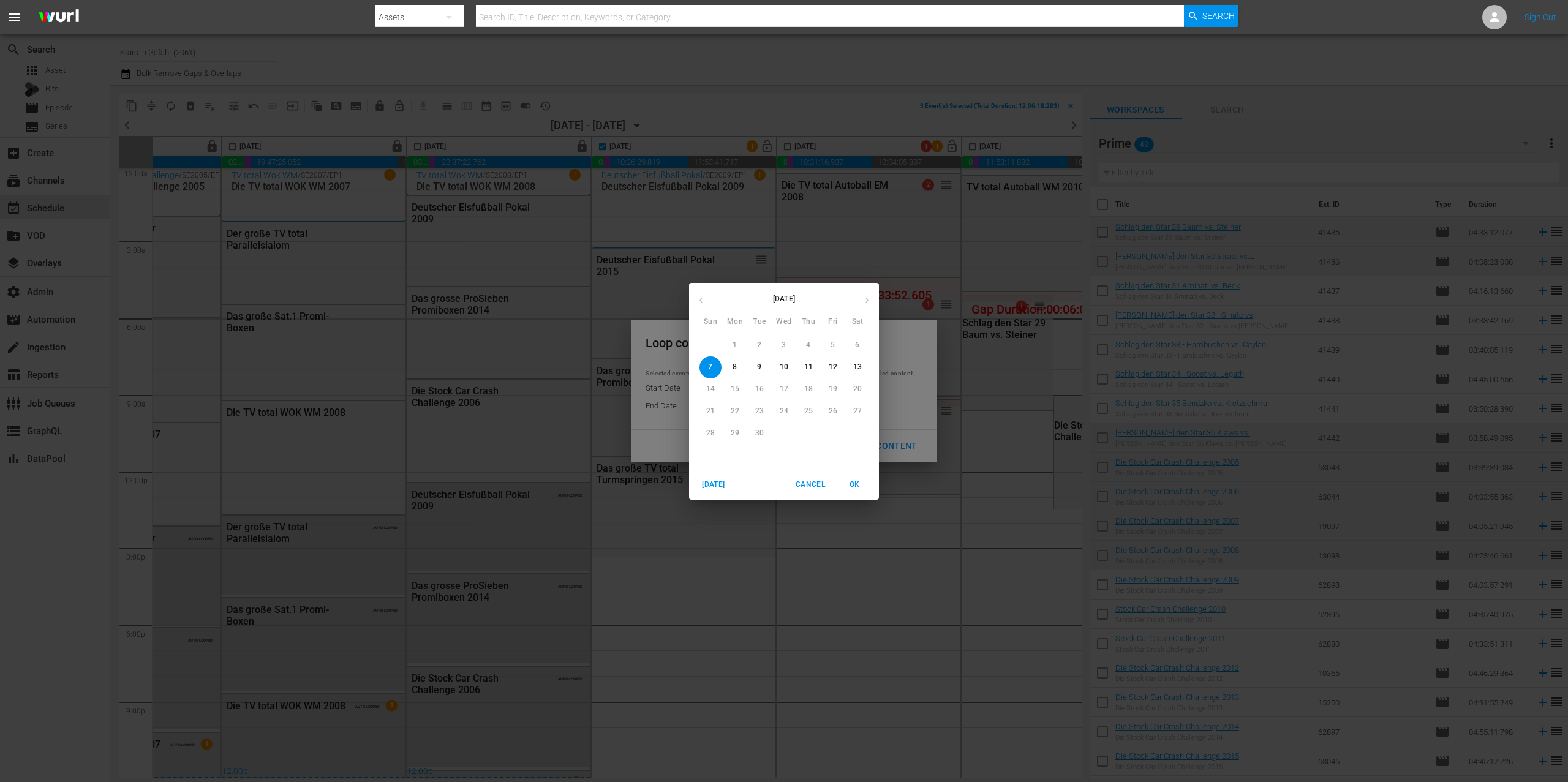
click at [785, 362] on p "10" at bounding box center [784, 367] width 9 height 11
type input "[DATE]"
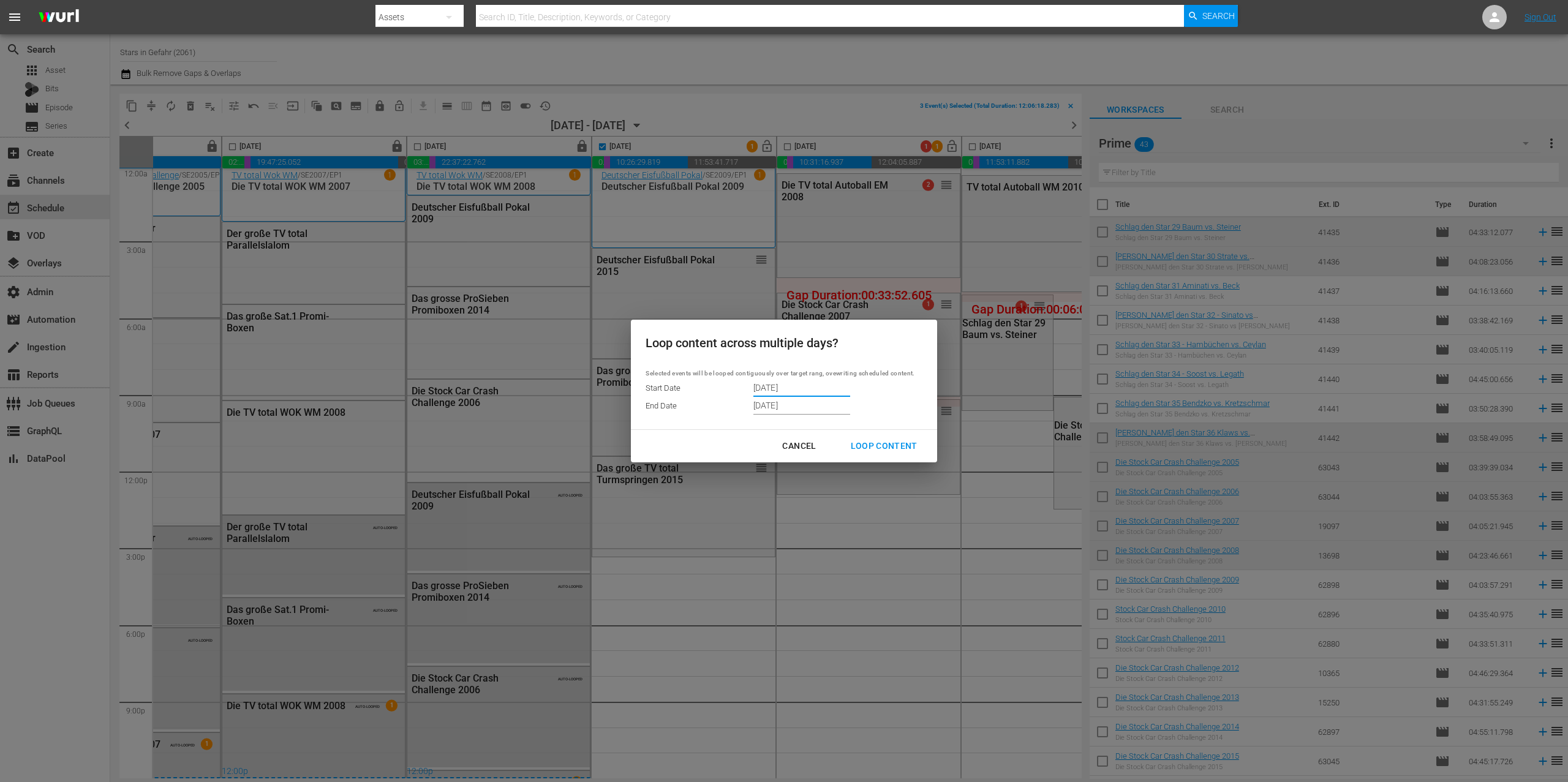
click at [817, 400] on input "[DATE]" at bounding box center [802, 406] width 97 height 18
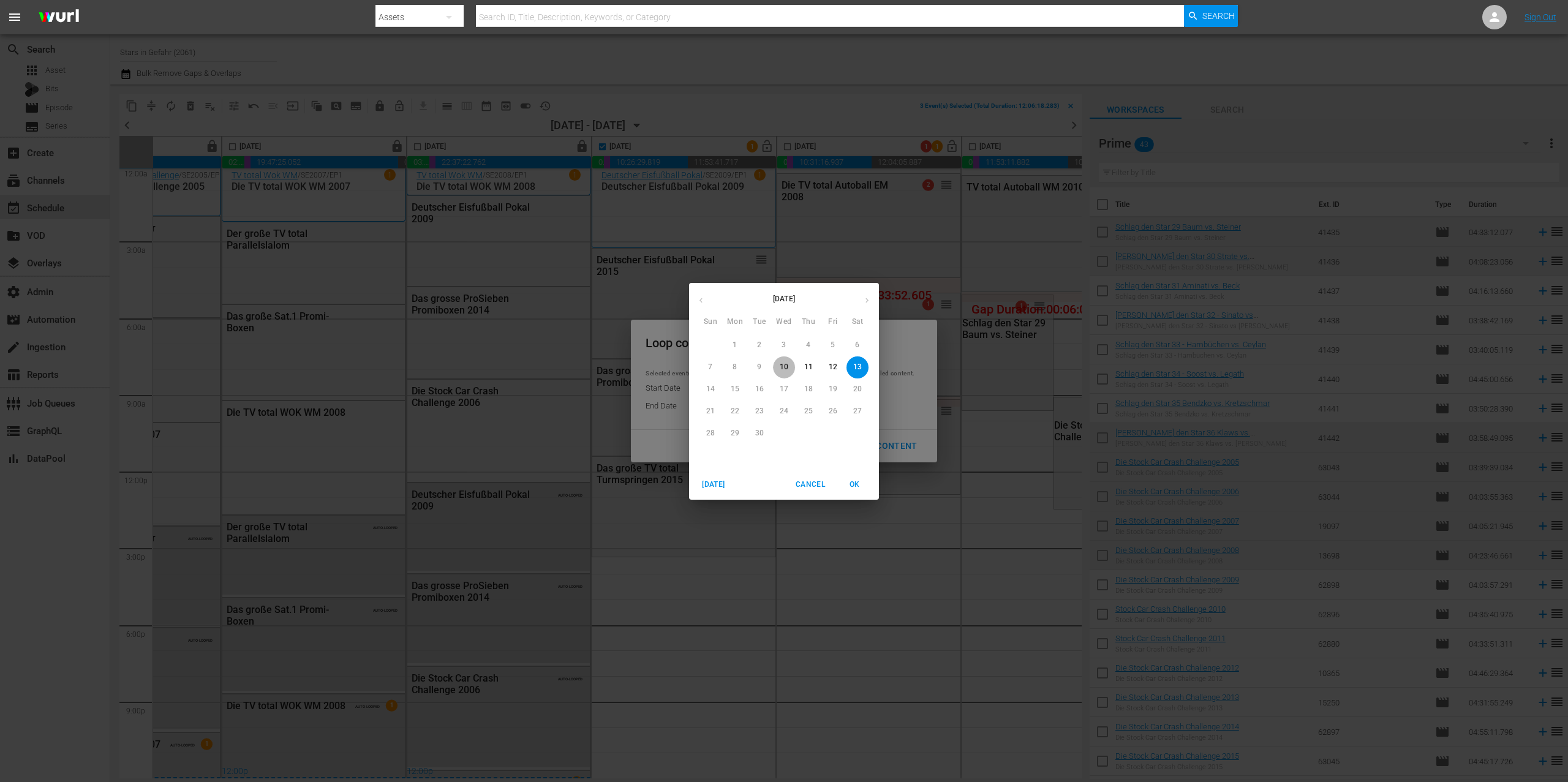
click at [792, 364] on span "10" at bounding box center [784, 367] width 22 height 11
type input "[DATE]"
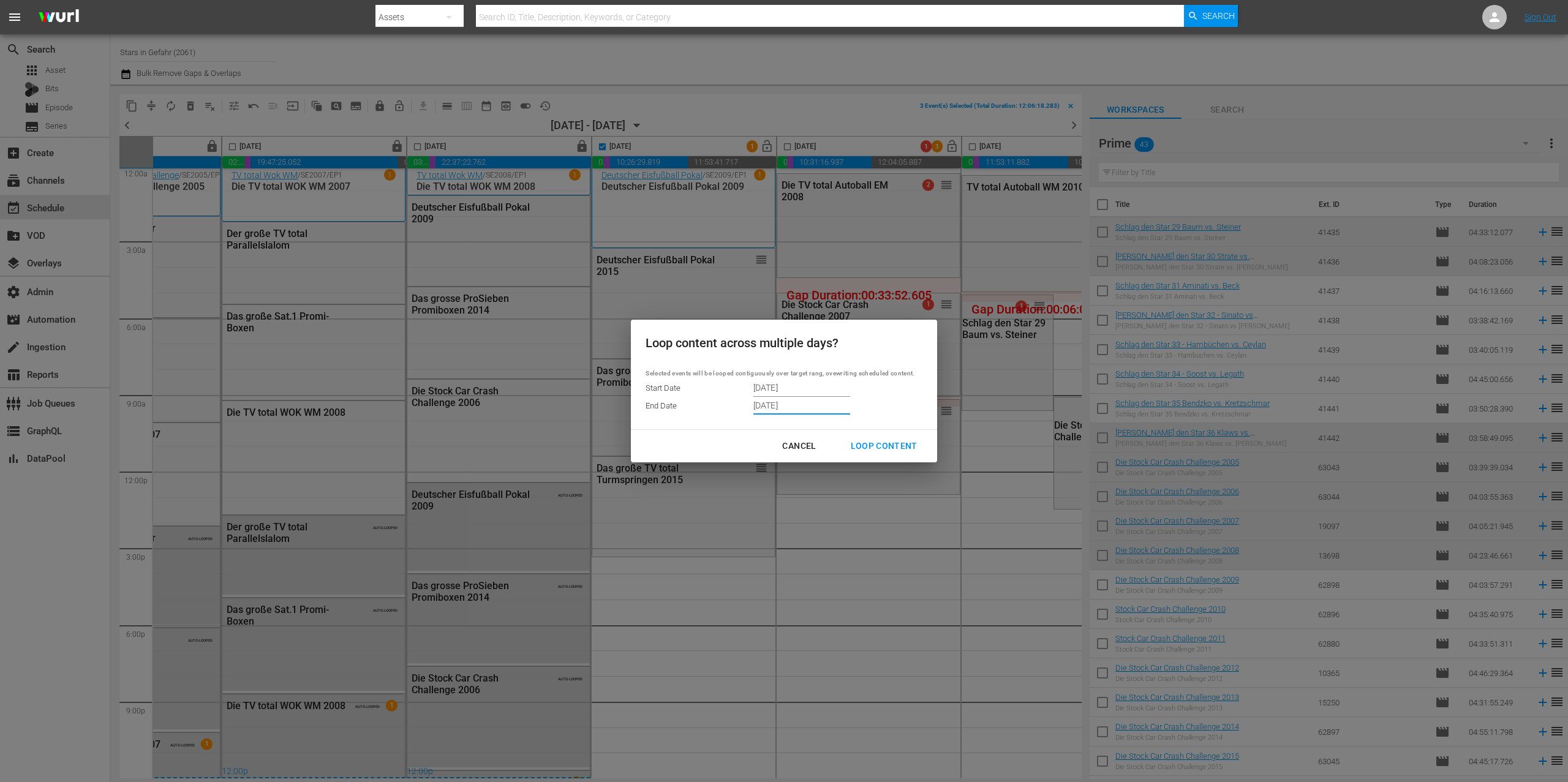
click at [892, 449] on div "Loop Content" at bounding box center [884, 445] width 86 height 15
type input "[DATE]"
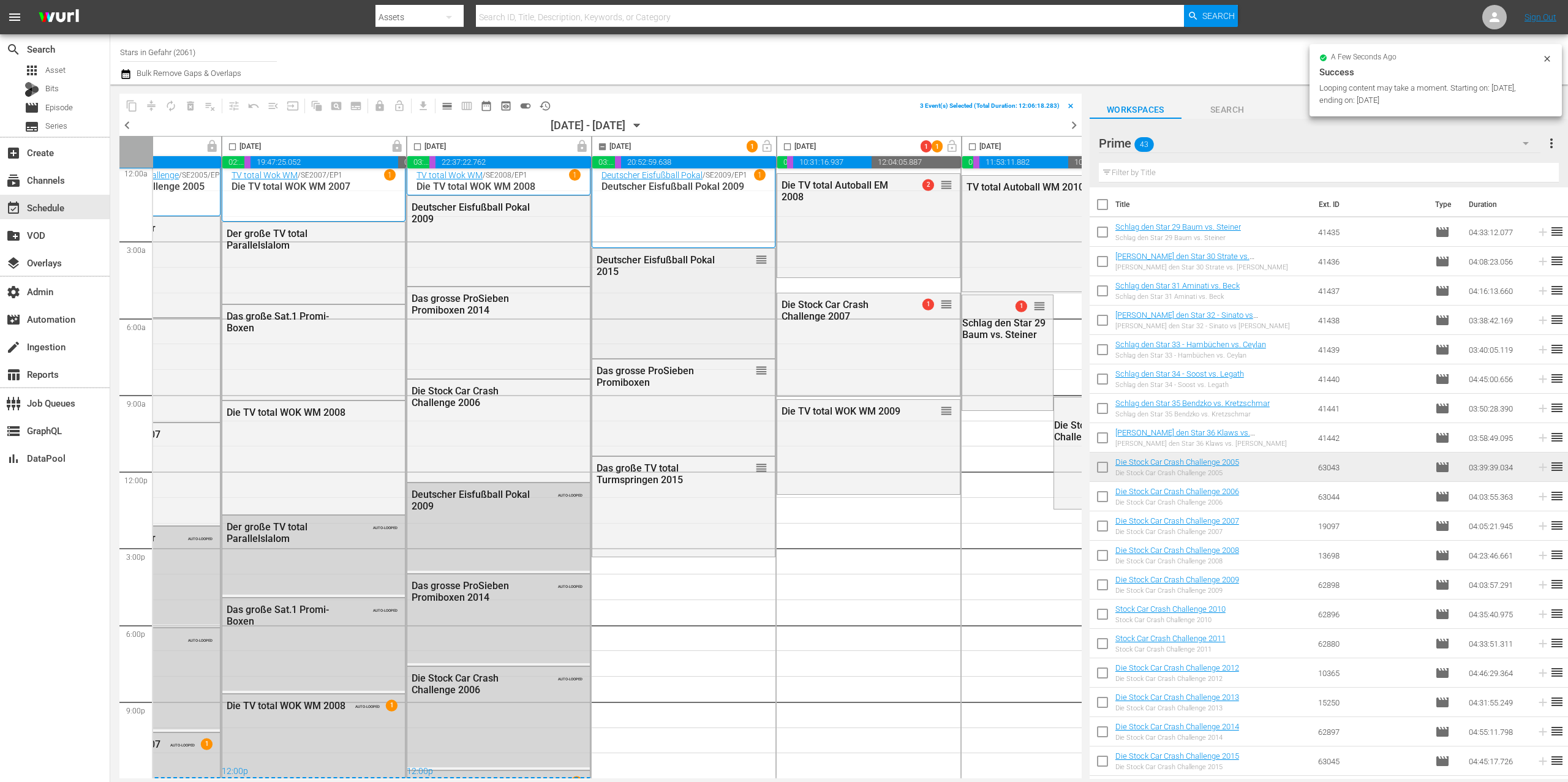
checkbox input "false"
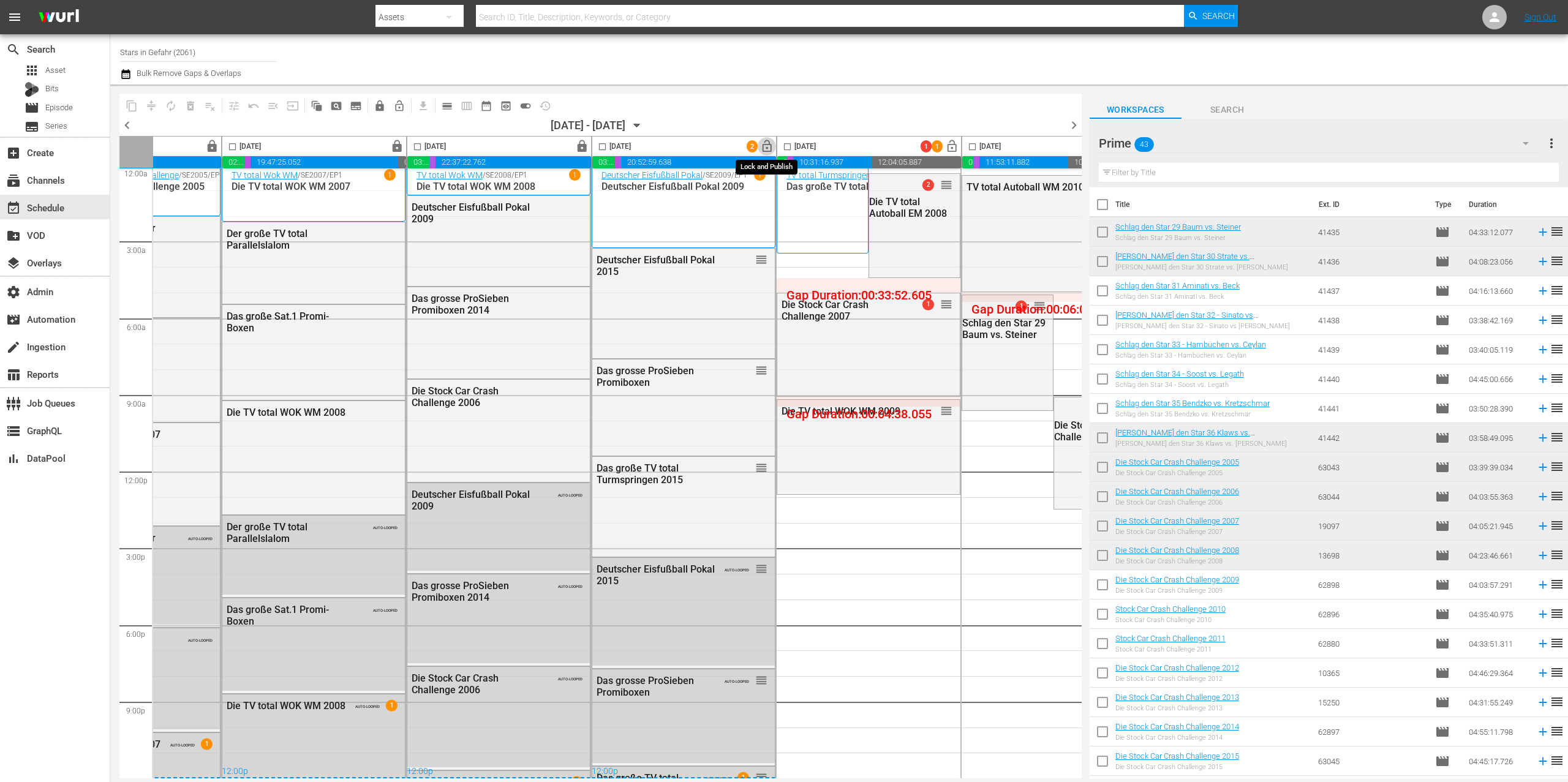
click at [766, 148] on span "lock_open" at bounding box center [767, 147] width 14 height 14
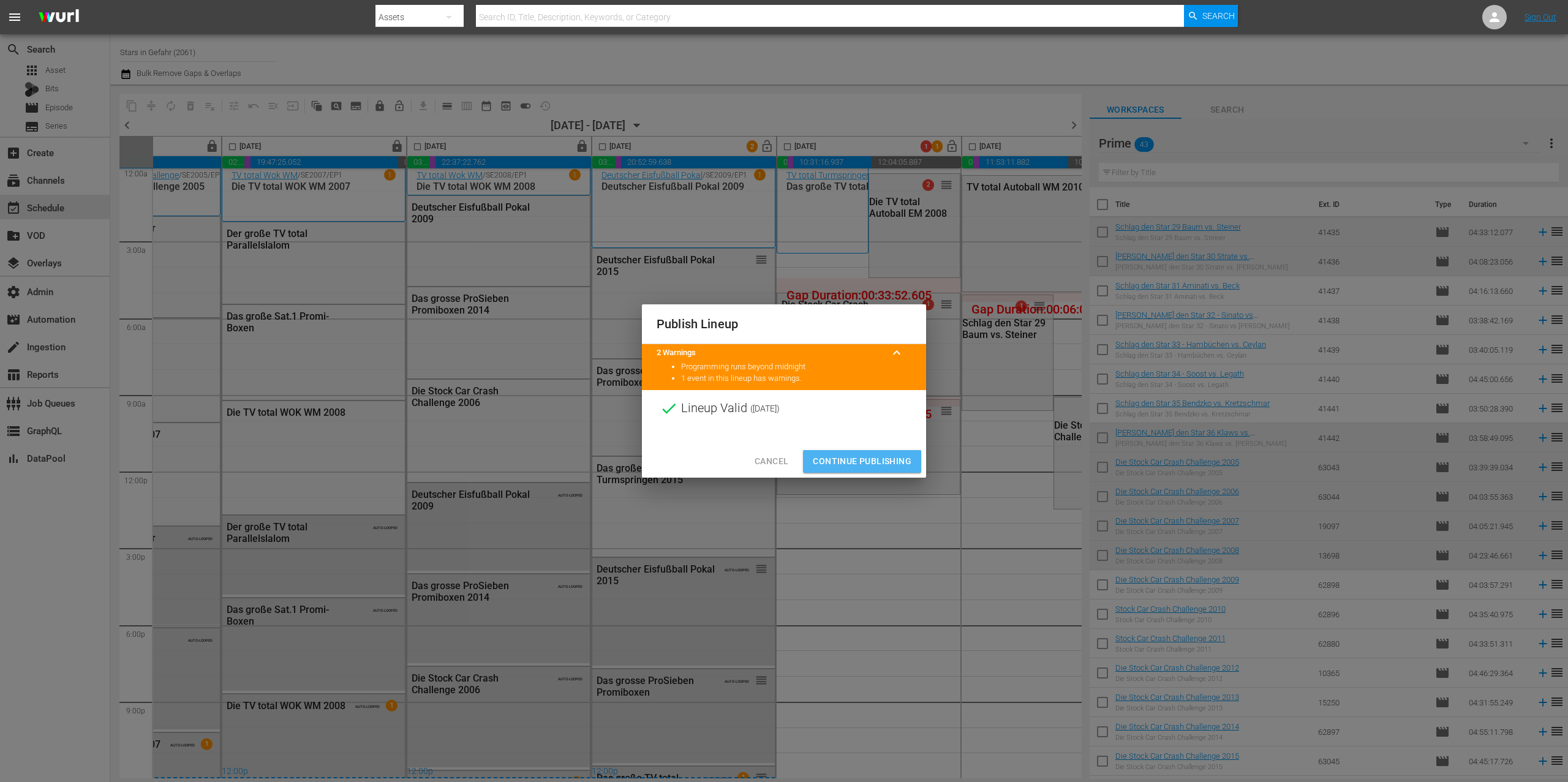
click at [848, 461] on span "Continue Publishing" at bounding box center [862, 461] width 99 height 15
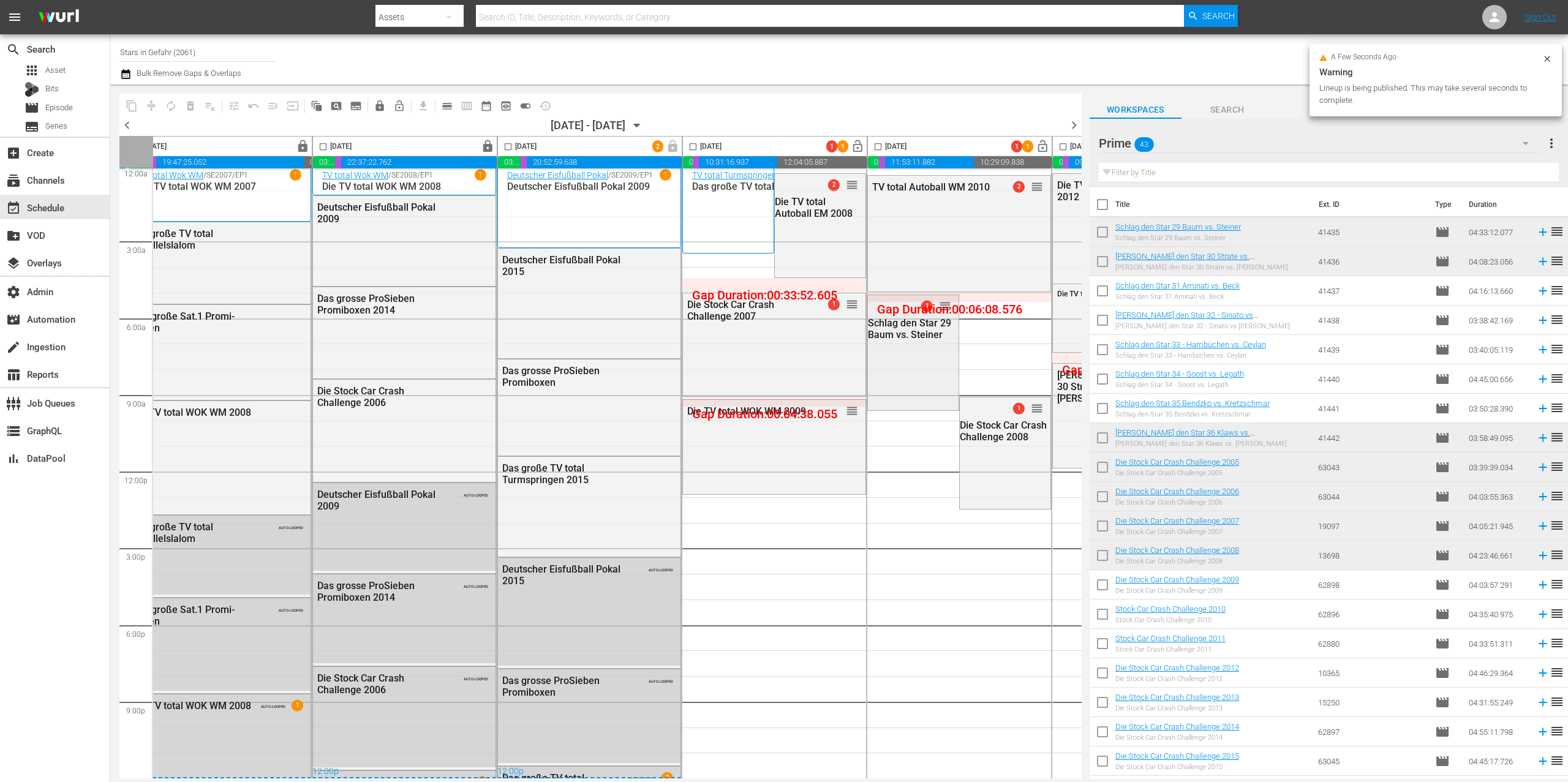
scroll to position [11, 374]
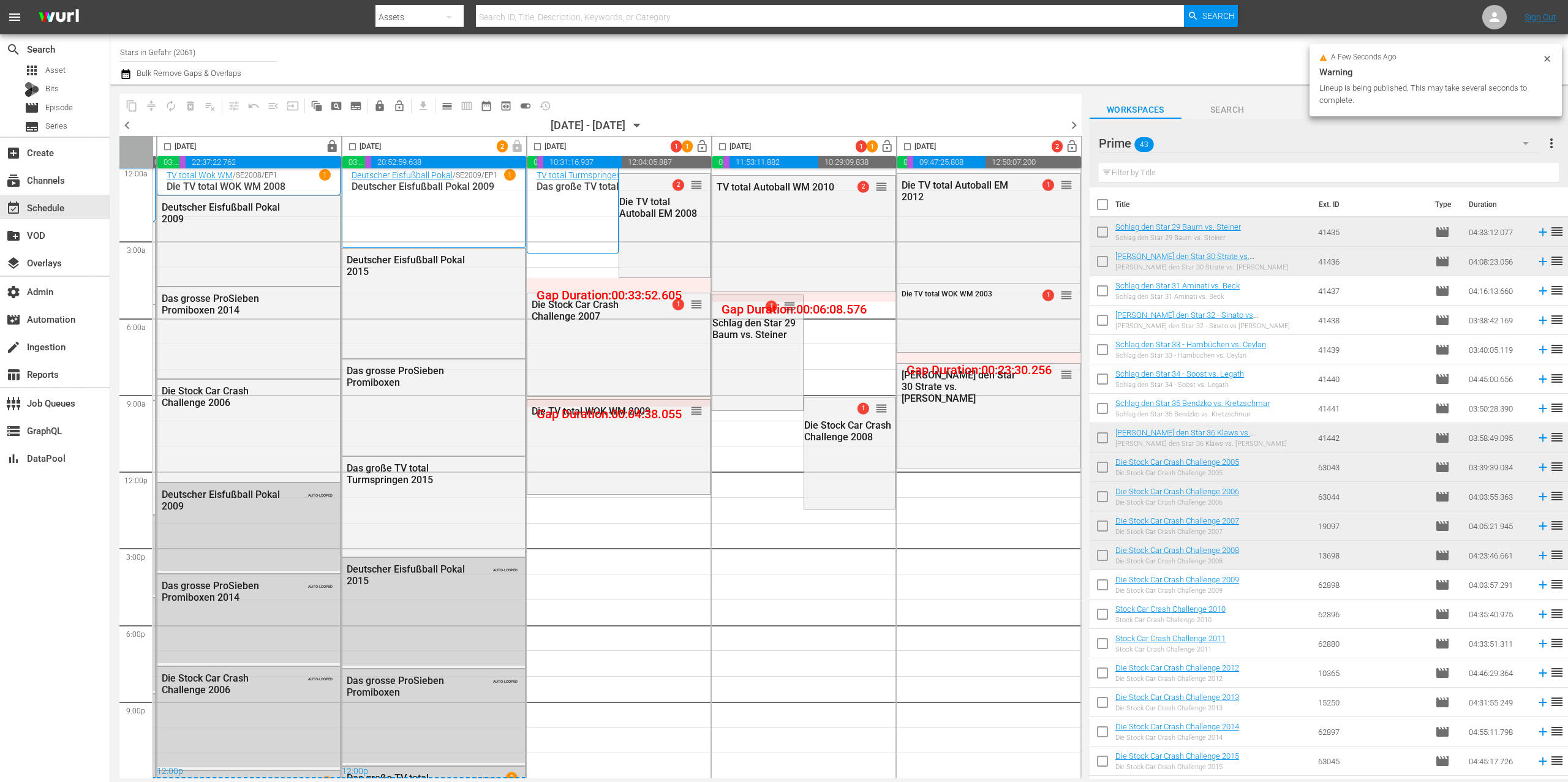
click at [535, 146] on input "checkbox" at bounding box center [538, 150] width 14 height 14
click at [157, 102] on span "compress" at bounding box center [151, 106] width 12 height 12
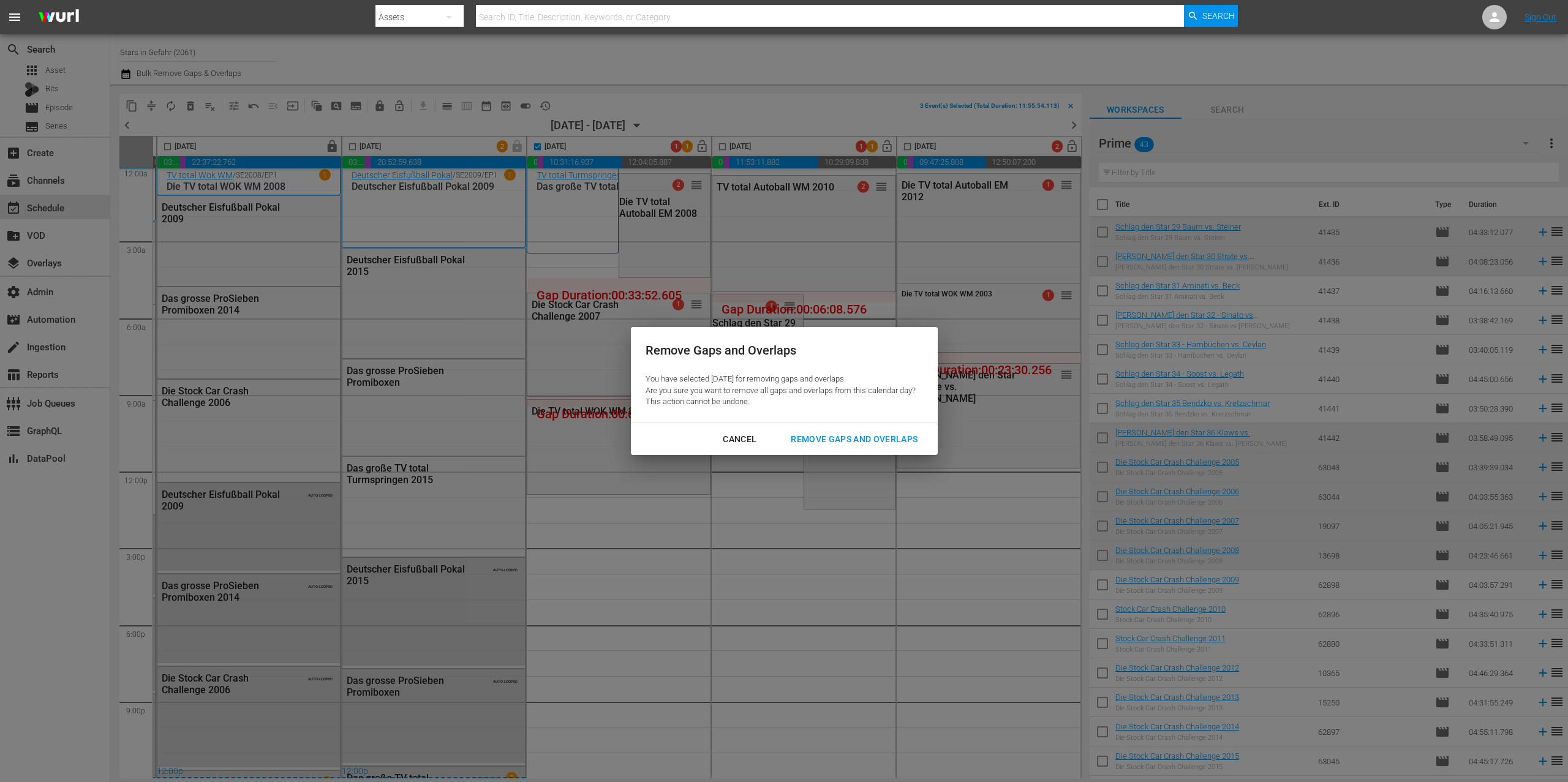
click at [838, 438] on div "Remove Gaps and Overlaps" at bounding box center [854, 439] width 146 height 15
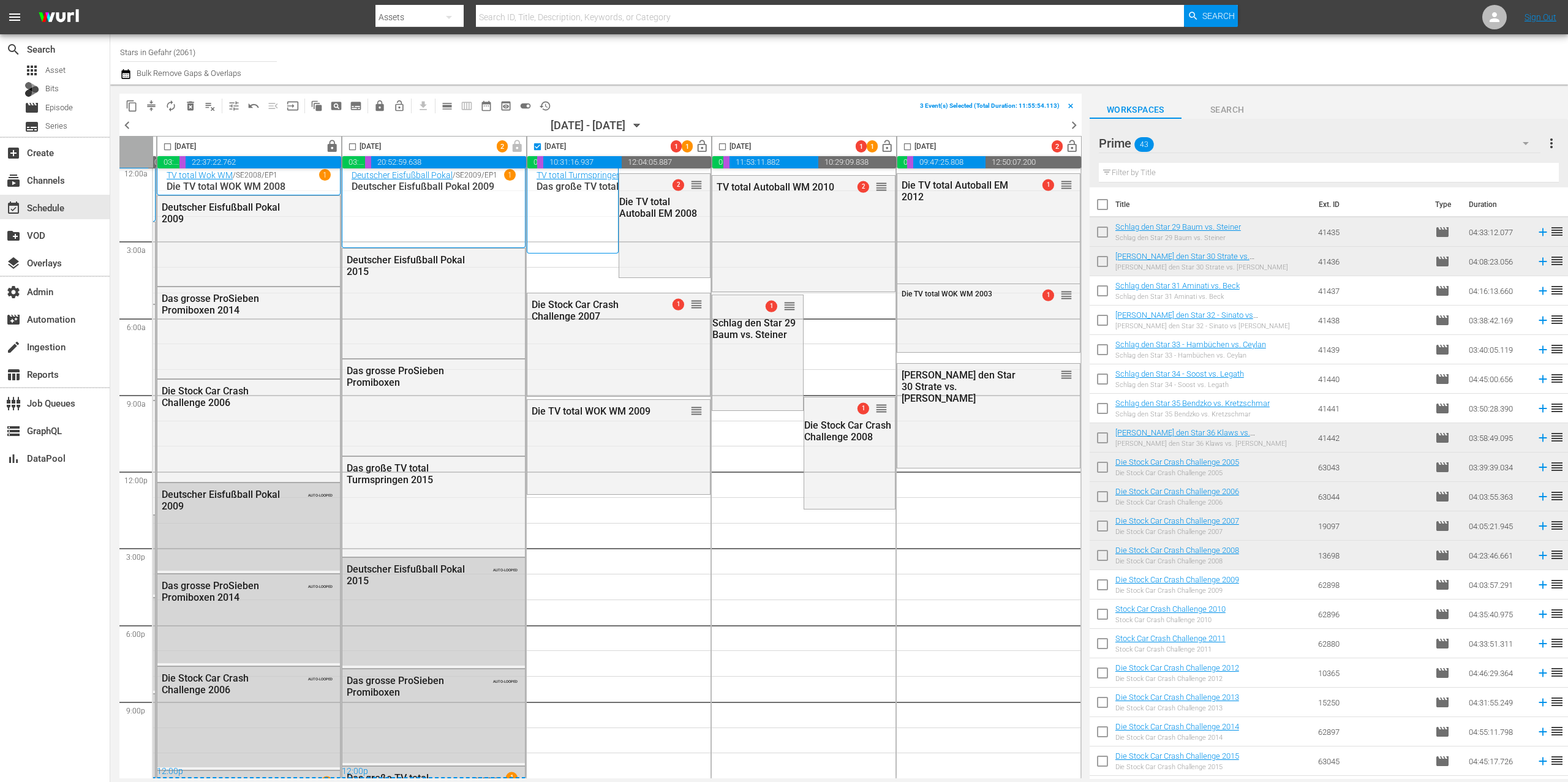
checkbox input "false"
